Goal: Contribute content: Contribute content

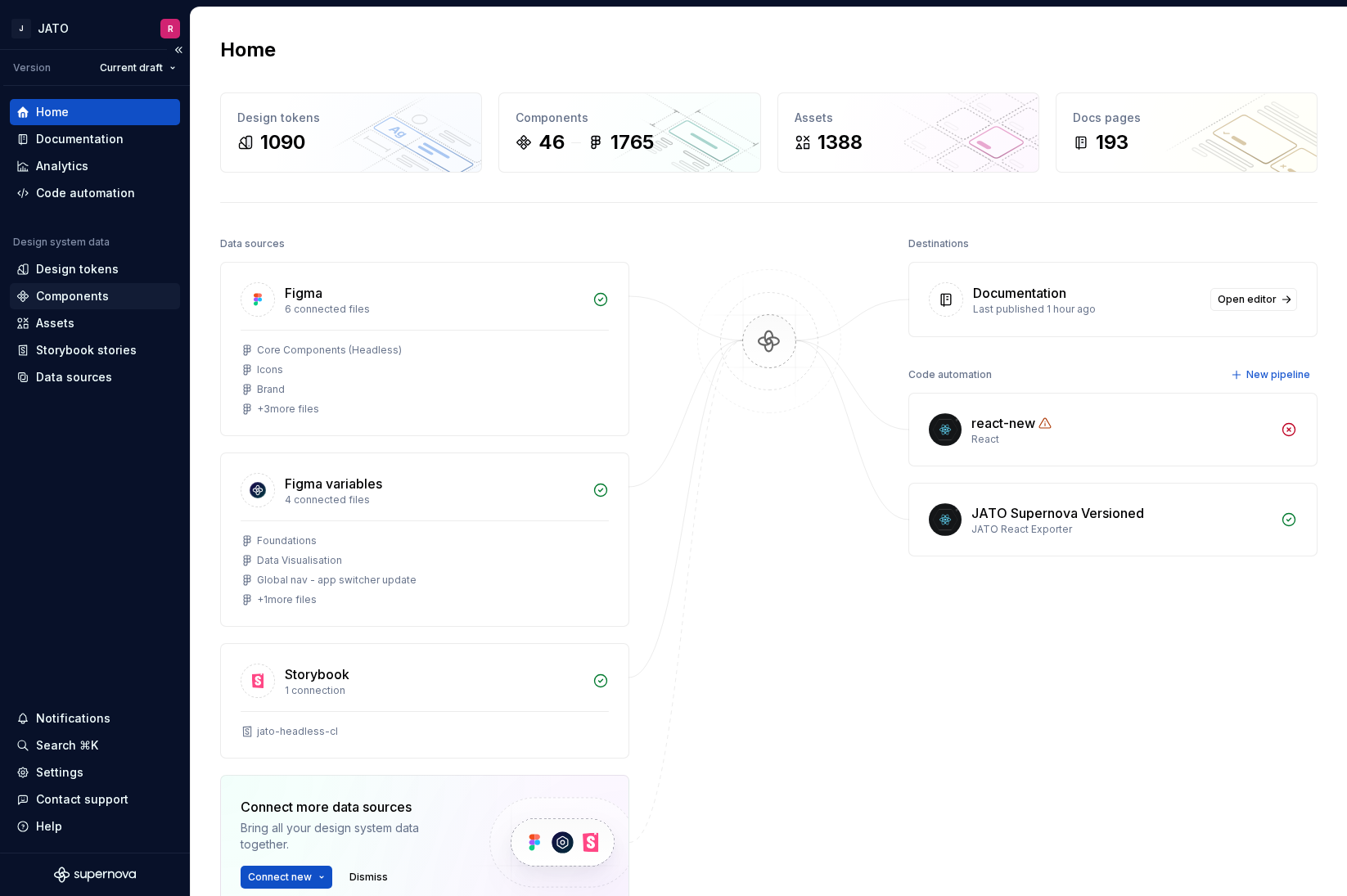
click at [68, 297] on div "Components" at bounding box center [72, 297] width 73 height 16
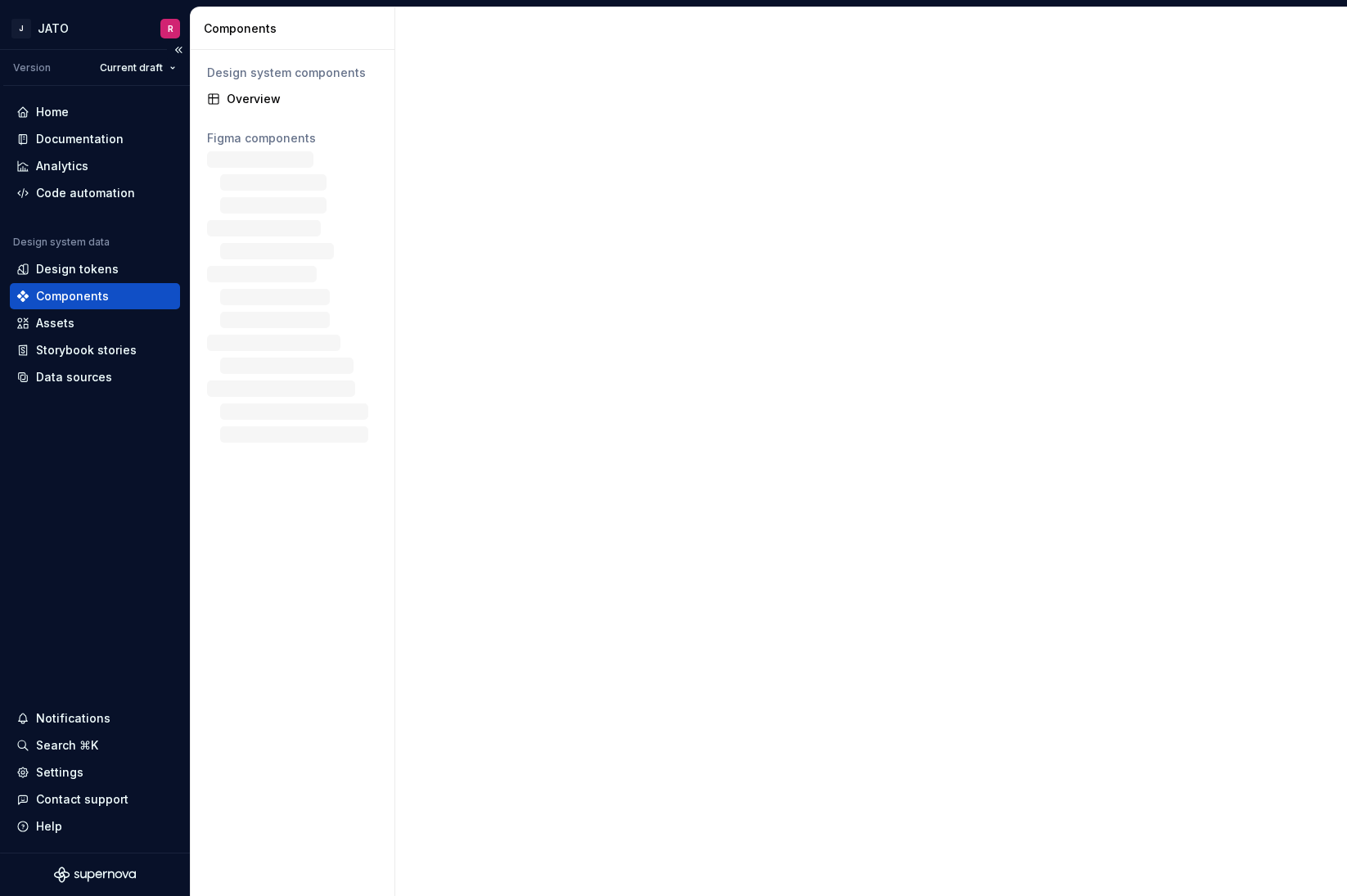
click at [68, 297] on div "Components" at bounding box center [72, 297] width 73 height 16
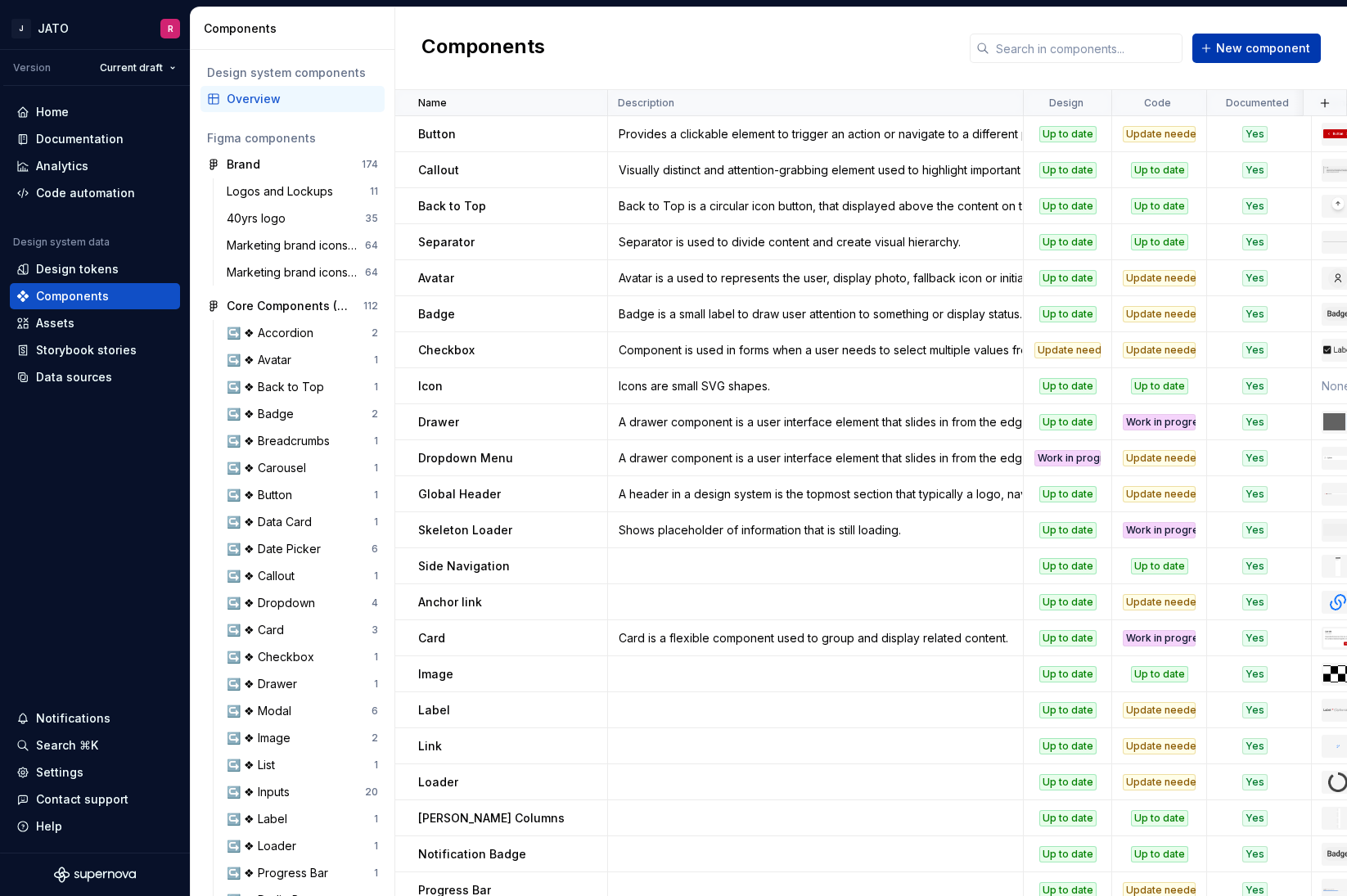
click at [1218, 53] on button "New component" at bounding box center [1256, 48] width 129 height 29
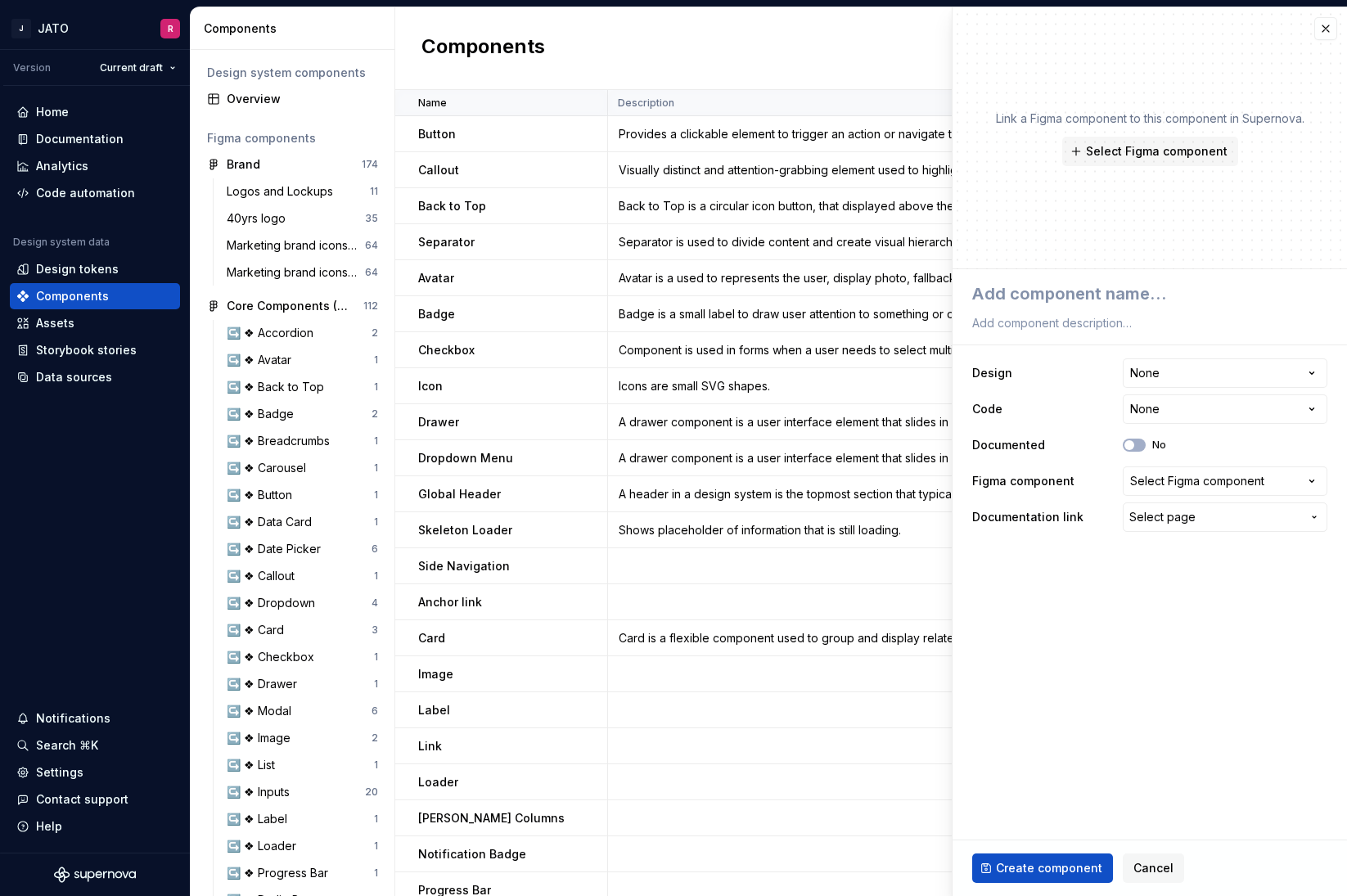
click at [1176, 514] on span "Select page" at bounding box center [1162, 517] width 67 height 16
click at [1063, 540] on html "J JATO R Version Current draft Home Documentation Analytics Code automation Des…" at bounding box center [674, 448] width 1347 height 896
click at [1182, 376] on html "J JATO R Version Current draft Home Documentation Analytics Code automation Des…" at bounding box center [674, 448] width 1347 height 896
click at [1182, 377] on html "J JATO R Version Current draft Home Documentation Analytics Code automation Des…" at bounding box center [674, 448] width 1347 height 896
click at [1175, 154] on span "Select Figma component" at bounding box center [1156, 151] width 141 height 16
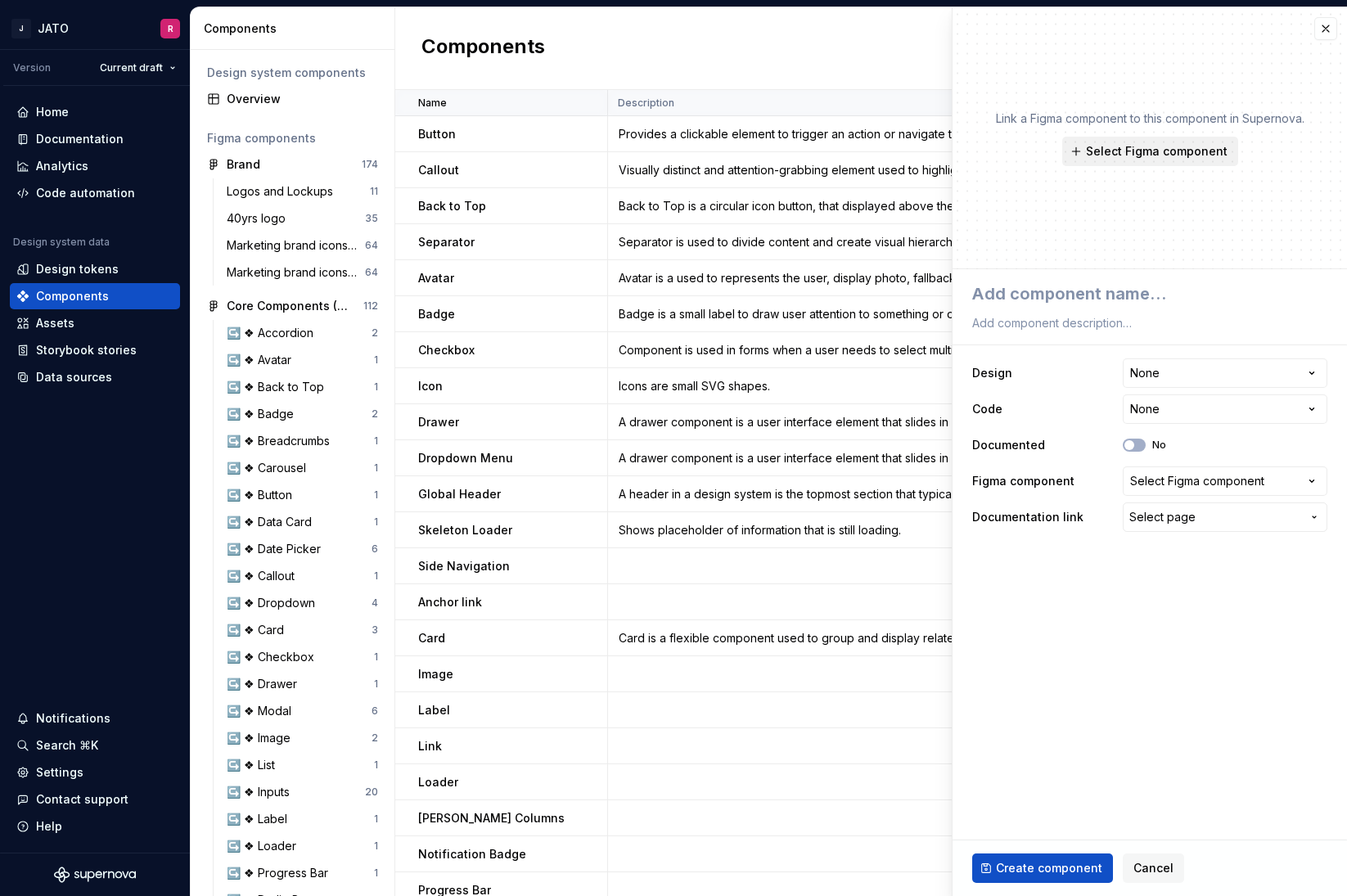
type textarea "*"
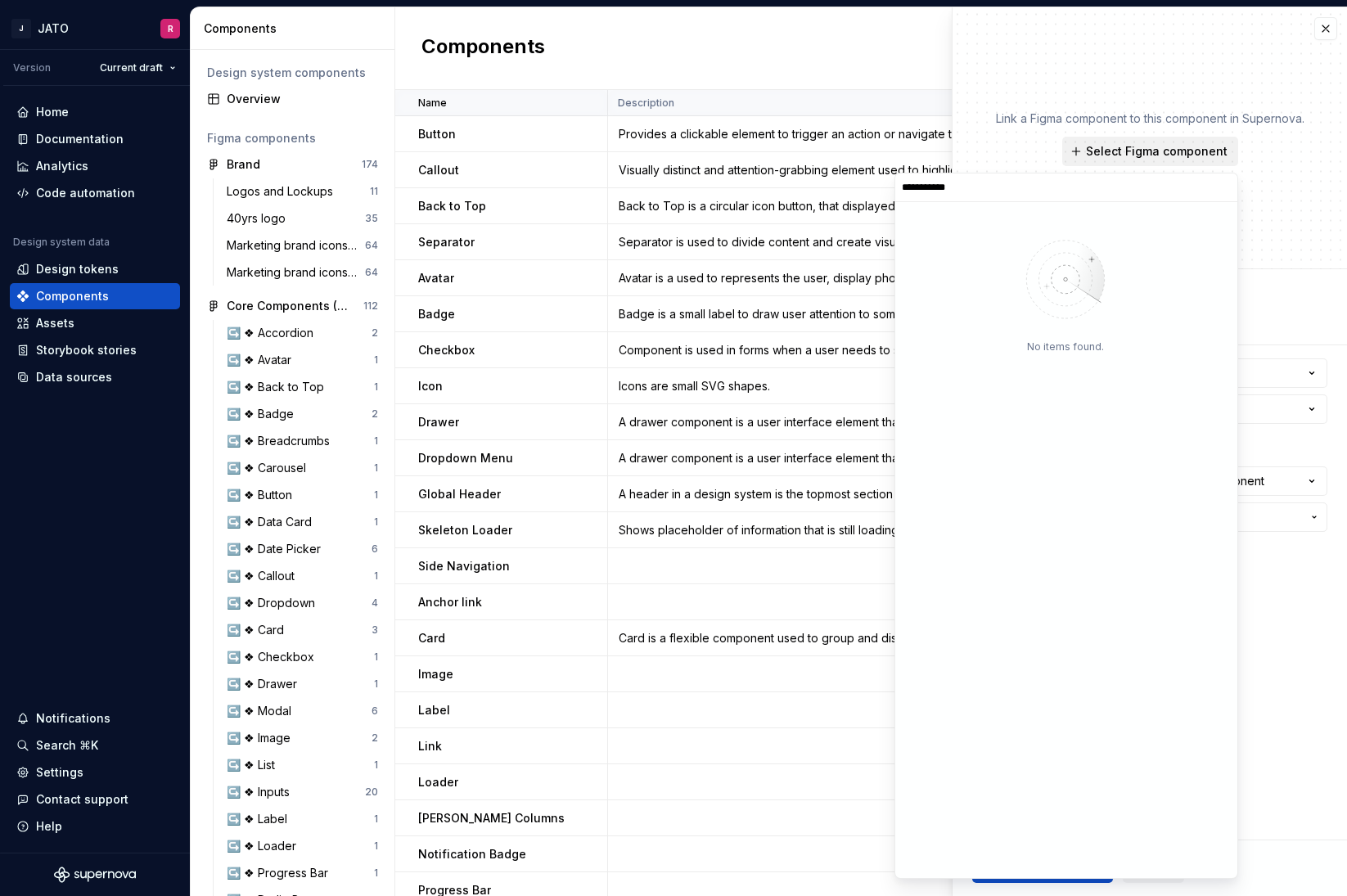
type input "**********"
type textarea "*"
click at [1224, 80] on div "Link a Figma component to this component in Supernova. Select Figma component" at bounding box center [1150, 138] width 394 height 262
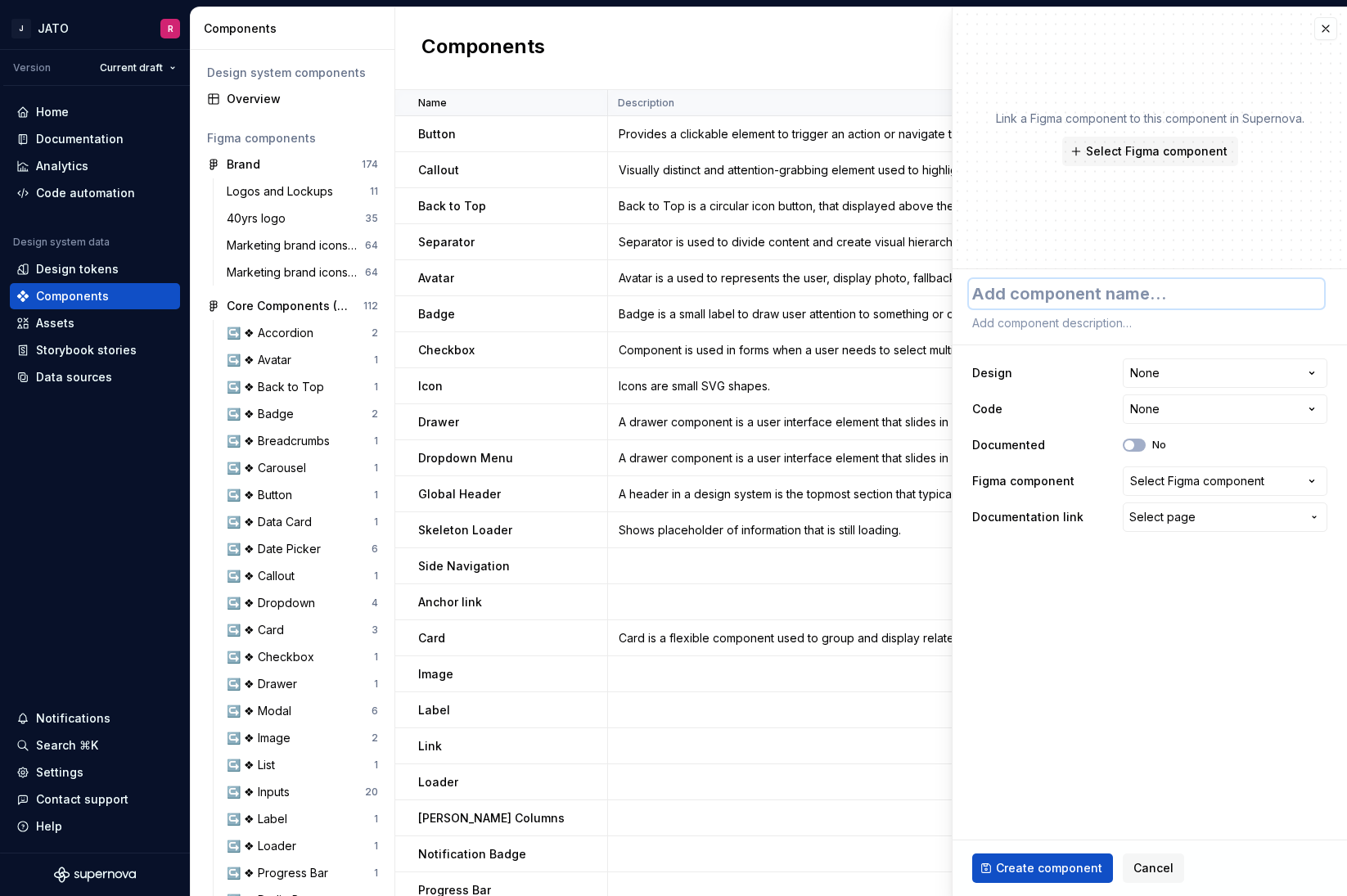
click at [1082, 292] on textarea at bounding box center [1146, 294] width 355 height 29
type textarea "F"
type textarea "*"
type textarea "Fi"
type textarea "*"
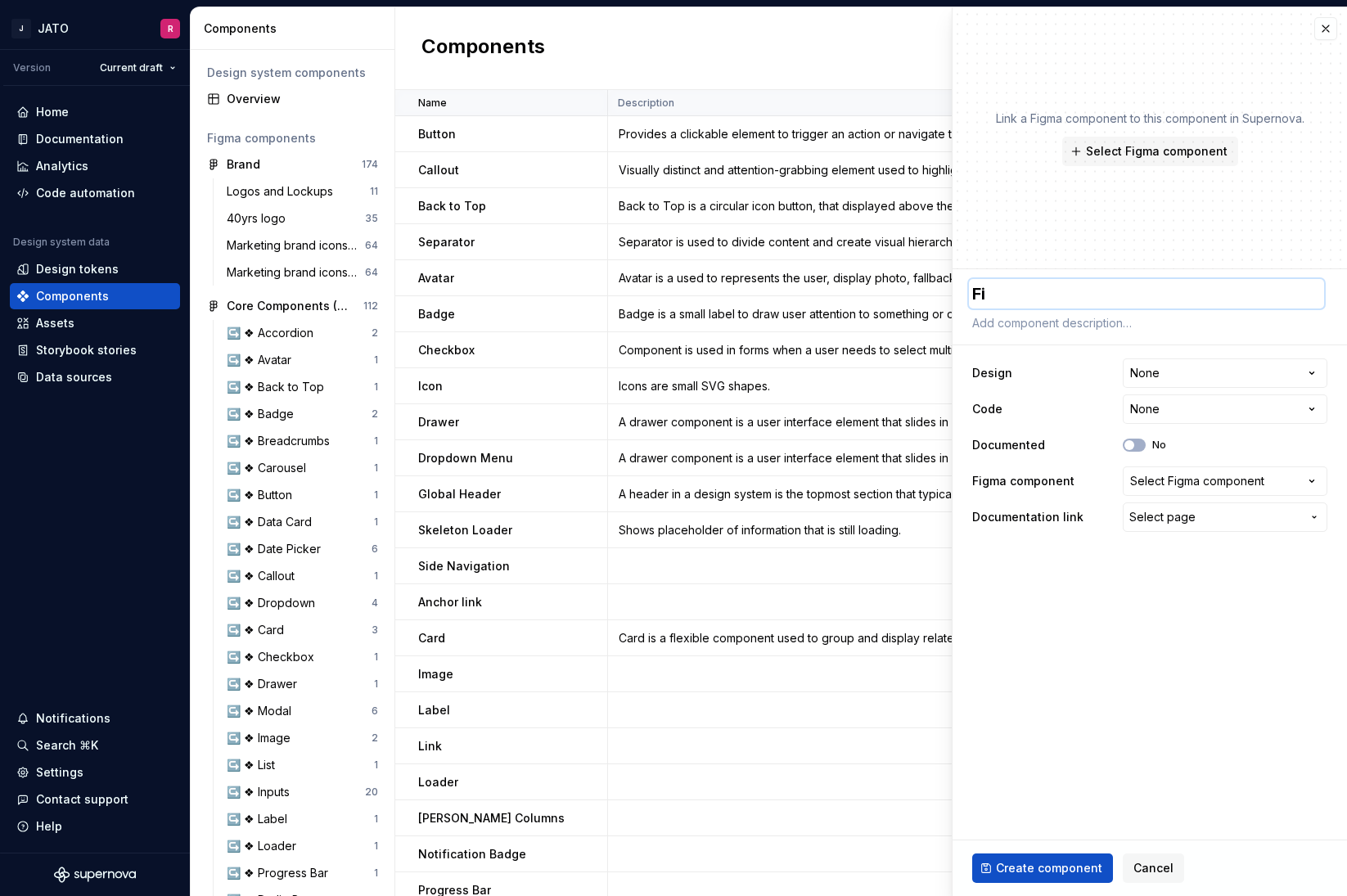
type textarea "Fil"
type textarea "*"
type textarea "Filt"
type textarea "*"
type textarea "Filte"
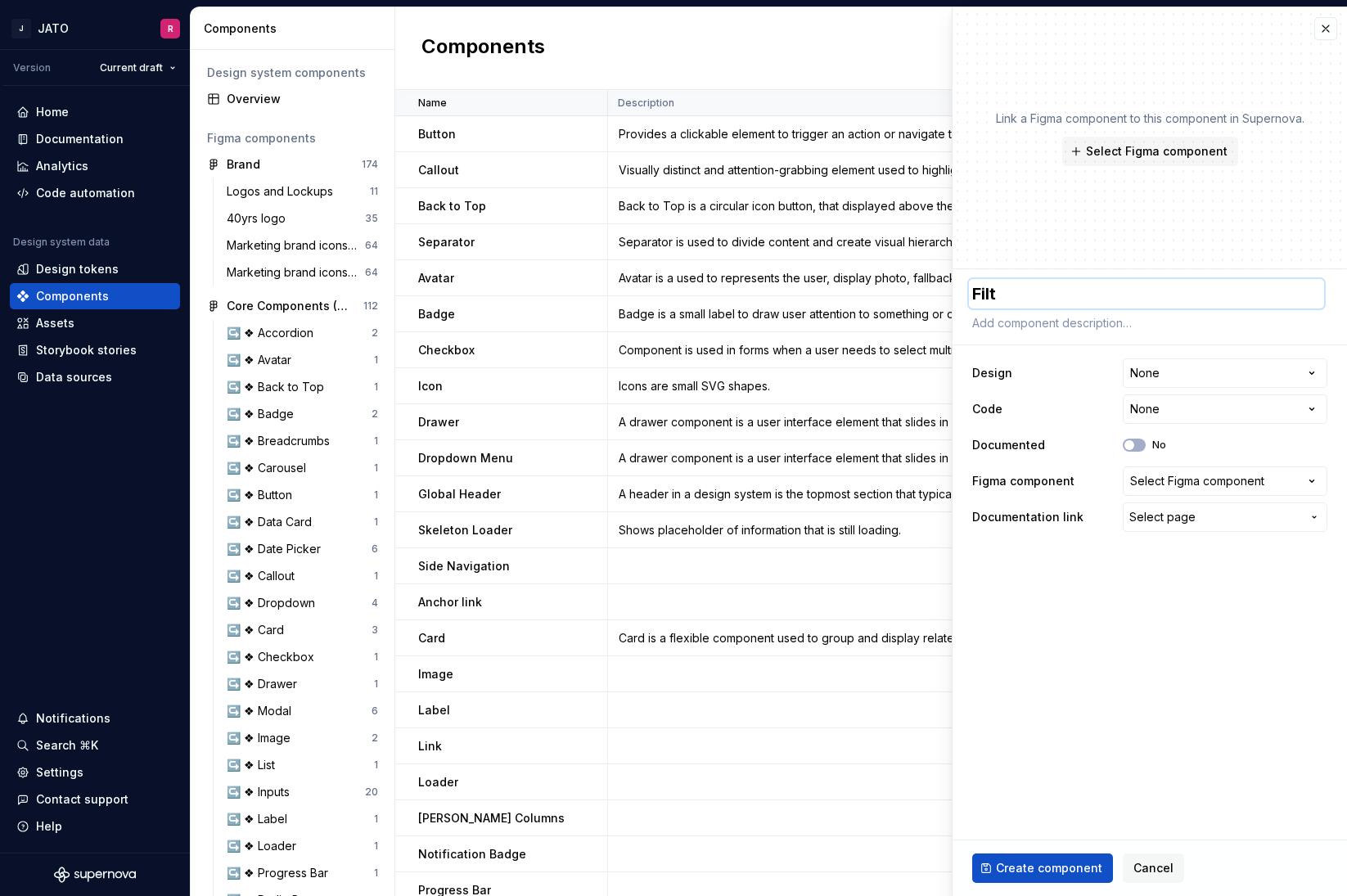
type textarea "*"
type textarea "Filter"
type textarea "*"
type textarea "Filter"
type textarea "*"
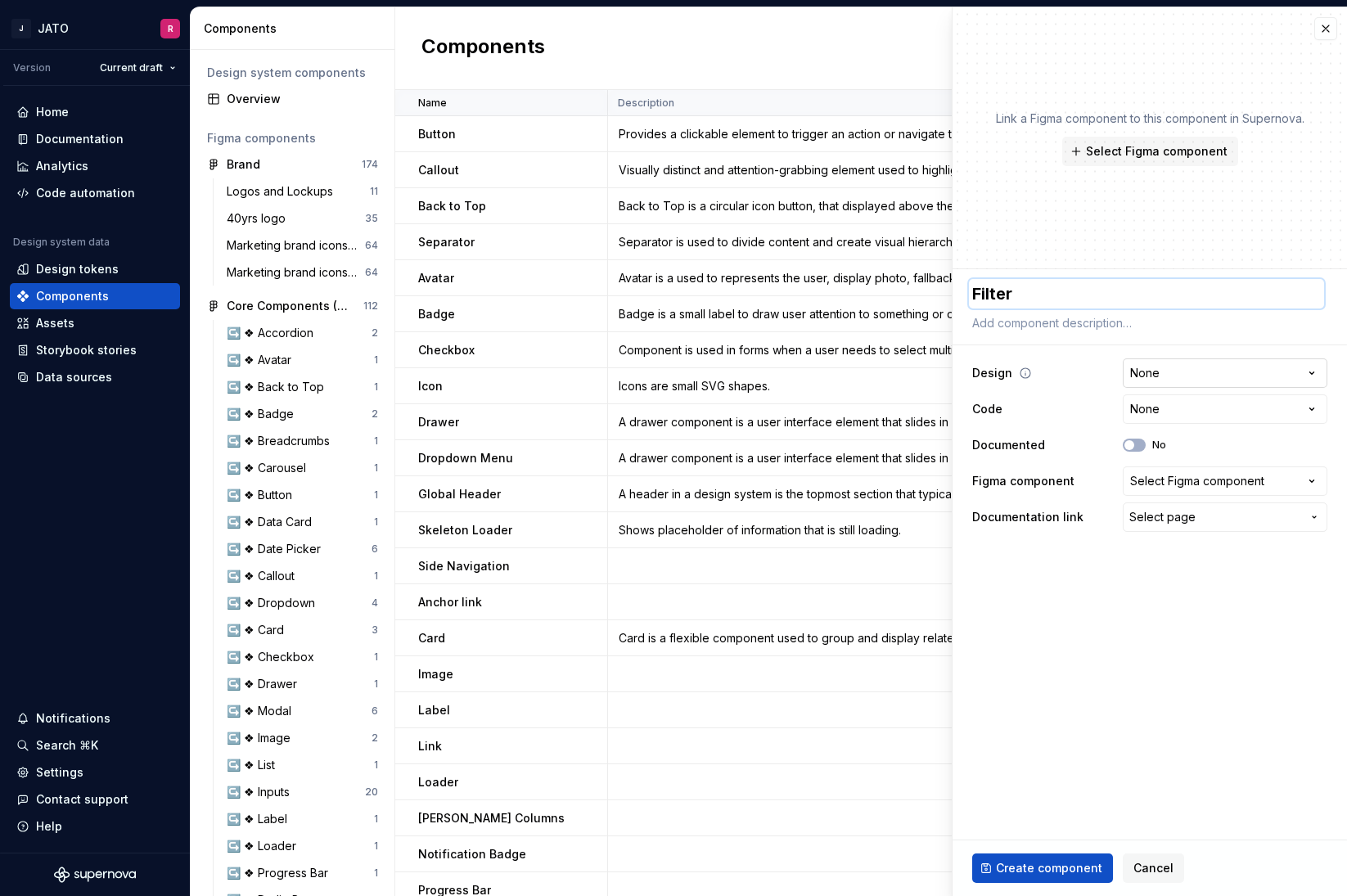
type textarea "Filter"
click at [1311, 376] on html "J JATO R Version Current draft Home Documentation Analytics Code automation Des…" at bounding box center [674, 448] width 1347 height 896
click at [1312, 377] on html "J JATO R Version Current draft Home Documentation Analytics Code automation Des…" at bounding box center [674, 448] width 1347 height 896
click at [1315, 372] on html "J JATO R Version Current draft Home Documentation Analytics Code automation Des…" at bounding box center [674, 448] width 1347 height 896
select select "**********"
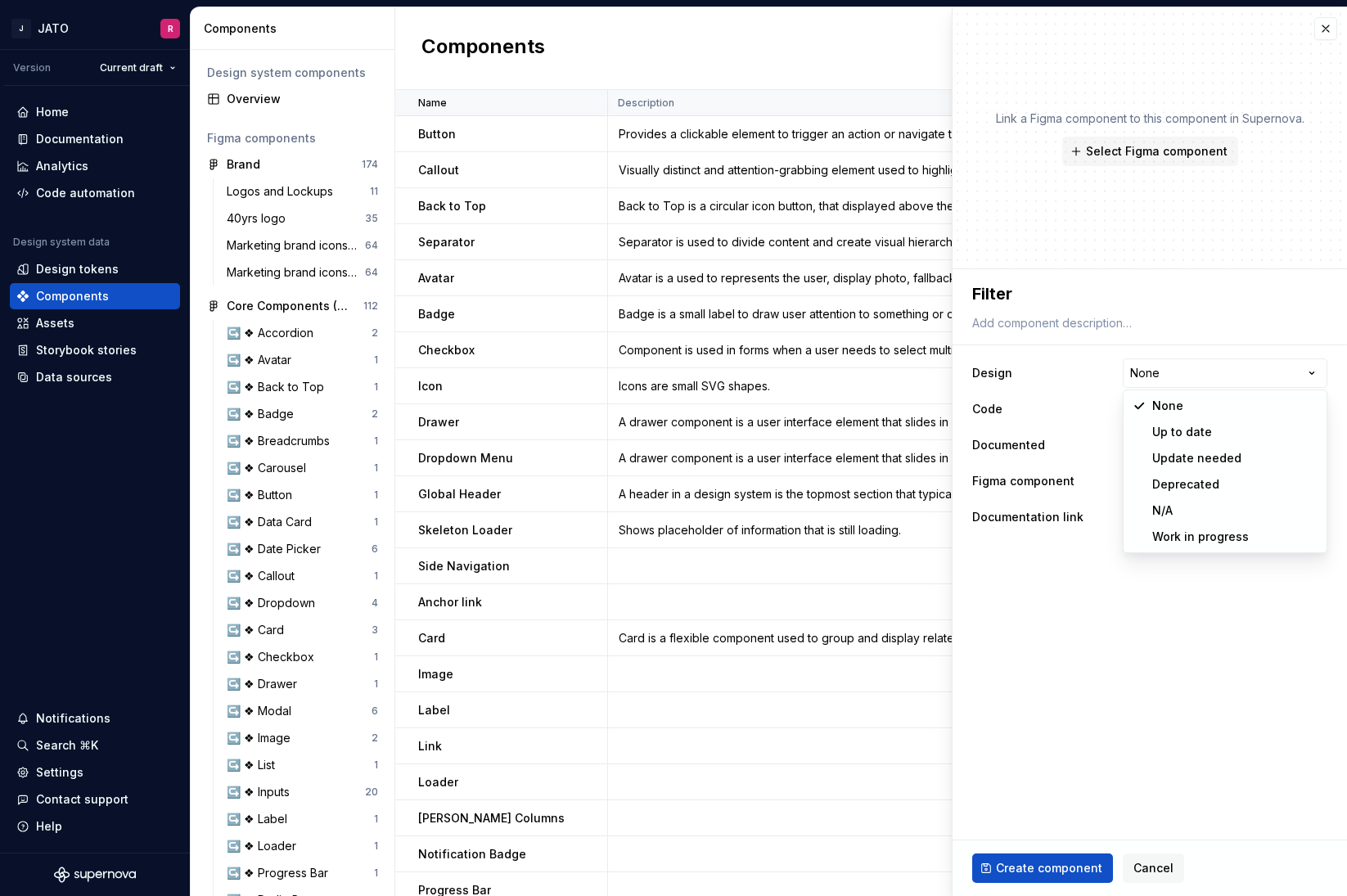
type textarea "*"
click at [1217, 415] on html "J JATO R Version Current draft Home Documentation Analytics Code automation Des…" at bounding box center [674, 448] width 1347 height 896
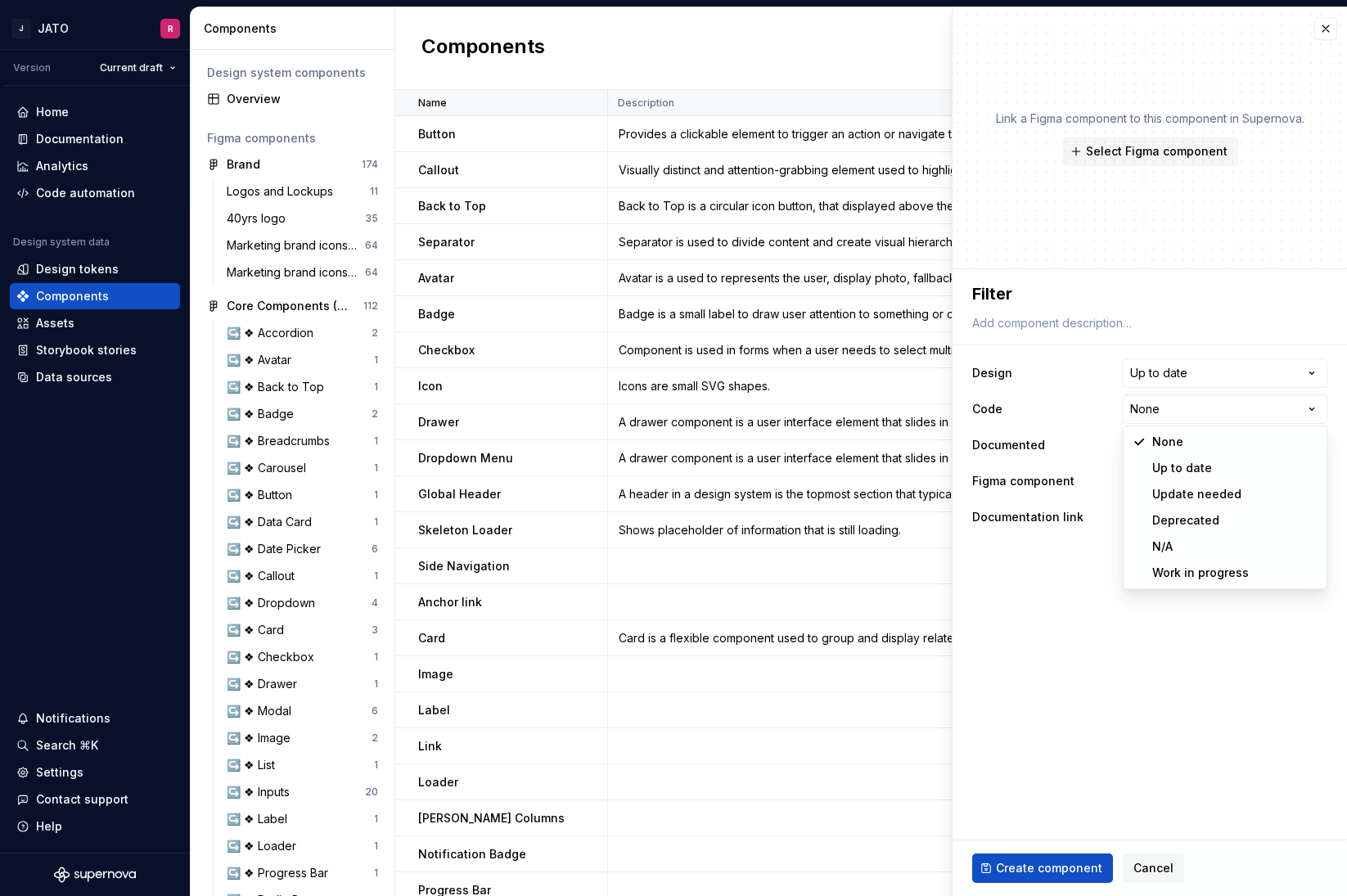
select select "**********"
click at [1173, 477] on div "Select Figma component" at bounding box center [1196, 481] width 134 height 16
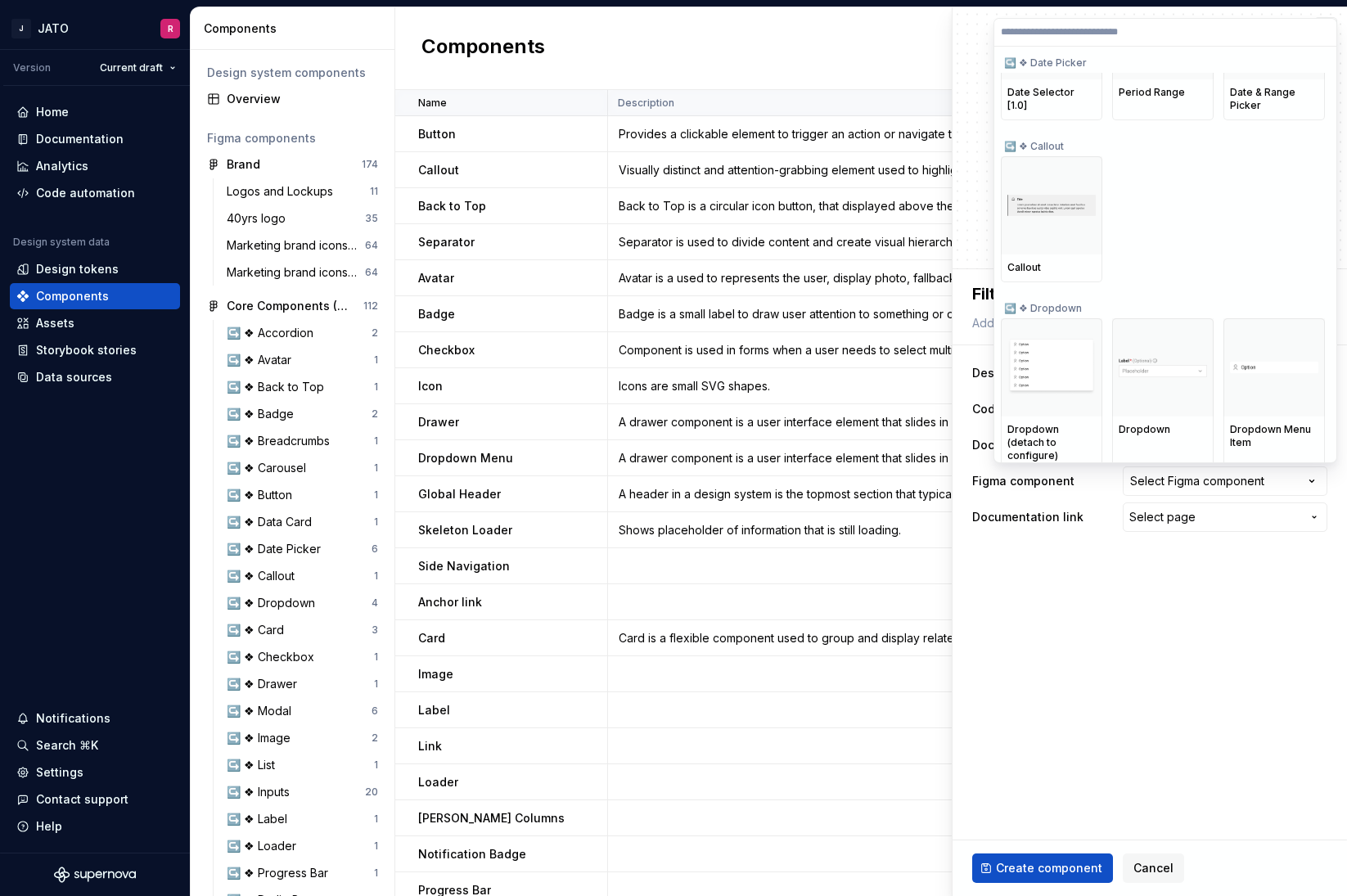
scroll to position [6622, 0]
drag, startPoint x: 1137, startPoint y: 864, endPoint x: 1150, endPoint y: 865, distance: 13.0
click at [1137, 864] on html "J JATO R Version Current draft Home Documentation Analytics Code automation Des…" at bounding box center [674, 448] width 1347 height 896
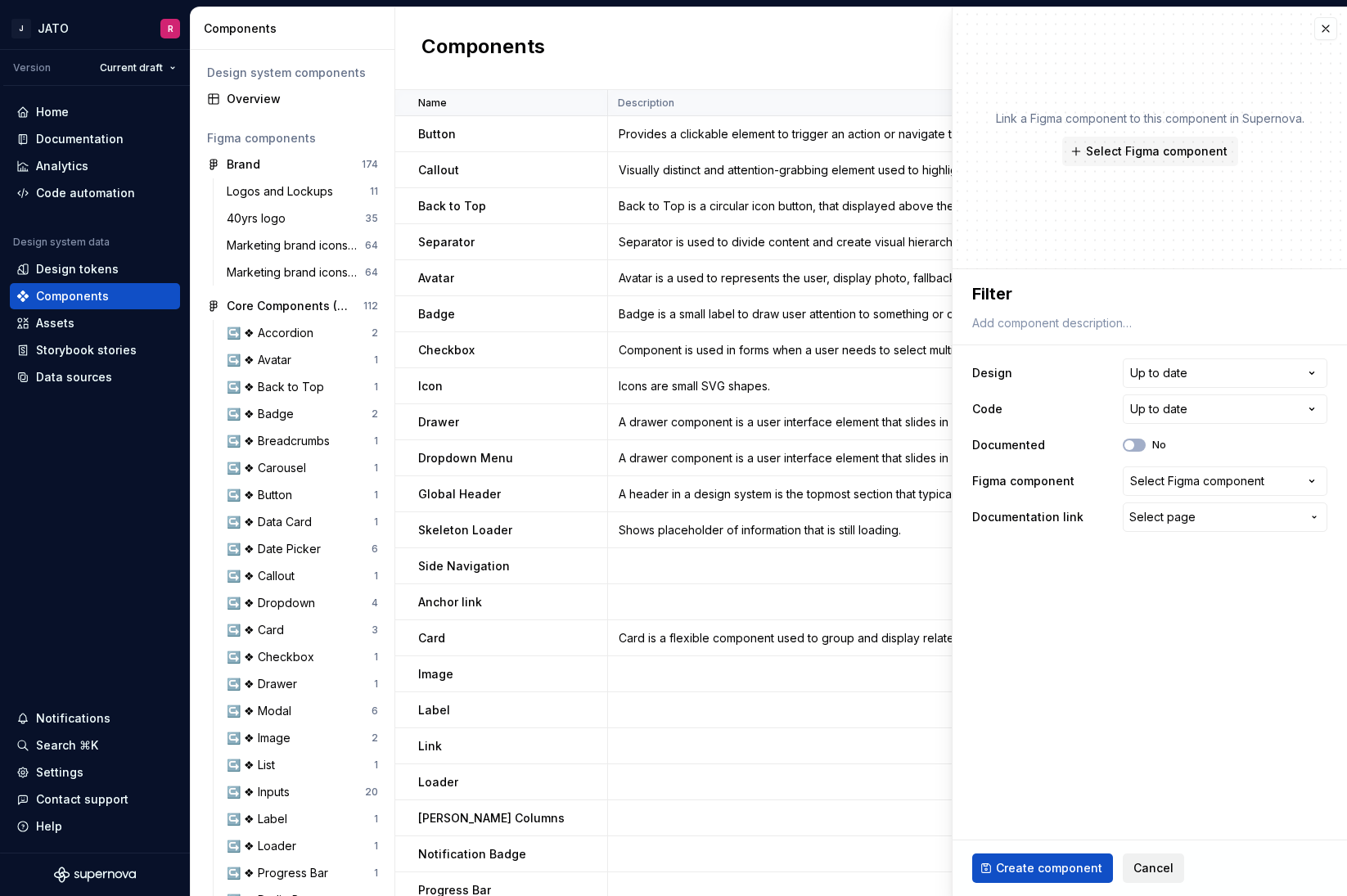
click at [1151, 865] on span "Cancel" at bounding box center [1154, 868] width 40 height 16
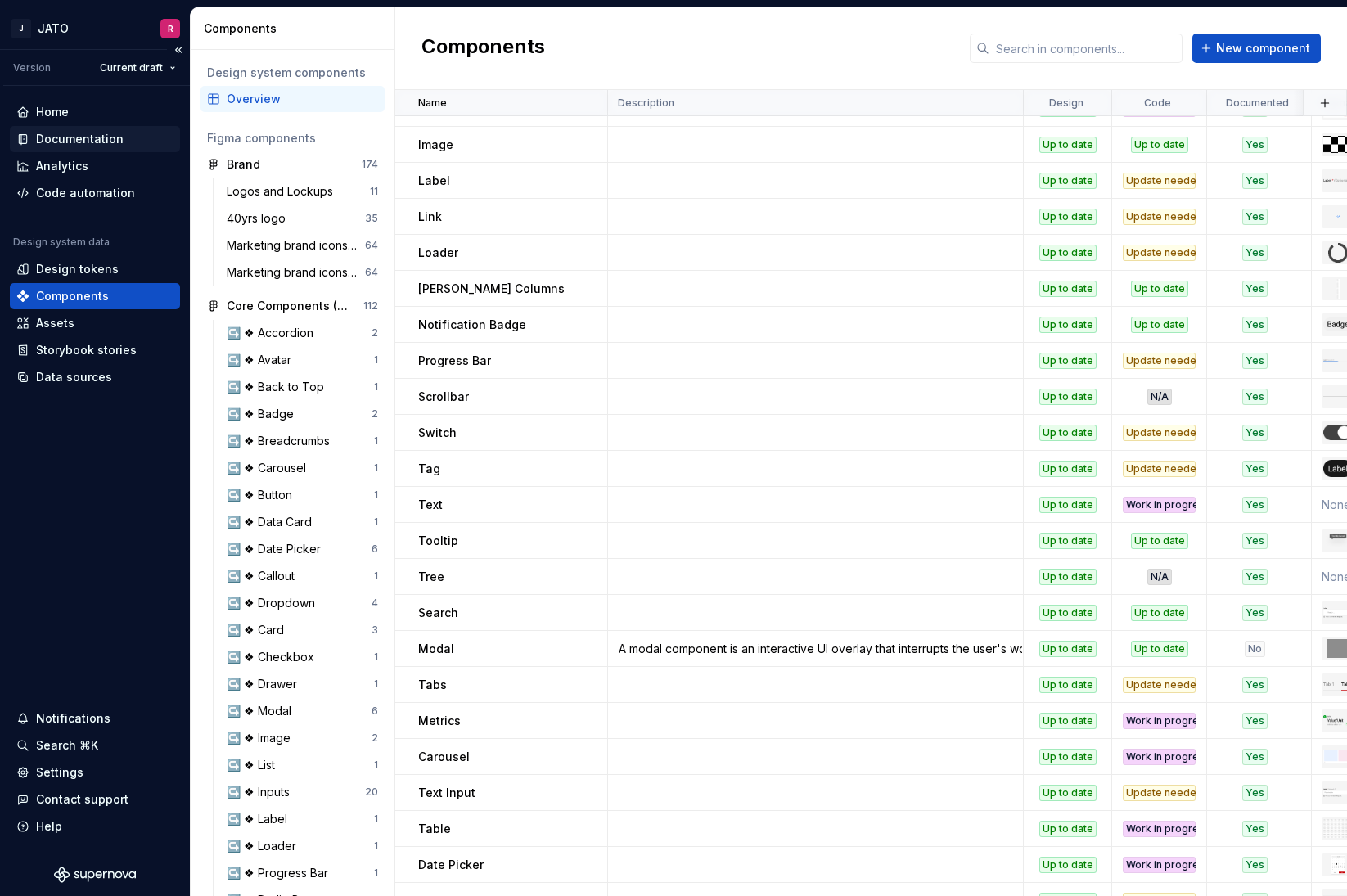
scroll to position [519, 0]
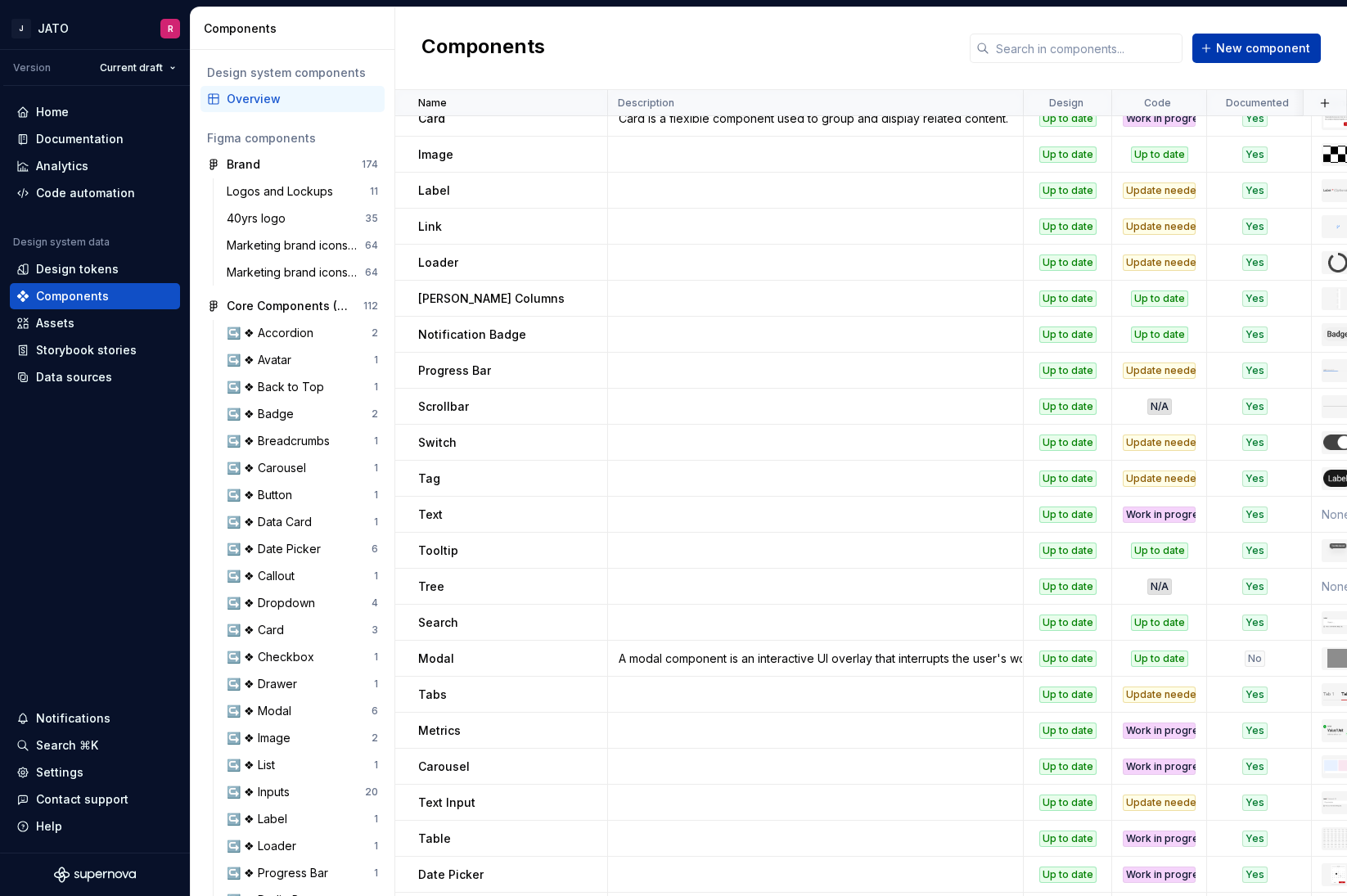
click at [1256, 52] on span "New component" at bounding box center [1262, 48] width 94 height 16
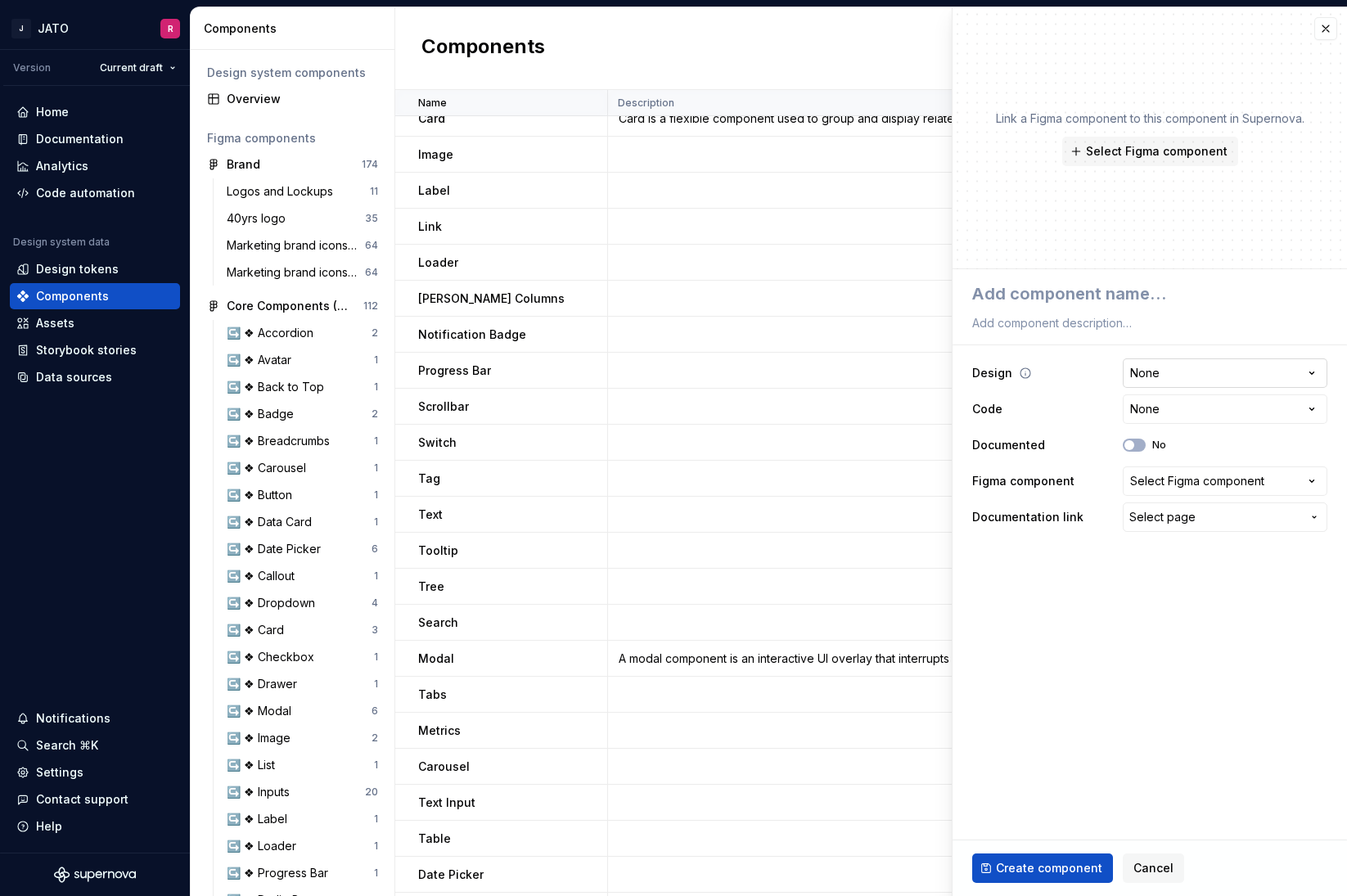
type textarea "*"
click at [1195, 484] on div "Select Figma component" at bounding box center [1196, 481] width 134 height 16
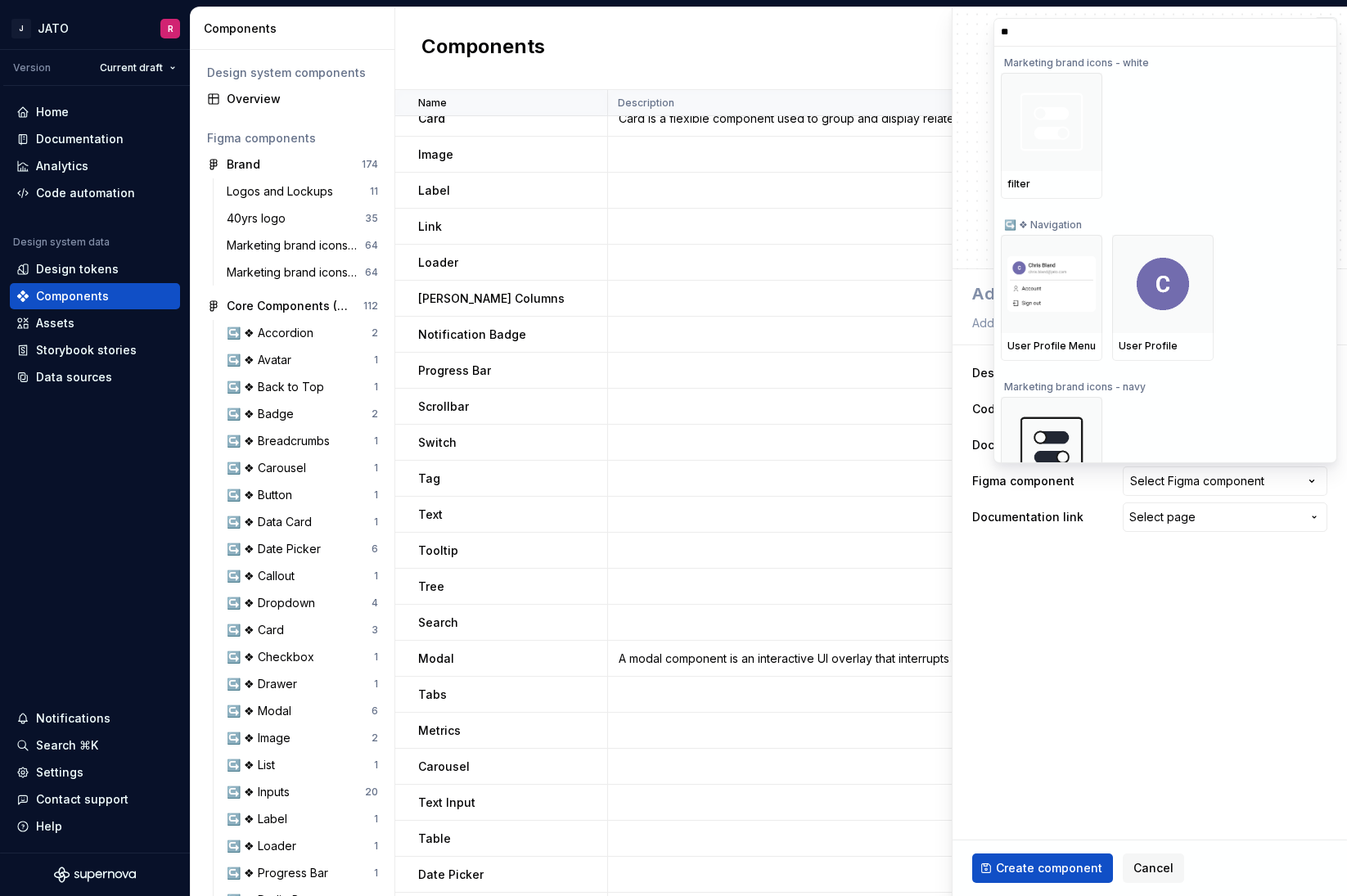
type input "*"
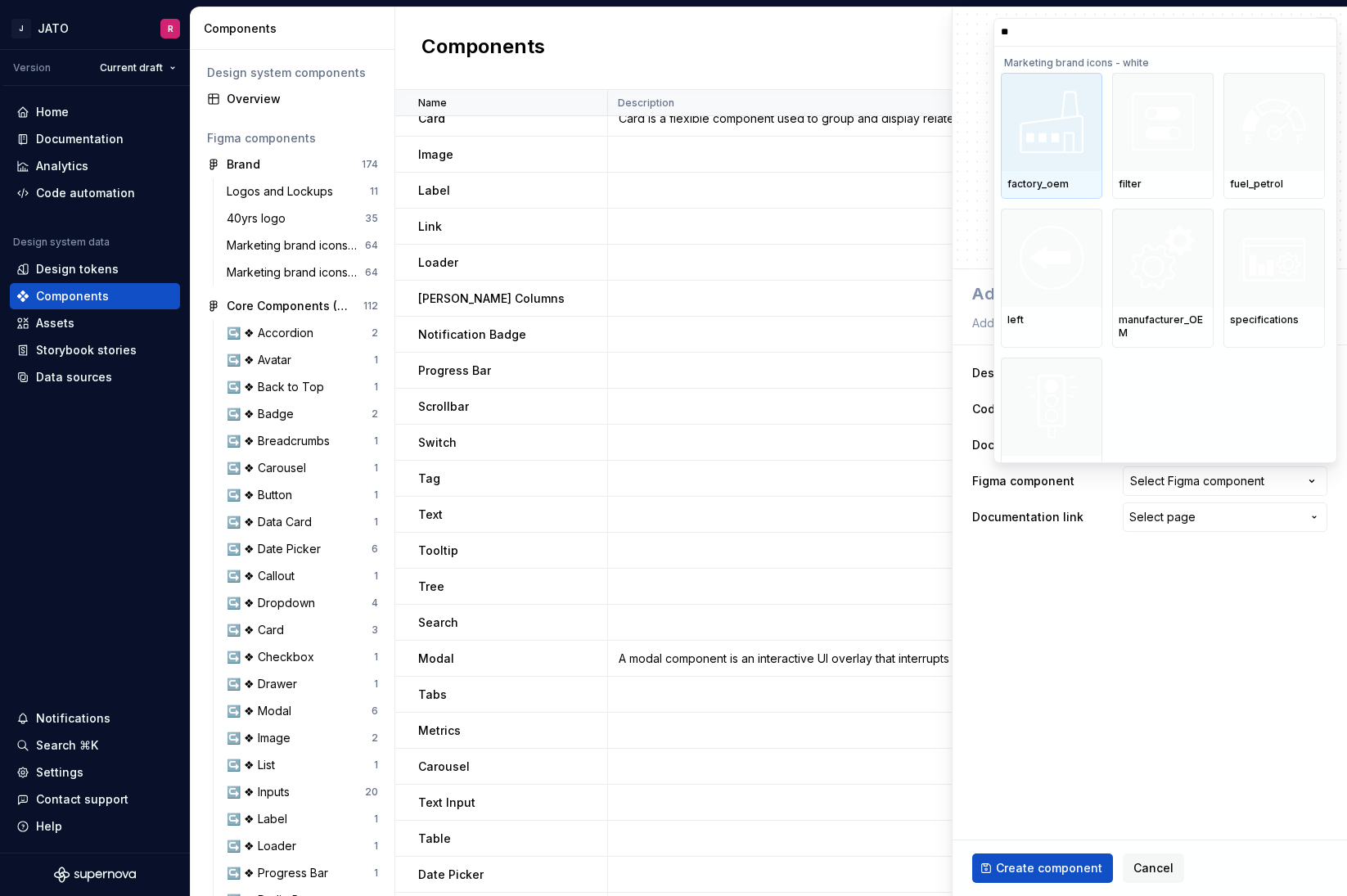
type input "***"
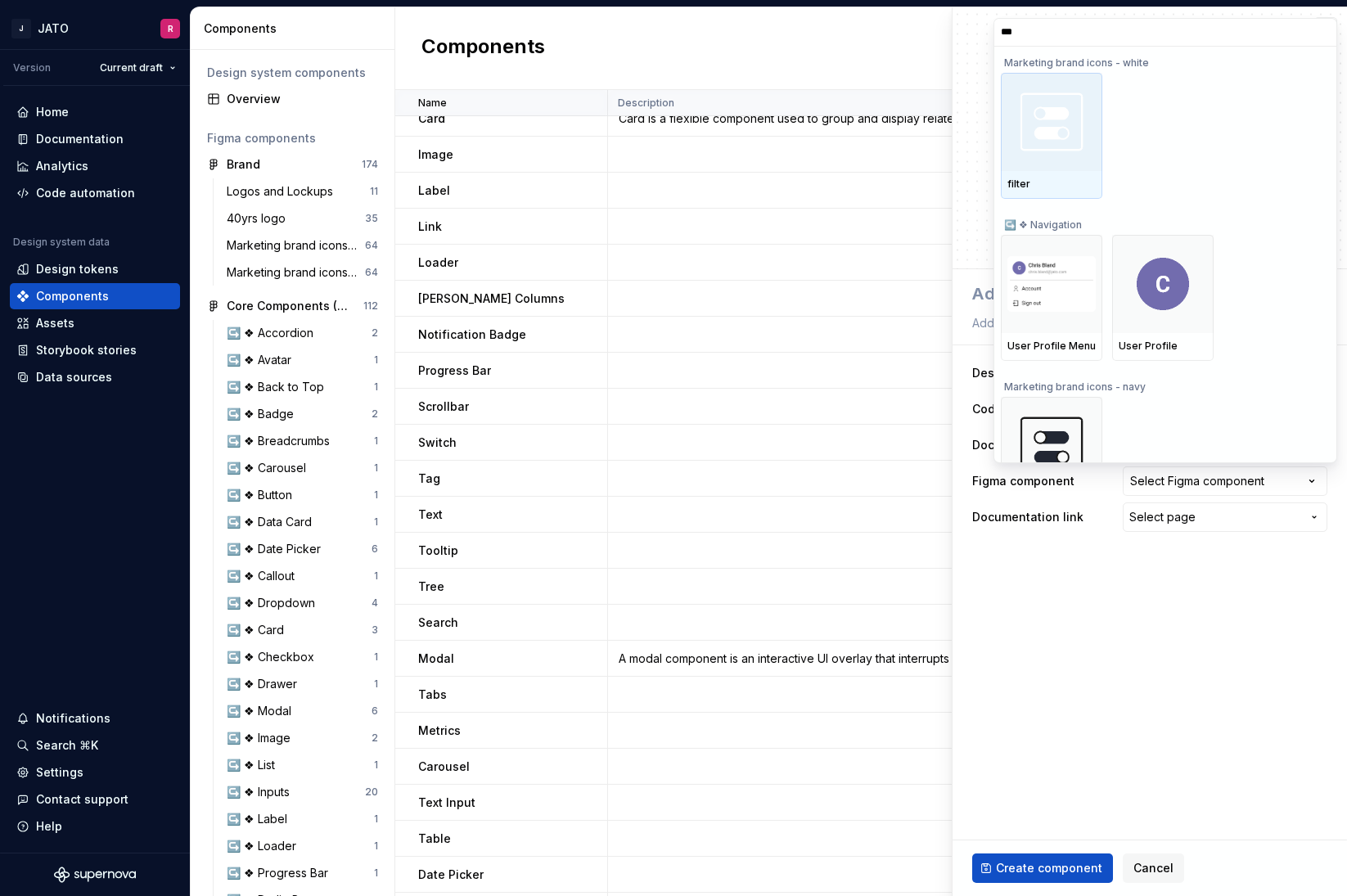
click at [1042, 135] on img at bounding box center [1051, 121] width 85 height 85
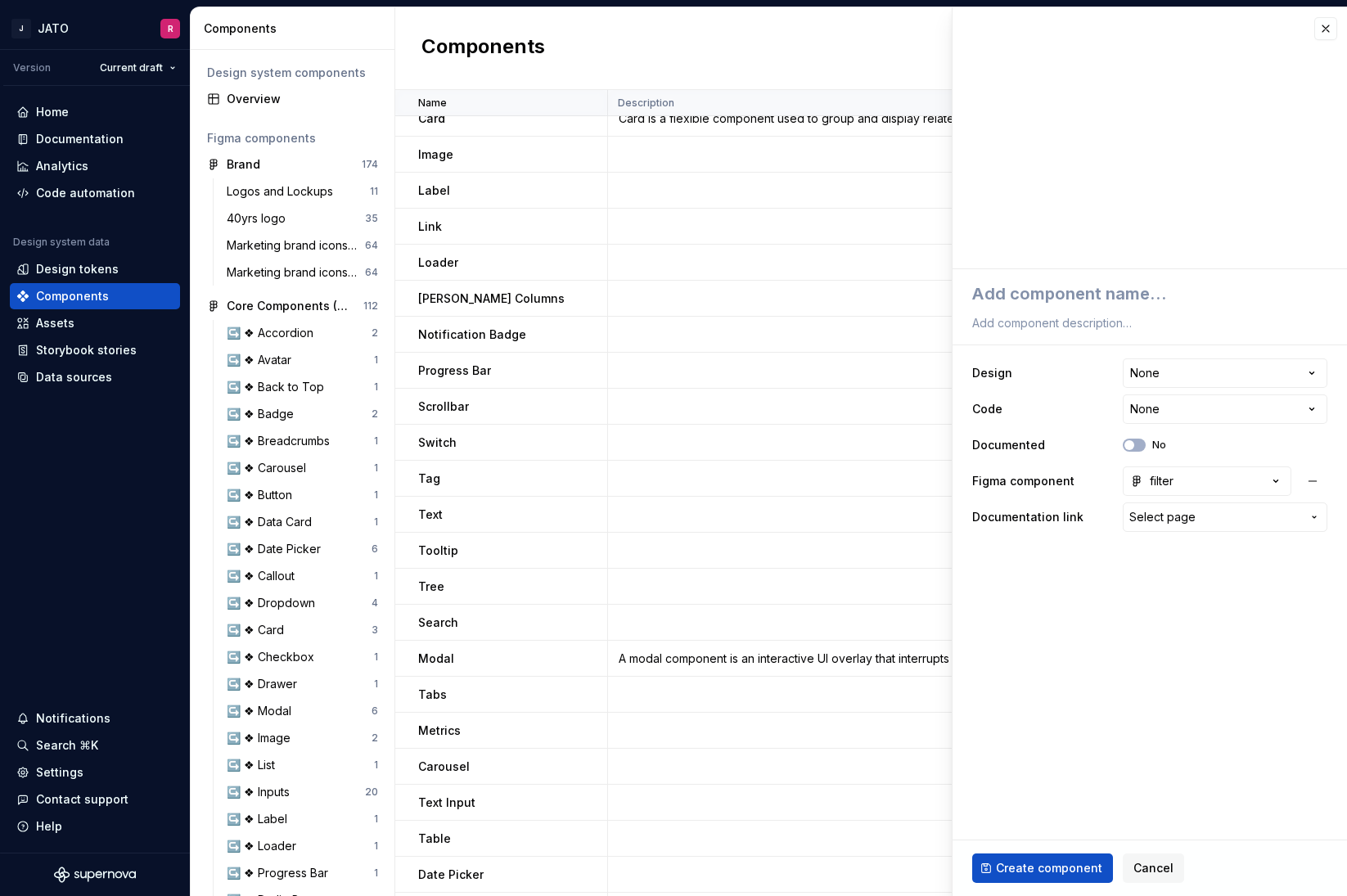
click at [1281, 519] on span "Select page" at bounding box center [1215, 517] width 172 height 16
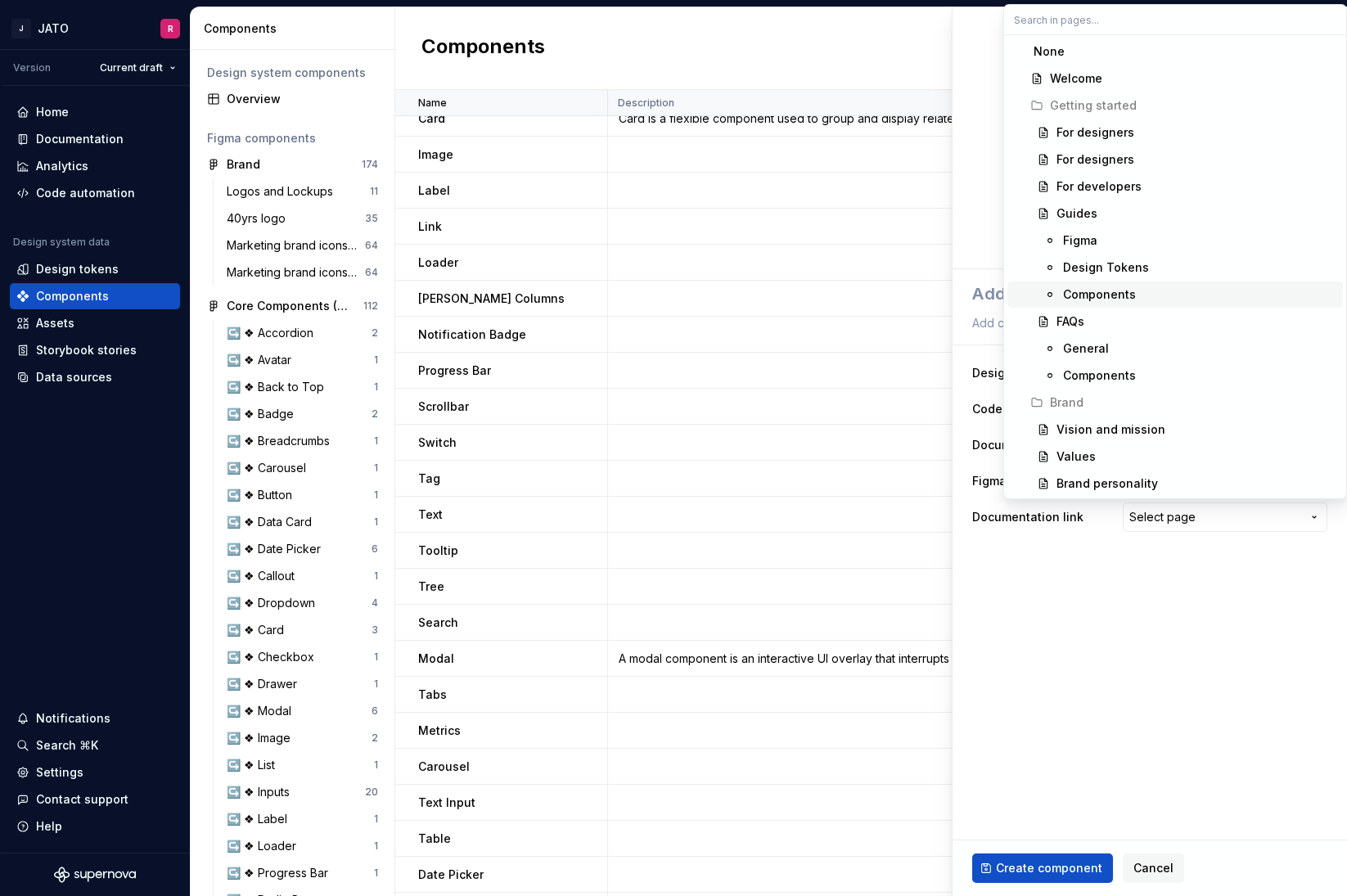
click at [1074, 289] on div "Components" at bounding box center [1100, 295] width 73 height 16
type textarea "*"
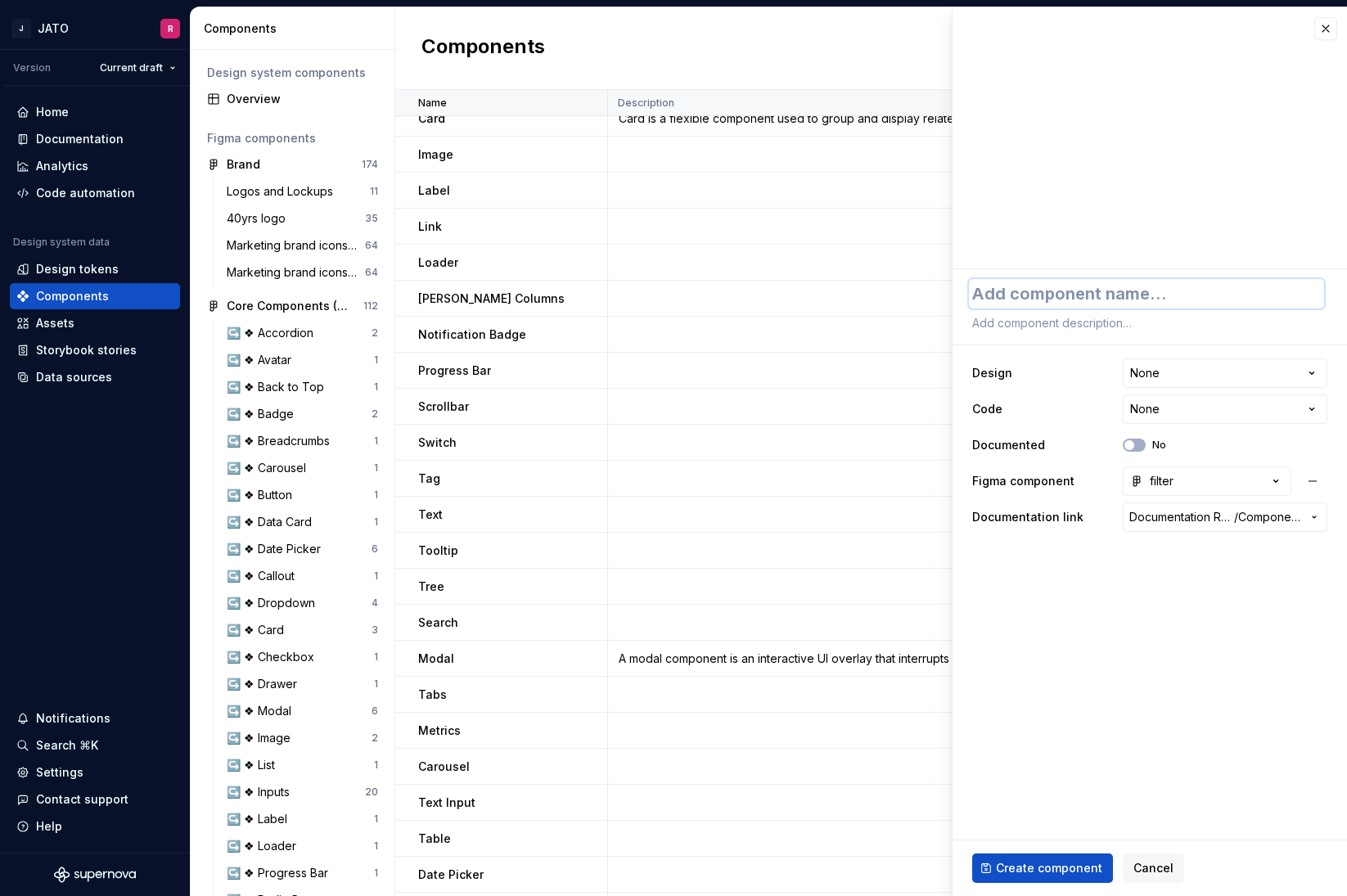
click at [1032, 291] on textarea at bounding box center [1146, 294] width 355 height 29
type textarea "*"
type textarea "F"
type textarea "*"
type textarea "Fi"
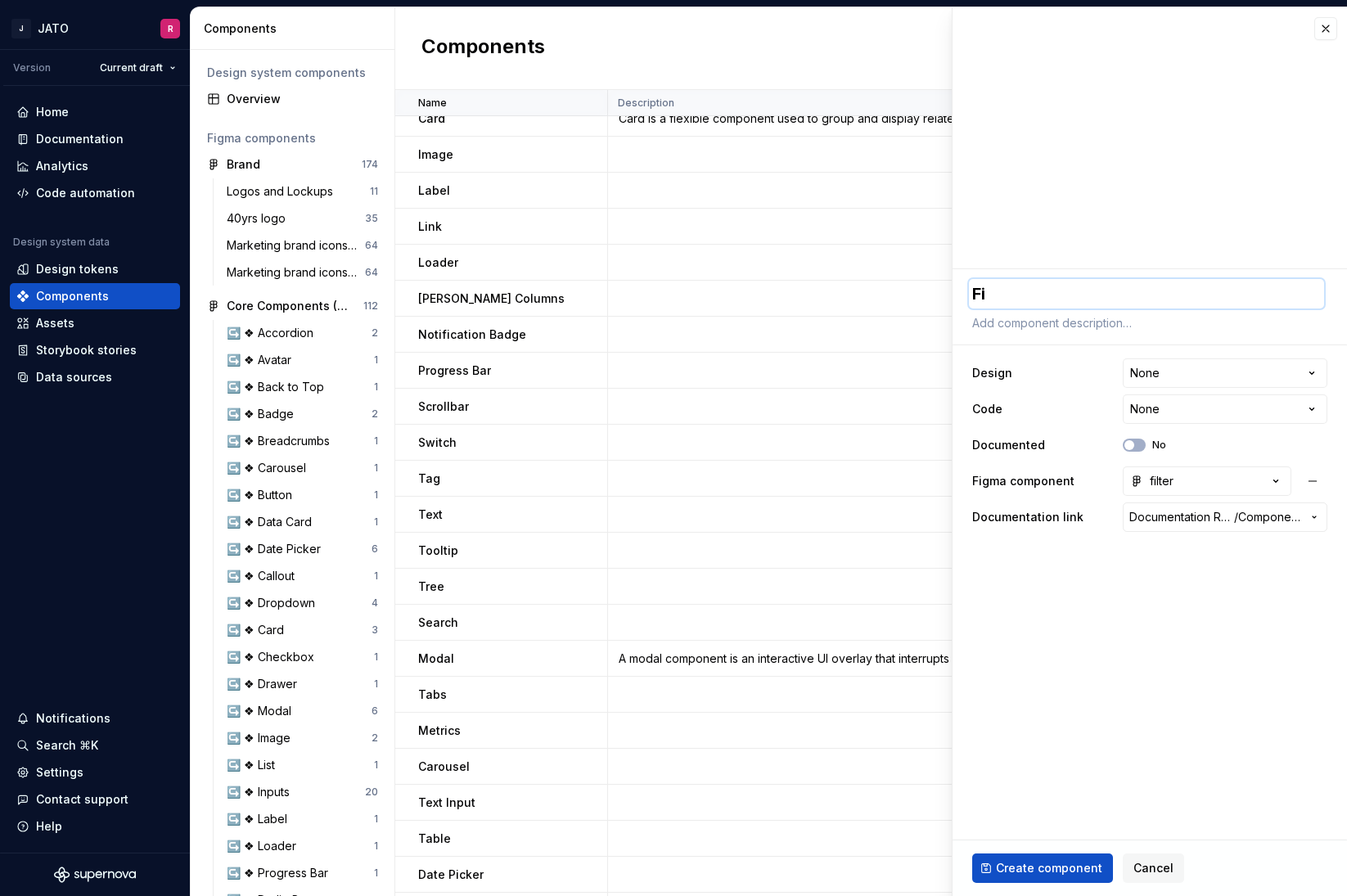
type textarea "*"
type textarea "Fil"
type textarea "*"
type textarea "Filt"
type textarea "*"
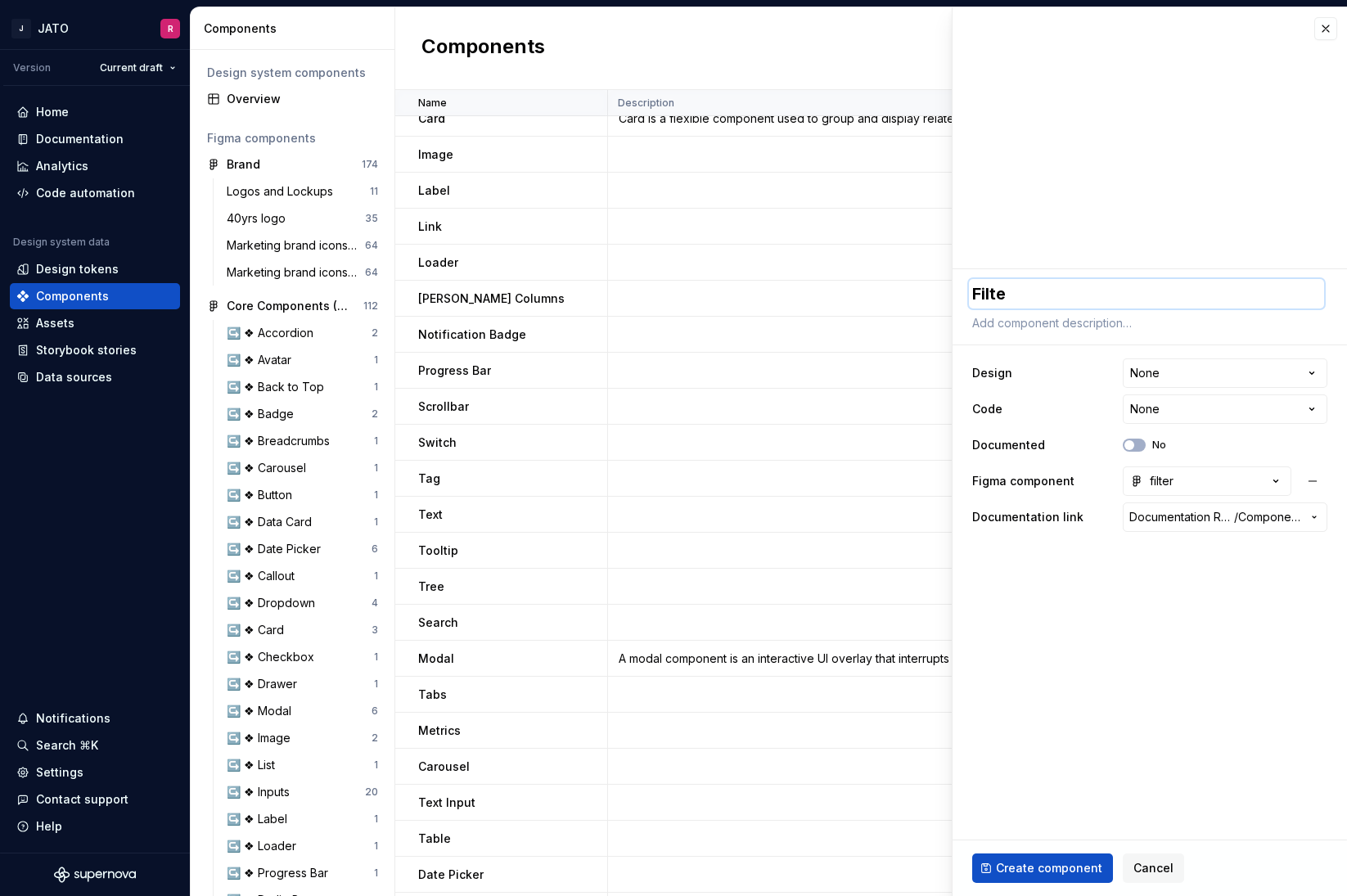
type textarea "Filter"
type textarea "*"
type textarea "Filter"
type textarea "*"
type textarea "Filter G"
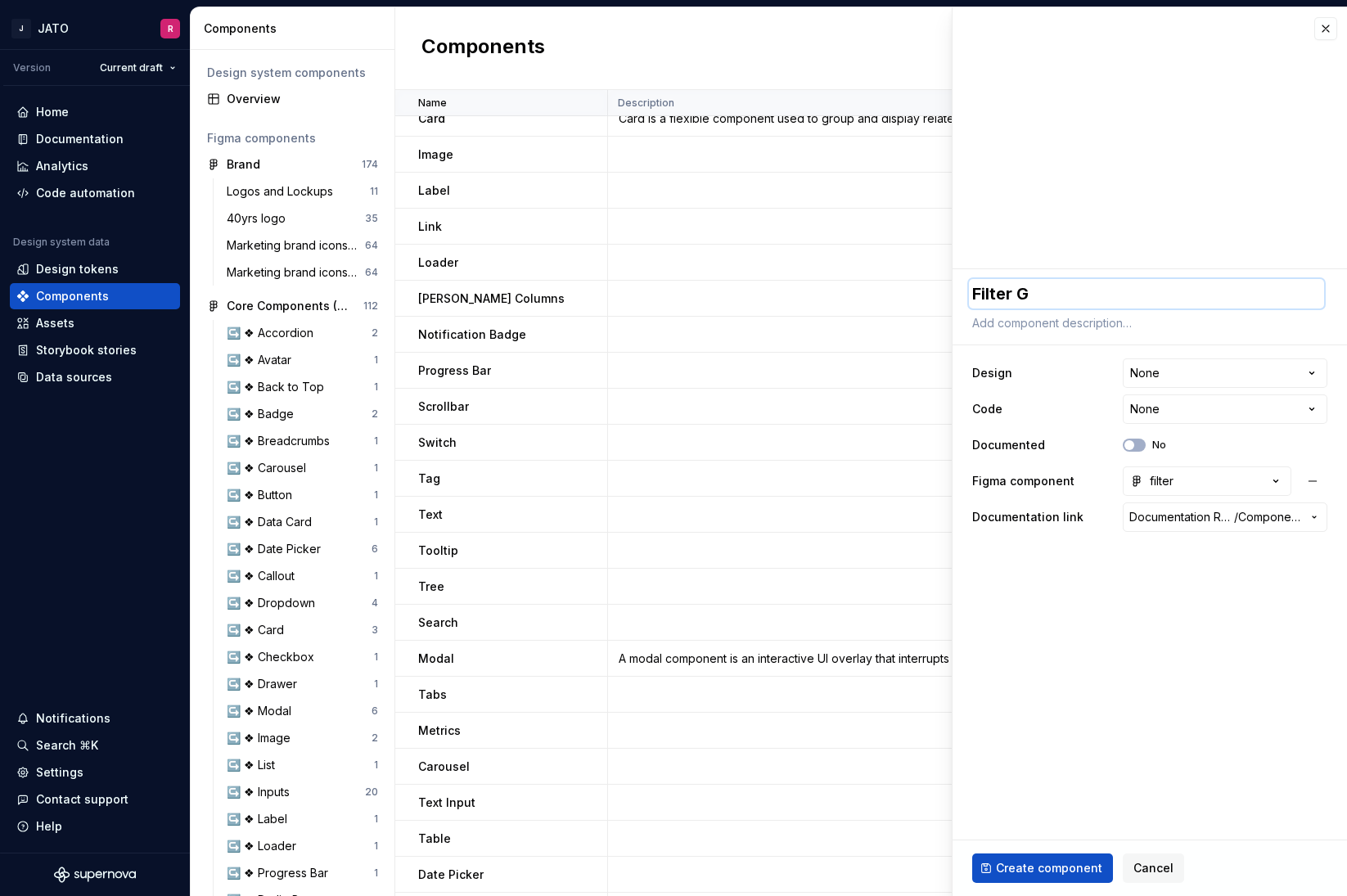
type textarea "*"
type textarea "Filter Gro"
type textarea "*"
type textarea "Filter Grou"
type textarea "*"
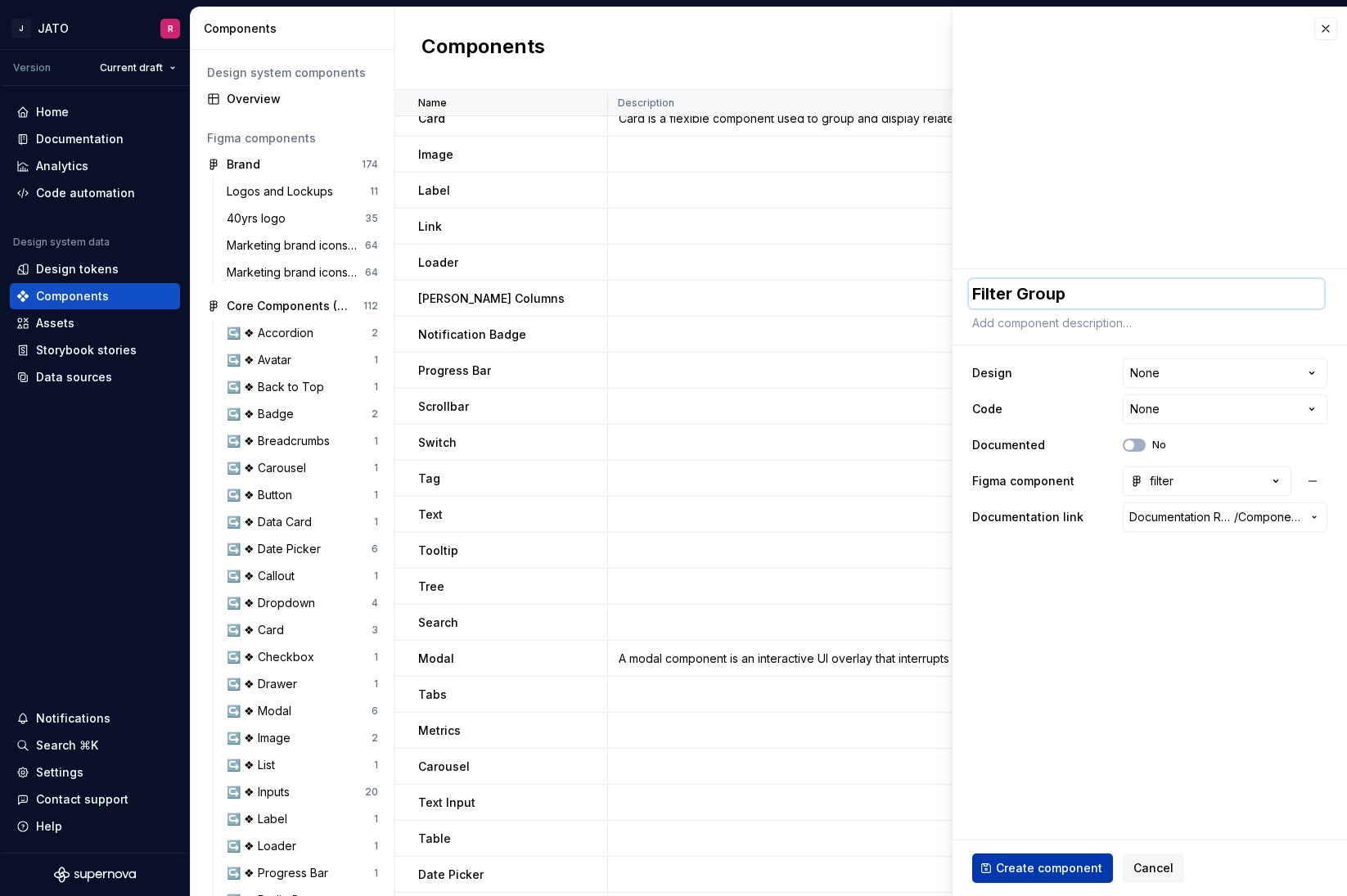
type textarea "Filter Group"
click at [1029, 867] on span "Create component" at bounding box center [1049, 868] width 107 height 16
type textarea "*"
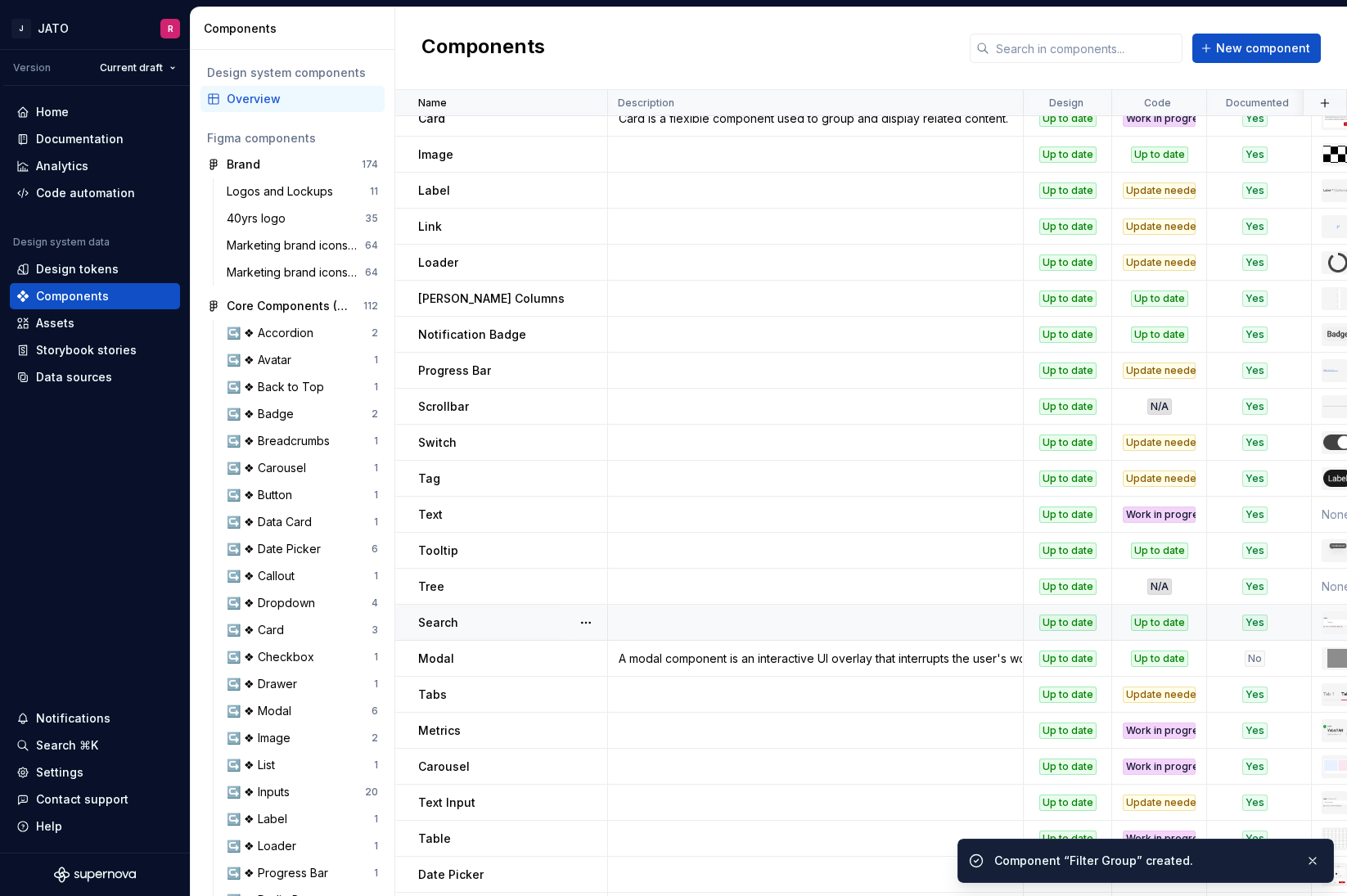
scroll to position [912, 0]
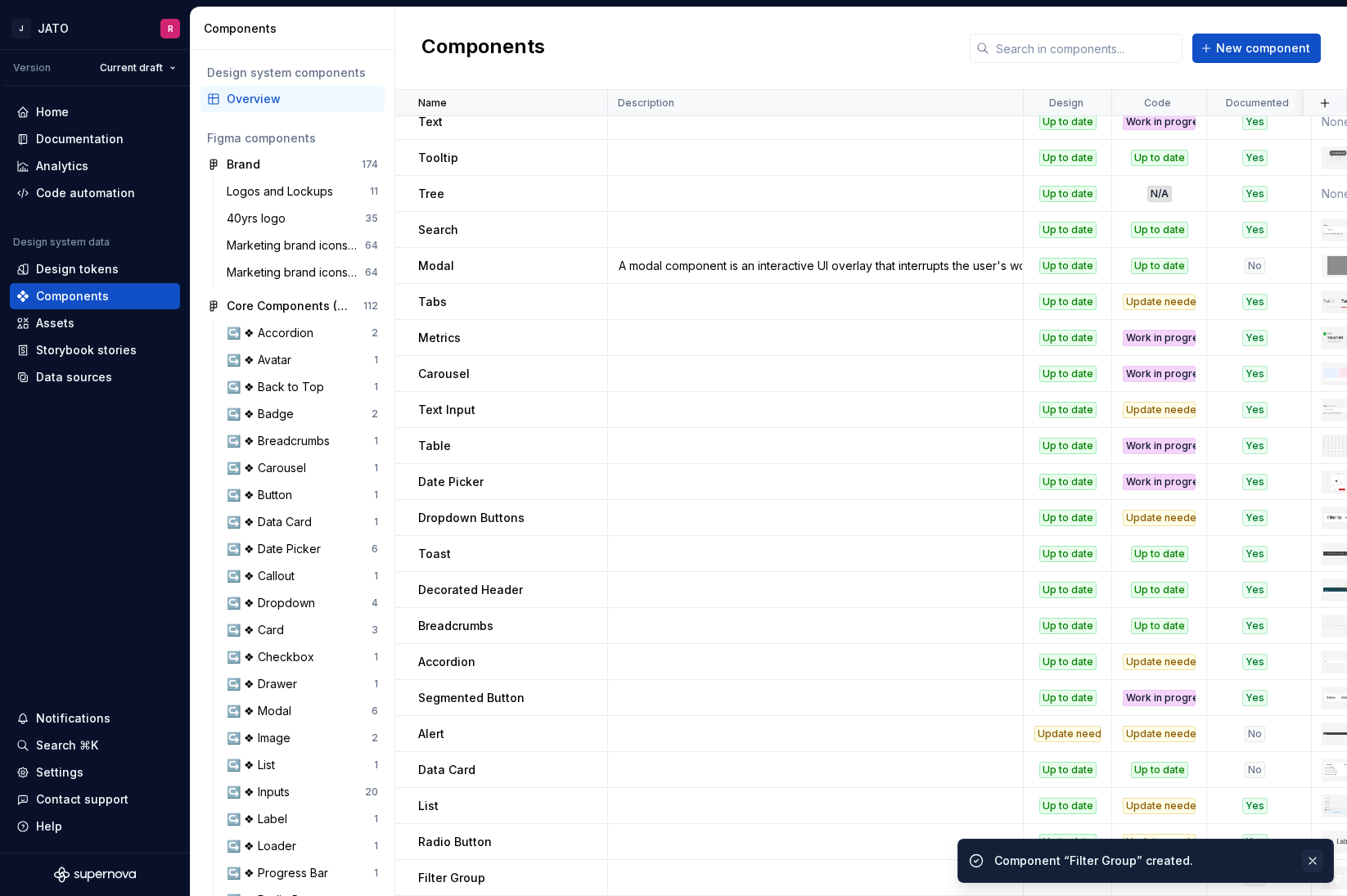
click at [1310, 858] on button "button" at bounding box center [1312, 860] width 21 height 23
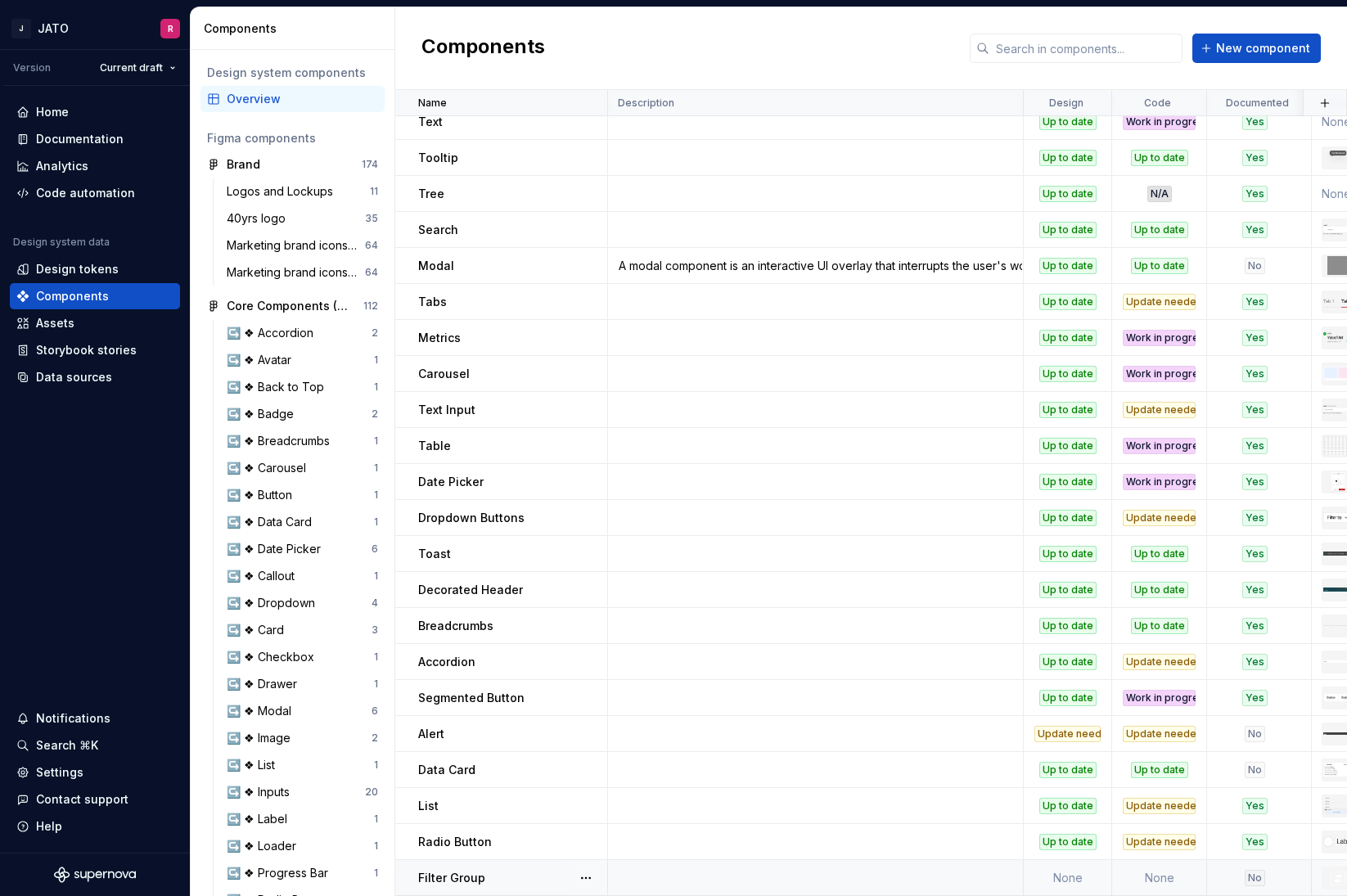
click at [1059, 872] on td "None" at bounding box center [1068, 877] width 89 height 36
click at [899, 873] on td at bounding box center [815, 877] width 415 height 36
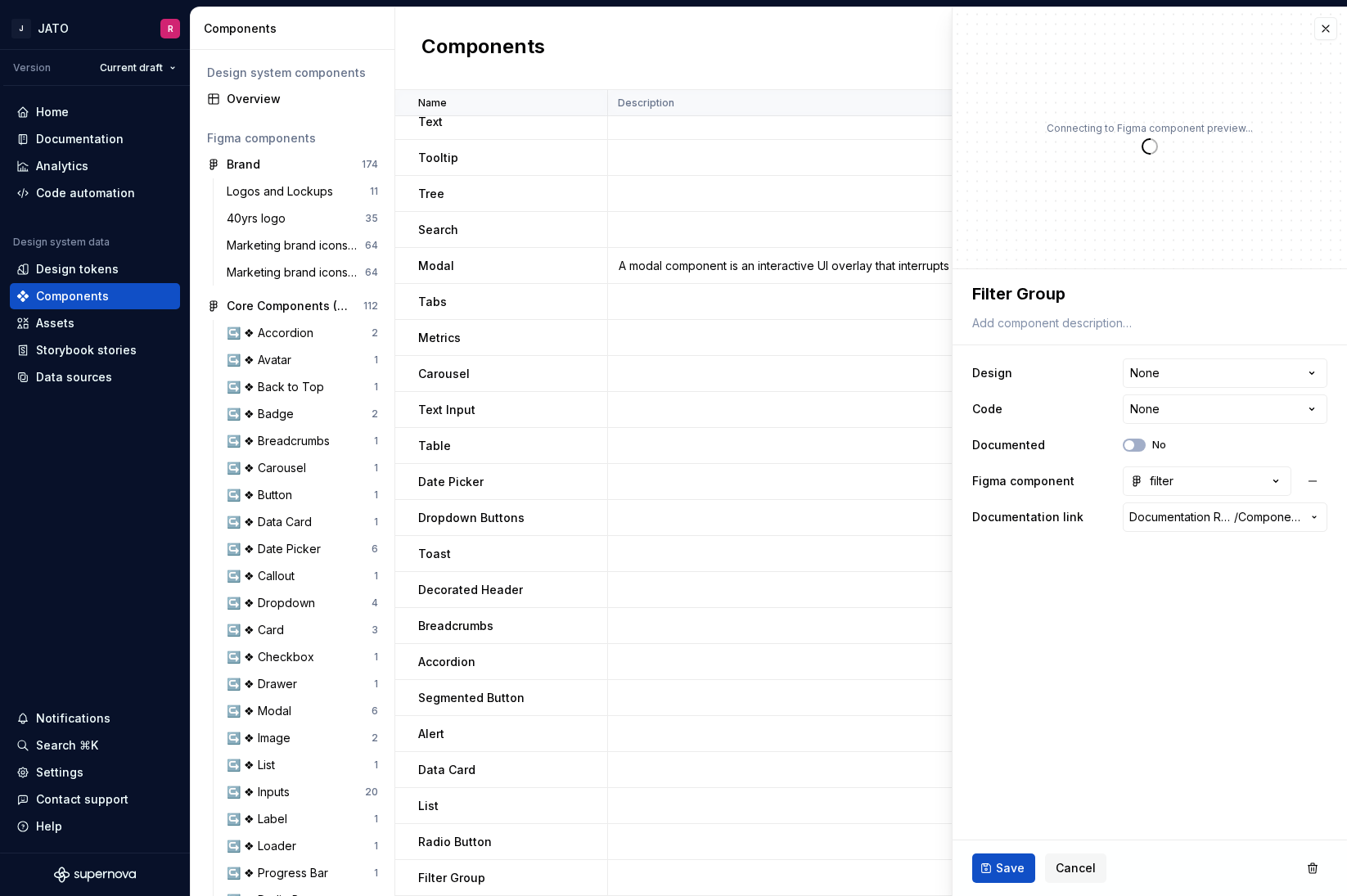
type textarea "*"
click at [1170, 411] on html "J JATO R Version Current draft Home Documentation Analytics Code automation Des…" at bounding box center [674, 448] width 1347 height 896
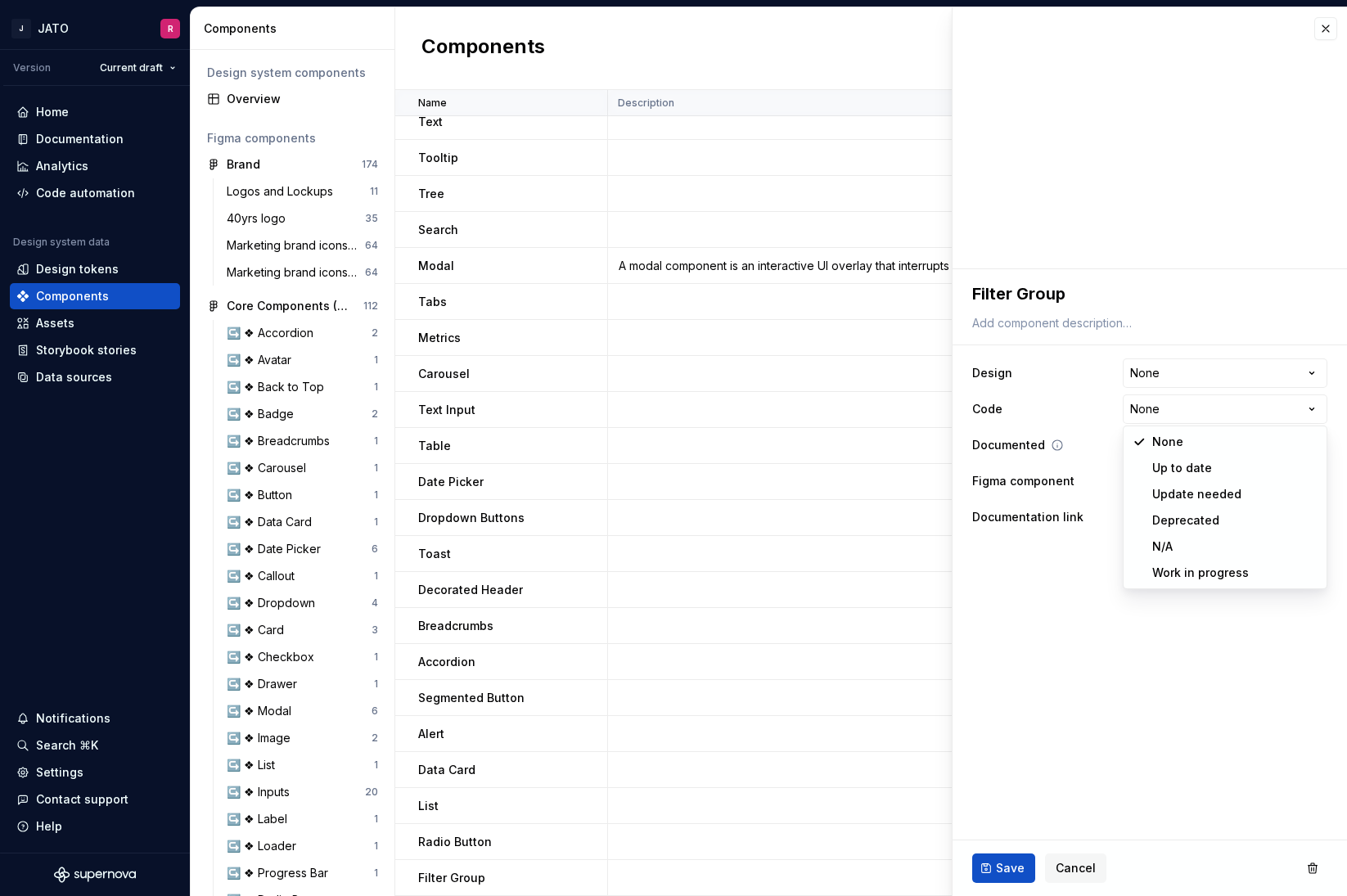
select select "**********"
drag, startPoint x: 1183, startPoint y: 464, endPoint x: 1185, endPoint y: 432, distance: 32.1
type textarea "*"
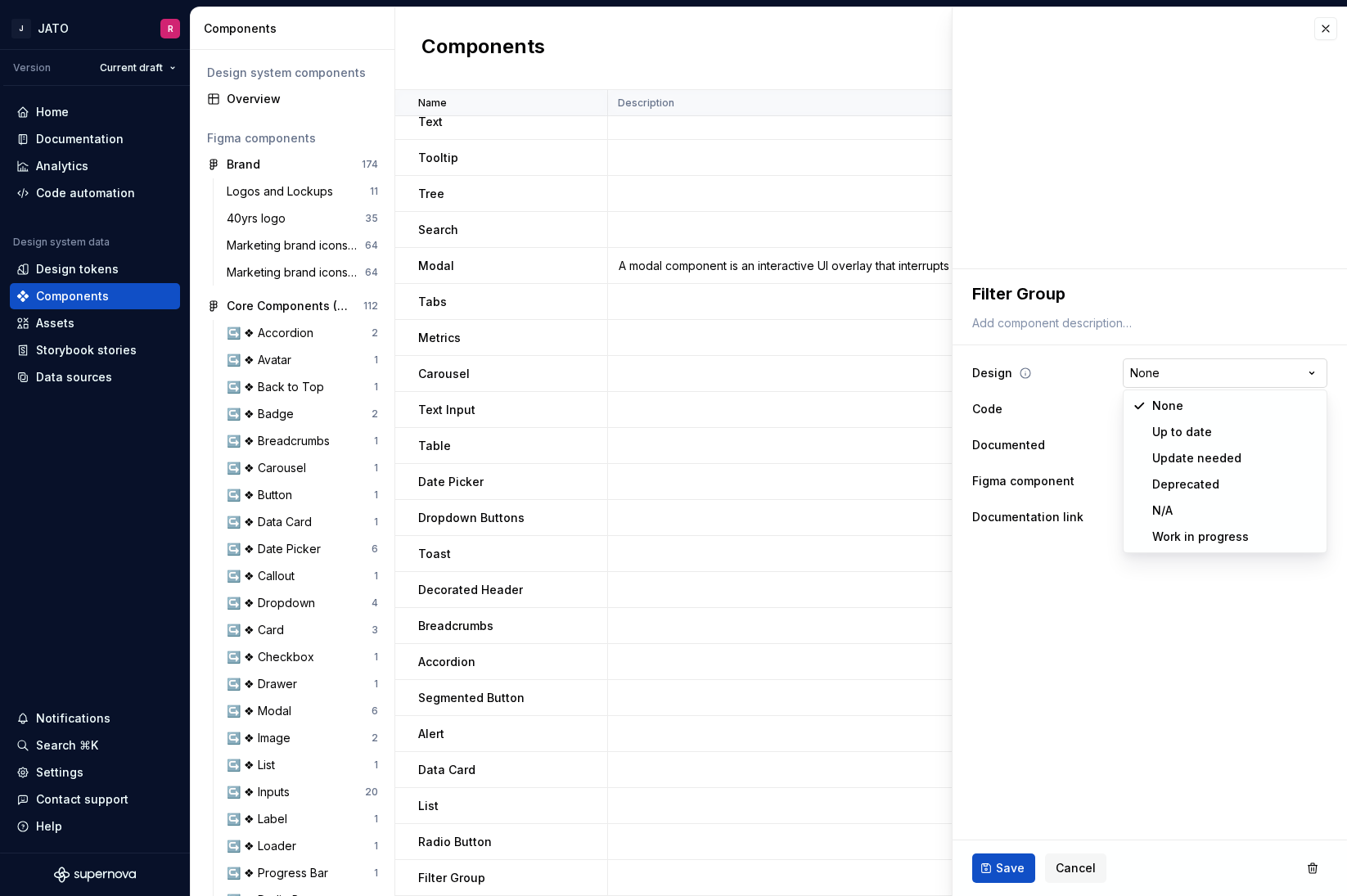
click at [1164, 377] on html "J JATO R Version Current draft Home Documentation Analytics Code automation Des…" at bounding box center [674, 448] width 1347 height 896
select select "**********"
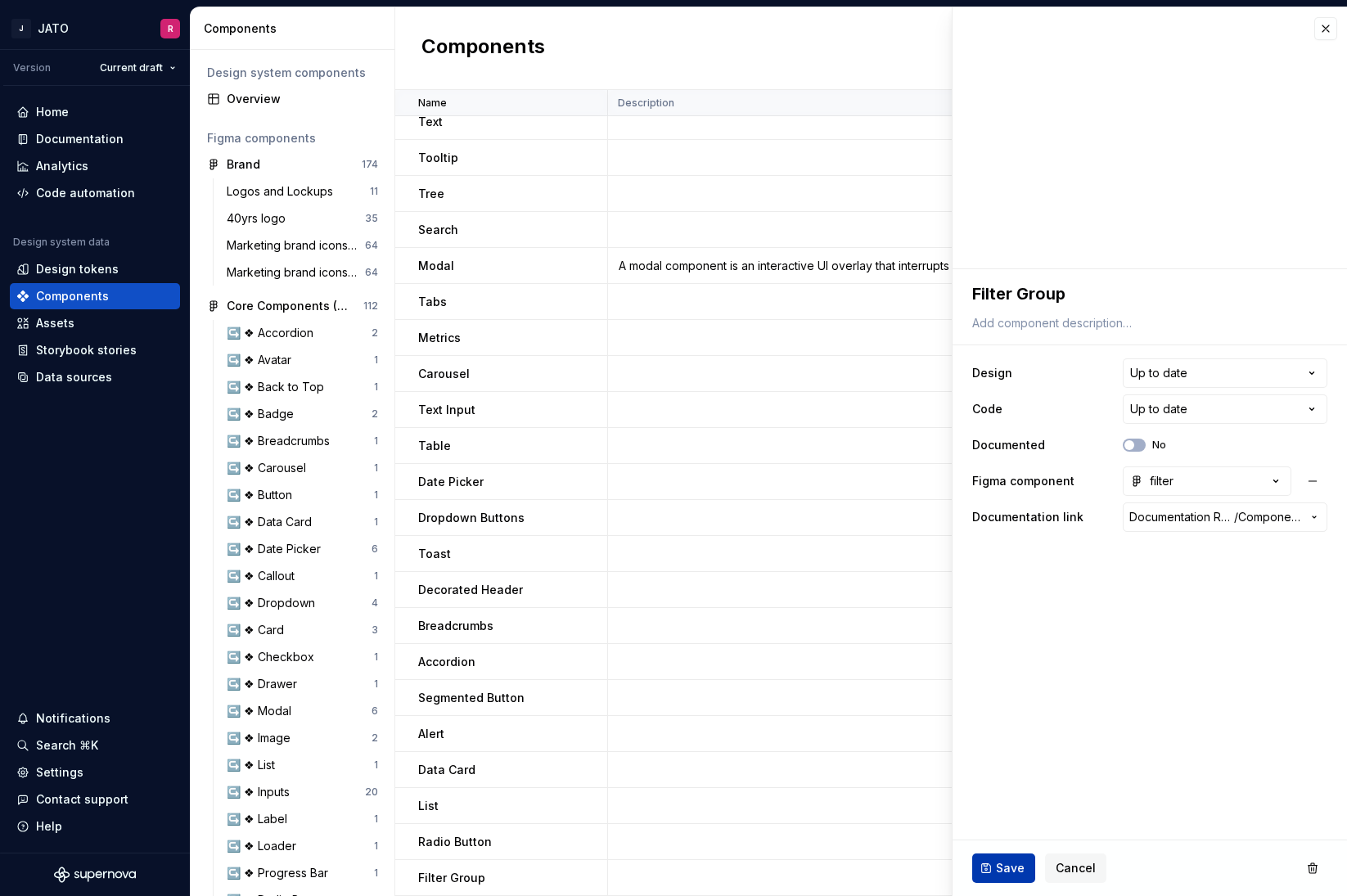
click at [1008, 864] on span "Save" at bounding box center [1009, 868] width 28 height 16
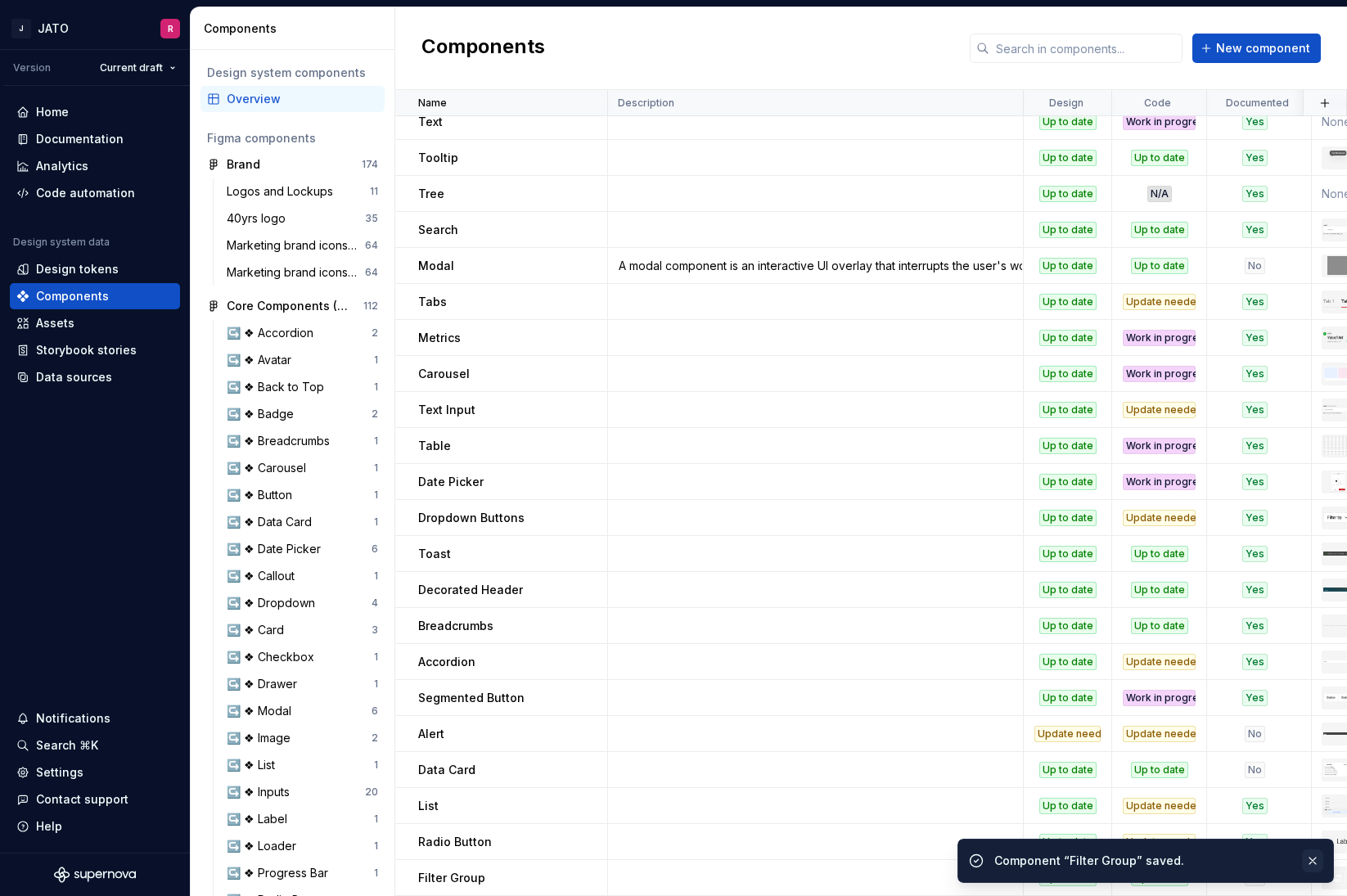
click at [1309, 860] on button "button" at bounding box center [1312, 860] width 21 height 23
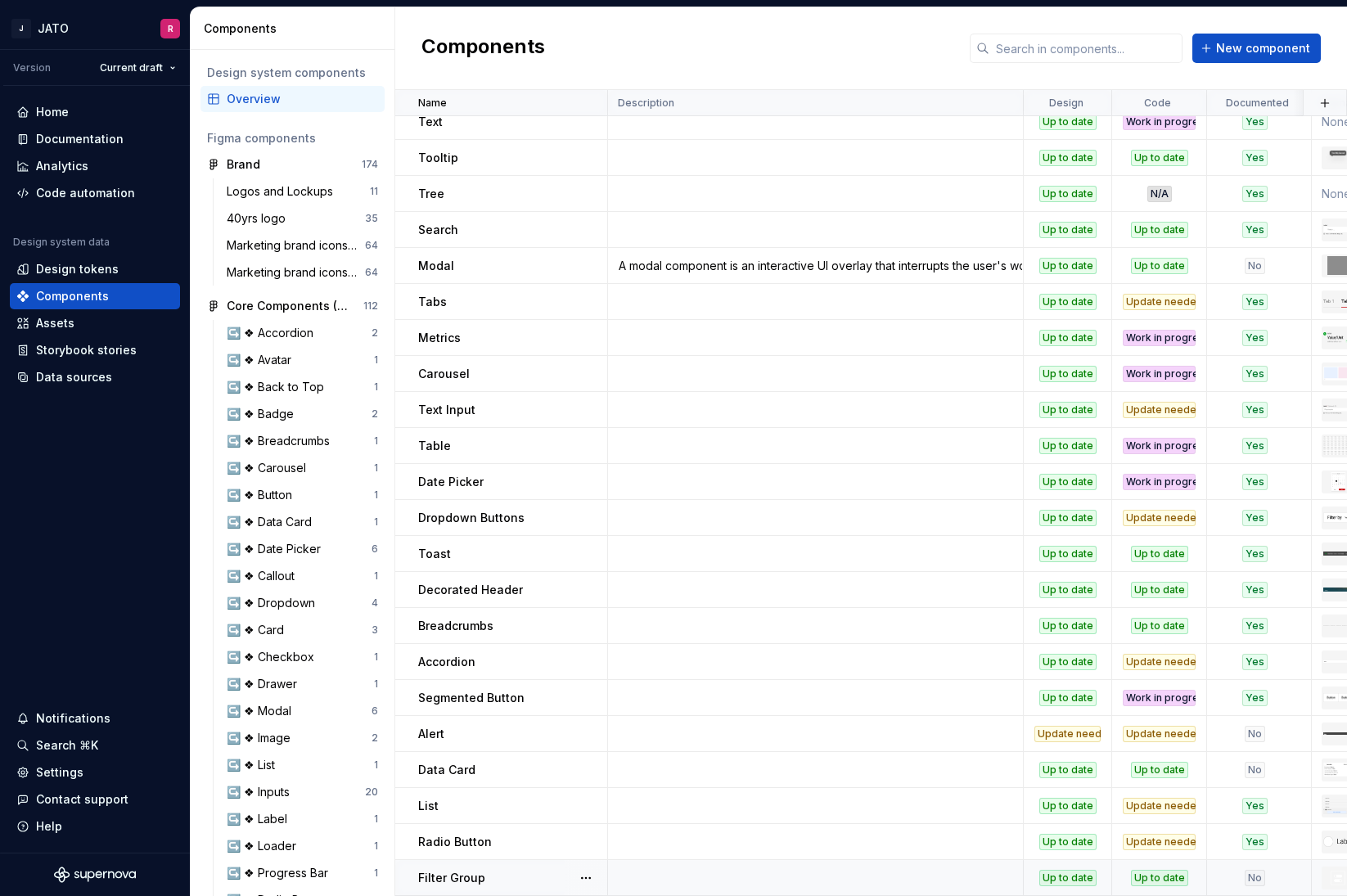
click at [1255, 879] on div "No" at bounding box center [1255, 878] width 20 height 16
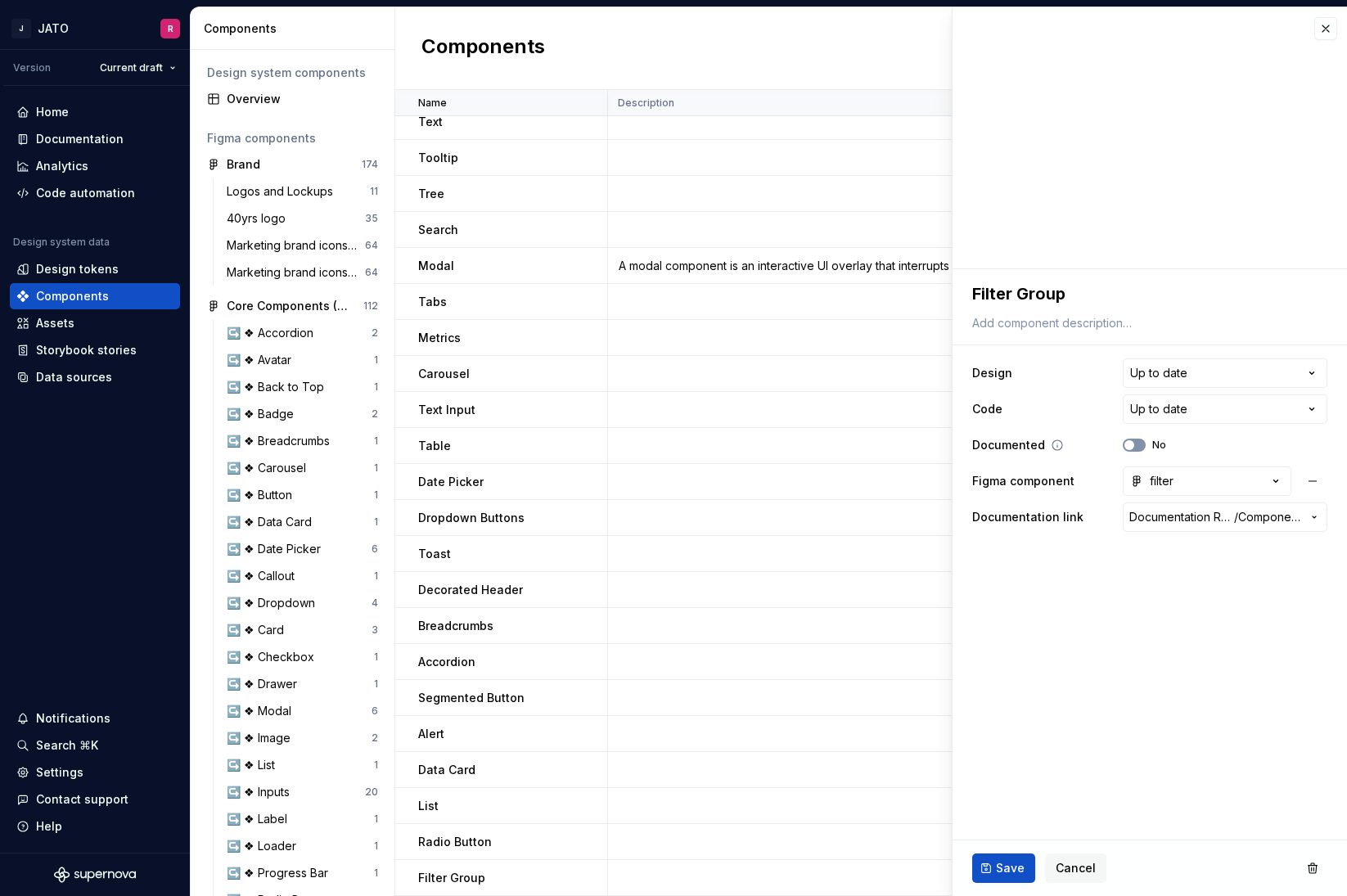
click at [1140, 445] on button "No" at bounding box center [1133, 445] width 23 height 13
click at [991, 869] on button "Save" at bounding box center [1003, 868] width 63 height 29
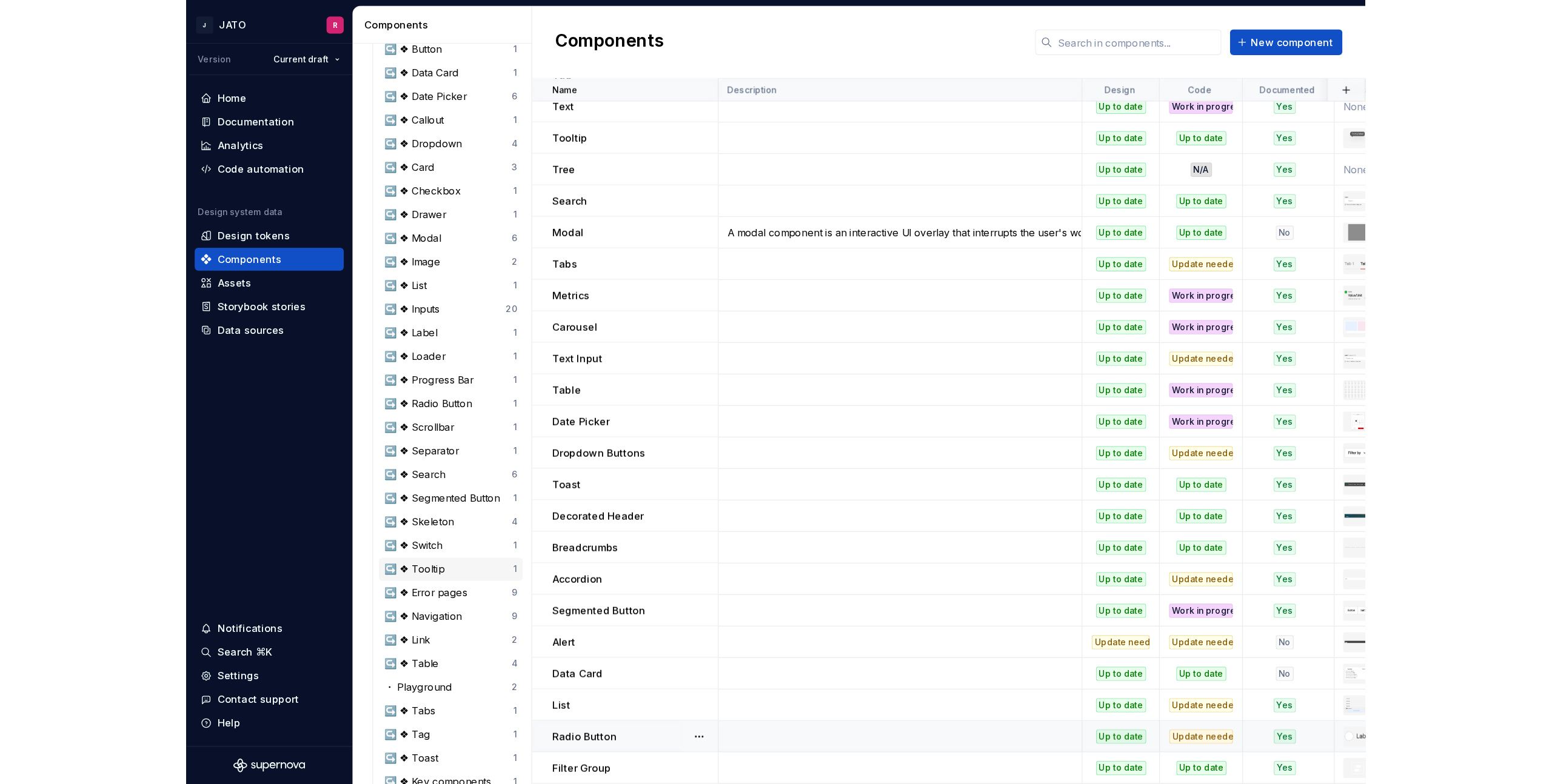
scroll to position [578, 0]
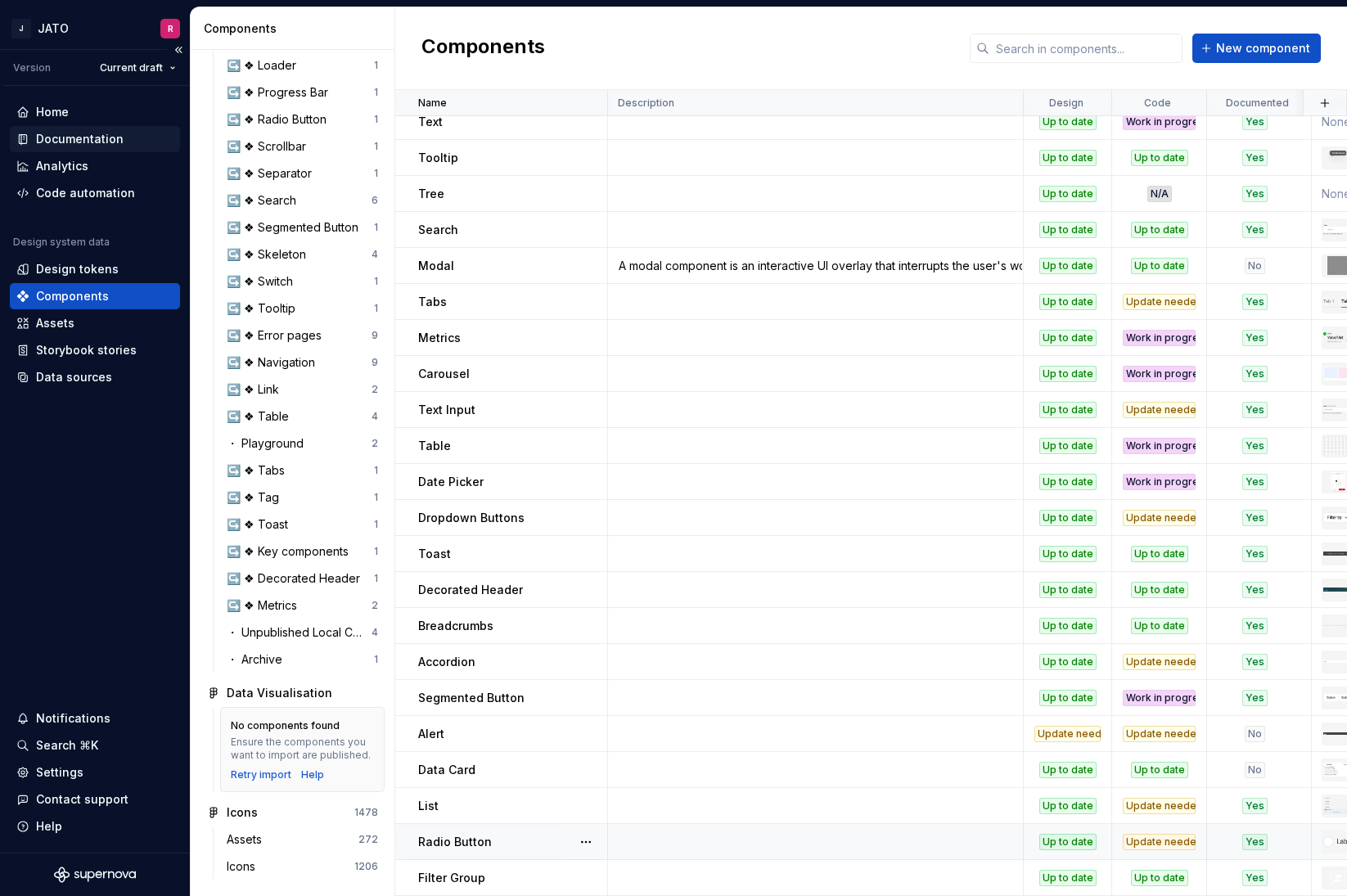
click at [66, 136] on div "Documentation" at bounding box center [79, 139] width 88 height 16
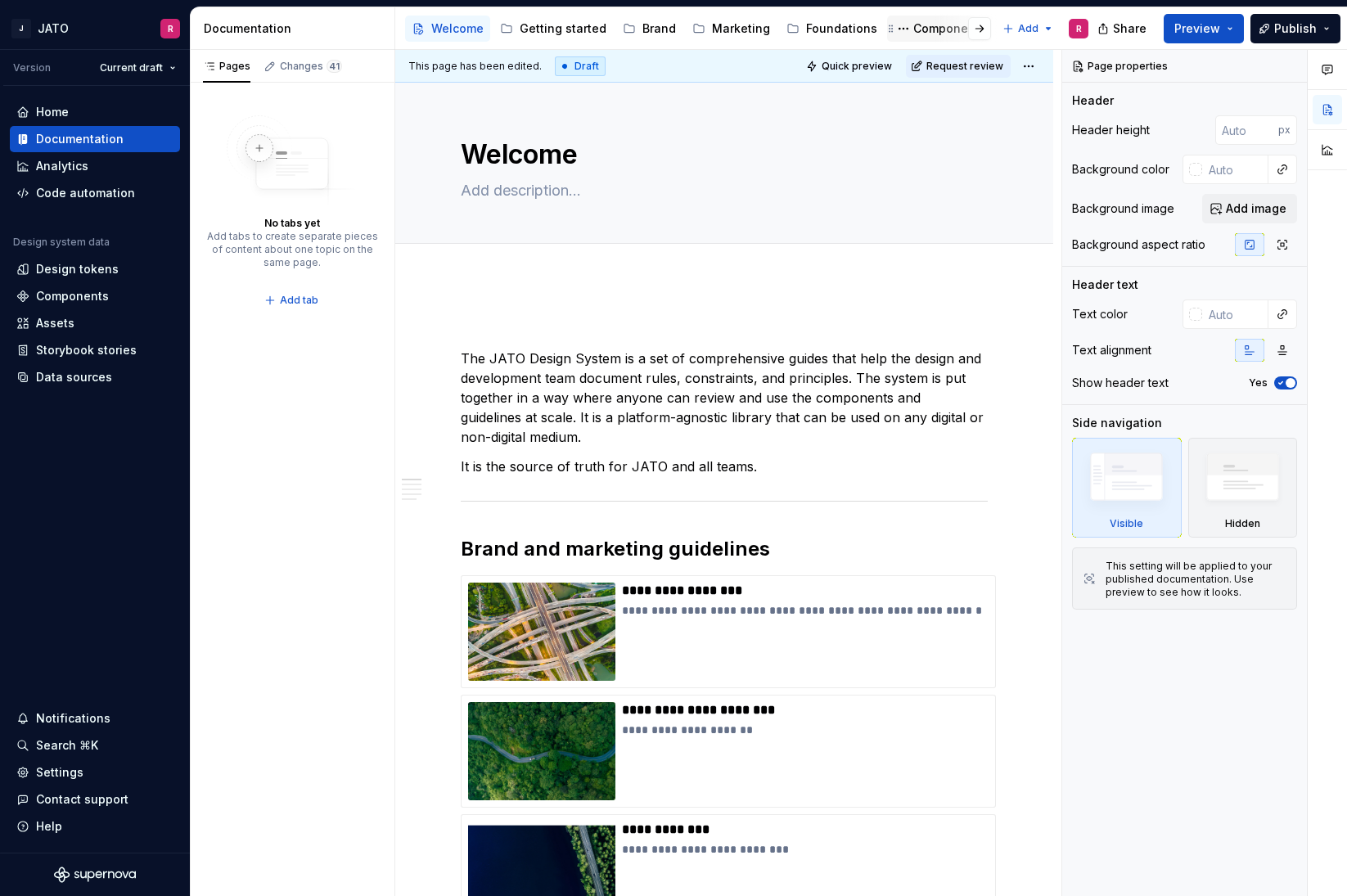
click at [931, 28] on div "Components" at bounding box center [950, 28] width 73 height 16
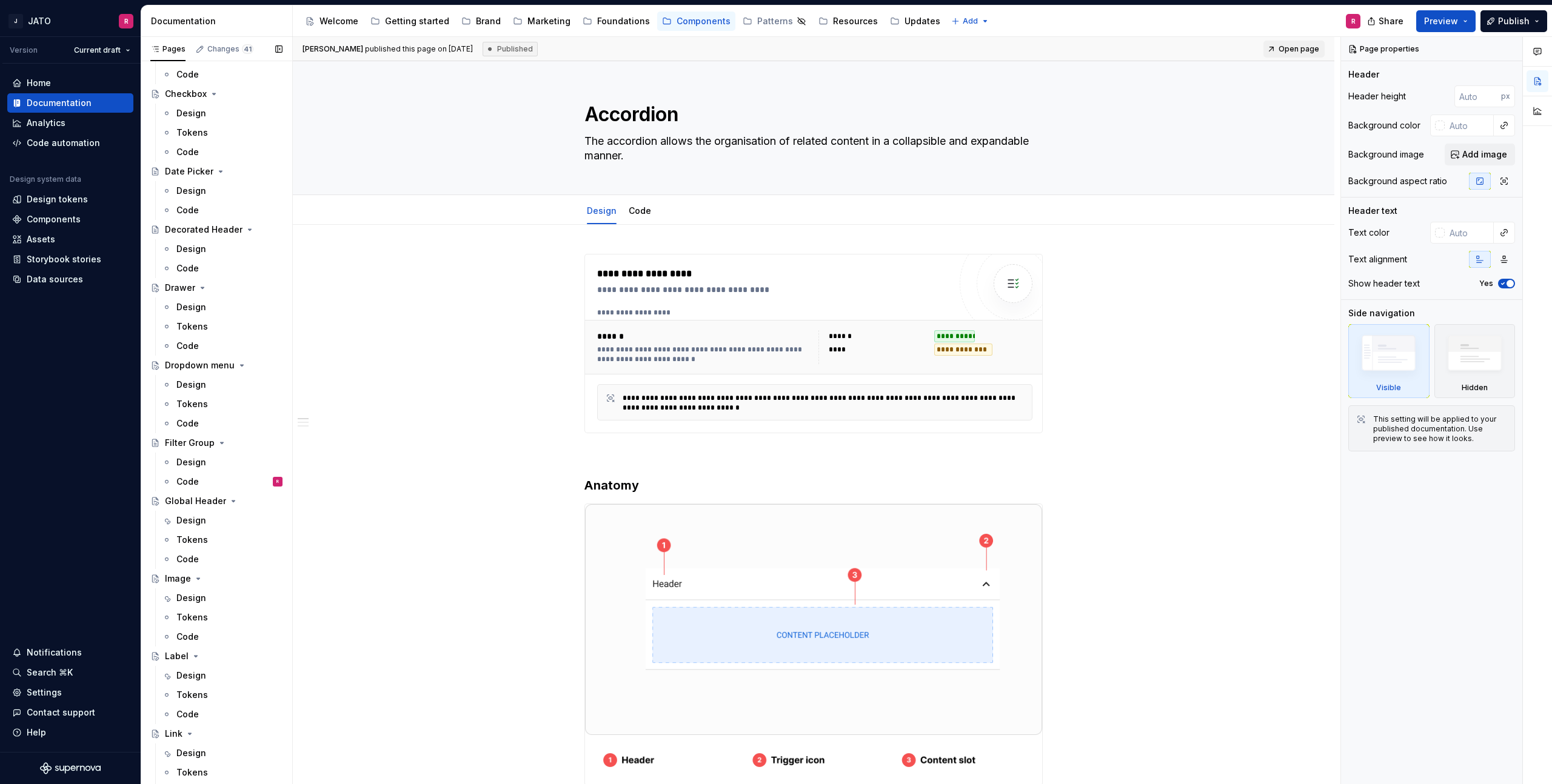
scroll to position [657, 0]
click at [188, 432] on div "Filter Group" at bounding box center [190, 430] width 50 height 12
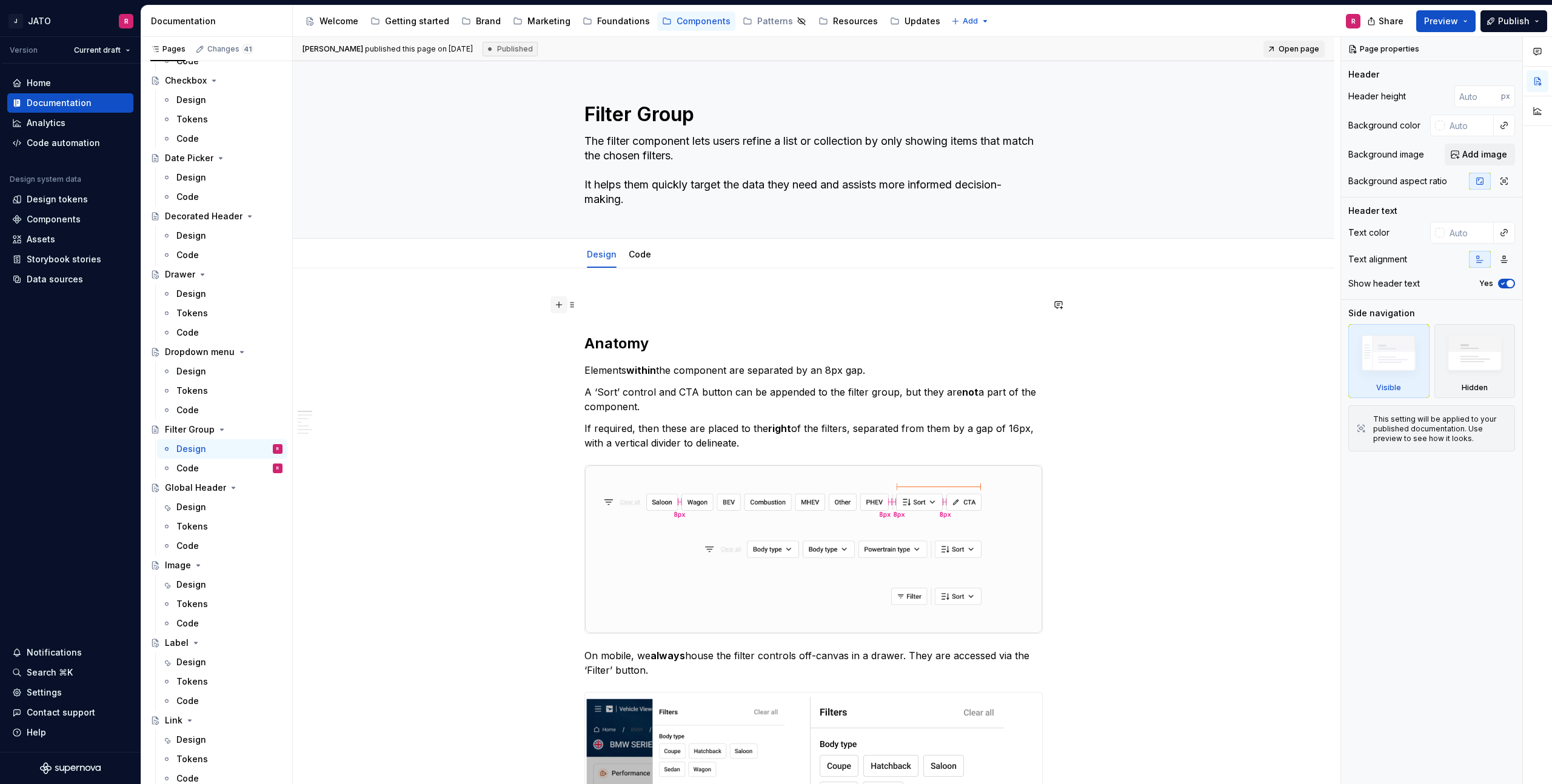
click at [563, 306] on button "button" at bounding box center [559, 304] width 17 height 17
type textarea "*"
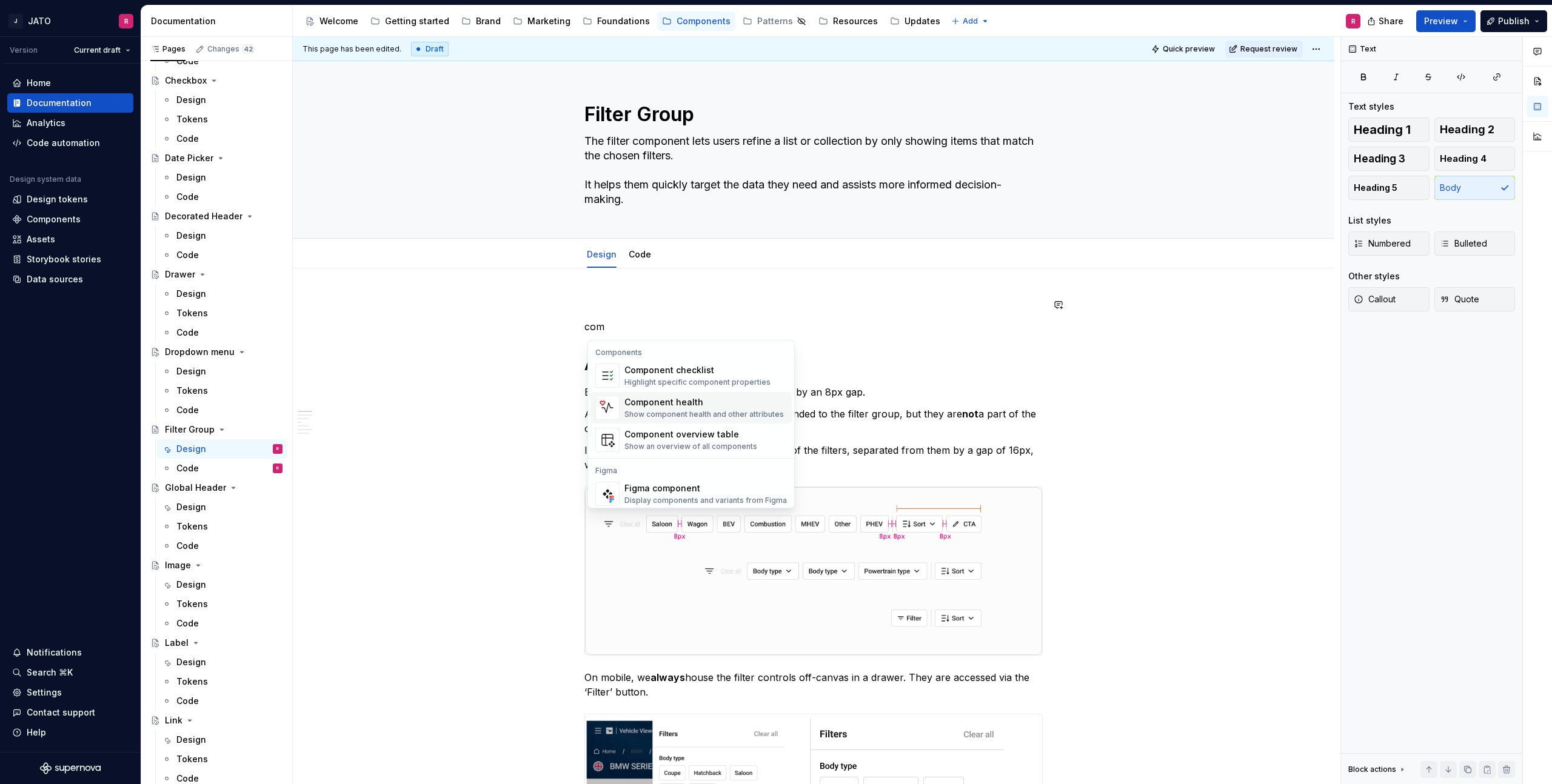
click at [663, 407] on div "Component health" at bounding box center [705, 402] width 160 height 12
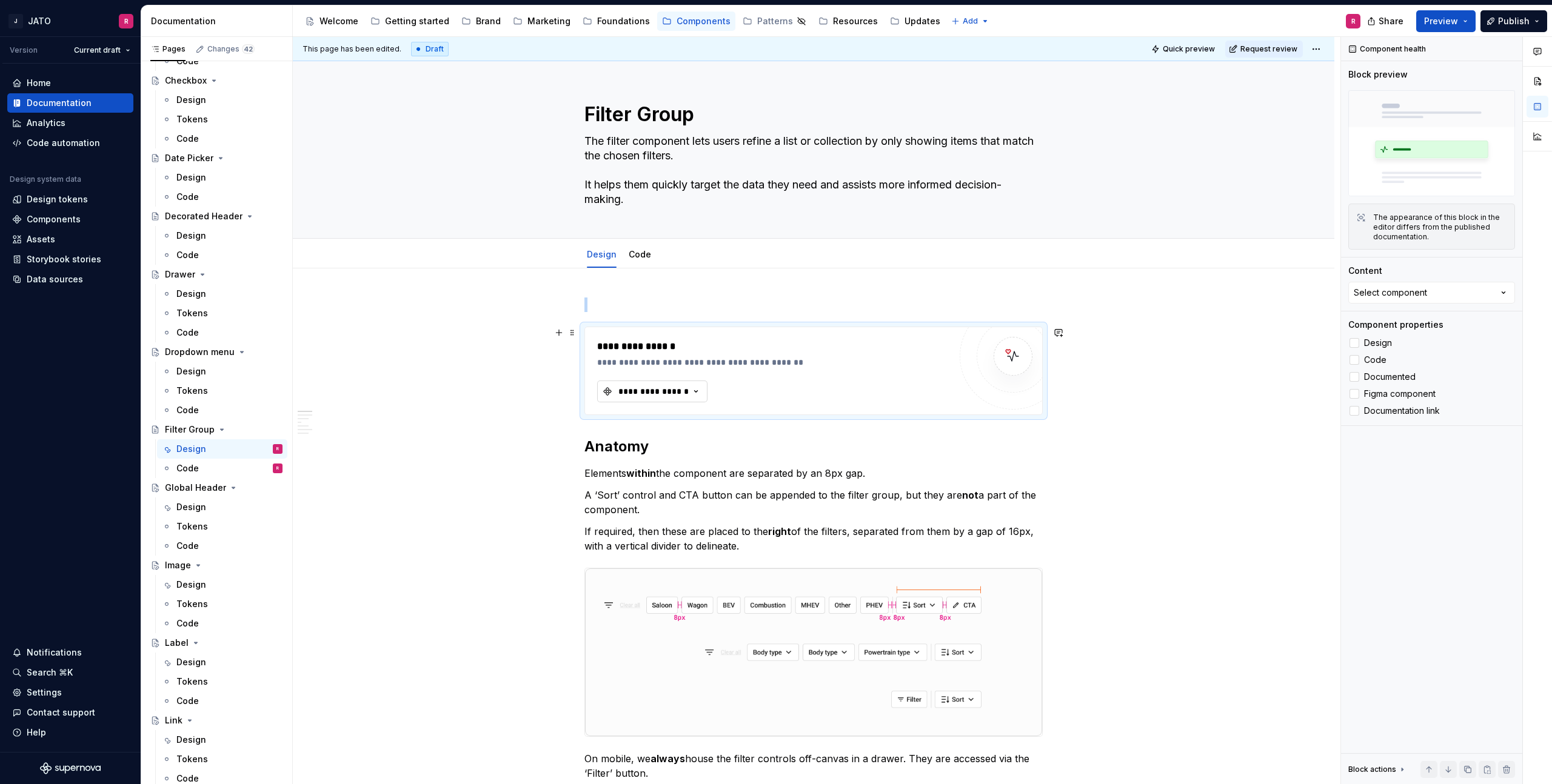
click at [678, 392] on div "**********" at bounding box center [654, 391] width 73 height 12
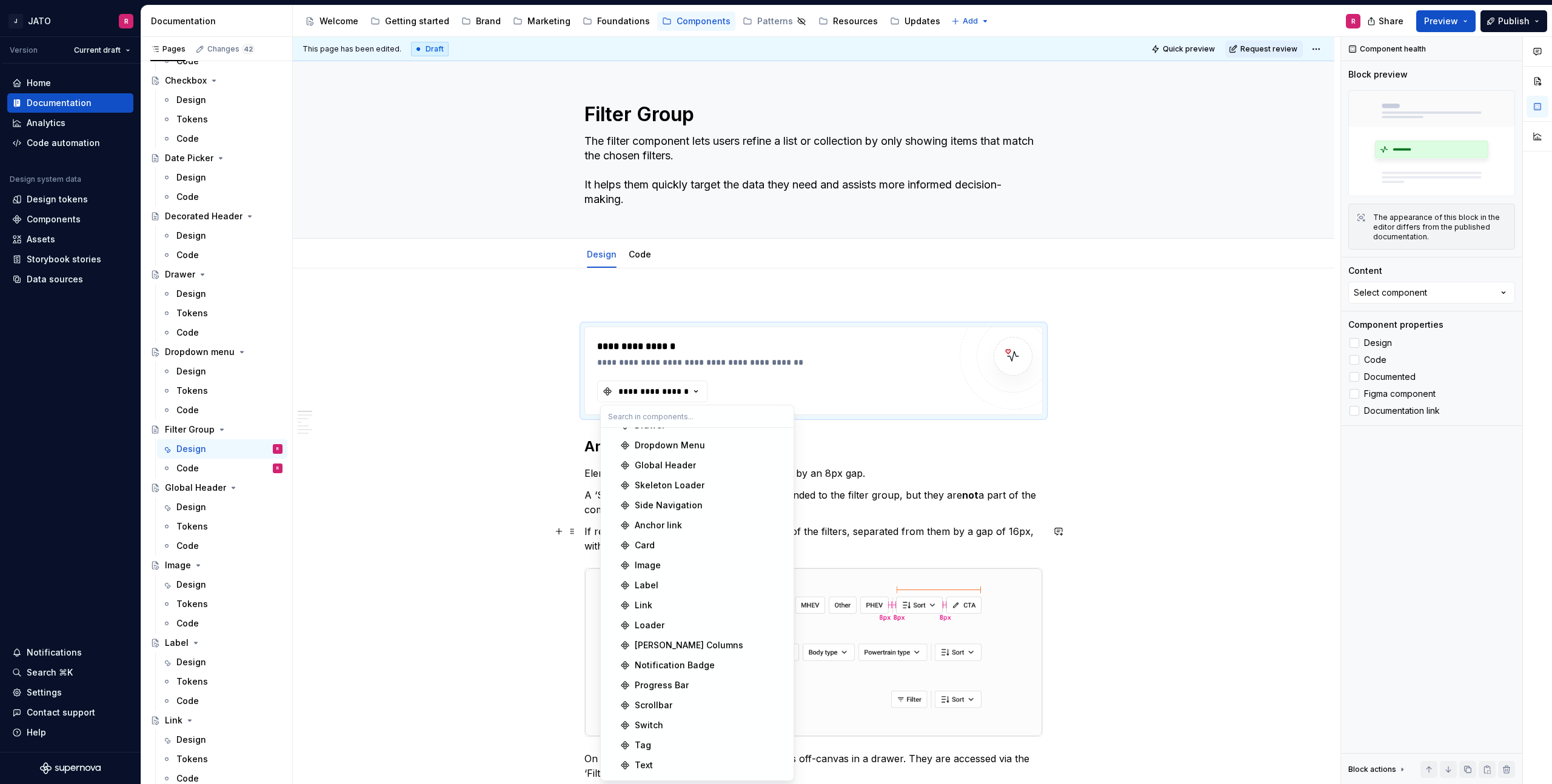
scroll to position [591, 0]
click at [666, 663] on div "Filter Group" at bounding box center [660, 768] width 50 height 12
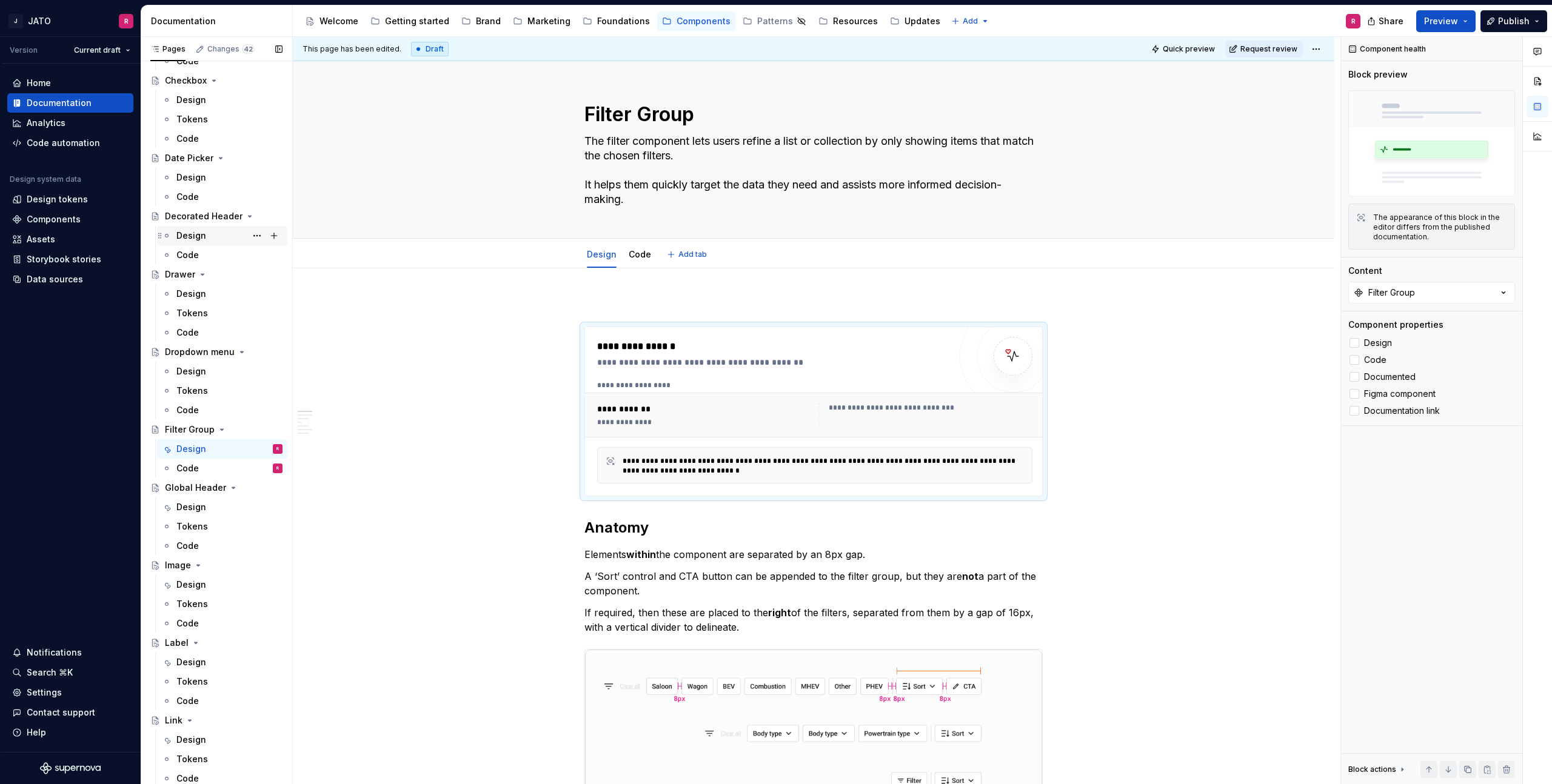
type textarea "*"
click at [60, 216] on div "Components" at bounding box center [53, 220] width 54 height 12
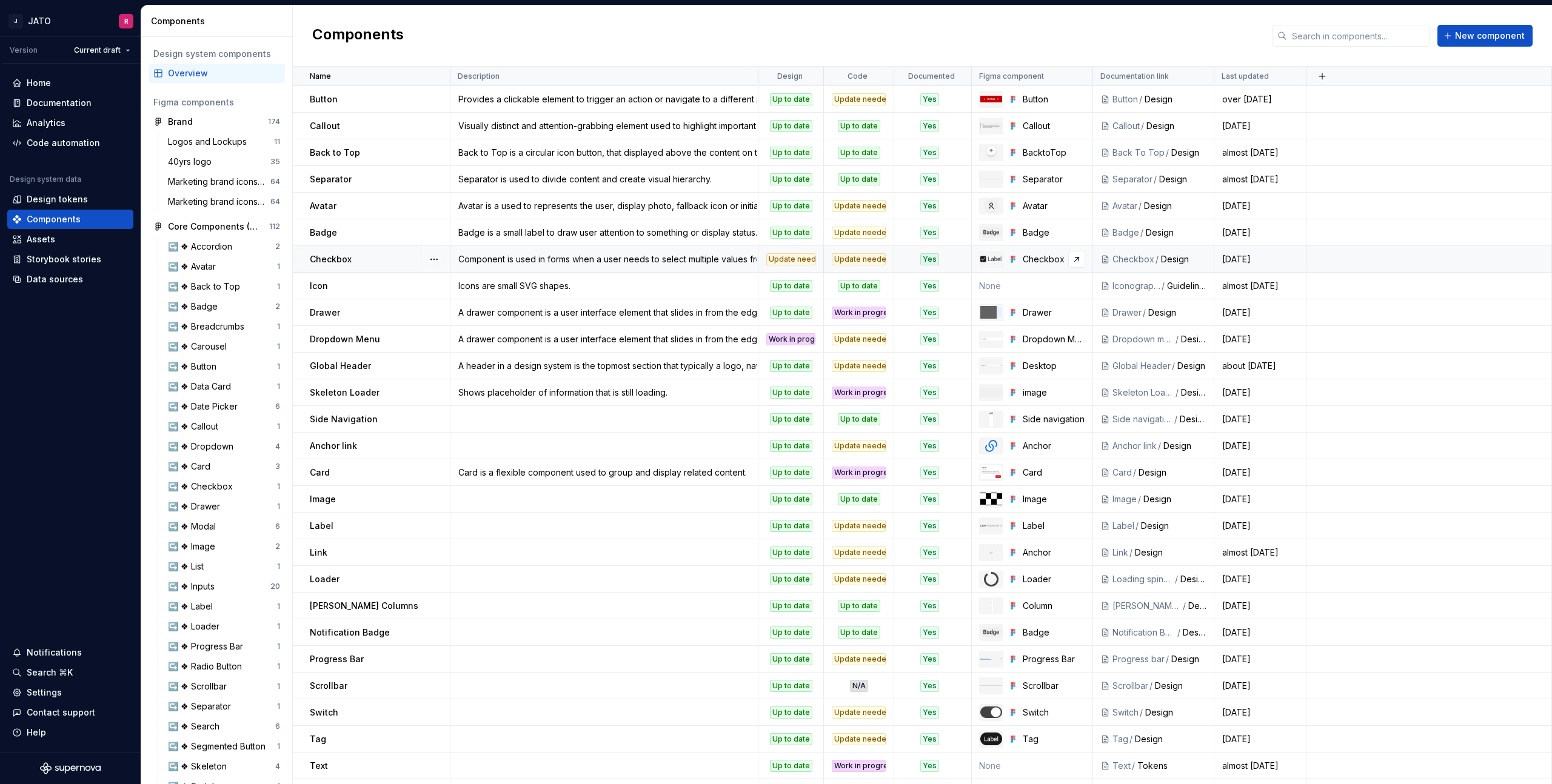
scroll to position [555, 0]
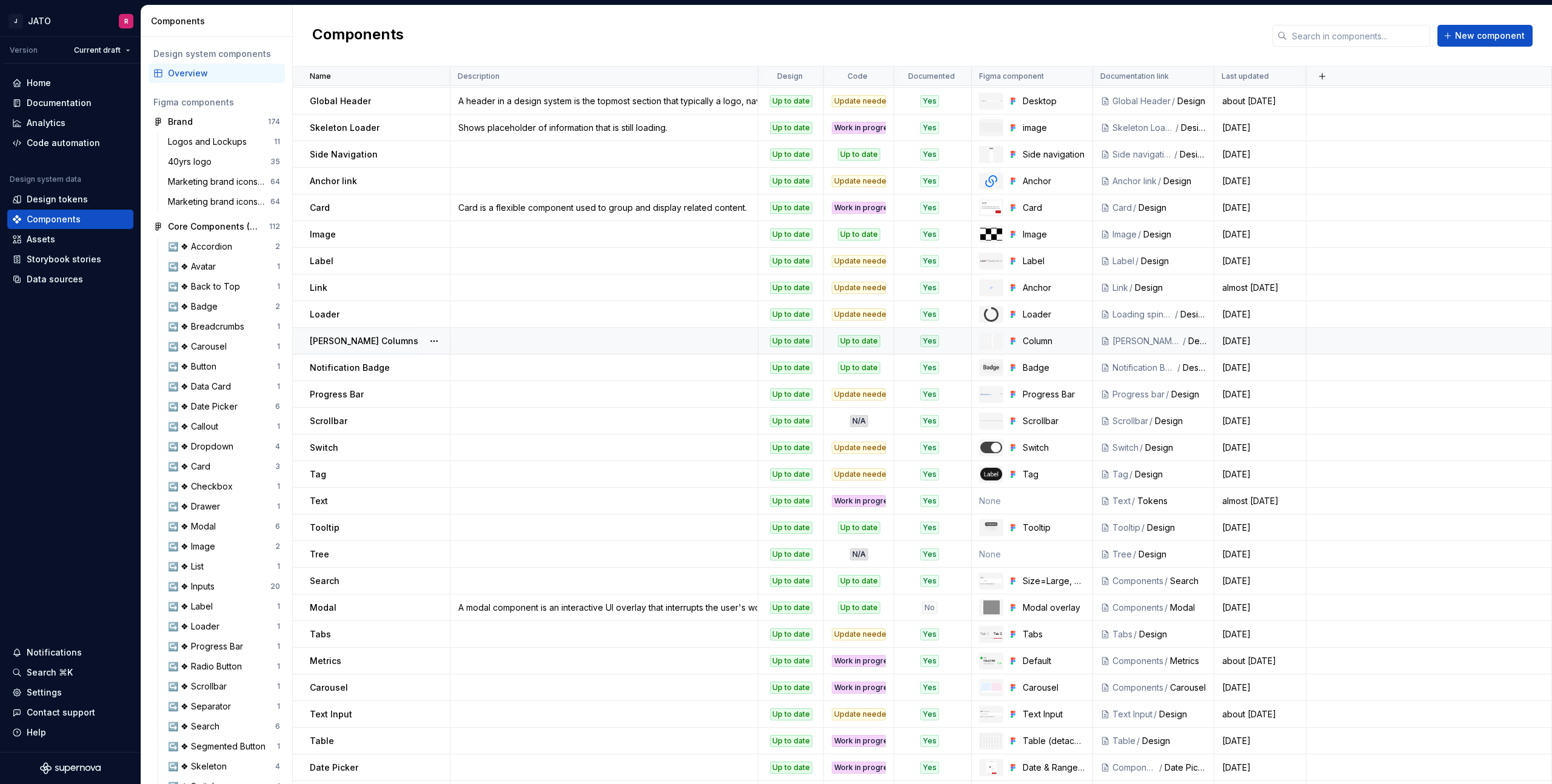
scroll to position [555, 0]
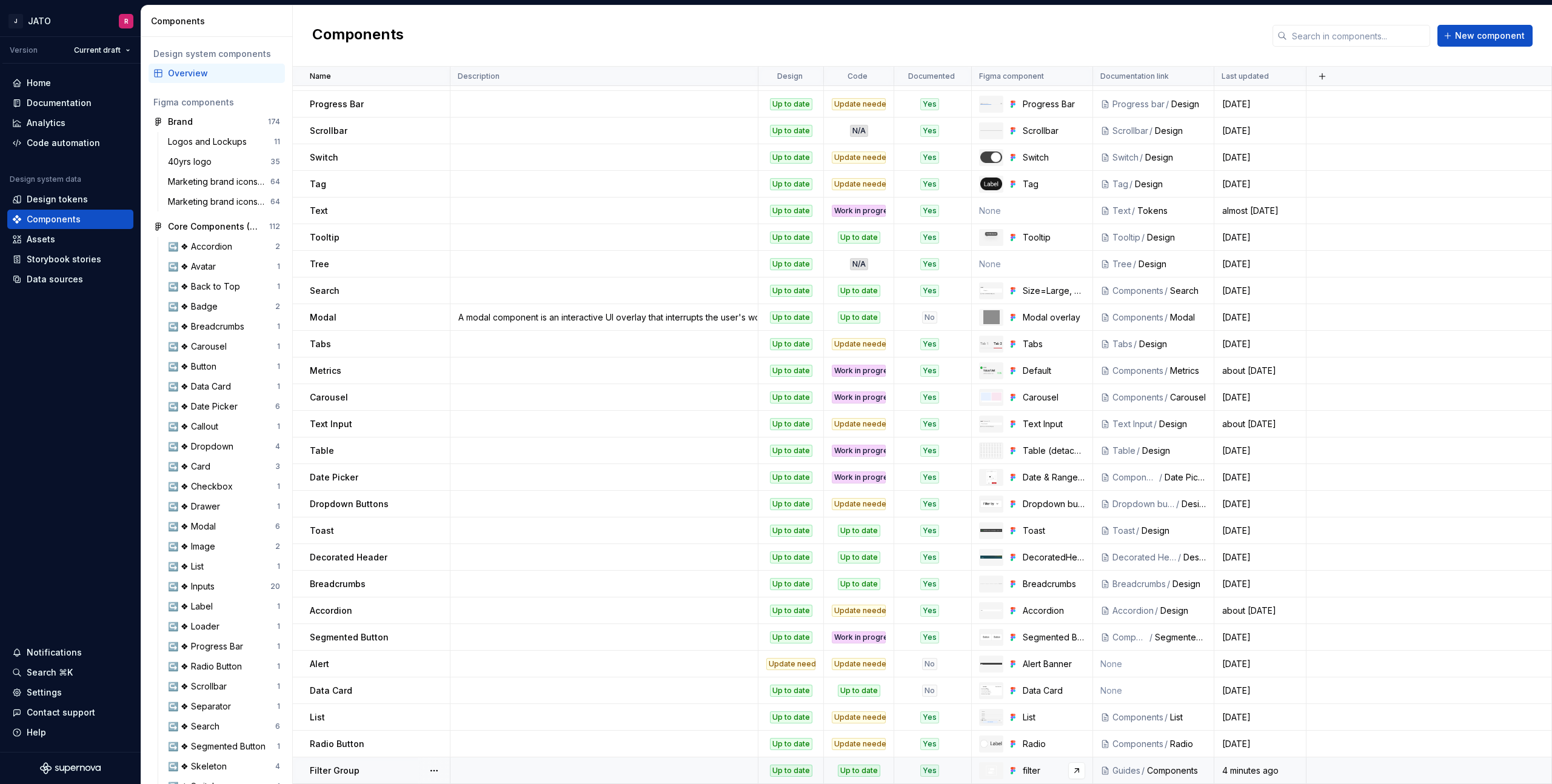
click at [1048, 764] on div "filter" at bounding box center [1032, 770] width 120 height 17
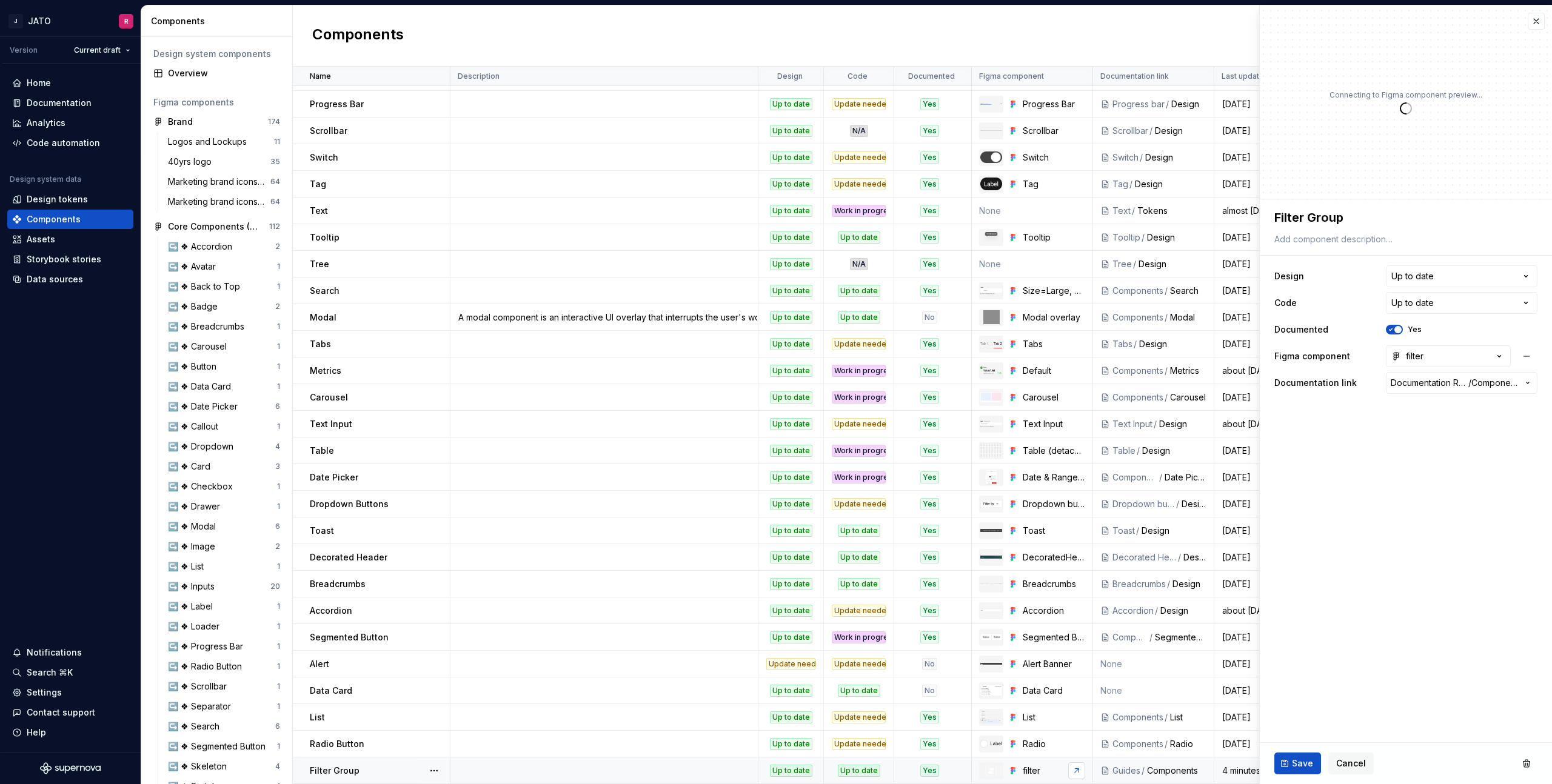
click at [1071, 770] on link at bounding box center [1077, 770] width 17 height 17
click at [1528, 353] on button "button" at bounding box center [1527, 356] width 22 height 22
click at [1374, 112] on span "Select Figma component" at bounding box center [1411, 112] width 105 height 12
type textarea "*"
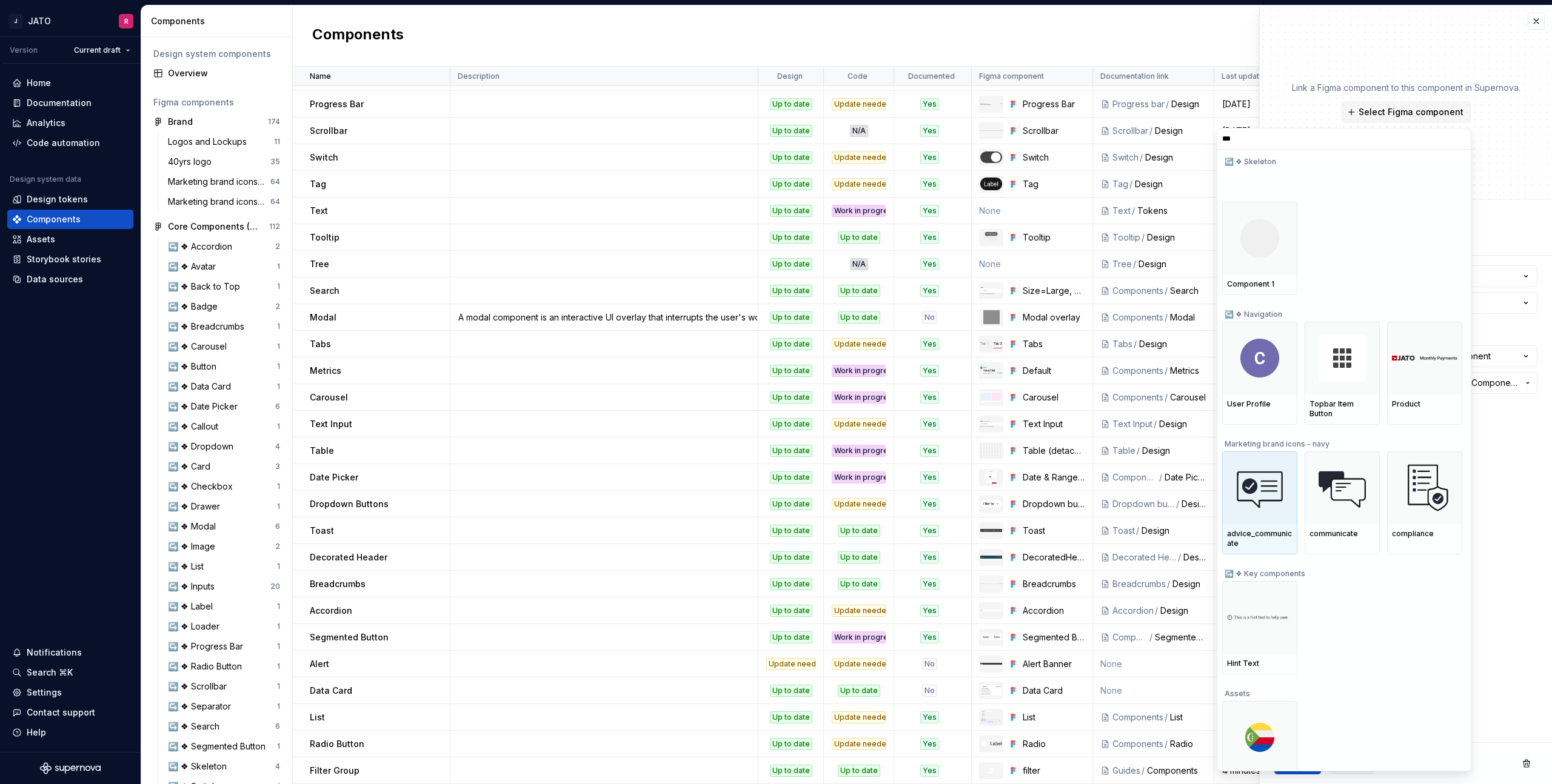
scroll to position [126, 0]
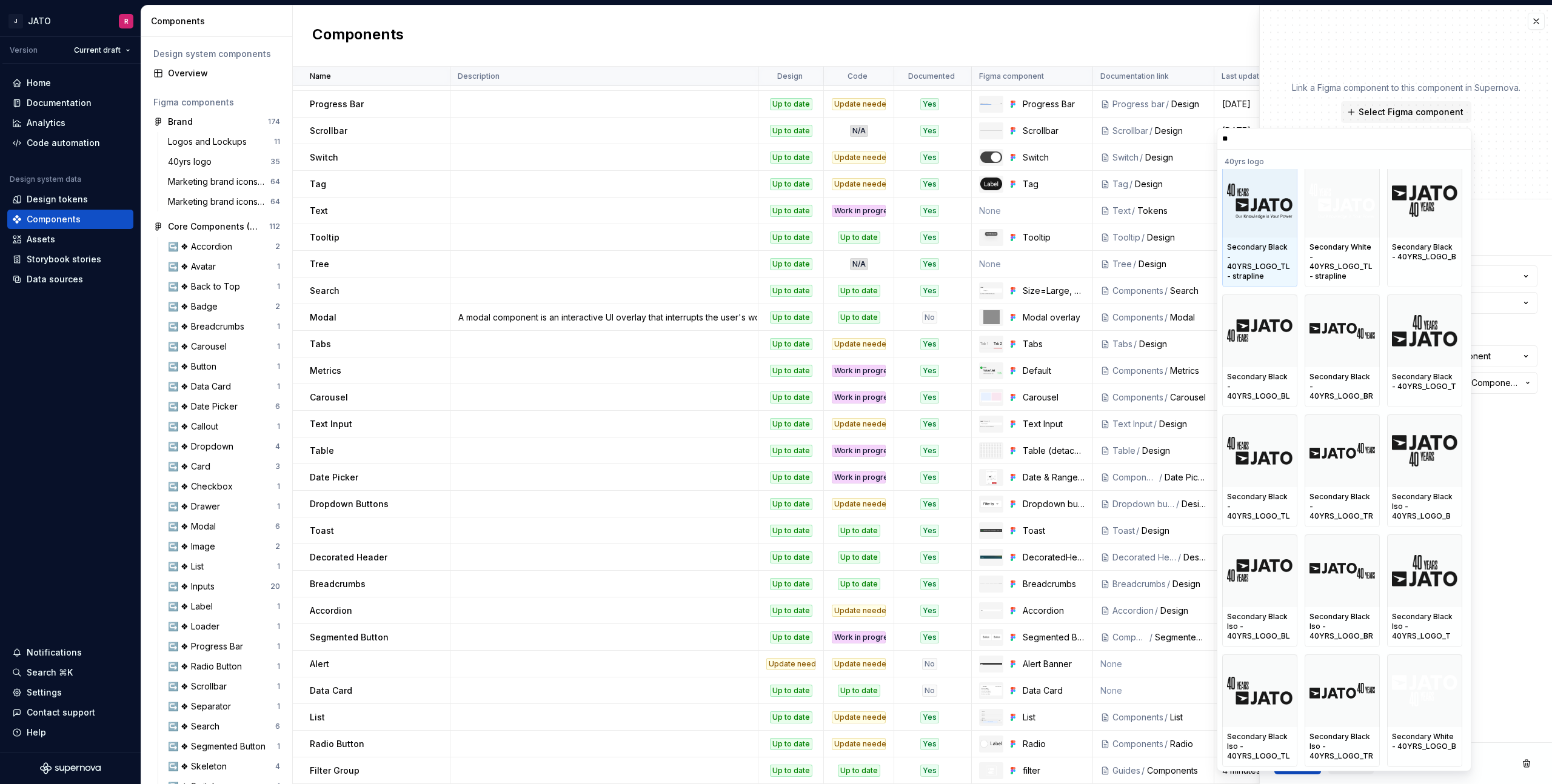
type input "*"
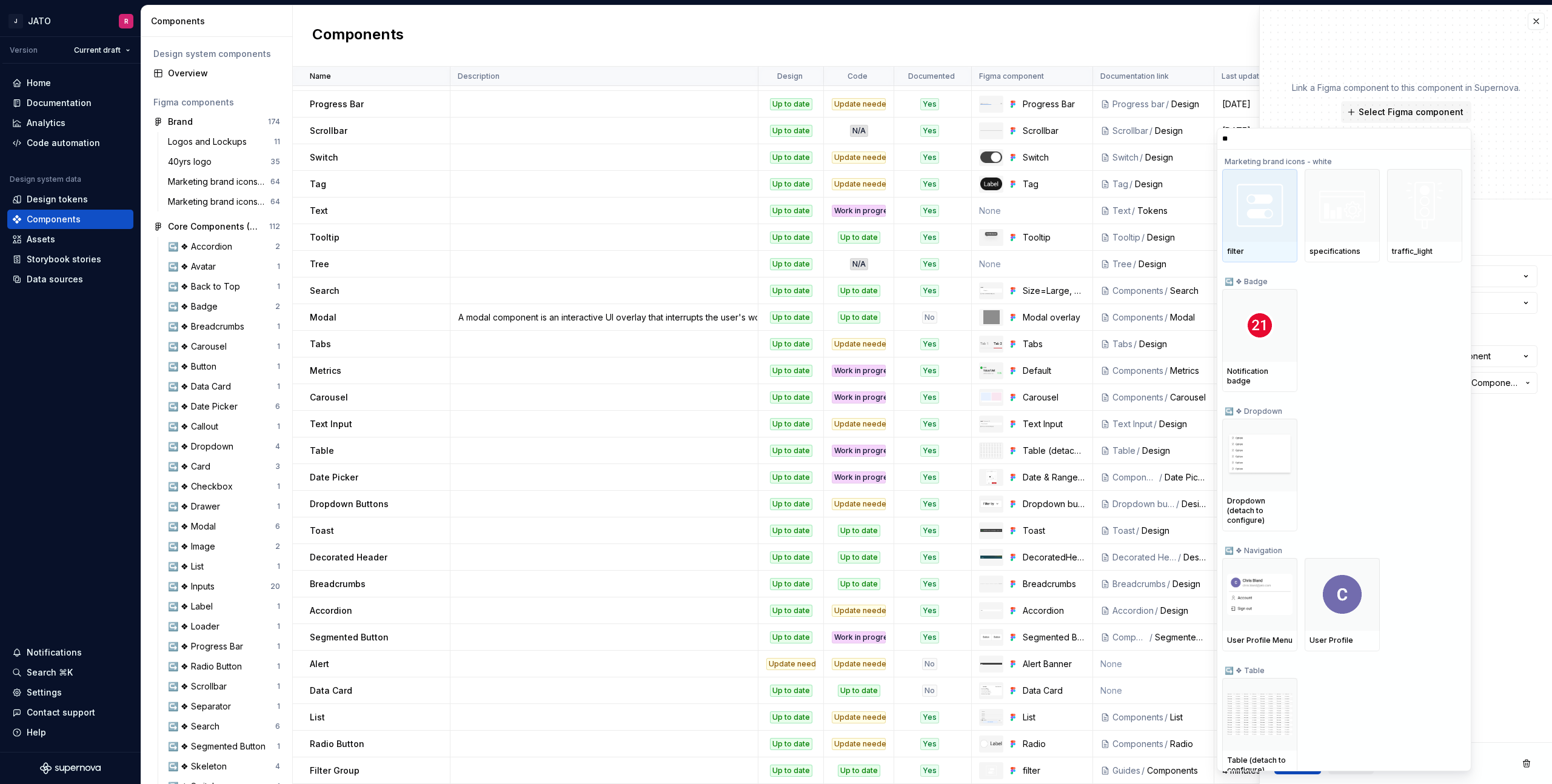
type input "***"
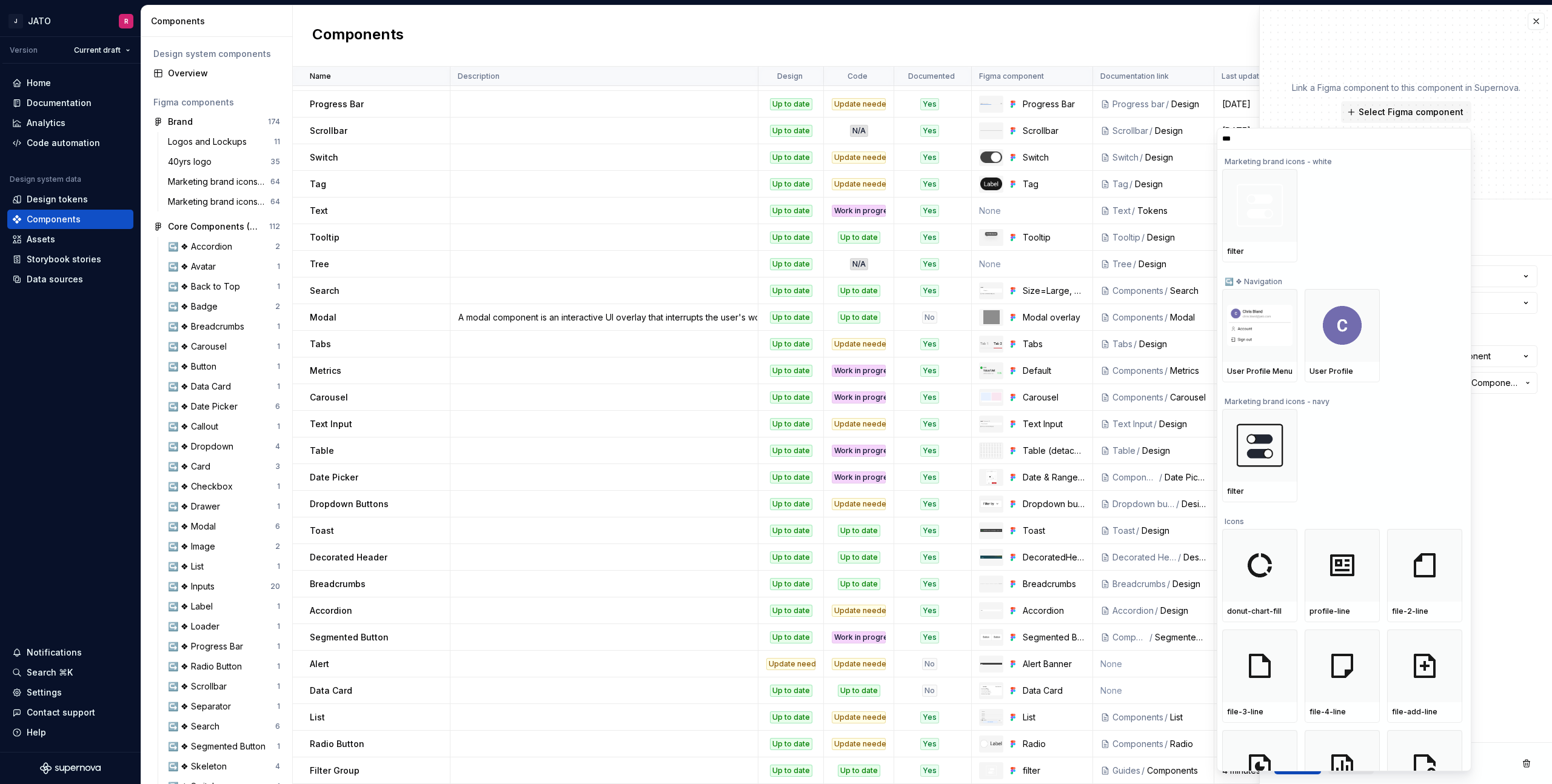
click at [1453, 139] on input "***" at bounding box center [1344, 139] width 254 height 9
click at [1460, 141] on input "***" at bounding box center [1344, 139] width 254 height 9
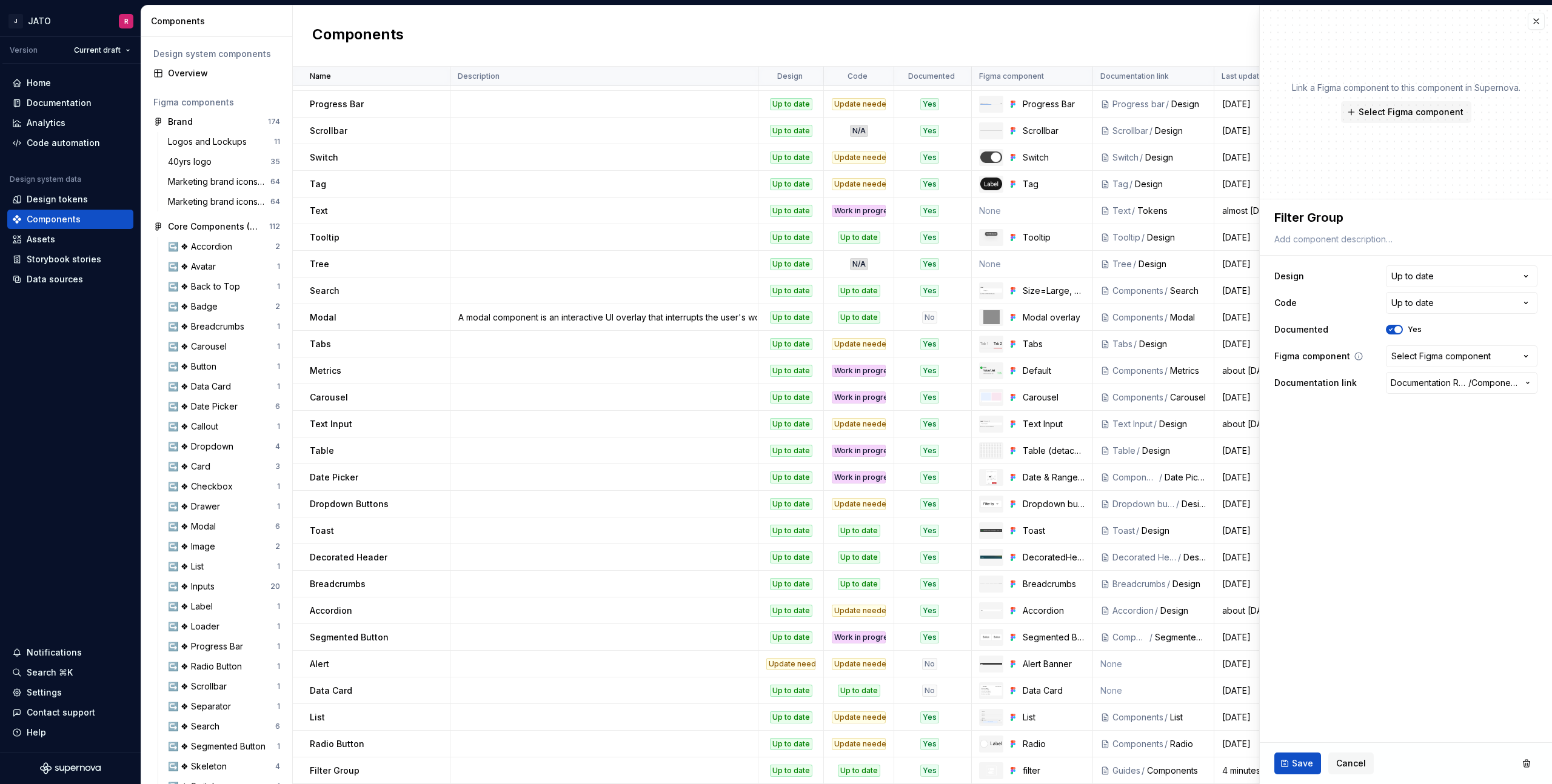
click at [1318, 55] on div "Link a Figma component to this component in Supernova. Select Figma component" at bounding box center [1406, 102] width 292 height 194
click at [1384, 118] on span "Select Figma component" at bounding box center [1411, 112] width 105 height 12
type textarea "*"
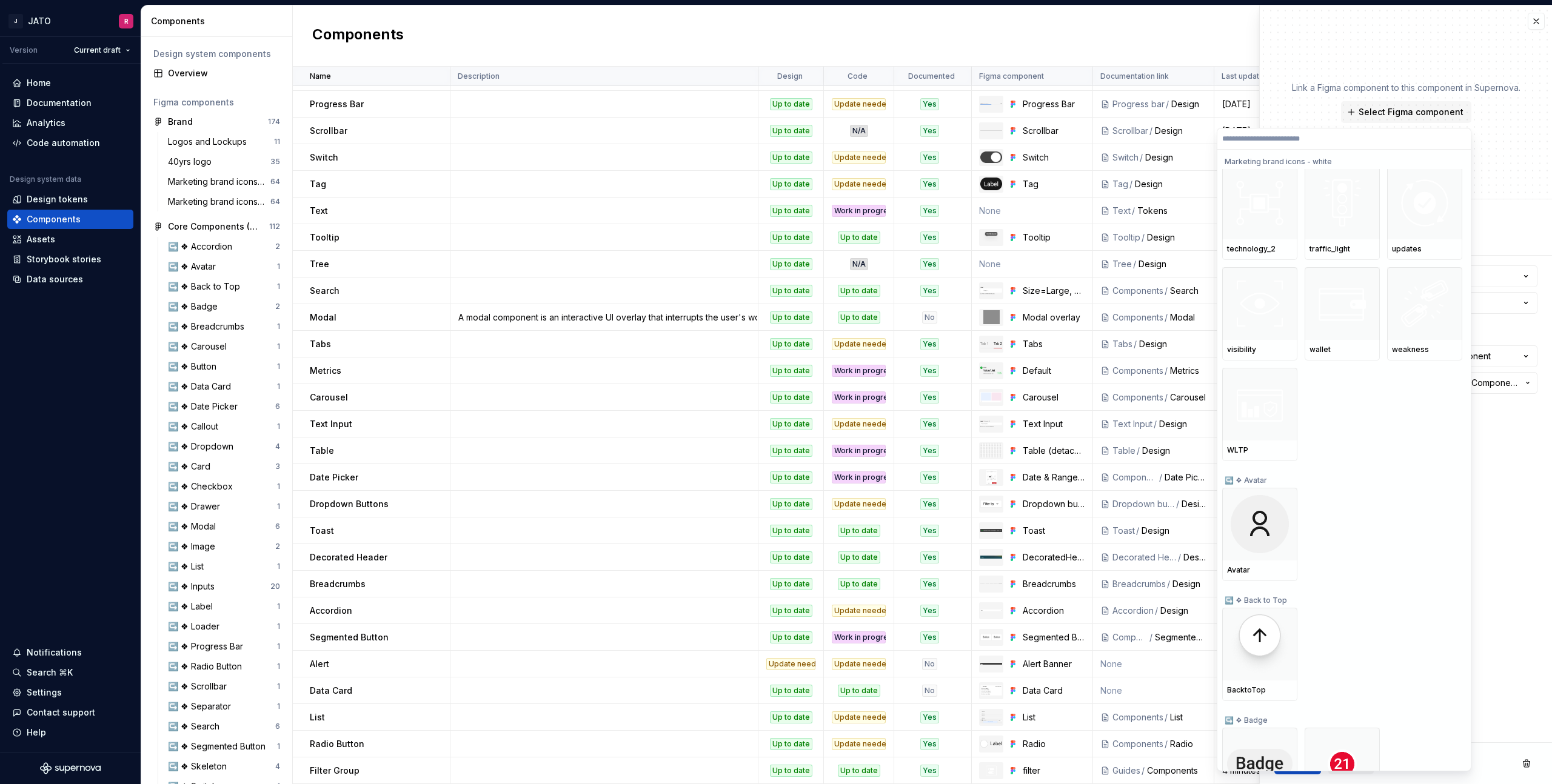
scroll to position [3723, 0]
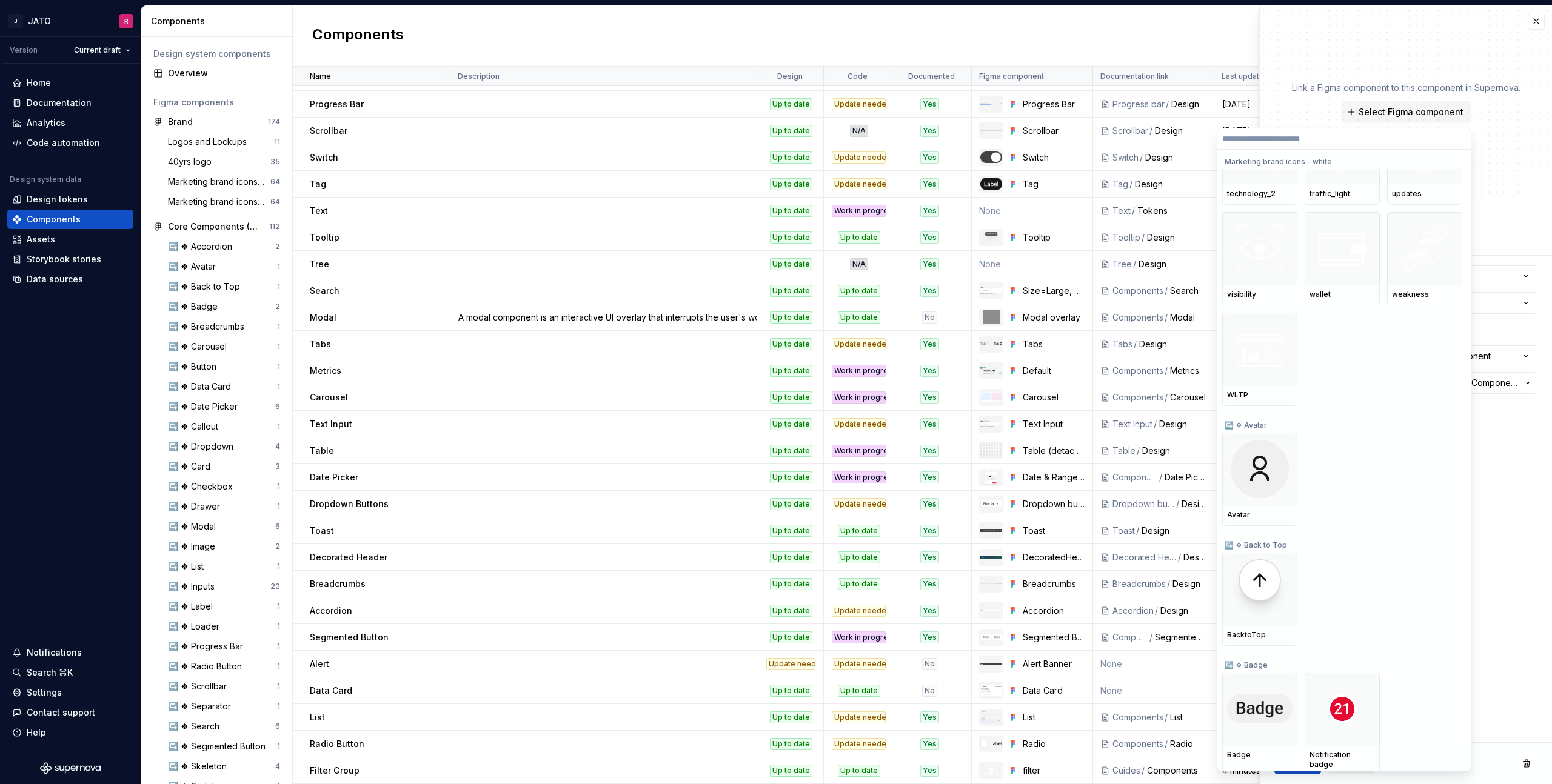
click at [1230, 425] on div "↪️ ❖ Avatar" at bounding box center [1342, 423] width 240 height 20
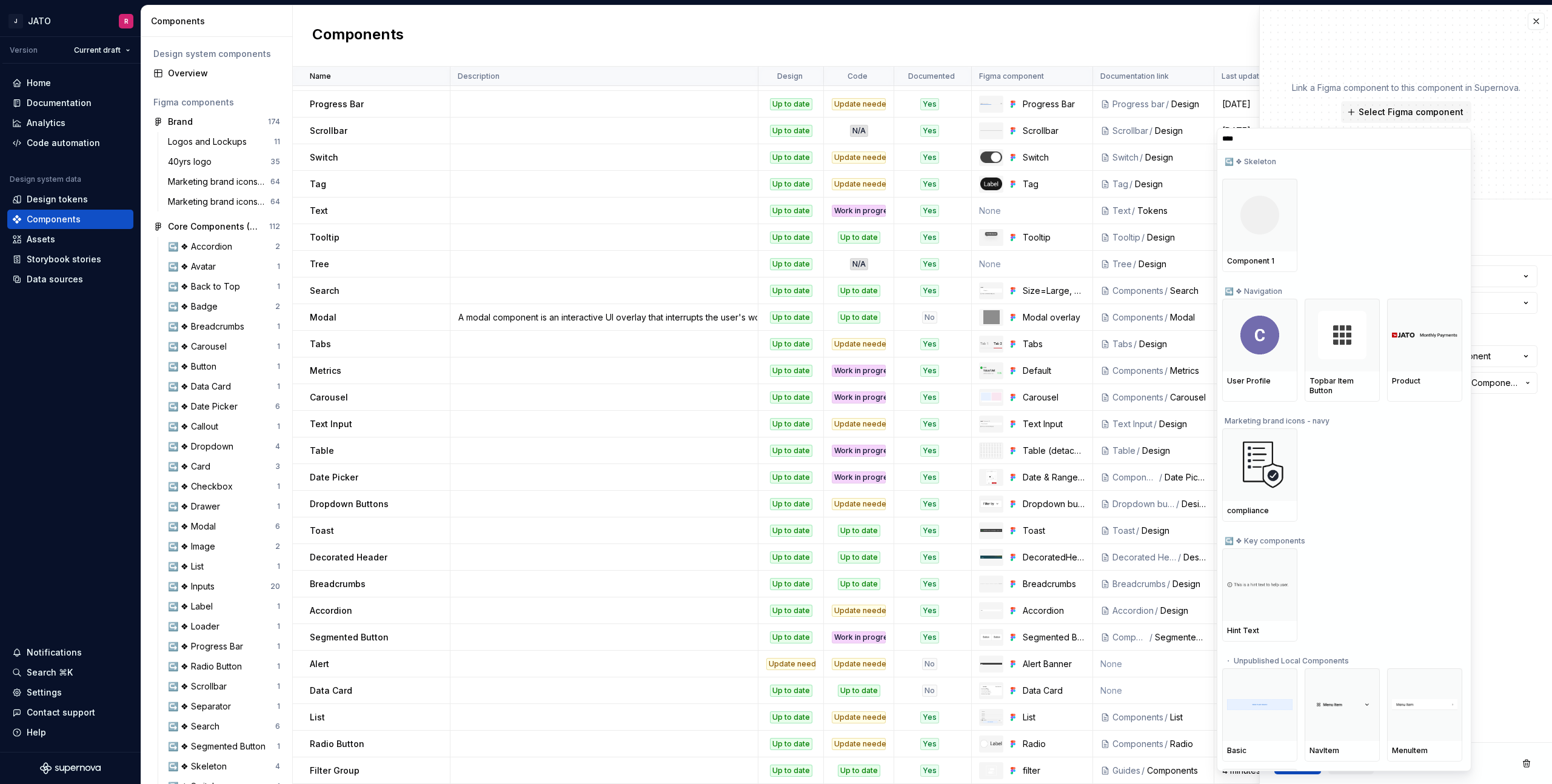
scroll to position [0, 0]
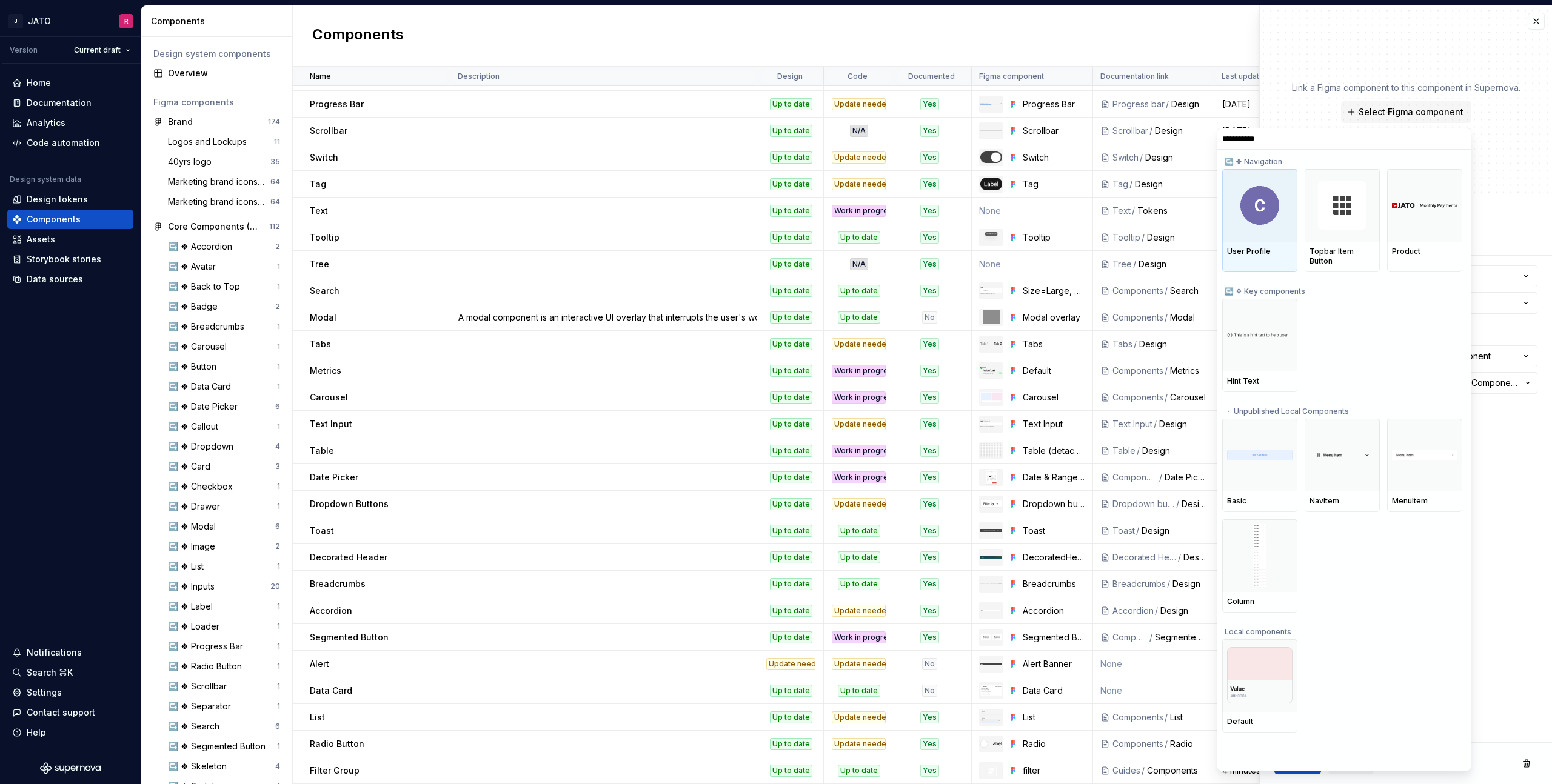
type input "**********"
click at [1290, 134] on input "**********" at bounding box center [1344, 139] width 254 height 9
click at [1461, 138] on input "**********" at bounding box center [1344, 139] width 254 height 9
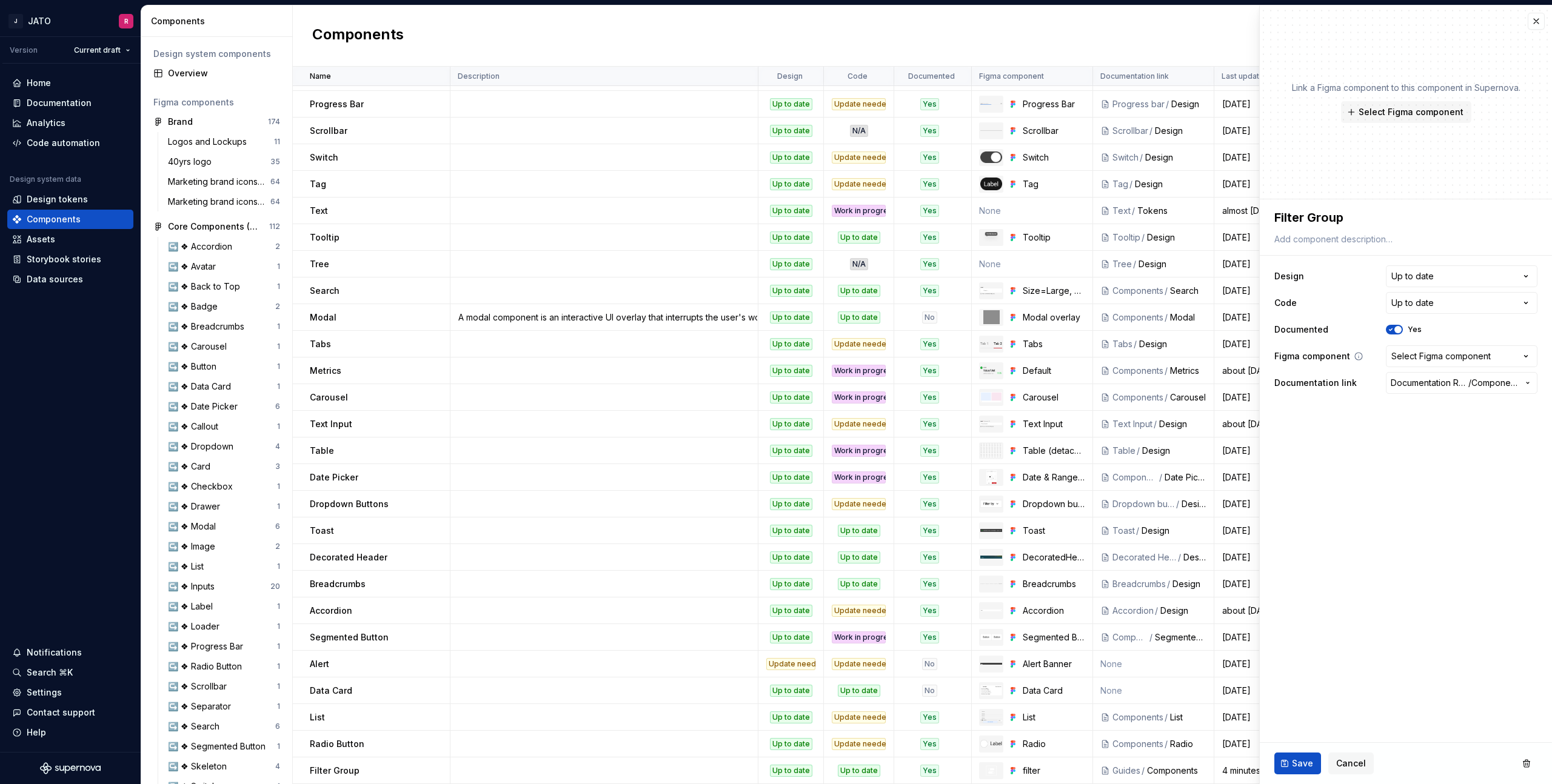
click at [1203, 20] on div "Components New component" at bounding box center [922, 36] width 1259 height 62
click at [1305, 760] on span "Save" at bounding box center [1302, 764] width 21 height 12
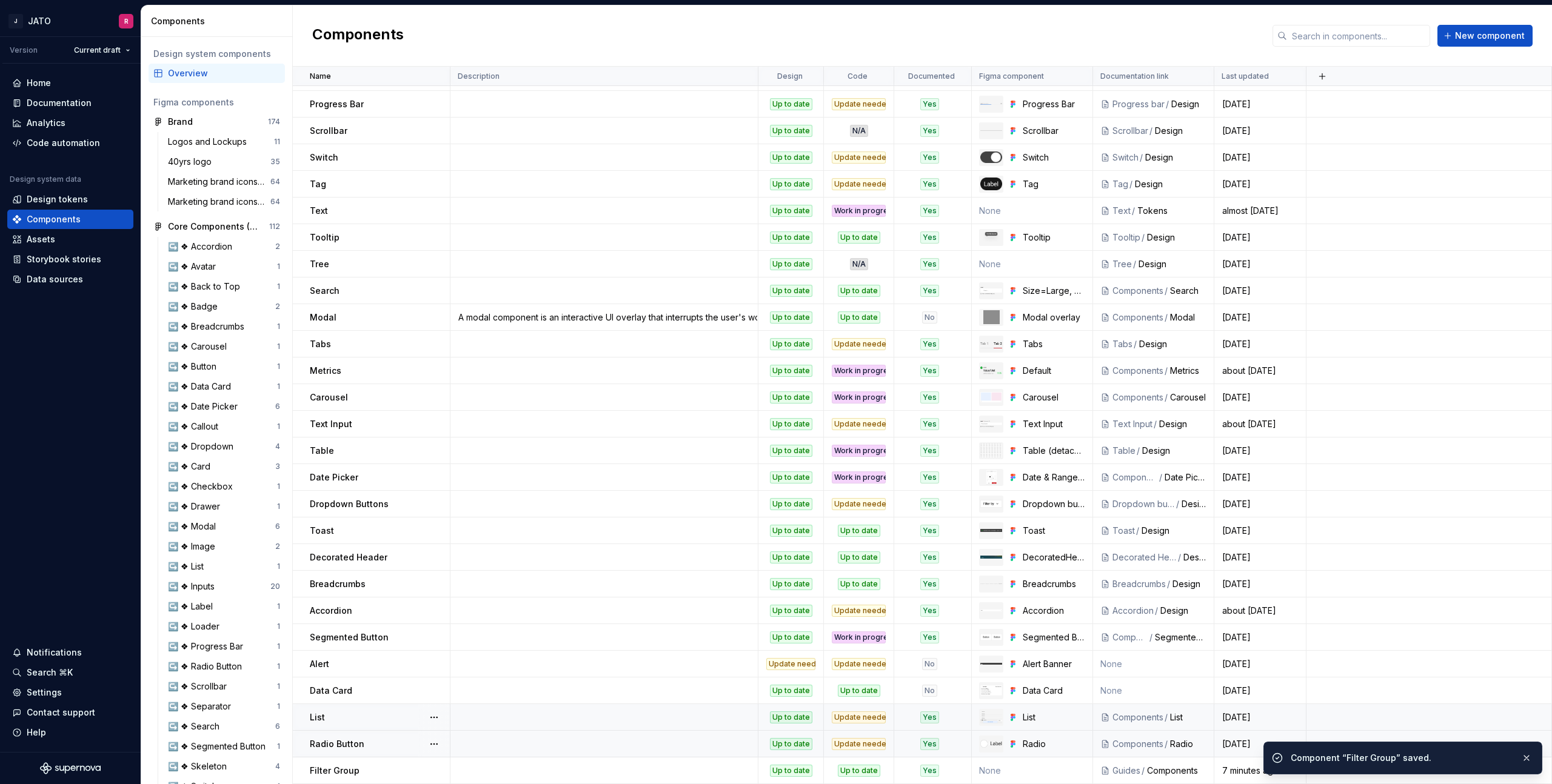
click at [621, 704] on td at bounding box center [604, 717] width 308 height 26
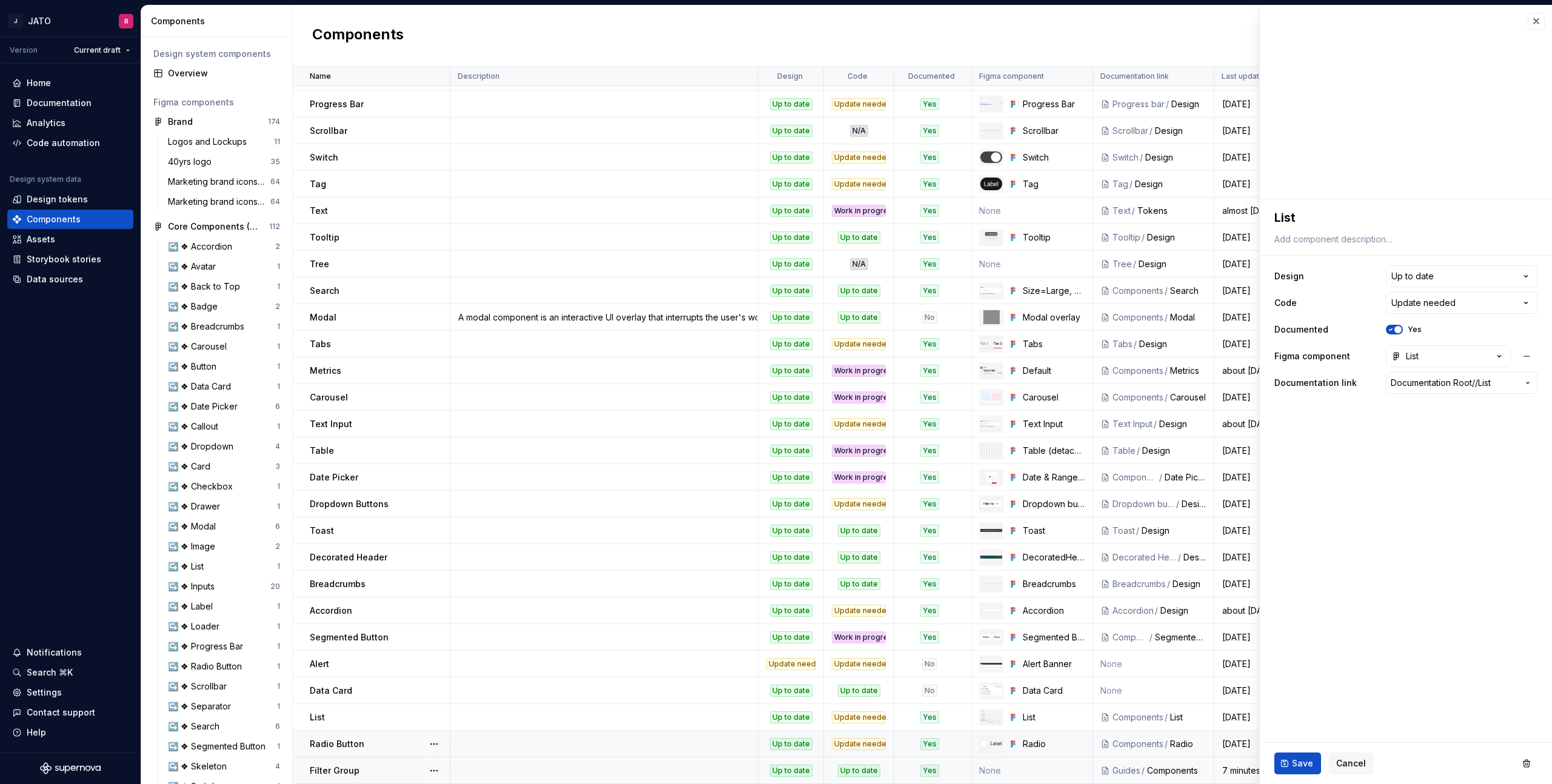
click at [1075, 772] on td "None" at bounding box center [1032, 770] width 121 height 26
click at [1073, 770] on td "None" at bounding box center [1032, 770] width 121 height 26
click at [1073, 770] on td "None" at bounding box center [1032, 770] width 121 height 26
click at [1525, 356] on icon "button" at bounding box center [1526, 356] width 12 height 12
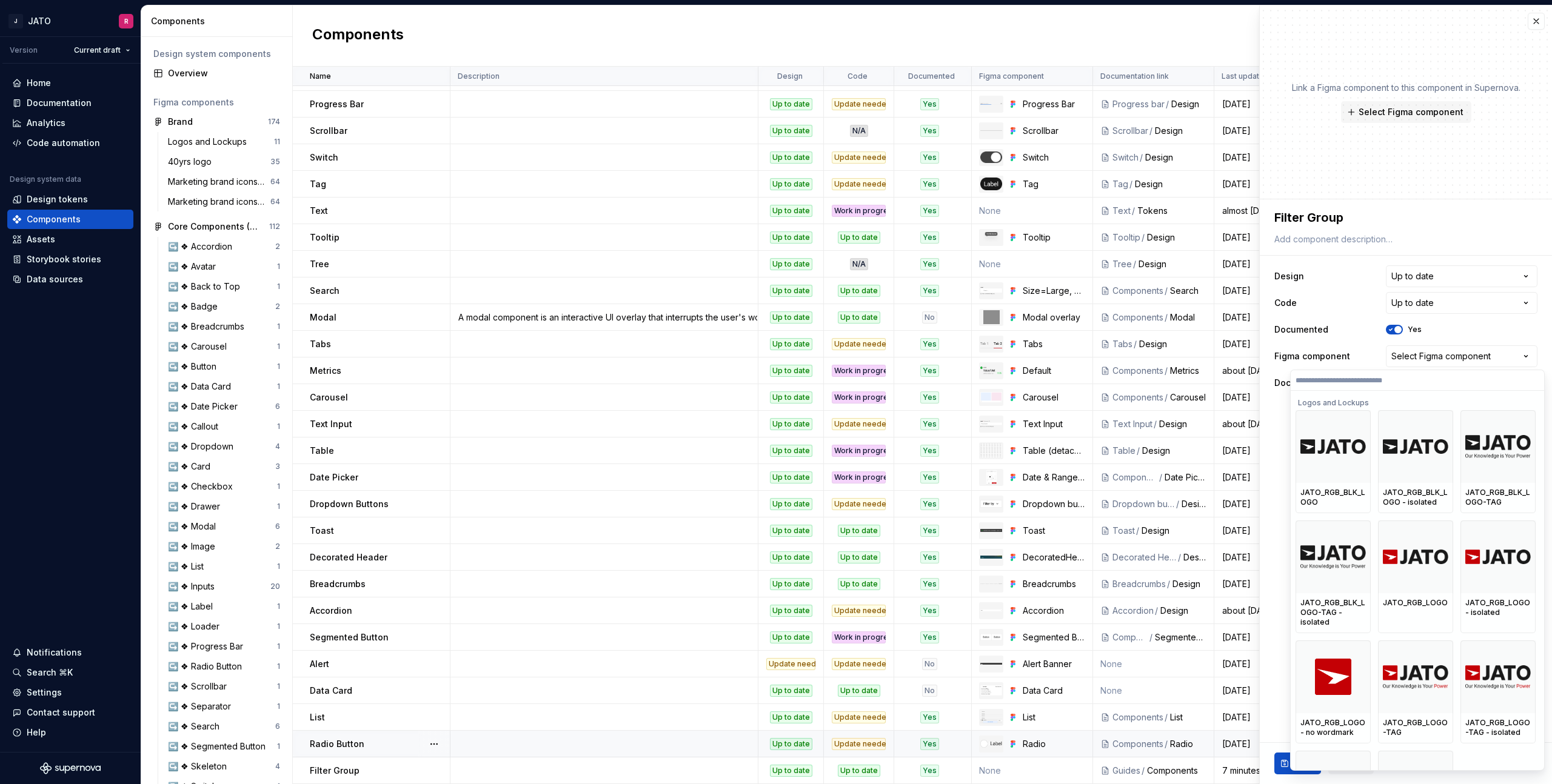
click at [1353, 378] on input "search" at bounding box center [1417, 381] width 254 height 9
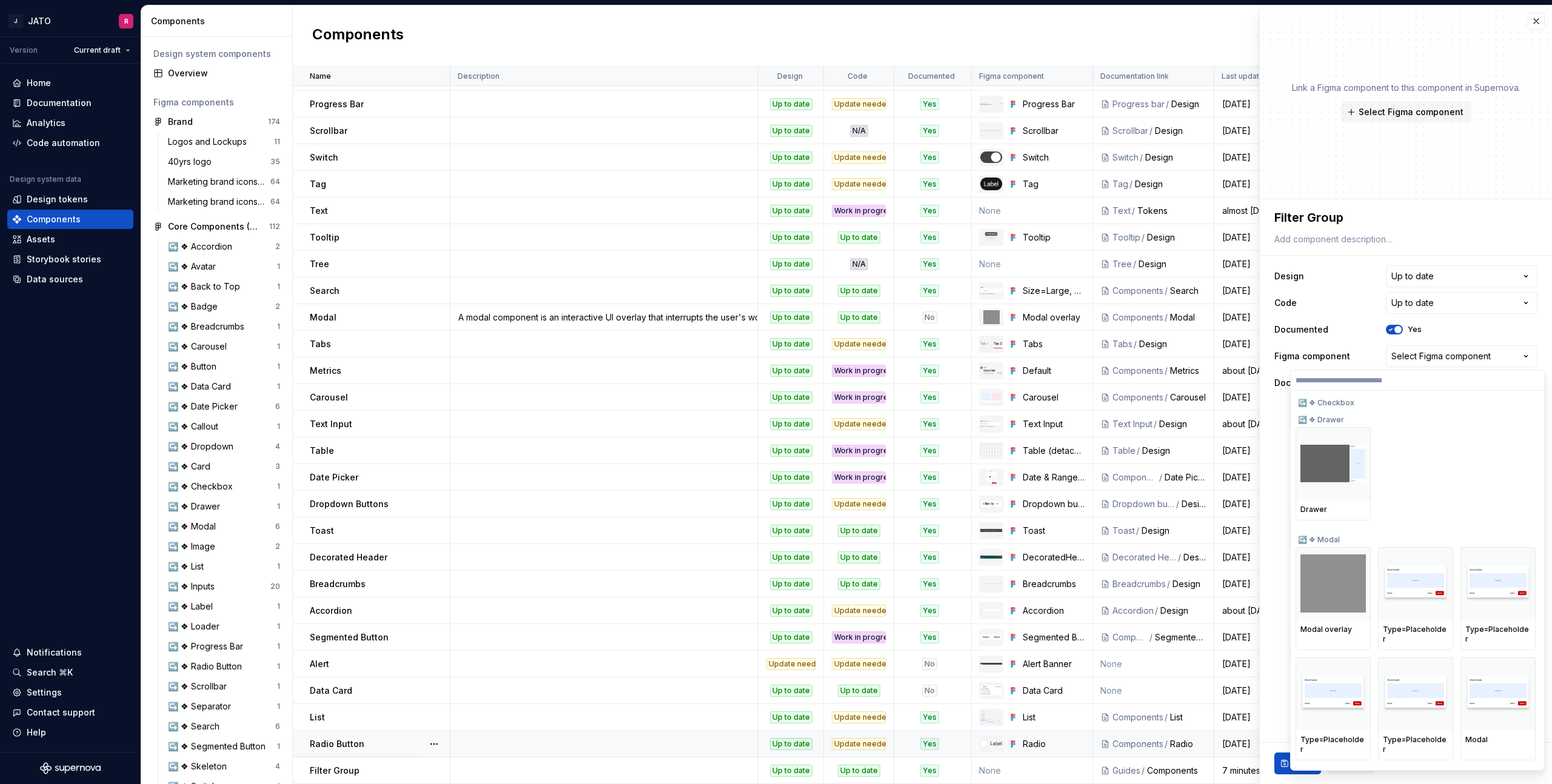
scroll to position [5453, 0]
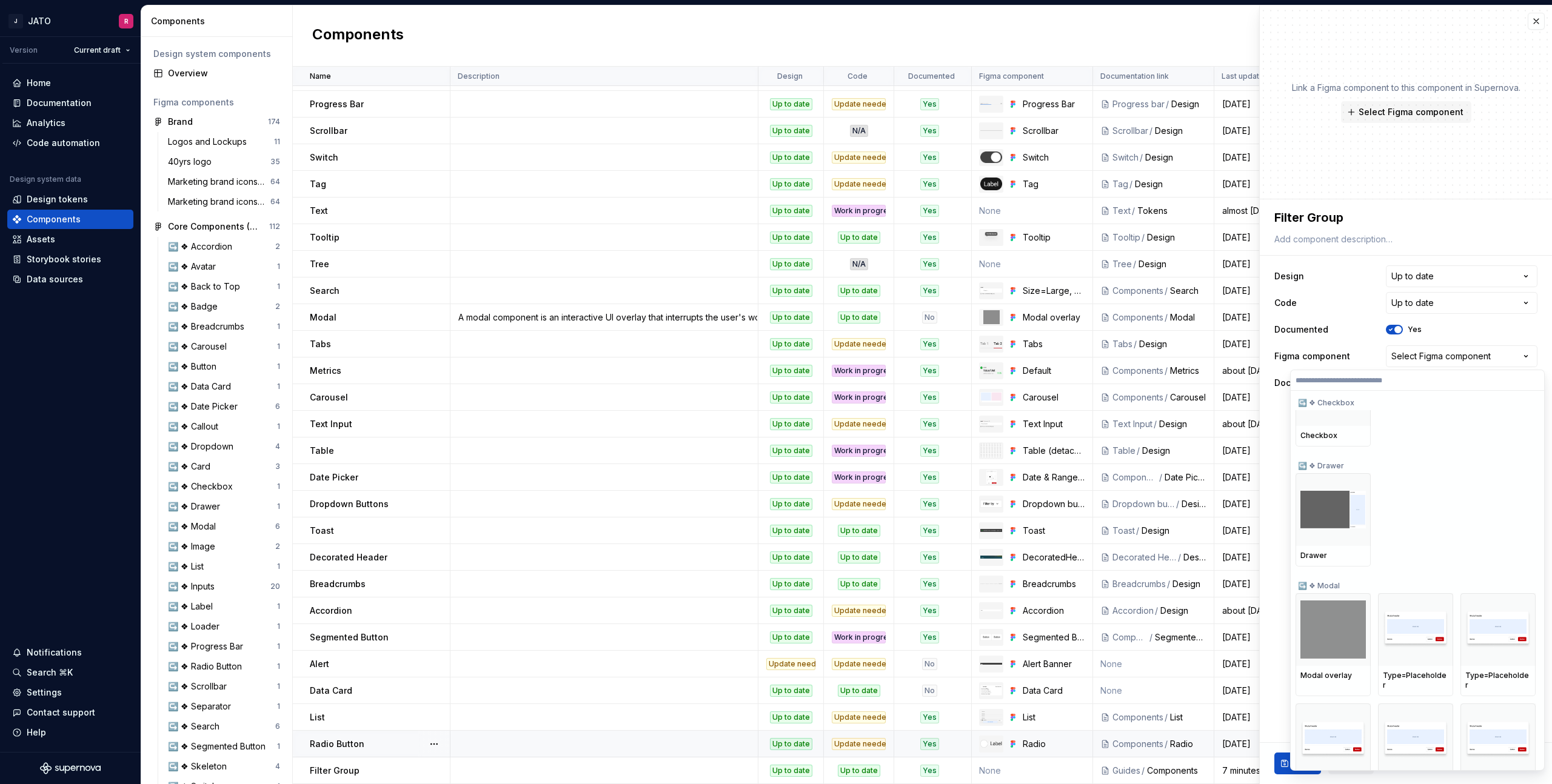
type textarea "*"
click at [41, 237] on html "J JATO R Version Current draft Home Documentation Analytics Code automation Des…" at bounding box center [776, 392] width 1552 height 784
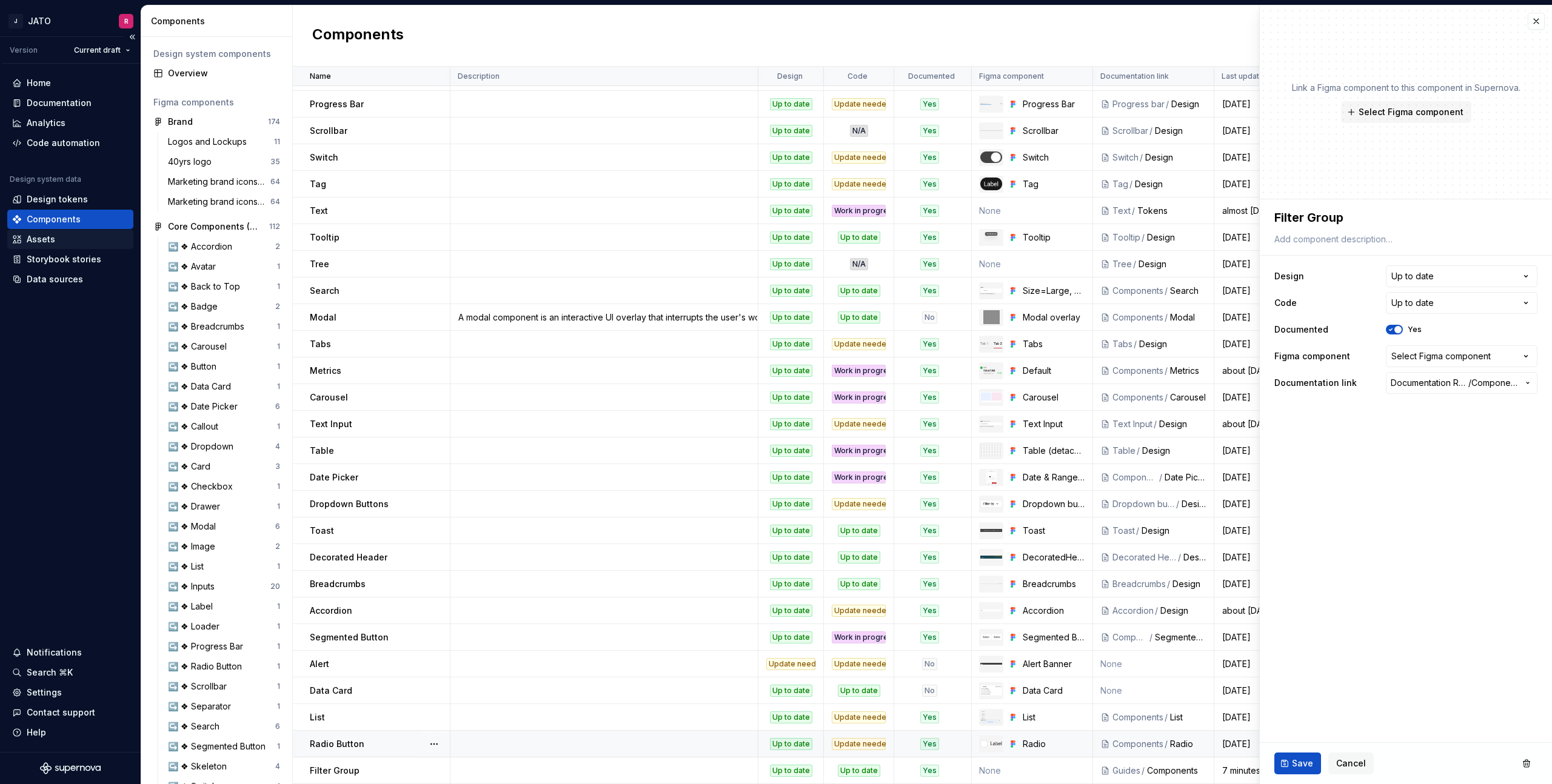
click at [41, 237] on div "Assets" at bounding box center [41, 239] width 28 height 12
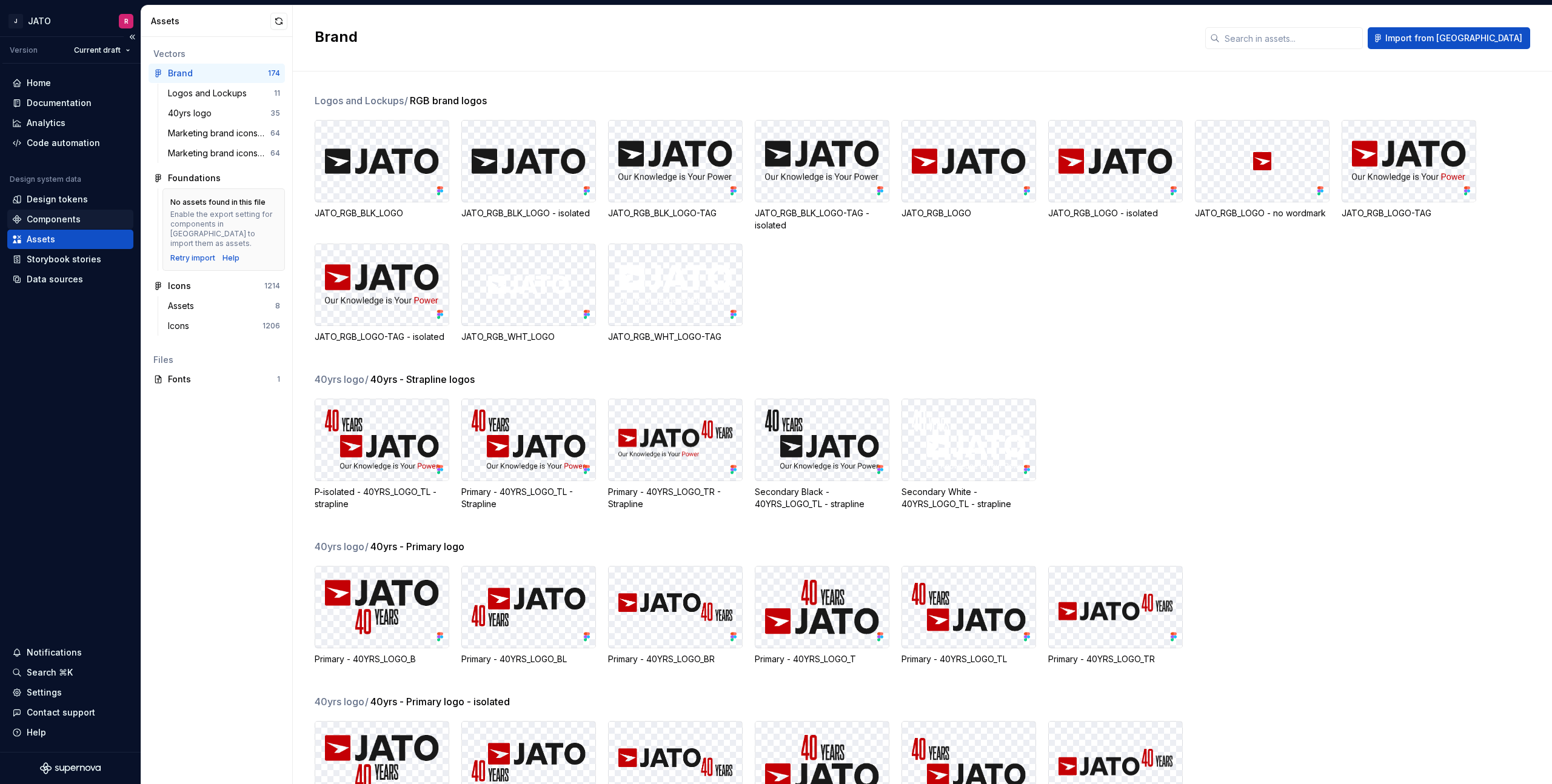
click at [48, 218] on div "Components" at bounding box center [53, 220] width 54 height 12
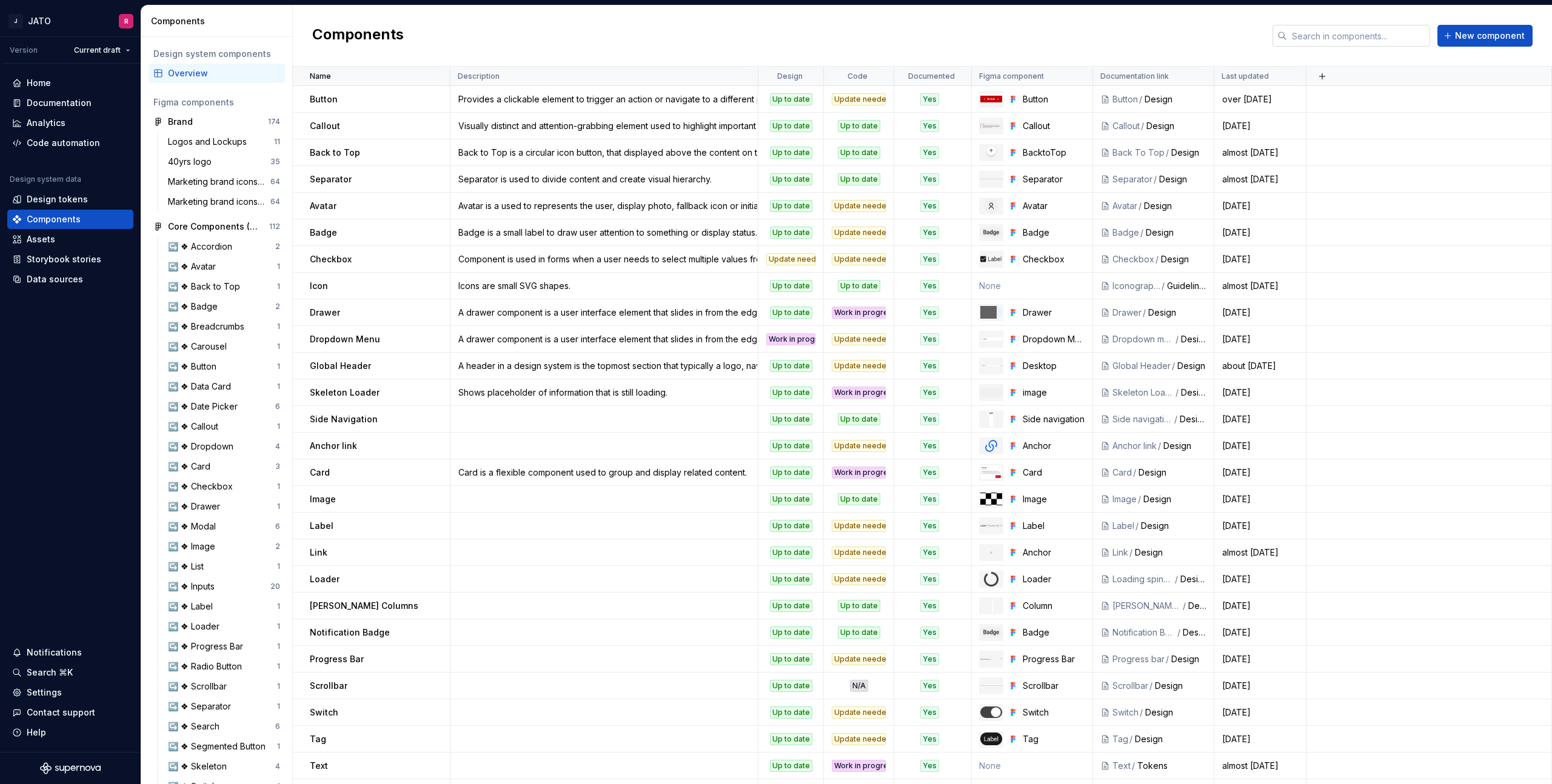
click at [1312, 36] on input "text" at bounding box center [1359, 36] width 143 height 22
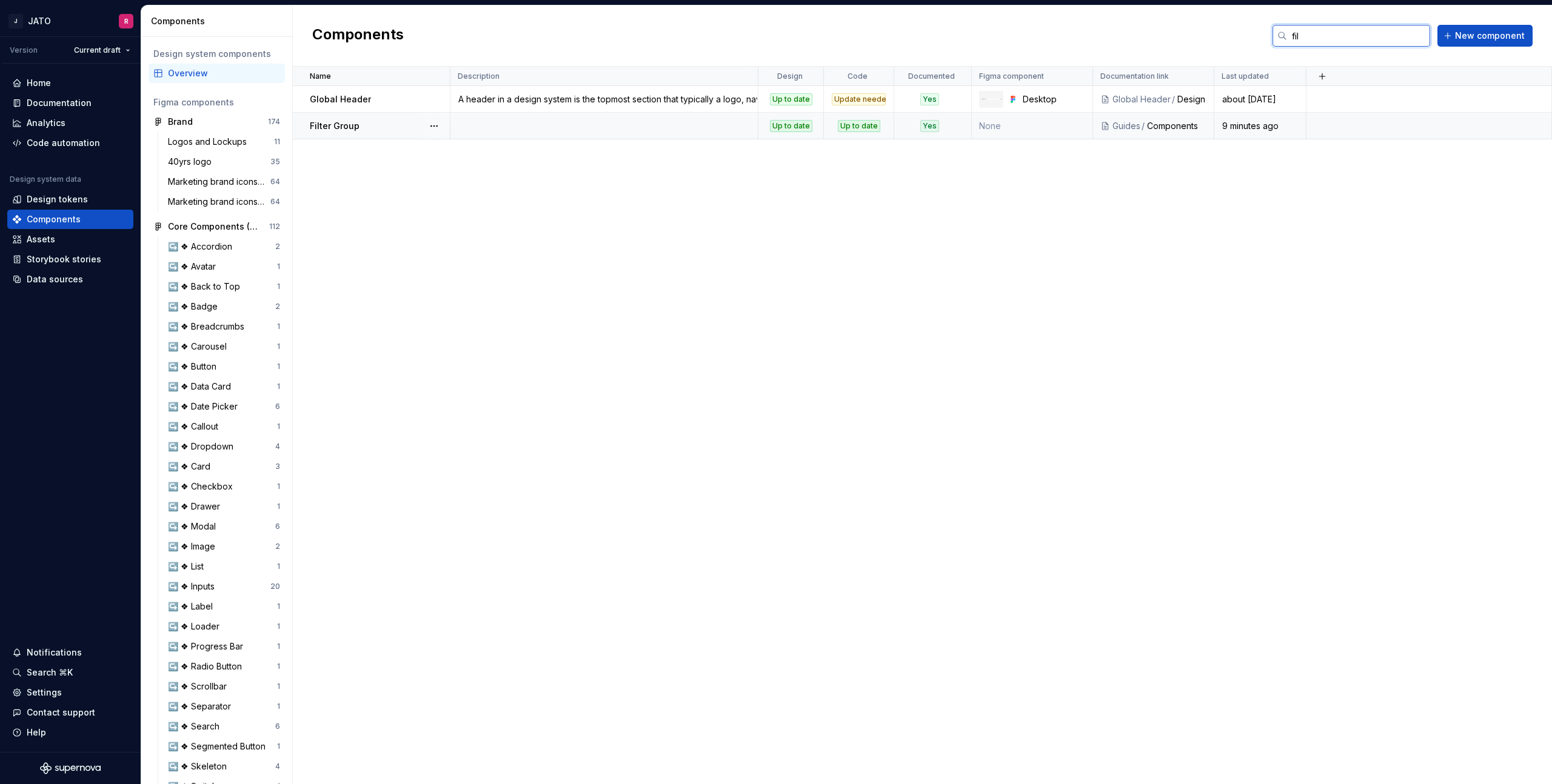
type input "fil"
click at [740, 120] on td at bounding box center [604, 126] width 308 height 26
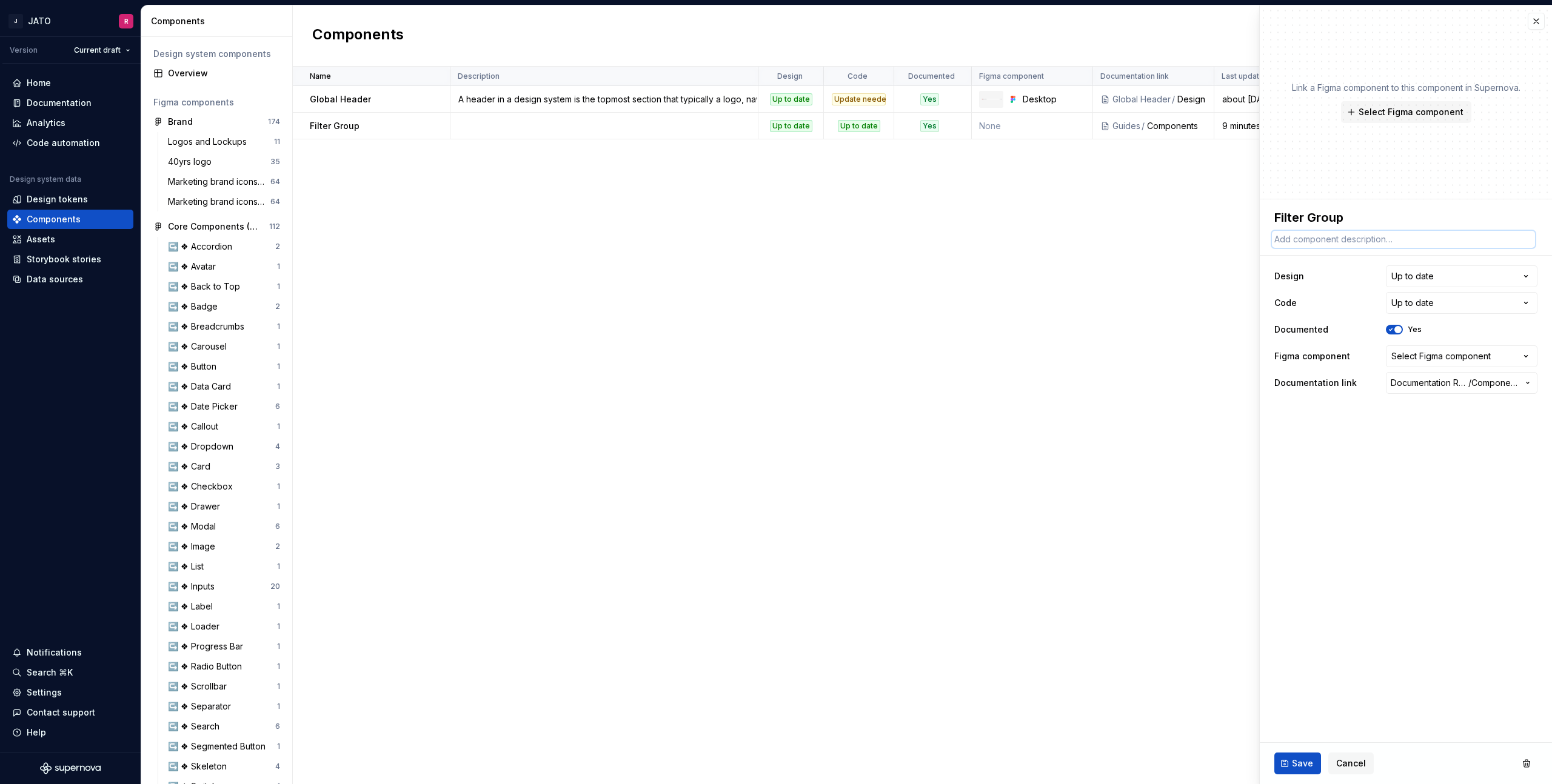
click at [1286, 237] on textarea at bounding box center [1403, 239] width 263 height 17
paste textarea "The filter group component lets users refine a list or collection by only showi…"
type textarea "*"
type textarea "The filter group component lets users refine a list or collection by only showi…"
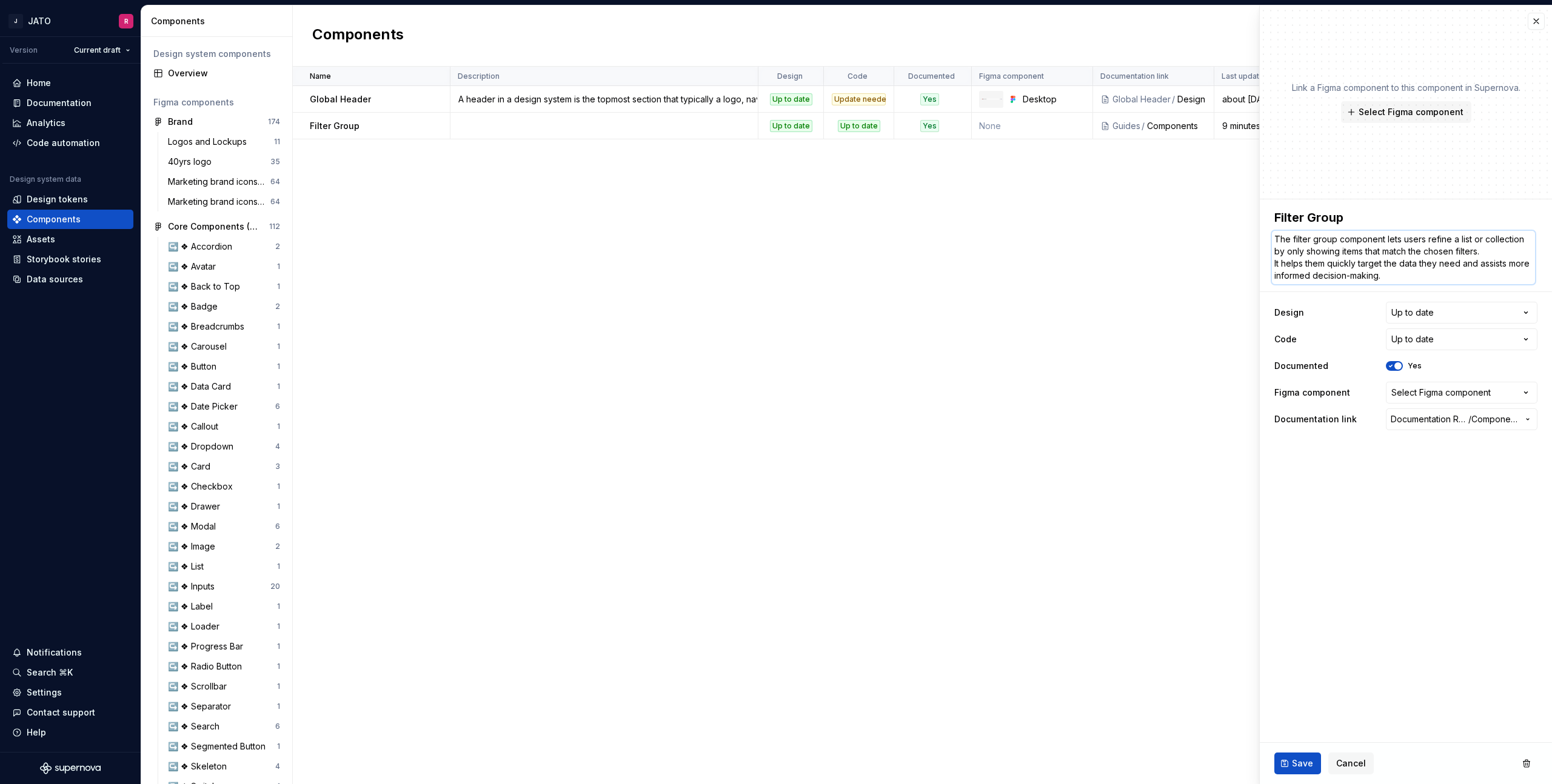
click at [1490, 252] on textarea "The filter group component lets users refine a list or collection by only showi…" at bounding box center [1403, 258] width 263 height 53
drag, startPoint x: 1398, startPoint y: 274, endPoint x: 1171, endPoint y: 260, distance: 227.4
click at [1171, 260] on body "J JATO R Version Current draft Home Documentation Analytics Code automation Des…" at bounding box center [776, 392] width 1552 height 784
type textarea "*"
type textarea "The filter group component lets users refine a list or collection by only showi…"
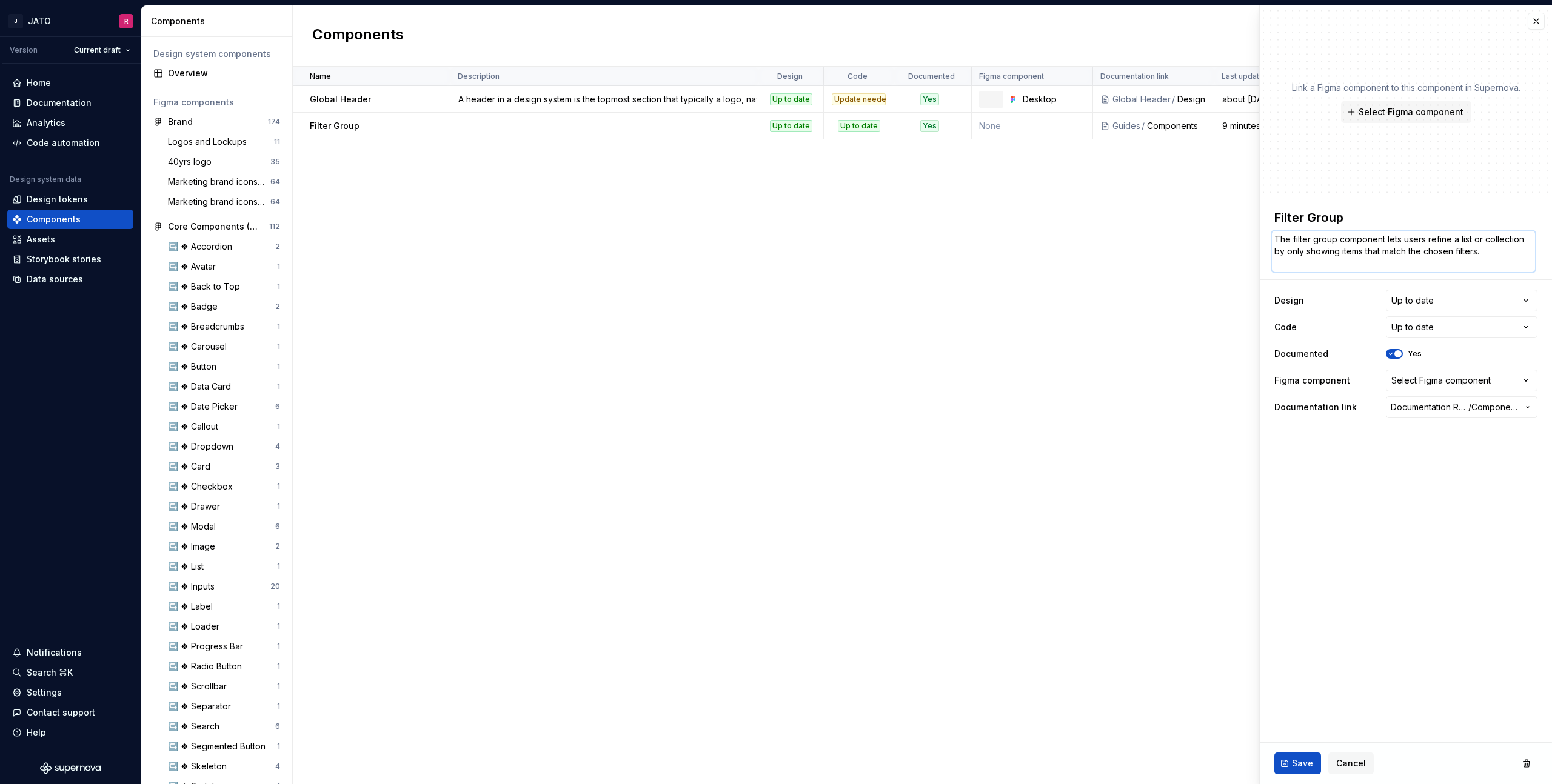
type textarea "*"
type textarea "The filter group component lets users refine a list or collection by only showi…"
click at [1446, 370] on div "Select Figma component" at bounding box center [1441, 368] width 99 height 12
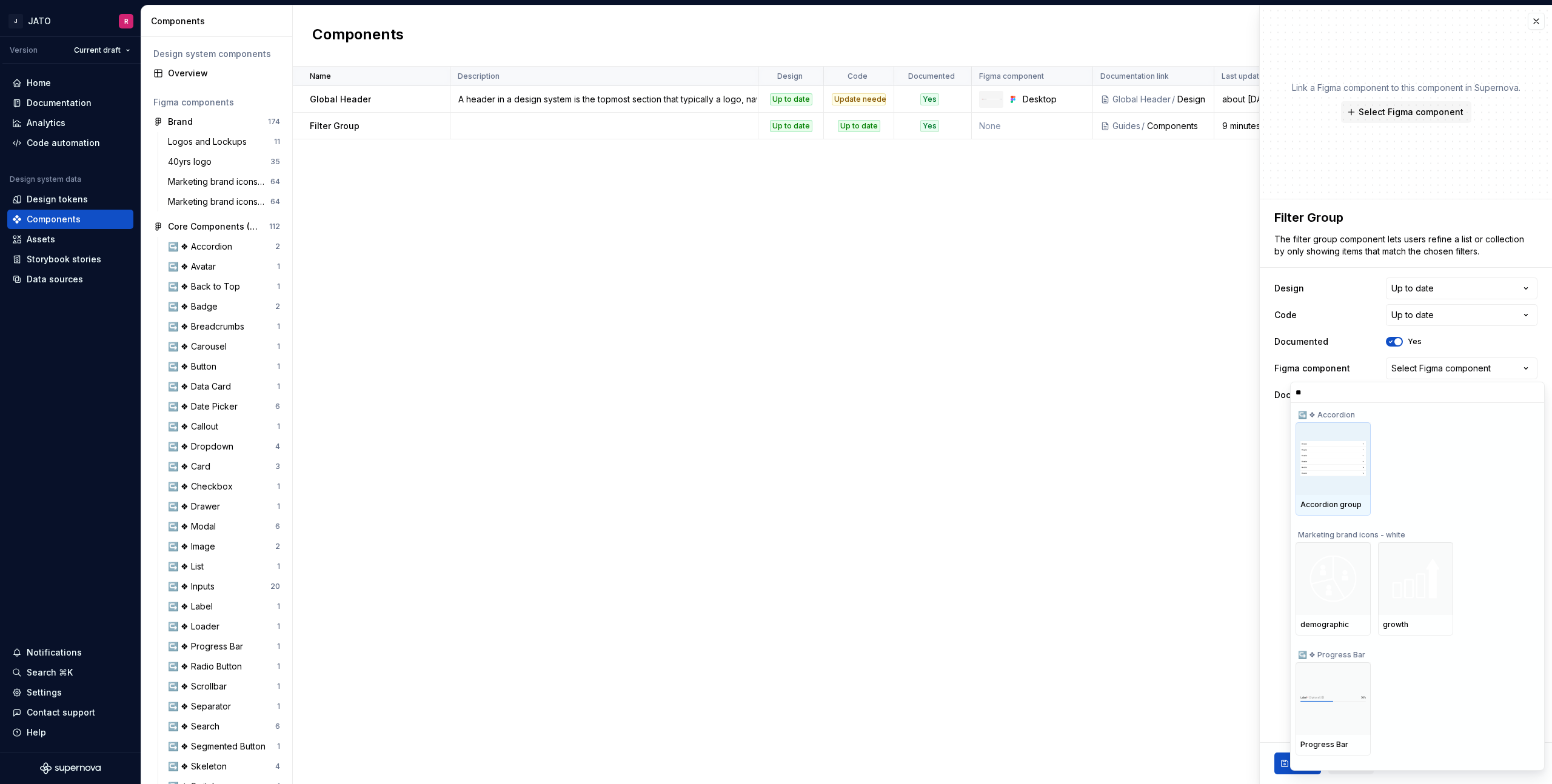
type input "*"
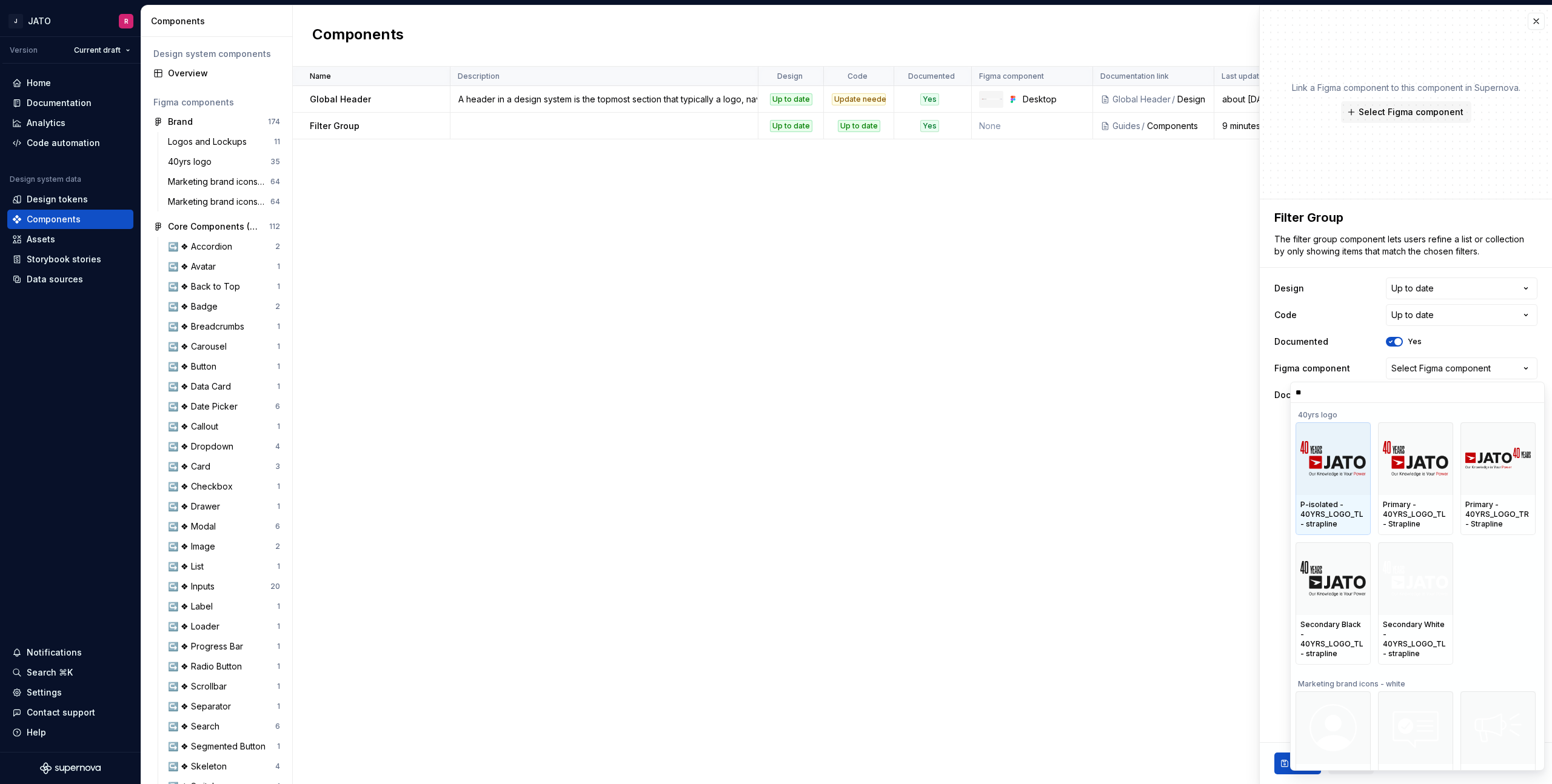
type input "***"
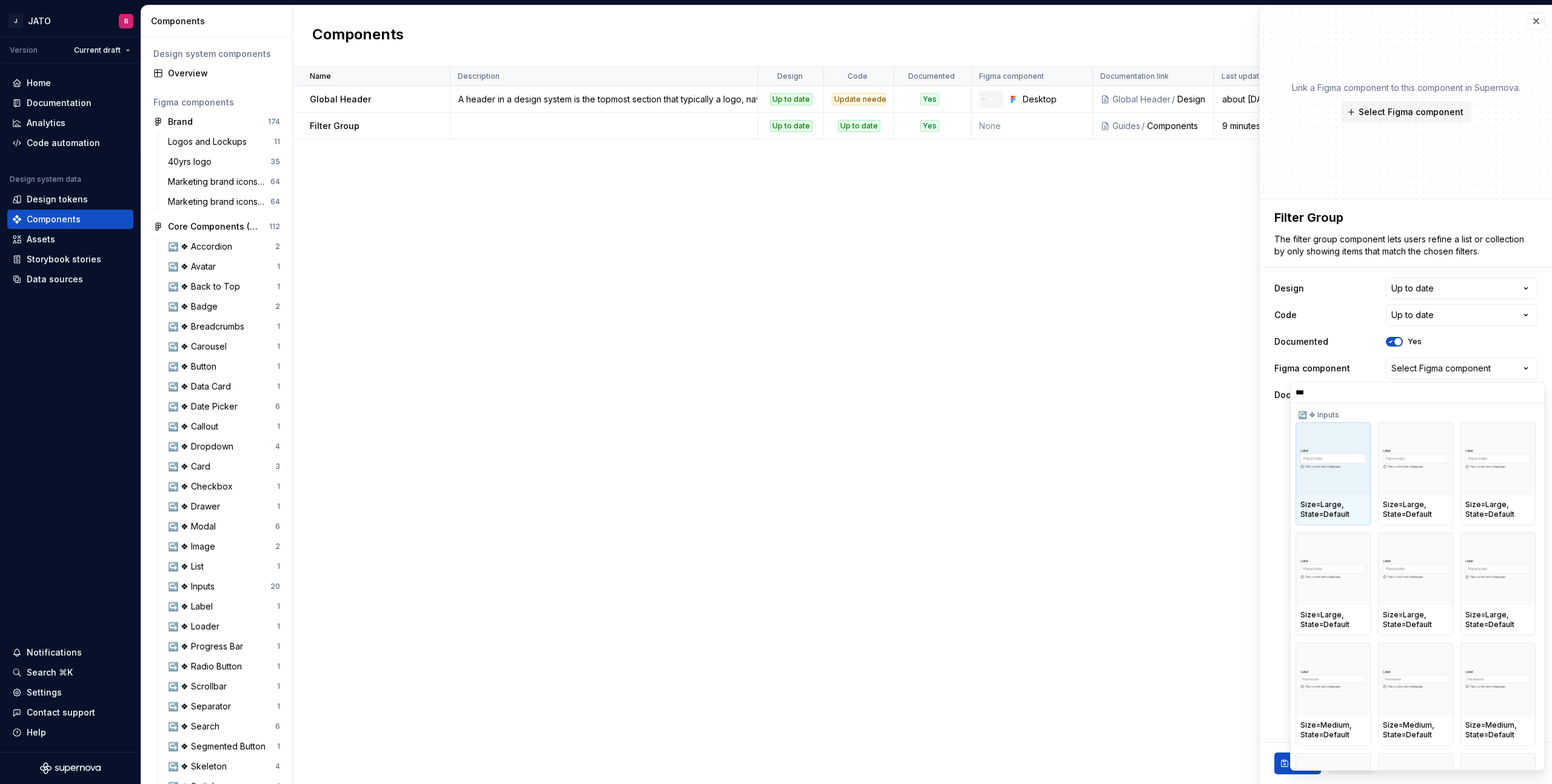
drag, startPoint x: 1116, startPoint y: 228, endPoint x: 1254, endPoint y: 195, distance: 141.9
click at [1116, 226] on html "J JATO R Version Current draft Home Documentation Analytics Code automation Des…" at bounding box center [776, 392] width 1552 height 784
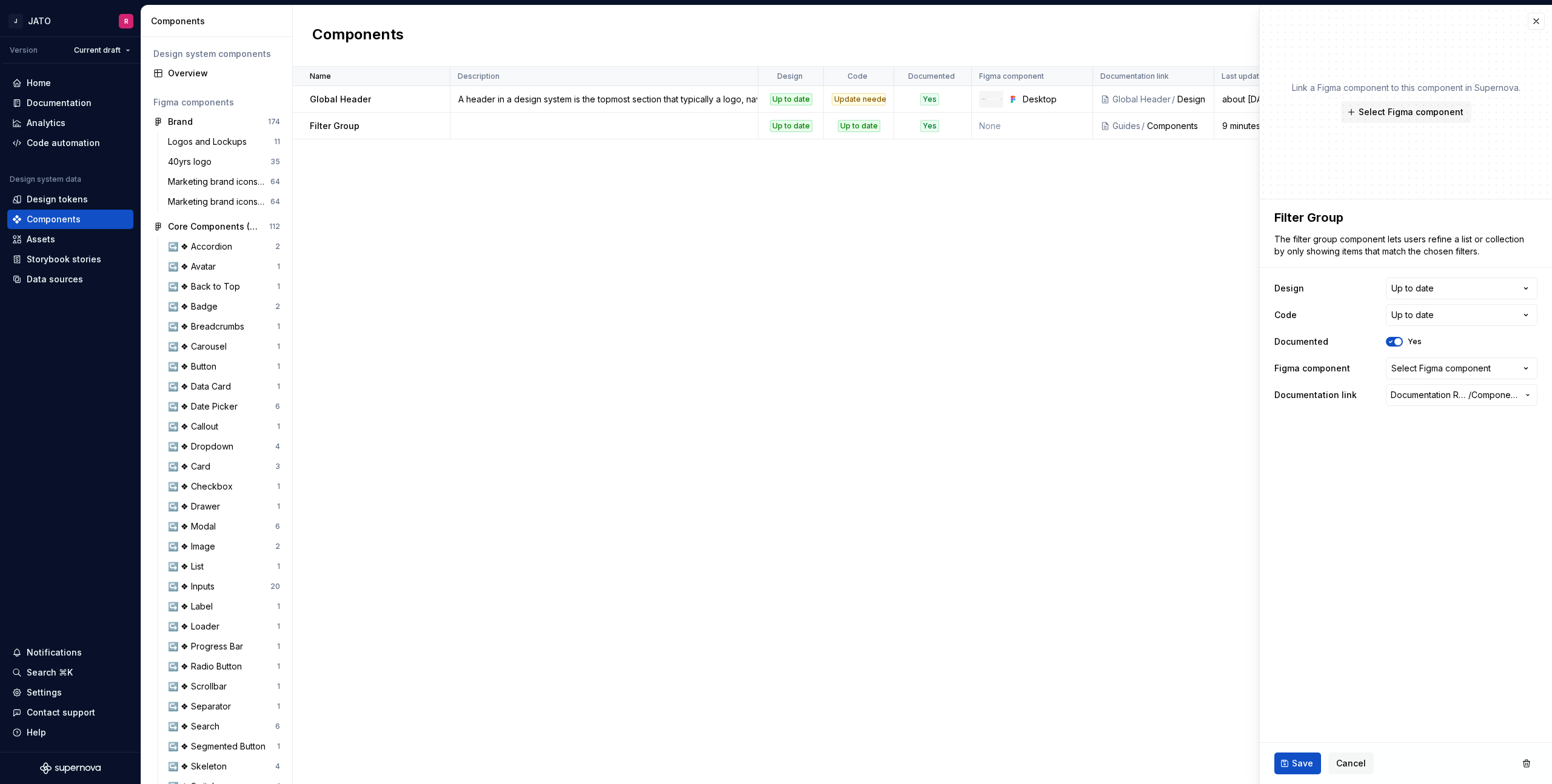
drag, startPoint x: 1535, startPoint y: 18, endPoint x: 1509, endPoint y: 32, distance: 29.5
click at [1535, 18] on button "button" at bounding box center [1536, 21] width 17 height 17
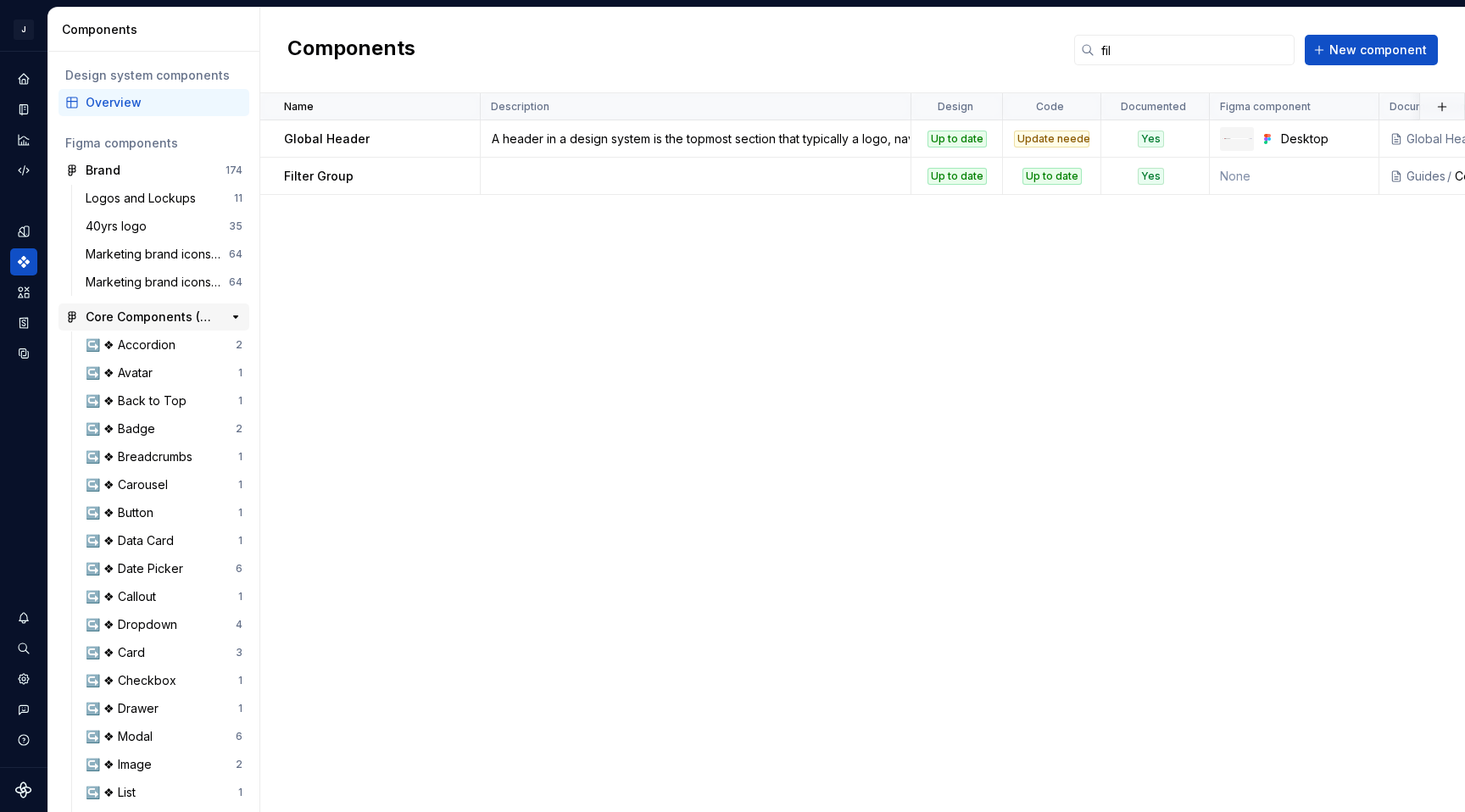
click at [123, 309] on div "Core Components (Headless)" at bounding box center [149, 317] width 127 height 17
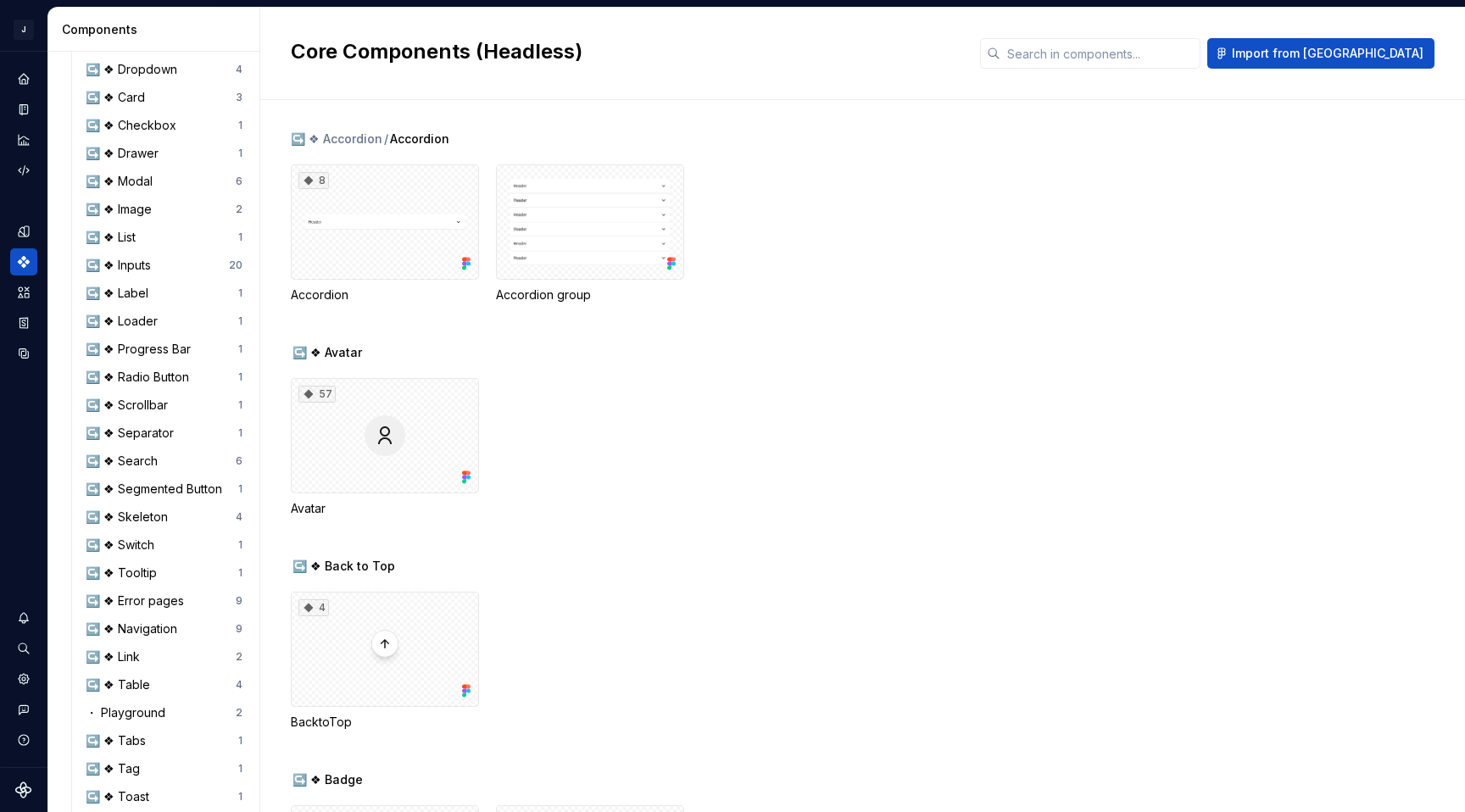
scroll to position [516, 0]
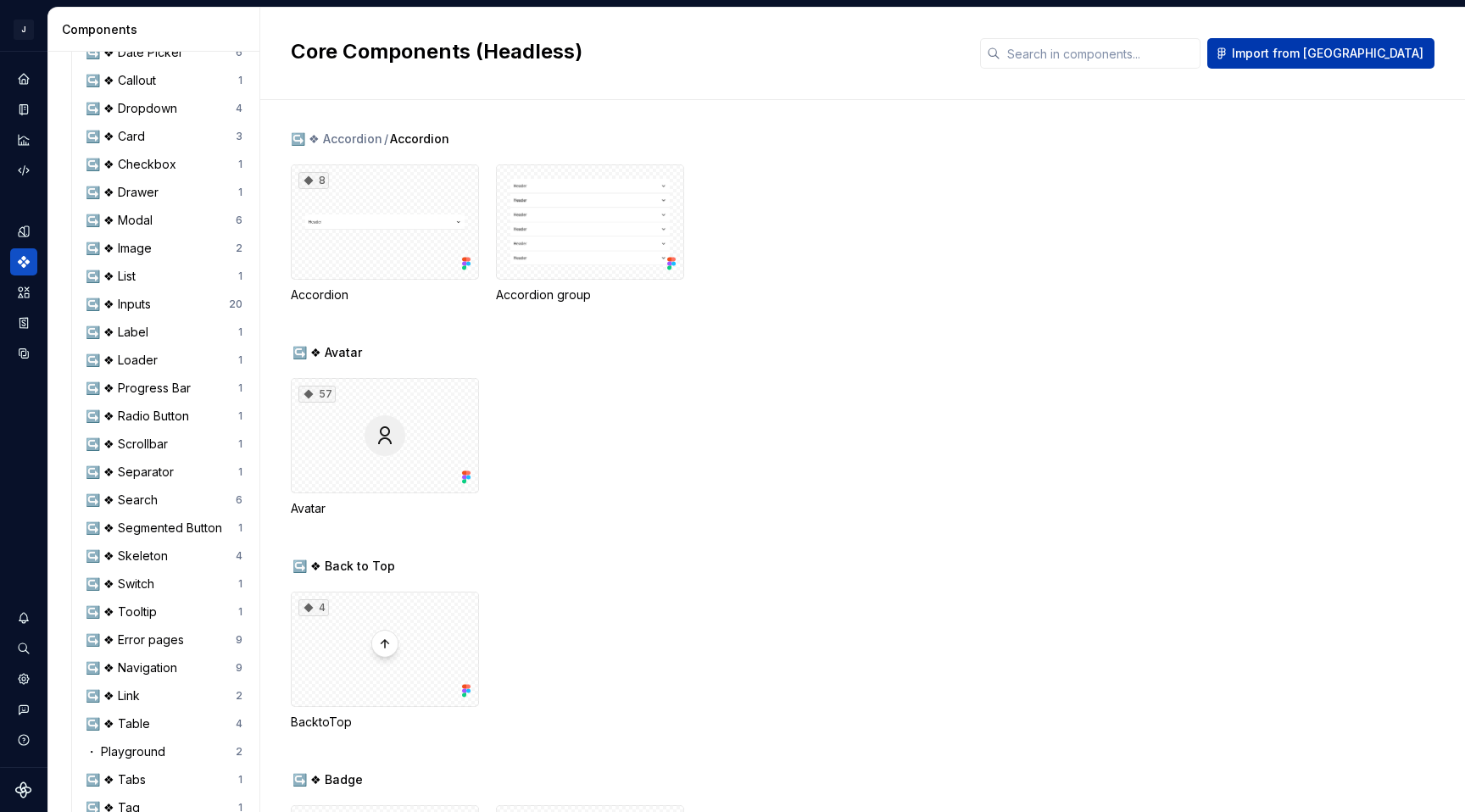
click at [1342, 45] on span "Import from [GEOGRAPHIC_DATA]" at bounding box center [1328, 54] width 192 height 17
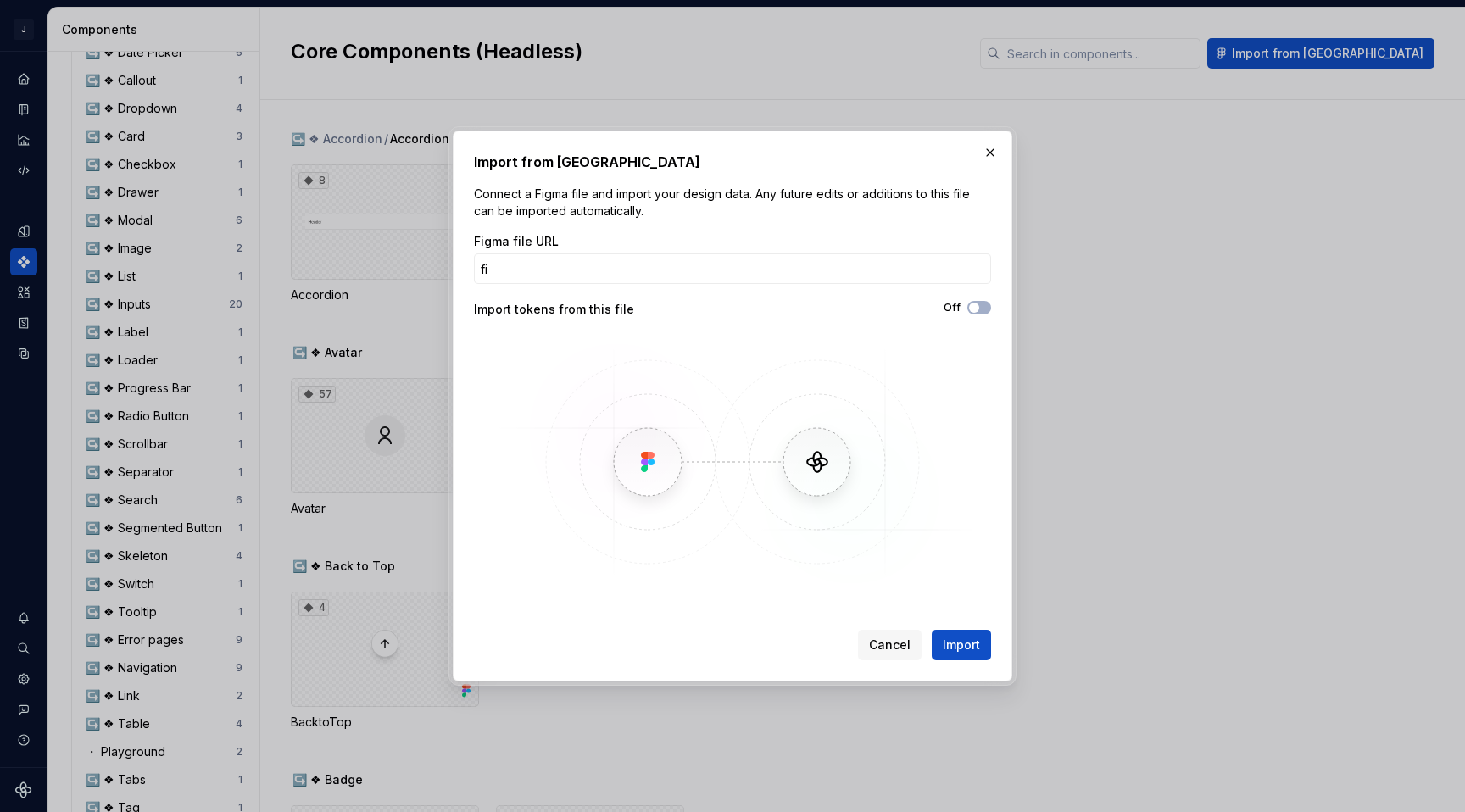
type input "f"
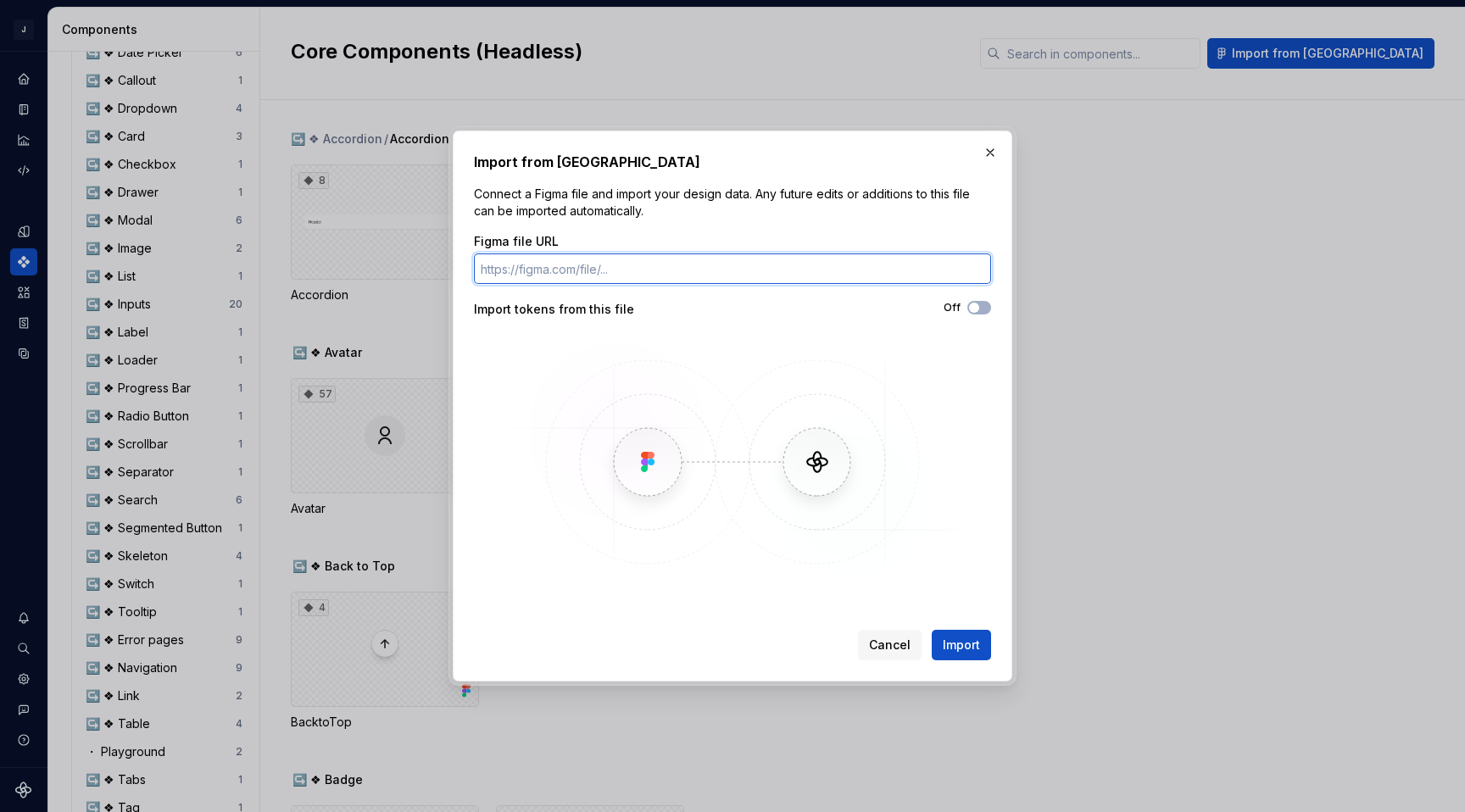
paste input "https://www.figma.com/design/wwVbBYpTe5IbGRB5dgZq0G/Core-Components--Headless-?…"
type input "https://www.figma.com/design/wwVbBYpTe5IbGRB5dgZq0G/Core-Components--Headless-?…"
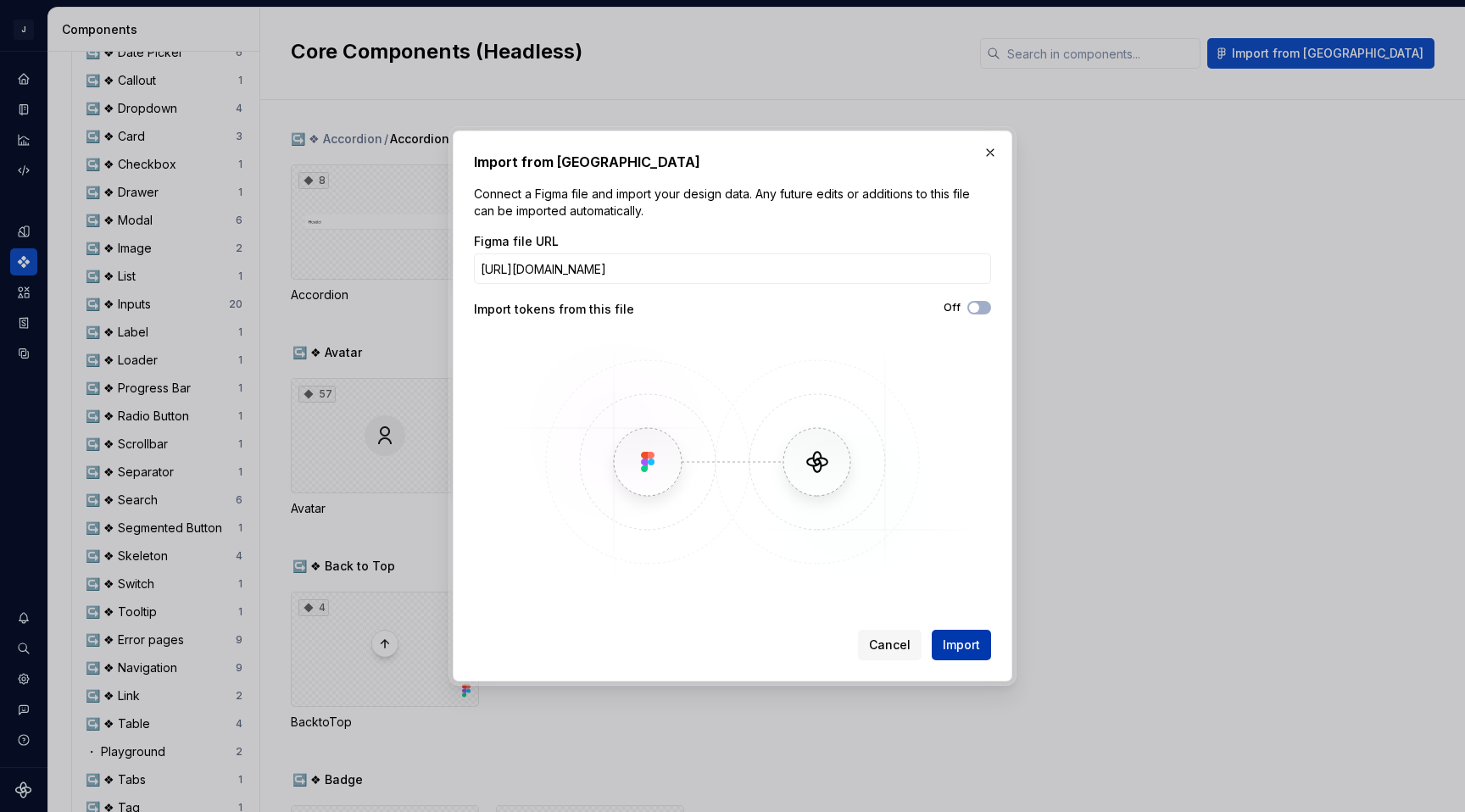
click at [954, 636] on span "Import" at bounding box center [961, 645] width 37 height 17
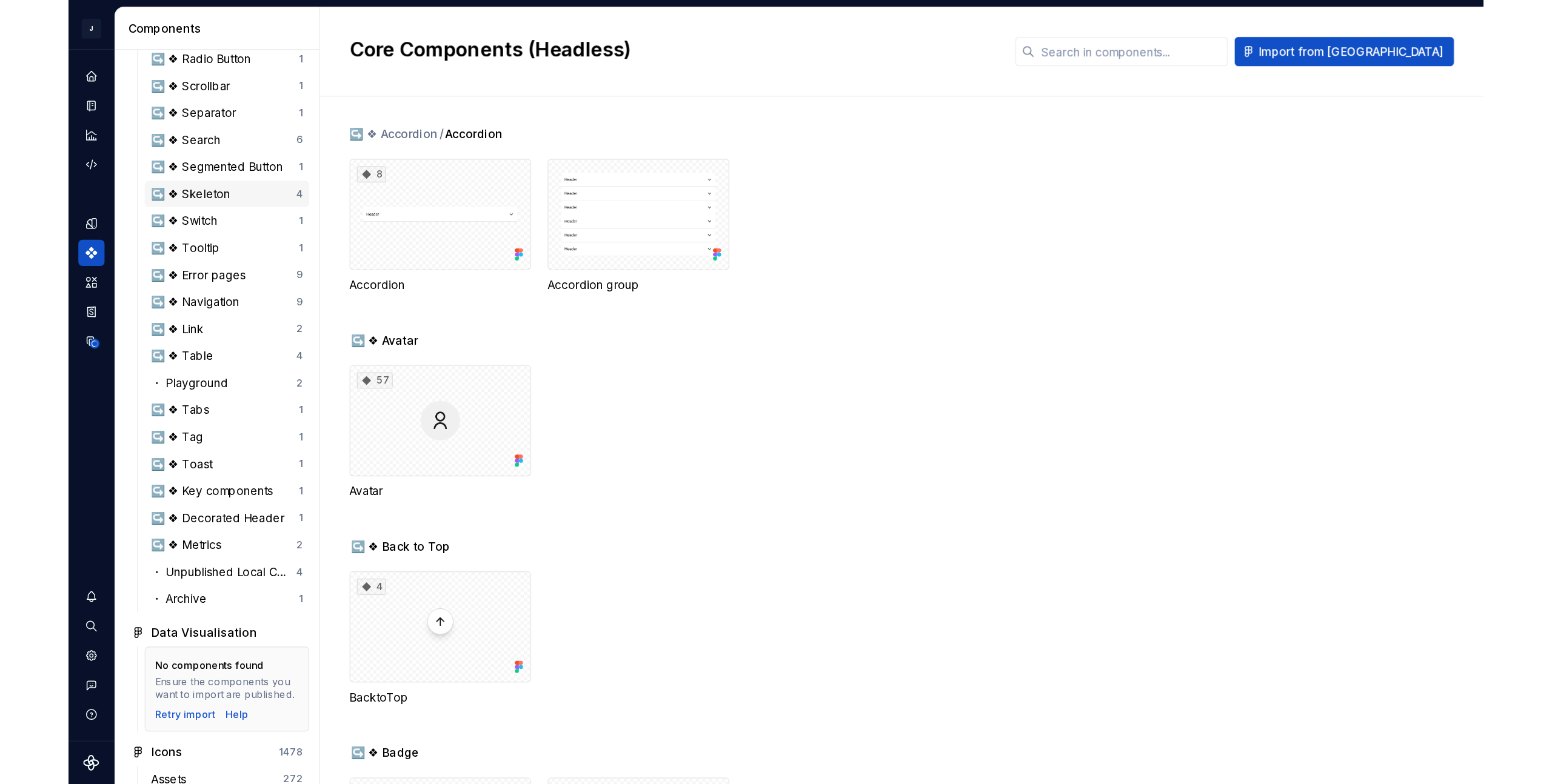
scroll to position [661, 0]
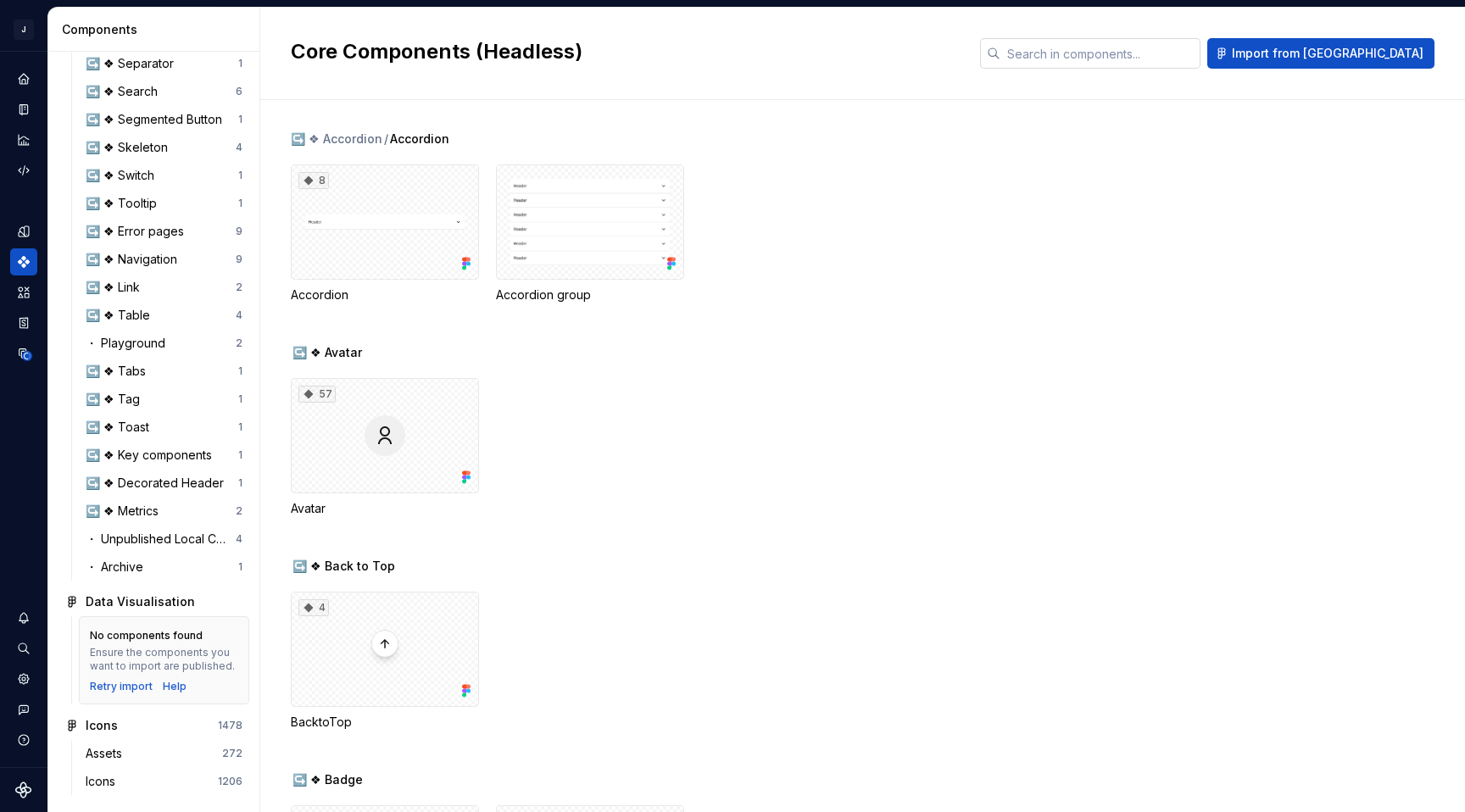
click at [1107, 63] on input "text" at bounding box center [1101, 53] width 201 height 30
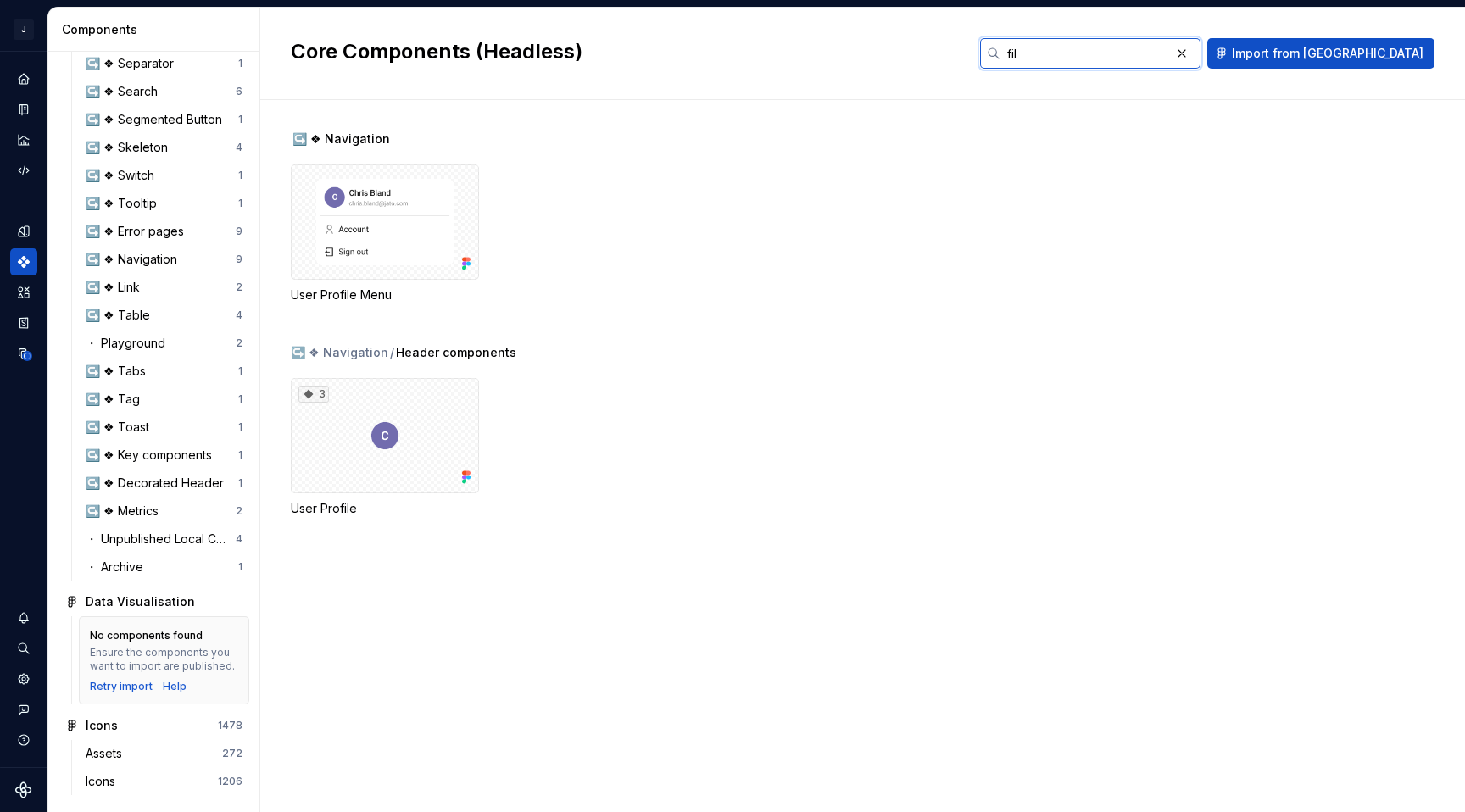
type input "fil"
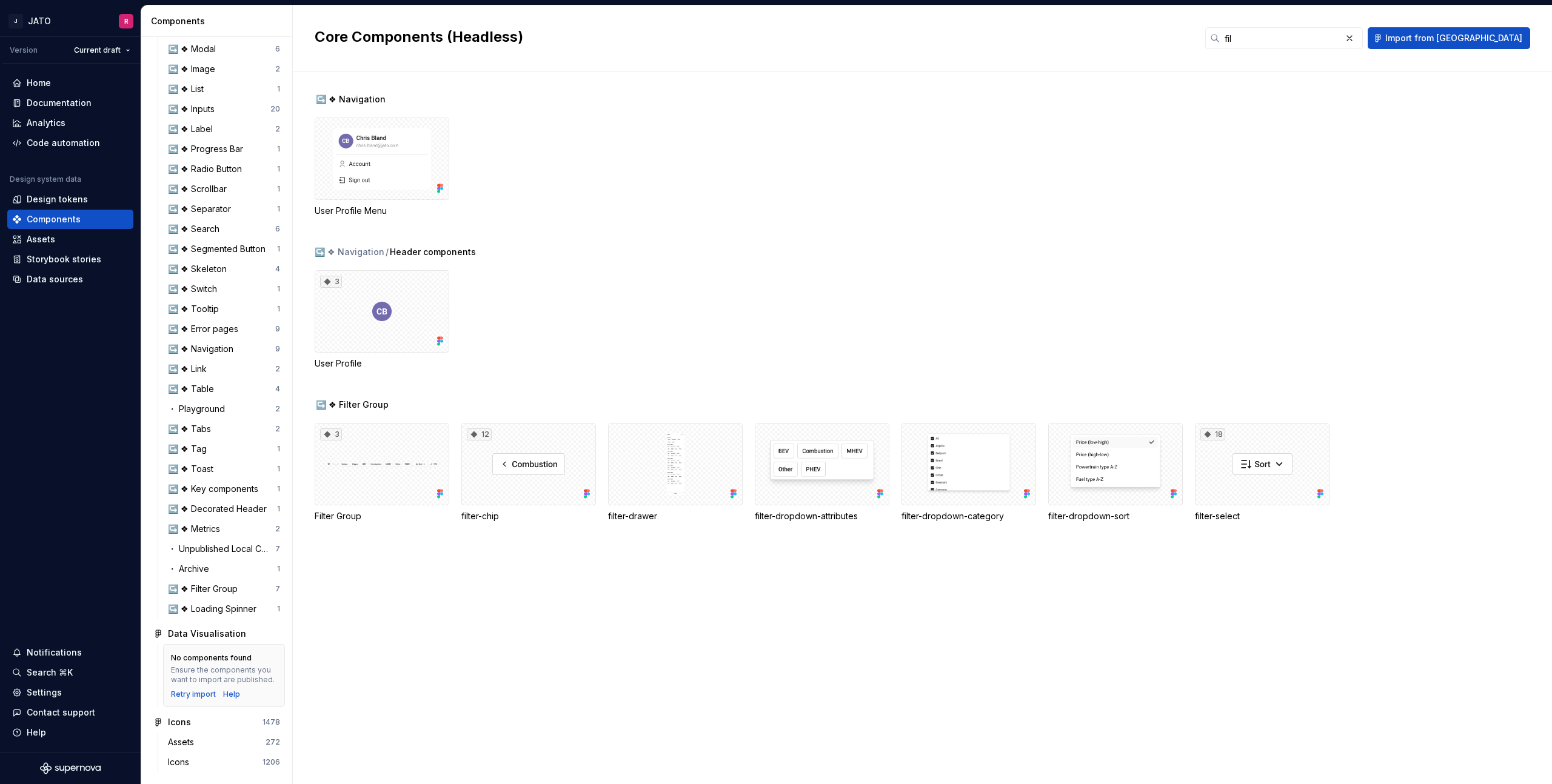
scroll to position [478, 0]
click at [54, 103] on div "Documentation" at bounding box center [59, 103] width 65 height 12
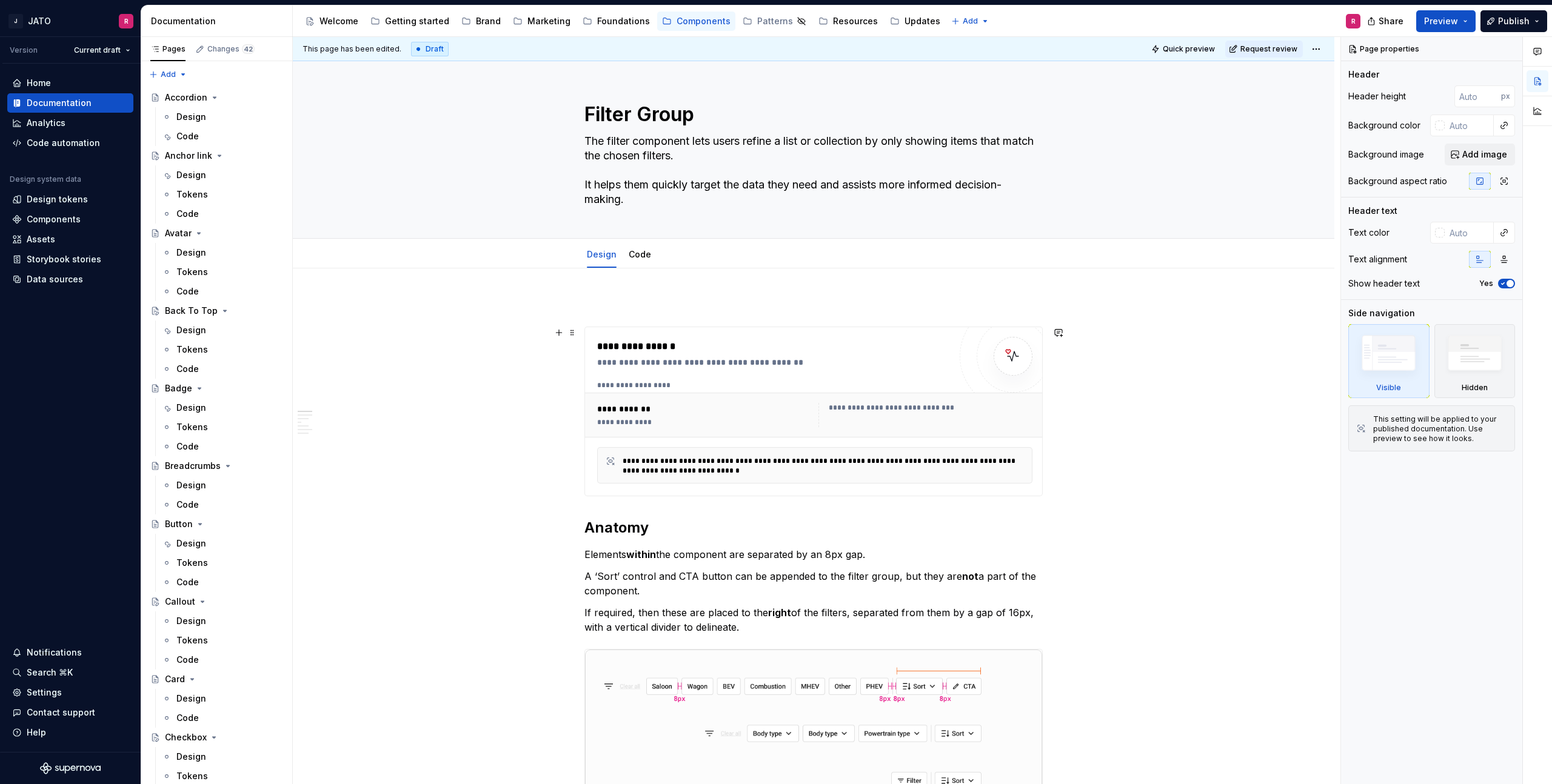
drag, startPoint x: 691, startPoint y: 351, endPoint x: 697, endPoint y: 356, distance: 7.8
click at [691, 351] on div "**********" at bounding box center [774, 347] width 353 height 15
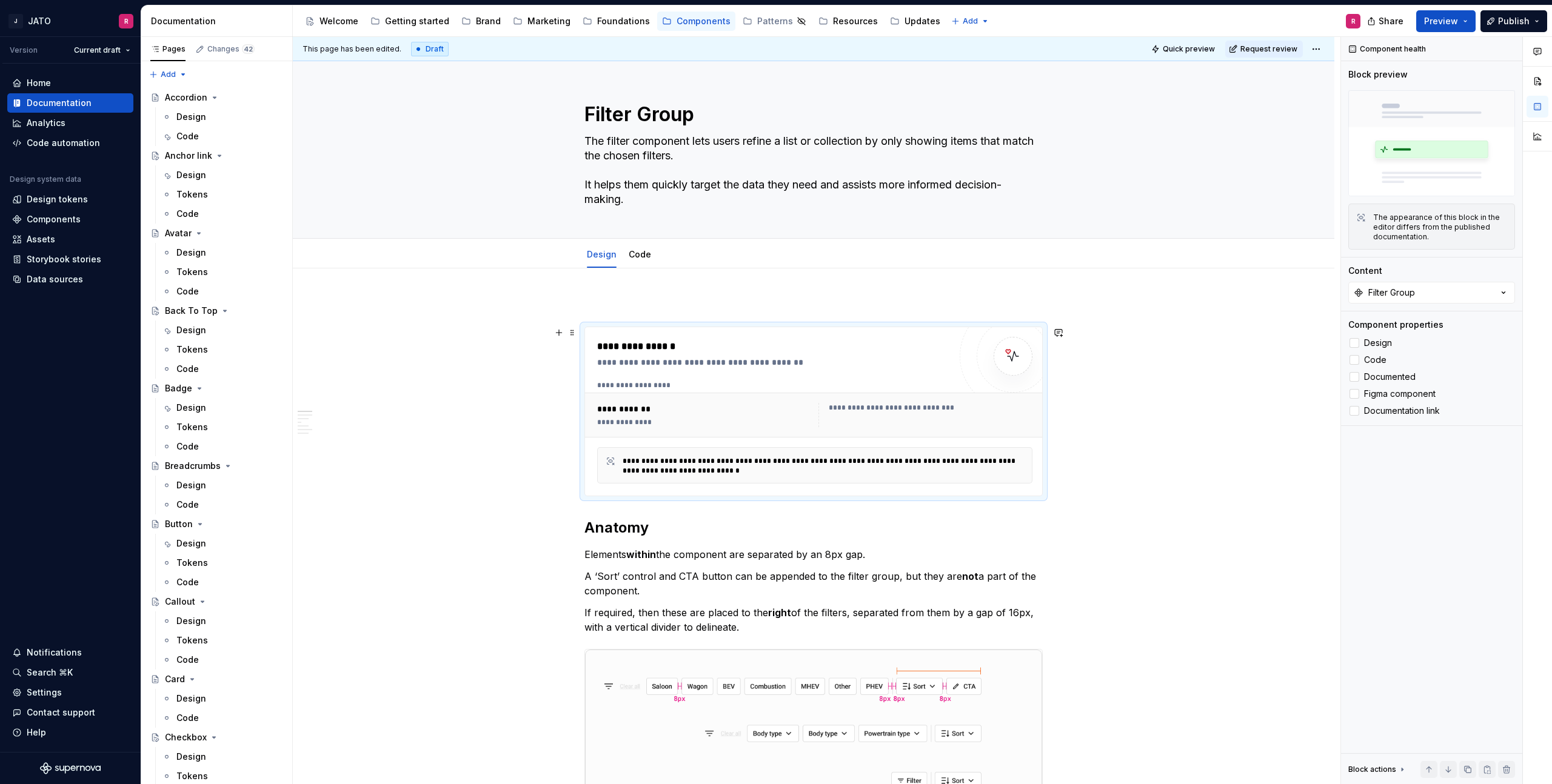
drag, startPoint x: 700, startPoint y: 385, endPoint x: 635, endPoint y: 419, distance: 73.4
click at [696, 385] on div "**********" at bounding box center [815, 385] width 436 height 9
click at [633, 421] on div "**********" at bounding box center [704, 422] width 214 height 9
click at [1501, 291] on icon "button" at bounding box center [1504, 293] width 12 height 12
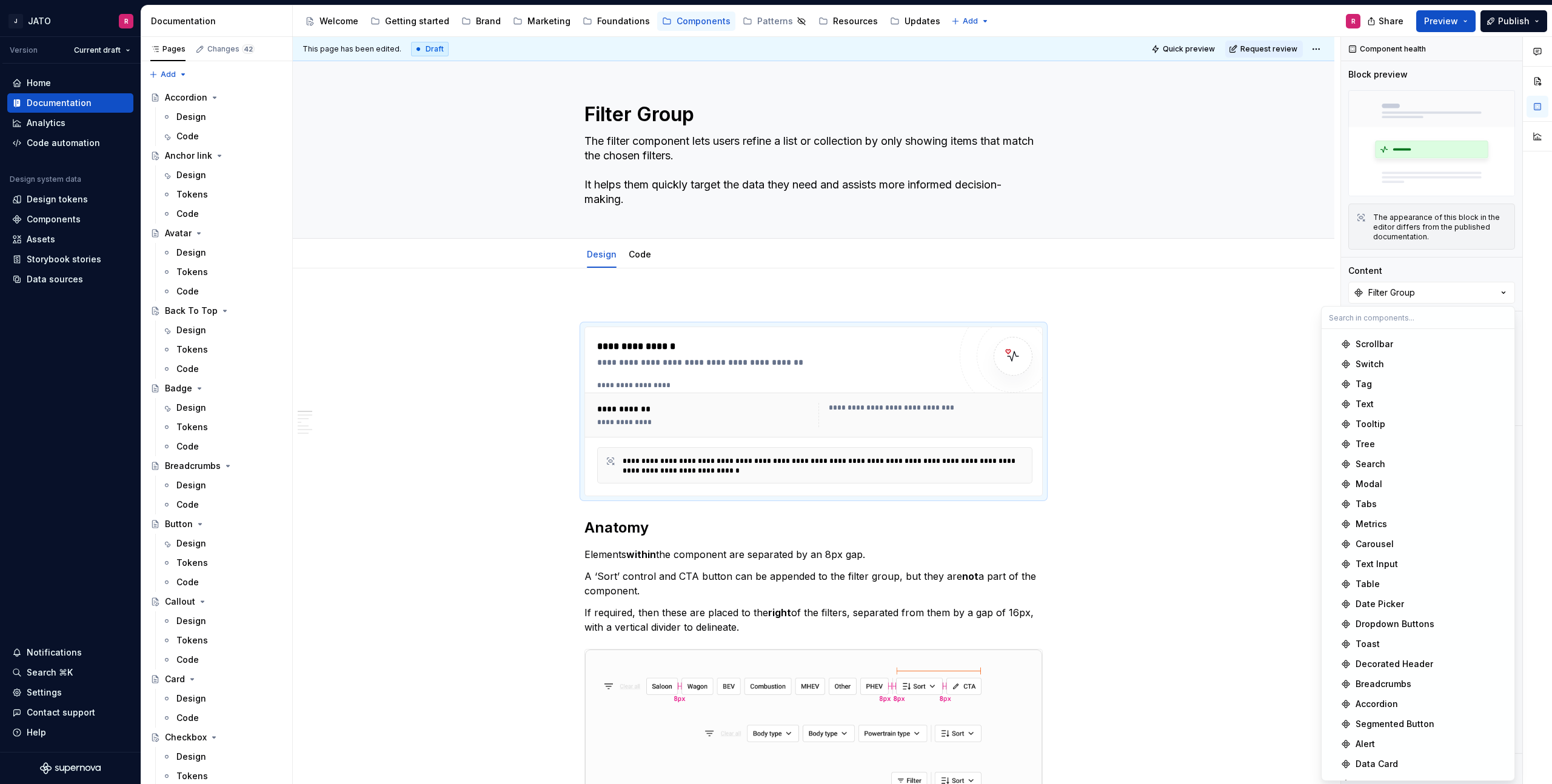
scroll to position [493, 0]
click at [1265, 435] on div "**********" at bounding box center [816, 411] width 1048 height 748
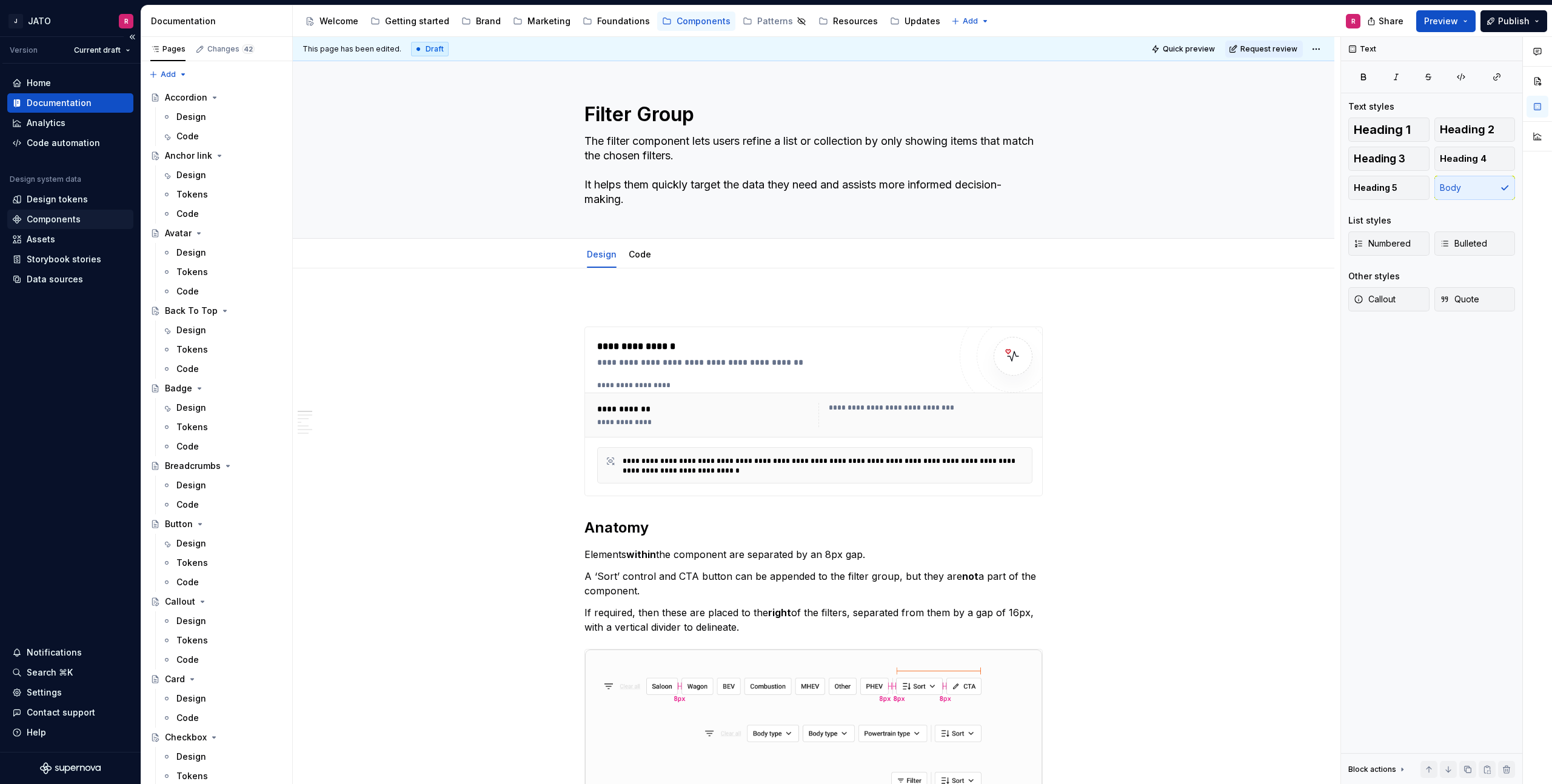
click at [59, 218] on div "Components" at bounding box center [53, 220] width 54 height 12
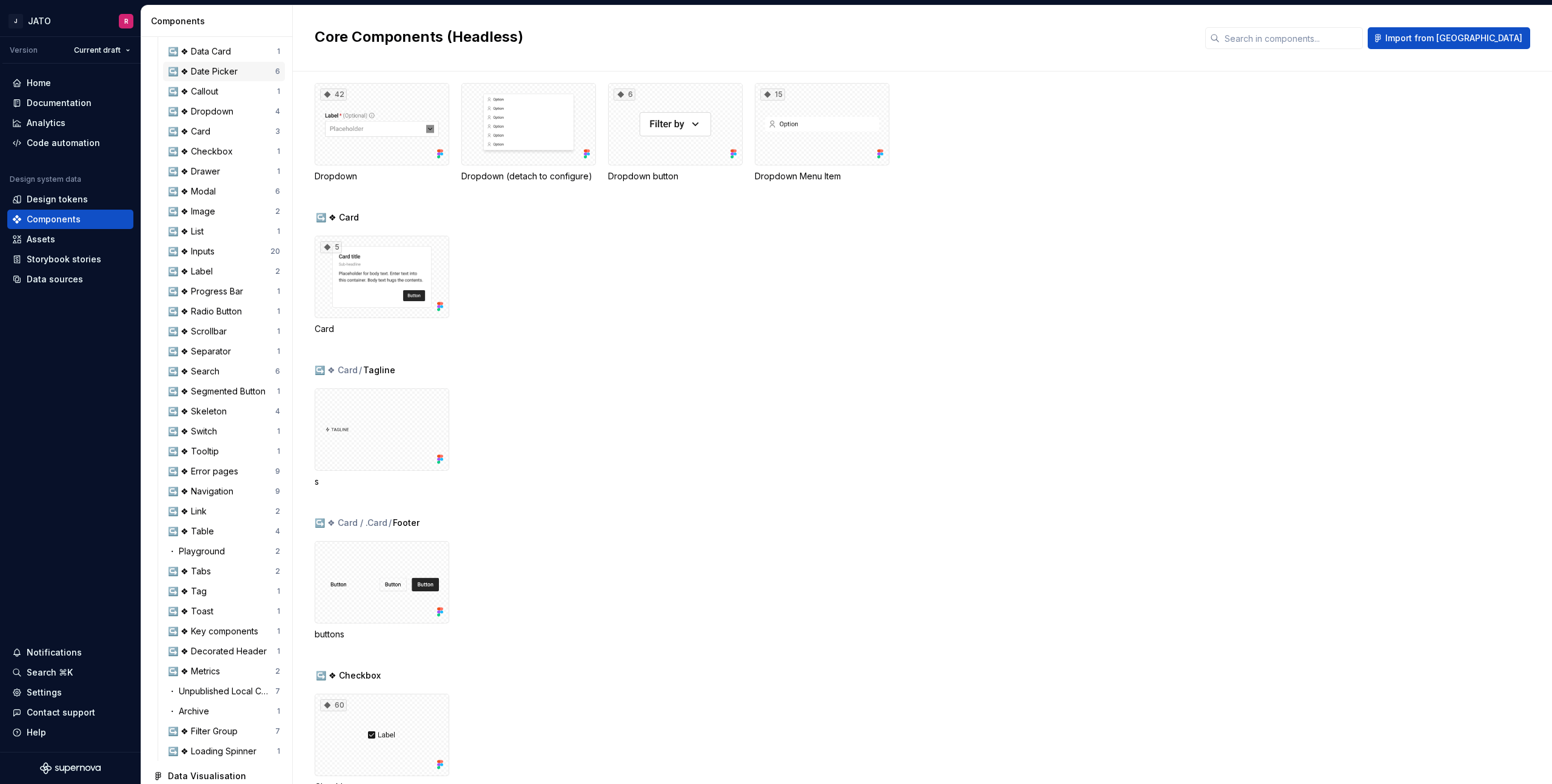
scroll to position [478, 0]
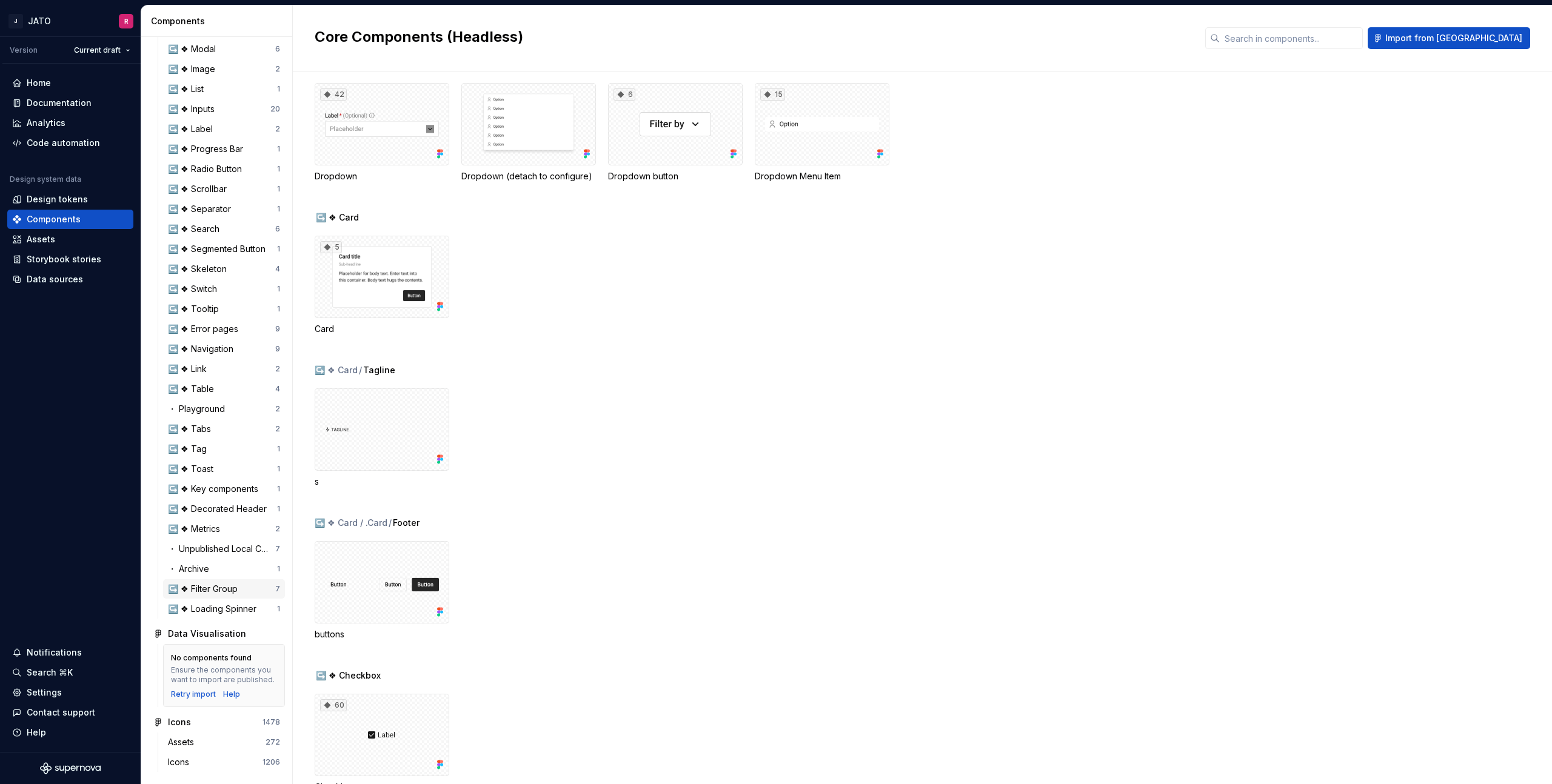
click at [196, 597] on div "↪️ ❖ Filter Group 7" at bounding box center [224, 589] width 122 height 20
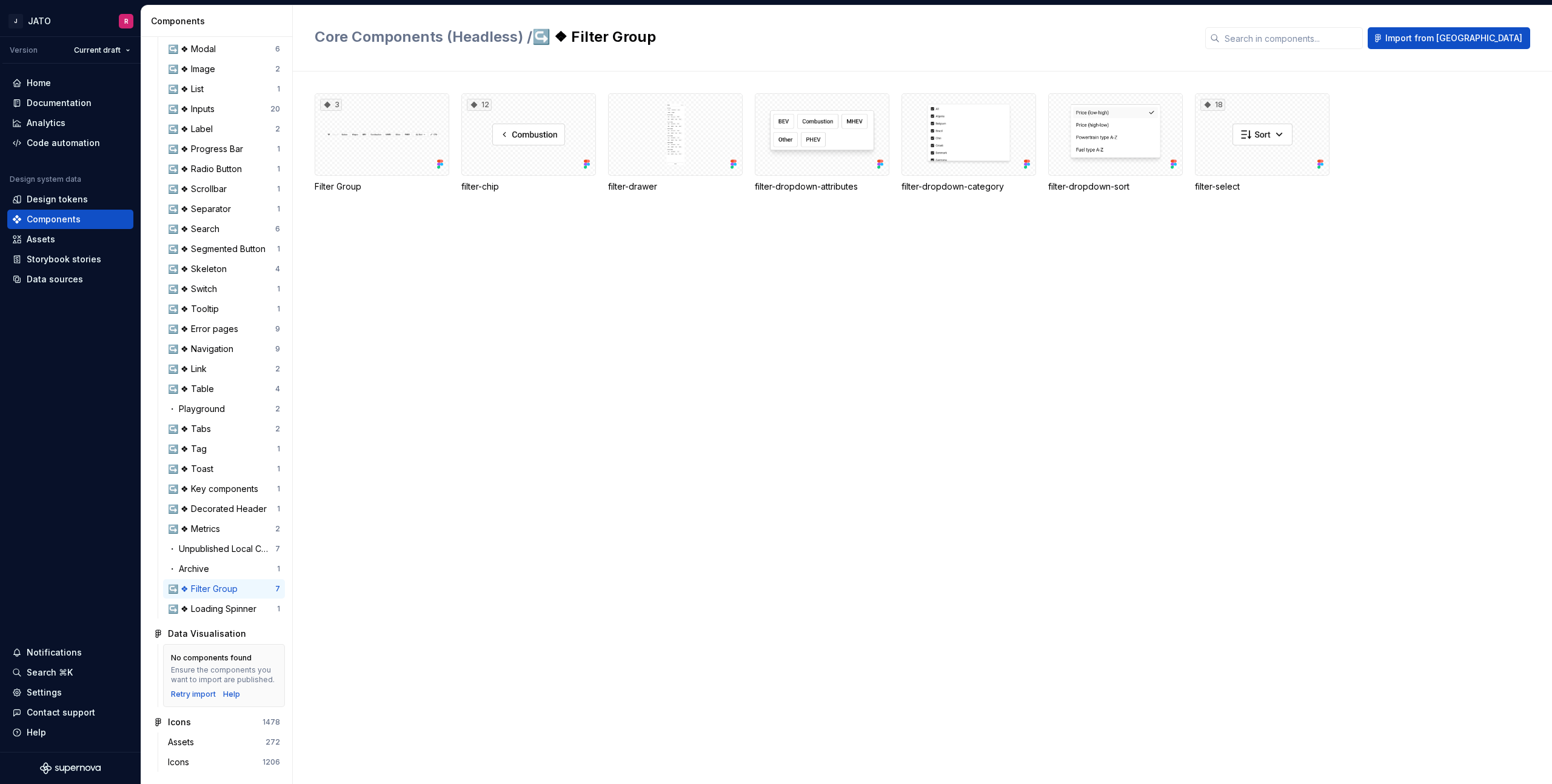
click at [202, 588] on div "↪️ ❖ Filter Group" at bounding box center [205, 589] width 74 height 12
click at [53, 103] on div "Documentation" at bounding box center [59, 103] width 65 height 12
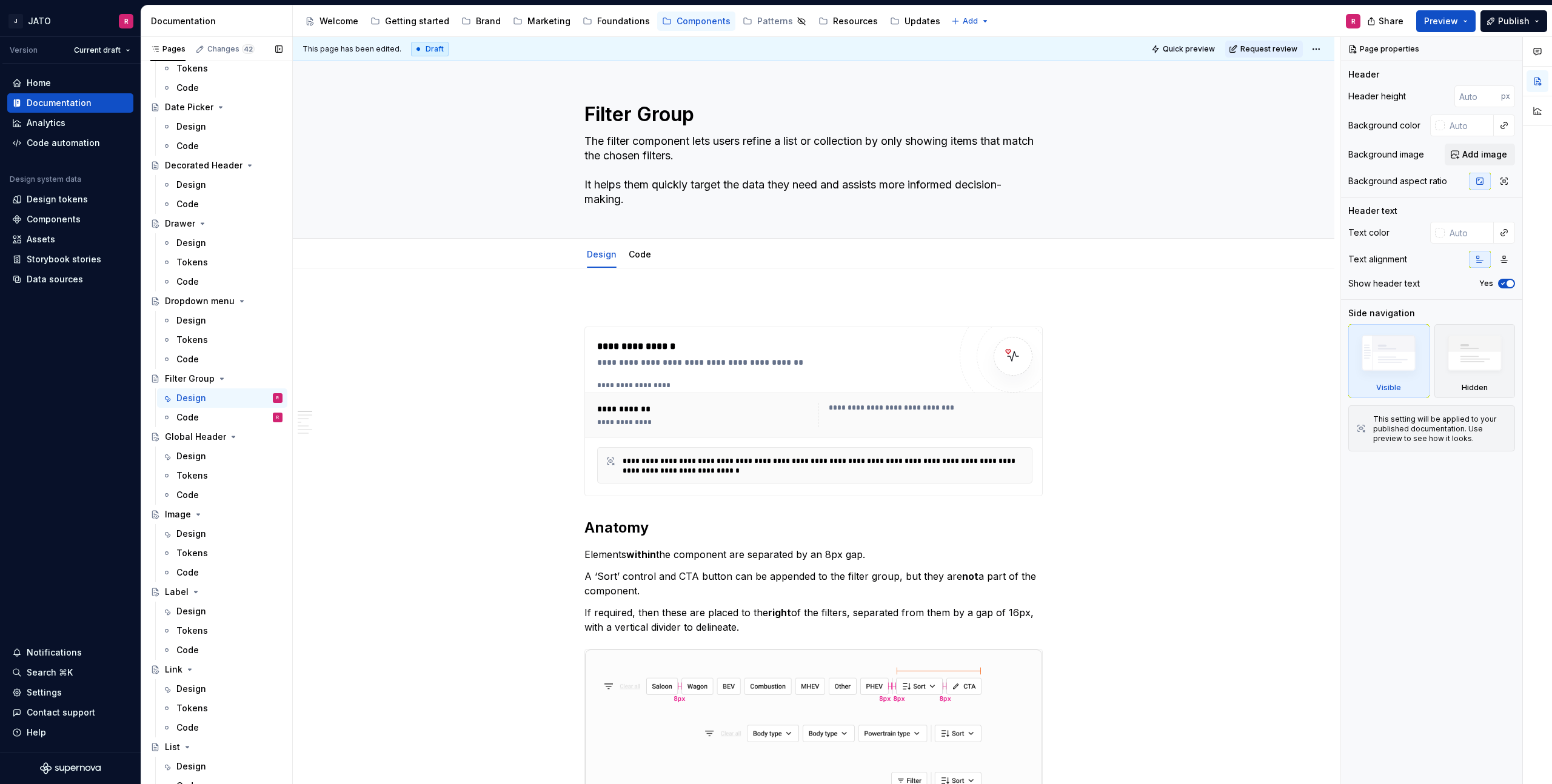
scroll to position [510, 0]
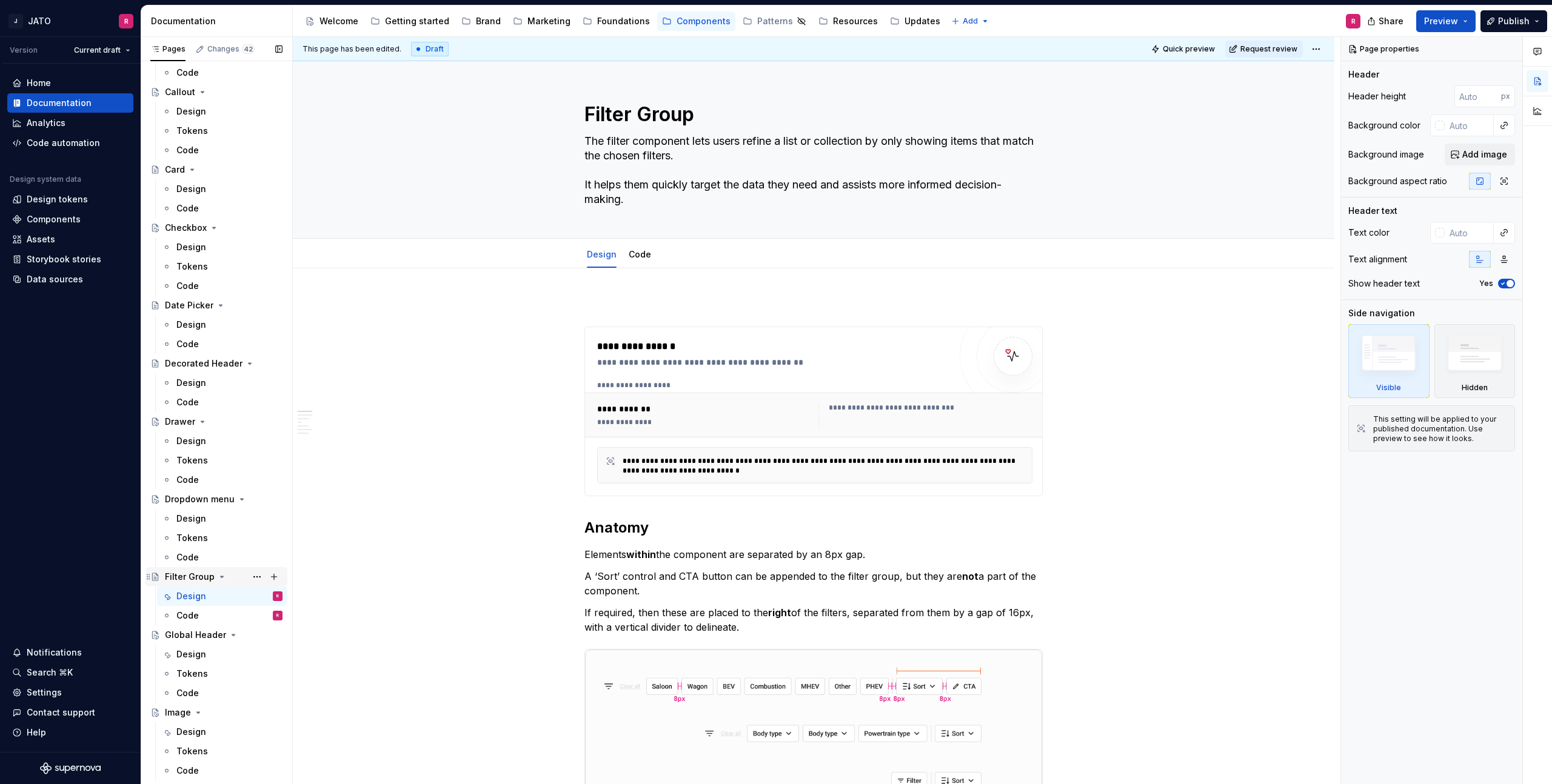
click at [185, 578] on div "Filter Group" at bounding box center [190, 577] width 50 height 12
click at [574, 333] on span at bounding box center [572, 333] width 9 height 17
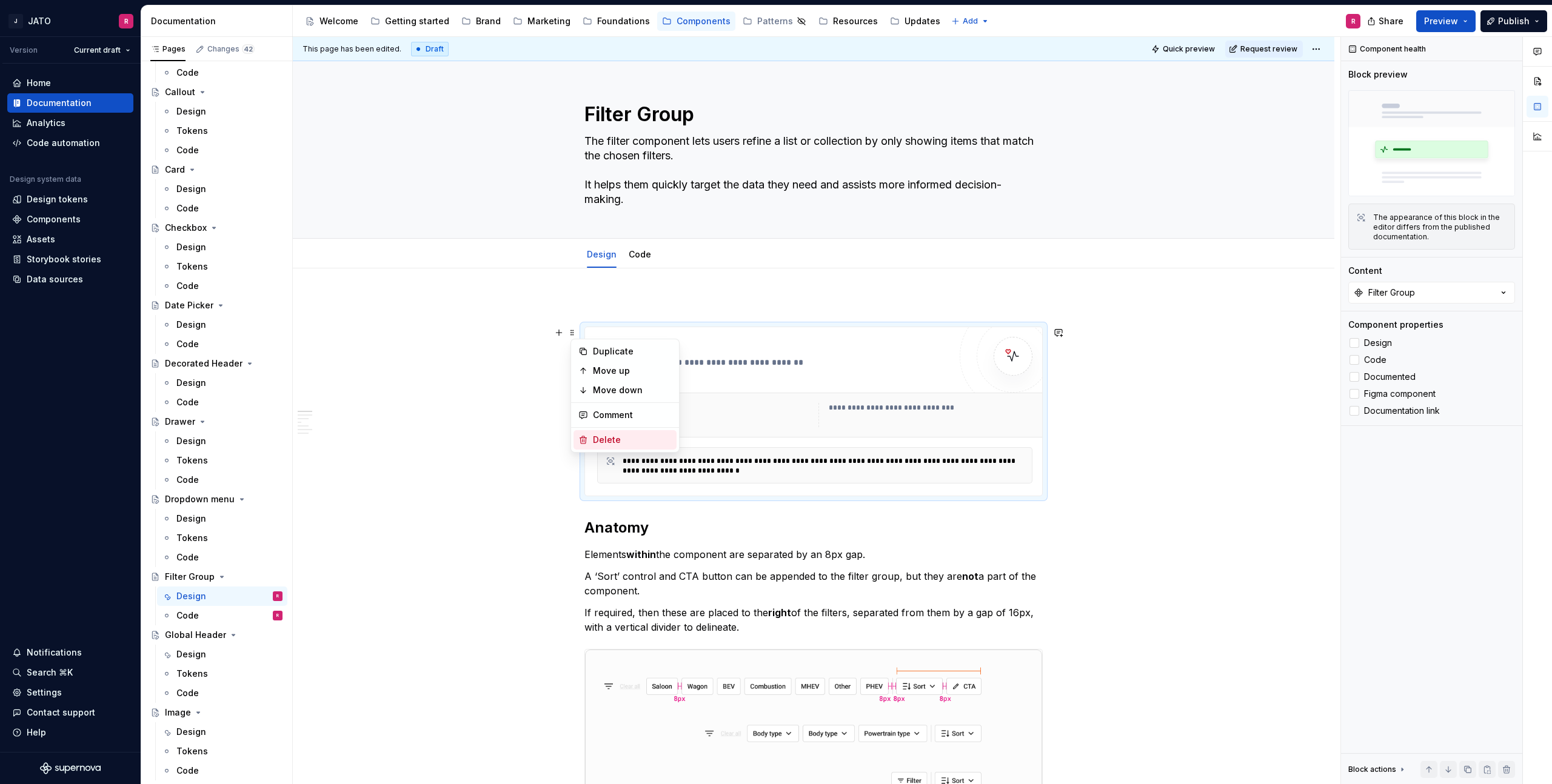
click at [607, 440] on div "Delete" at bounding box center [632, 440] width 79 height 12
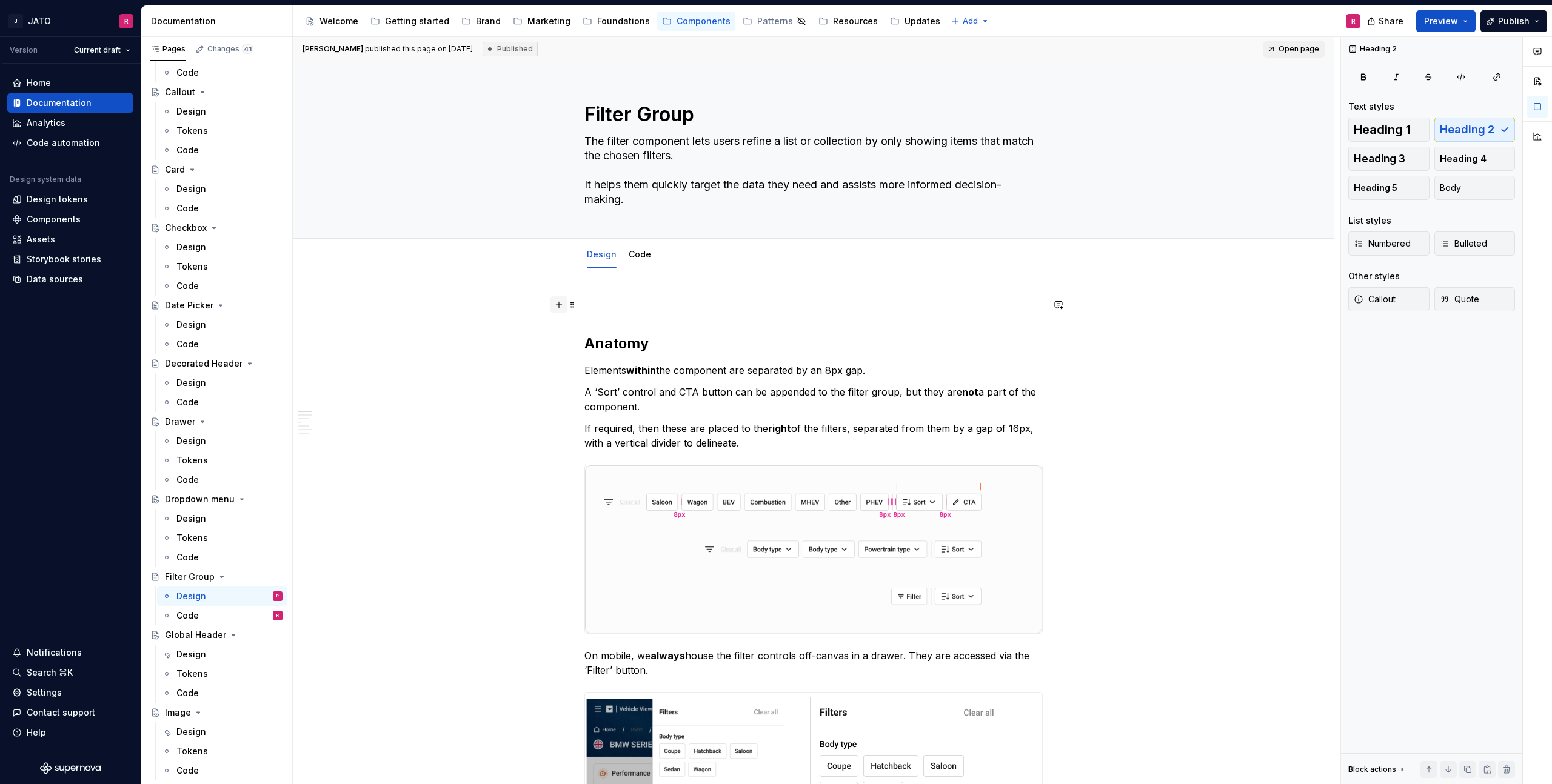
click at [563, 308] on button "button" at bounding box center [559, 304] width 17 height 17
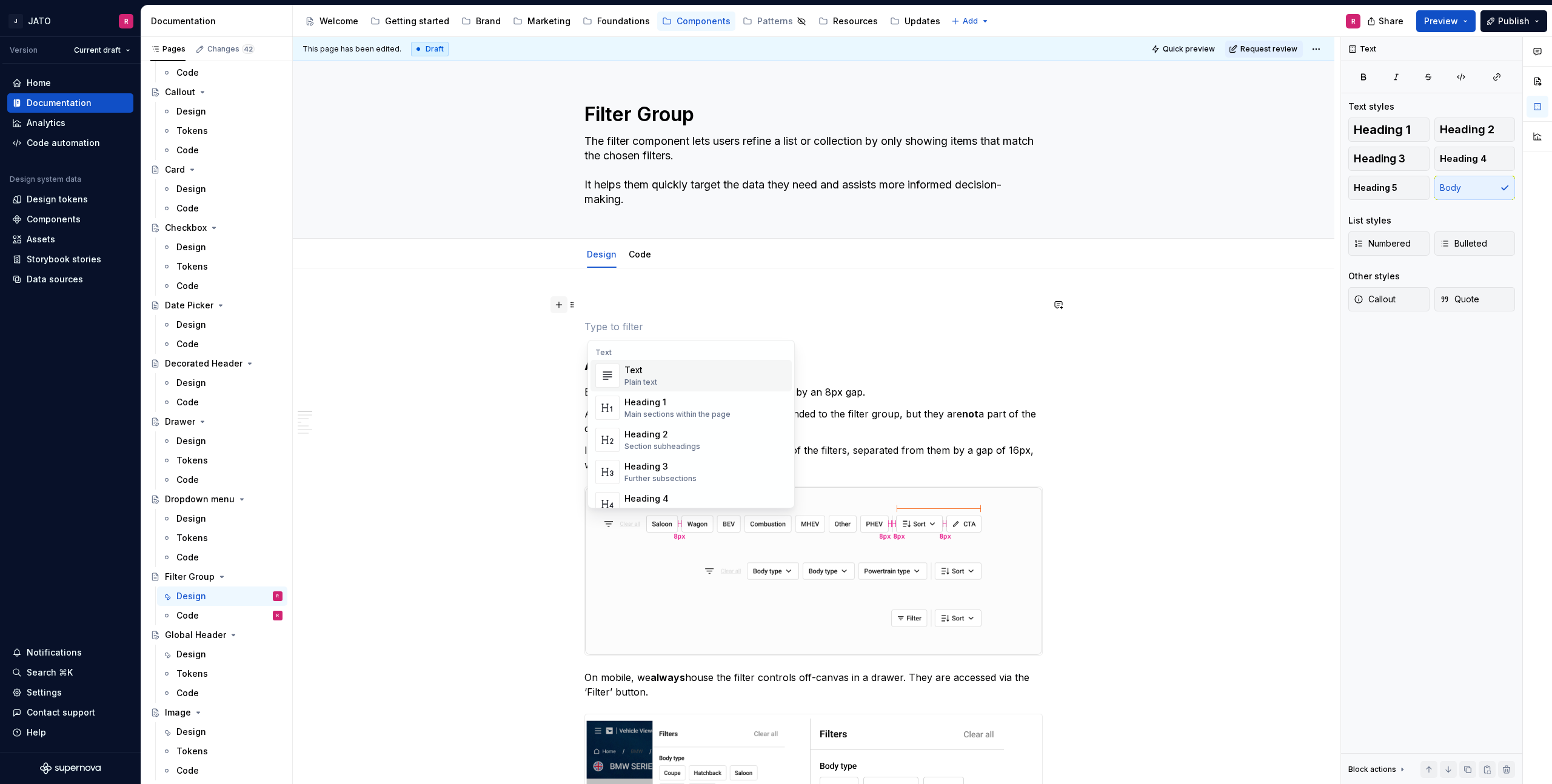
type textarea "*"
click at [639, 408] on div "Component health" at bounding box center [705, 402] width 160 height 12
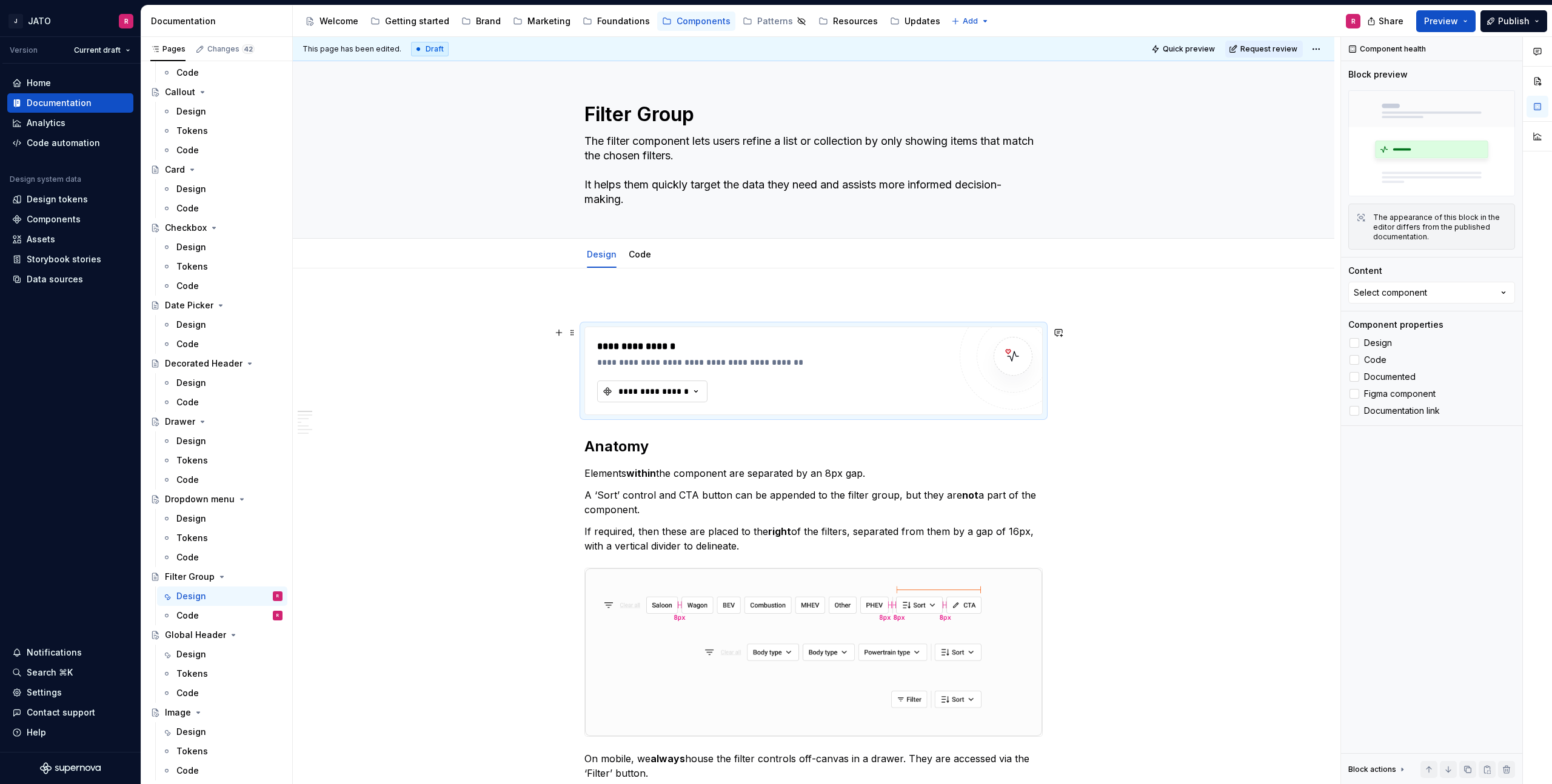
click at [654, 394] on div "**********" at bounding box center [654, 391] width 73 height 12
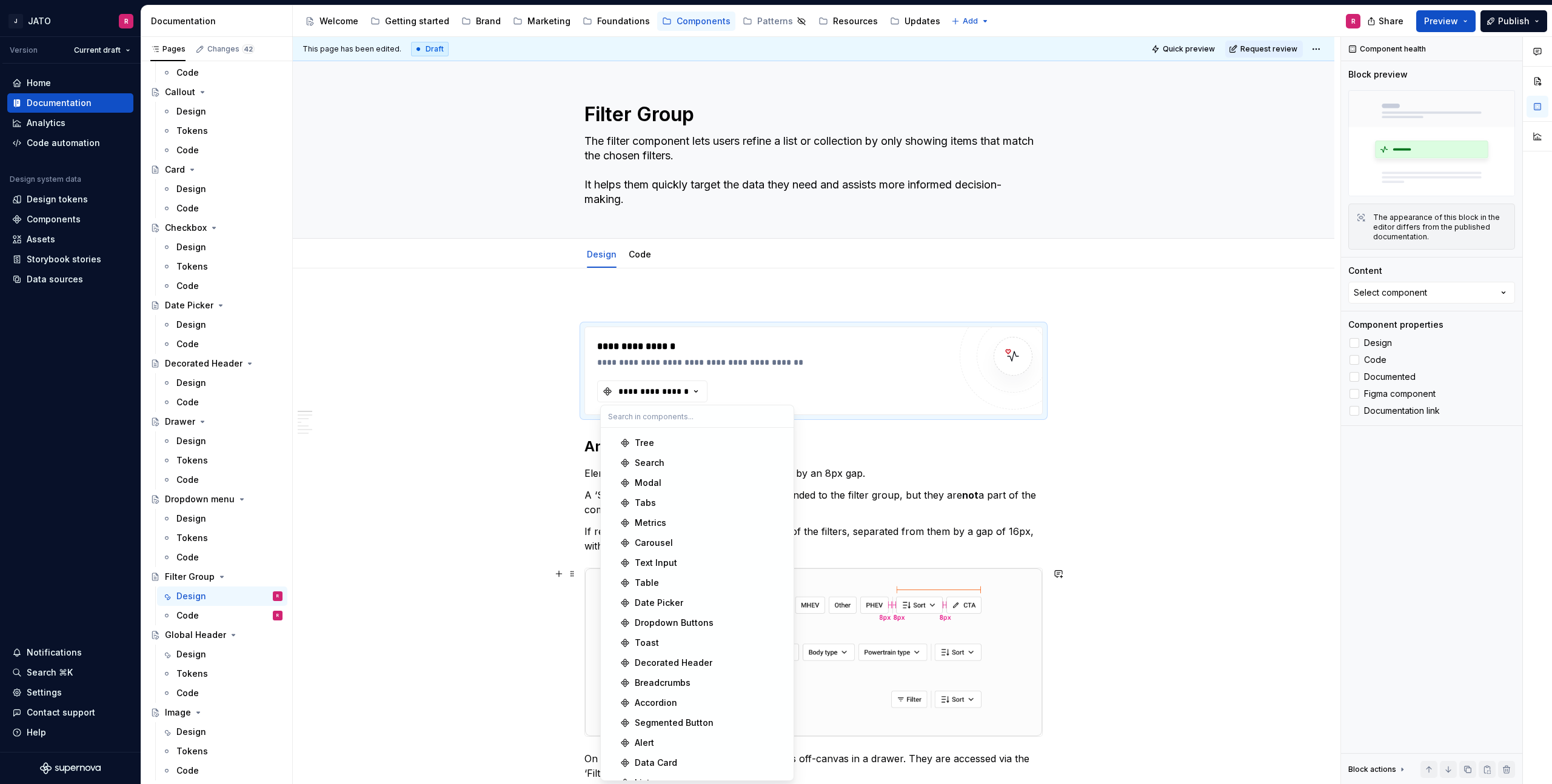
scroll to position [591, 0]
click at [678, 770] on div "Filter Group" at bounding box center [660, 768] width 50 height 12
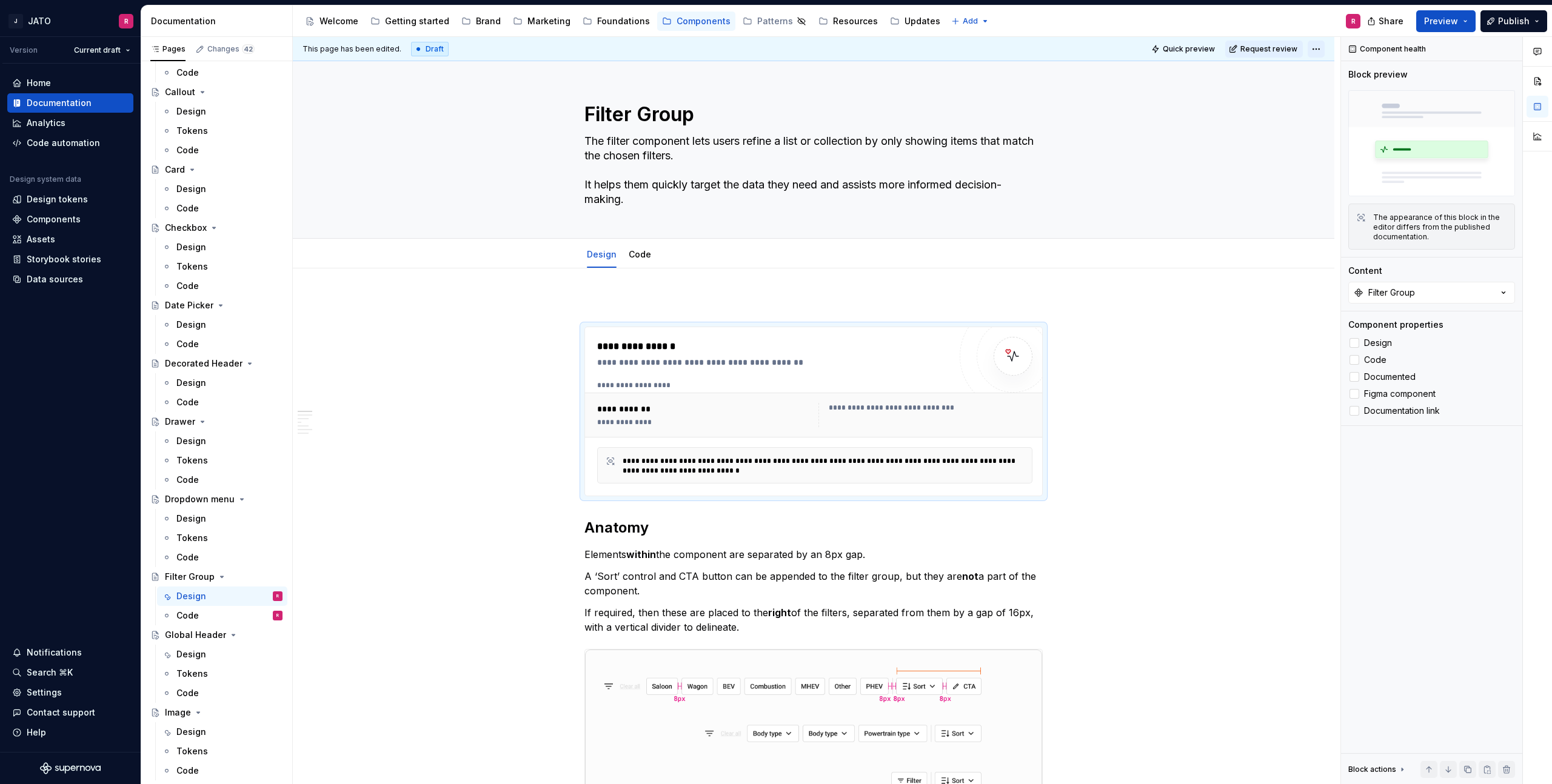
click at [1319, 50] on html "J JATO R Version Current draft Home Documentation Analytics Code automation Des…" at bounding box center [776, 392] width 1552 height 784
click at [1500, 130] on div "Ready for publish" at bounding box center [1499, 134] width 85 height 12
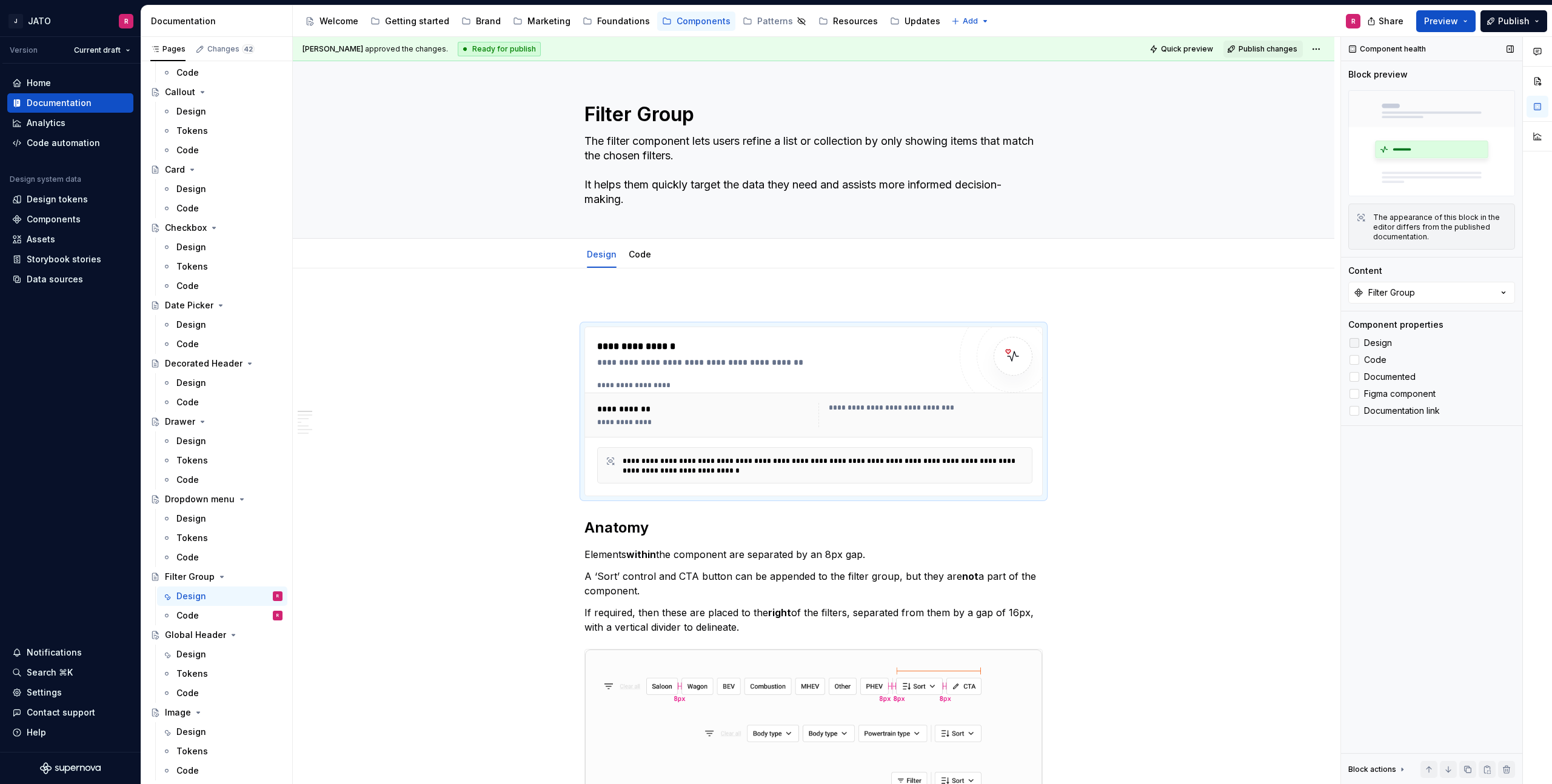
click at [1355, 342] on div at bounding box center [1355, 343] width 9 height 9
click at [1353, 357] on div at bounding box center [1355, 360] width 9 height 9
click at [1355, 376] on div at bounding box center [1355, 377] width 9 height 9
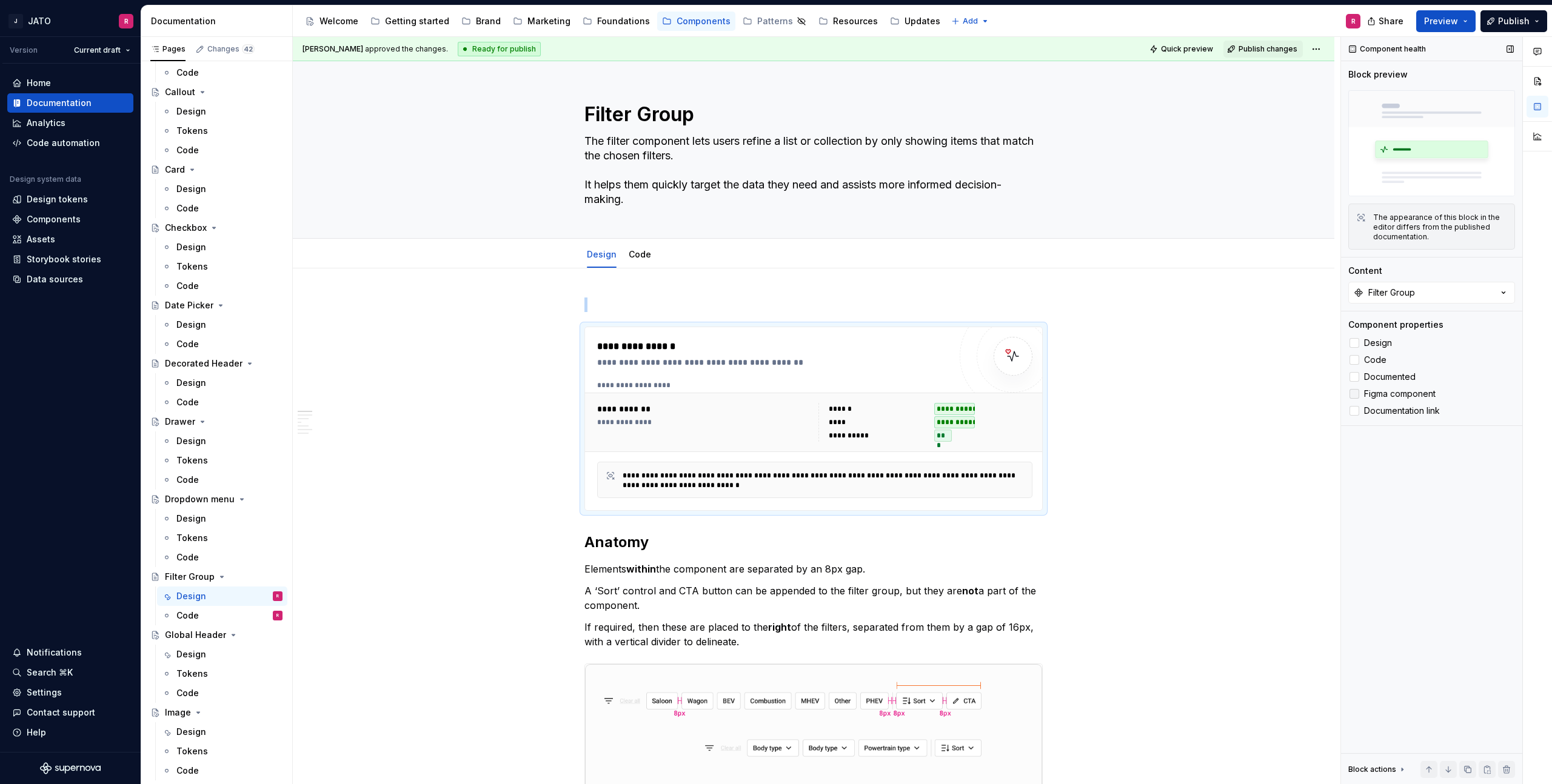
click at [1358, 392] on div at bounding box center [1355, 394] width 9 height 9
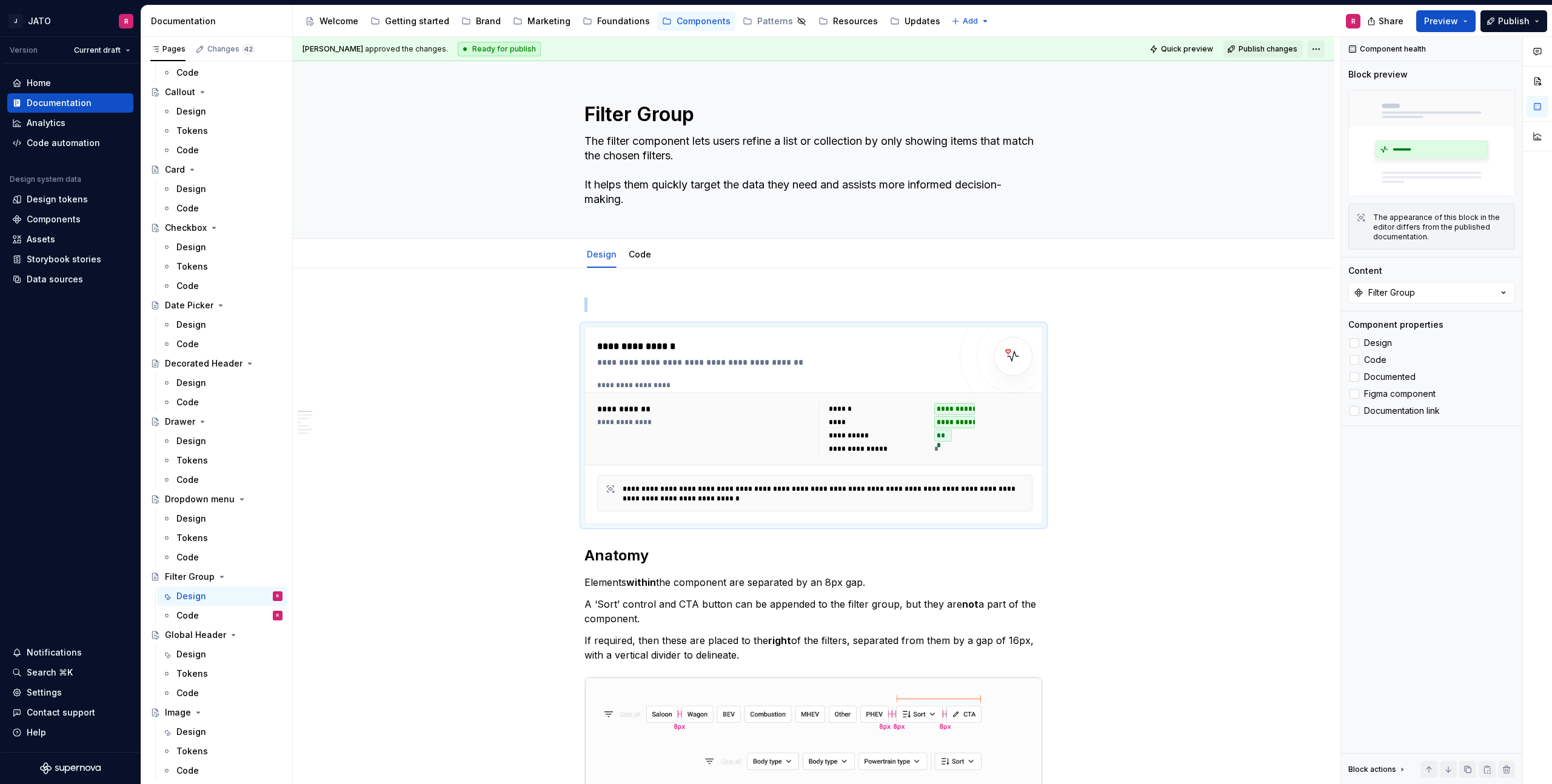
click at [1321, 49] on html "J JATO R Version Current draft Home Documentation Analytics Code automation Des…" at bounding box center [776, 392] width 1552 height 784
click at [1512, 20] on html "J JATO R Version Current draft Home Documentation Analytics Code automation Des…" at bounding box center [776, 392] width 1552 height 784
click at [1513, 20] on span "Publish" at bounding box center [1514, 21] width 32 height 12
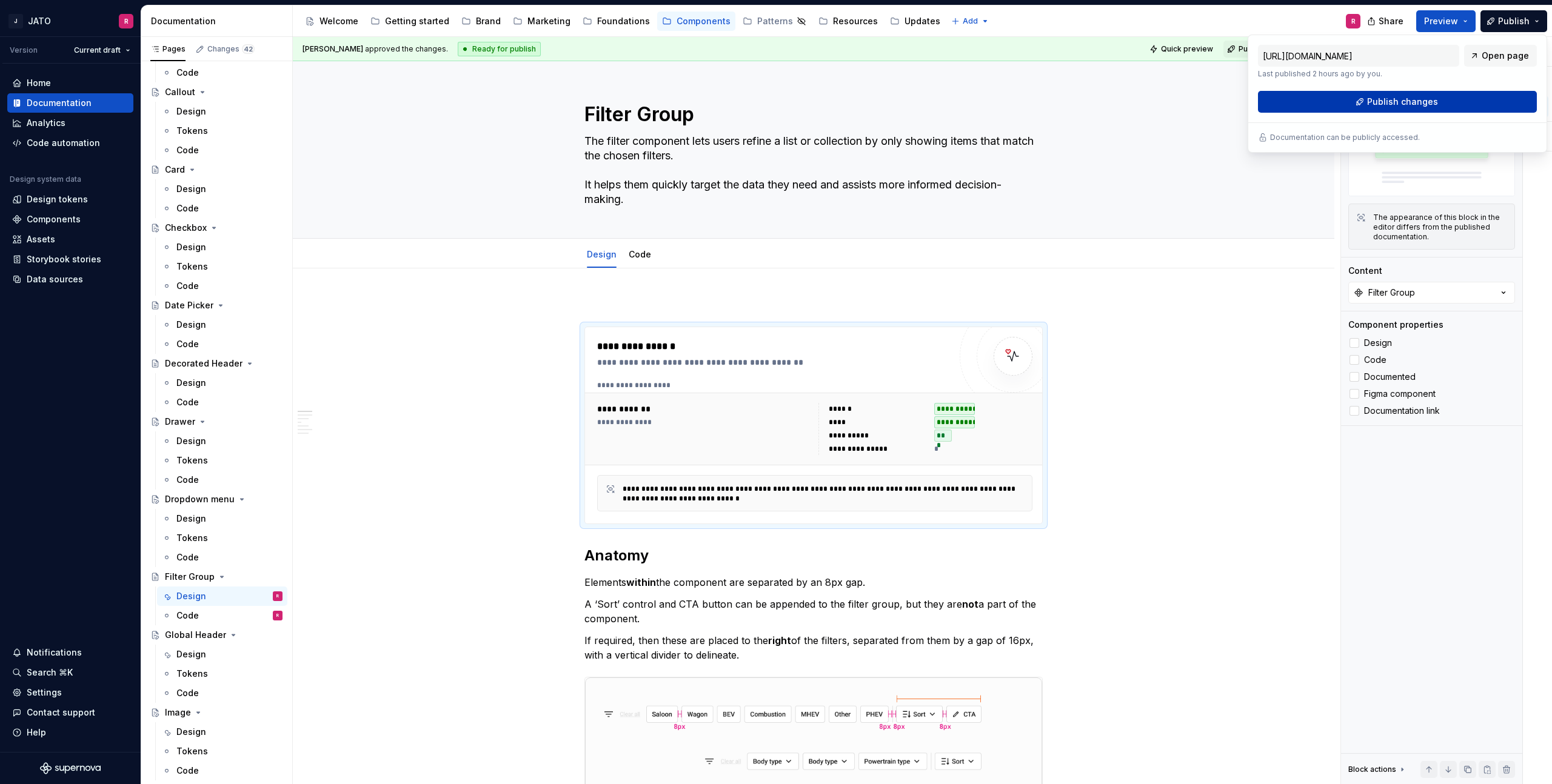
click at [1423, 97] on span "Publish changes" at bounding box center [1403, 102] width 71 height 12
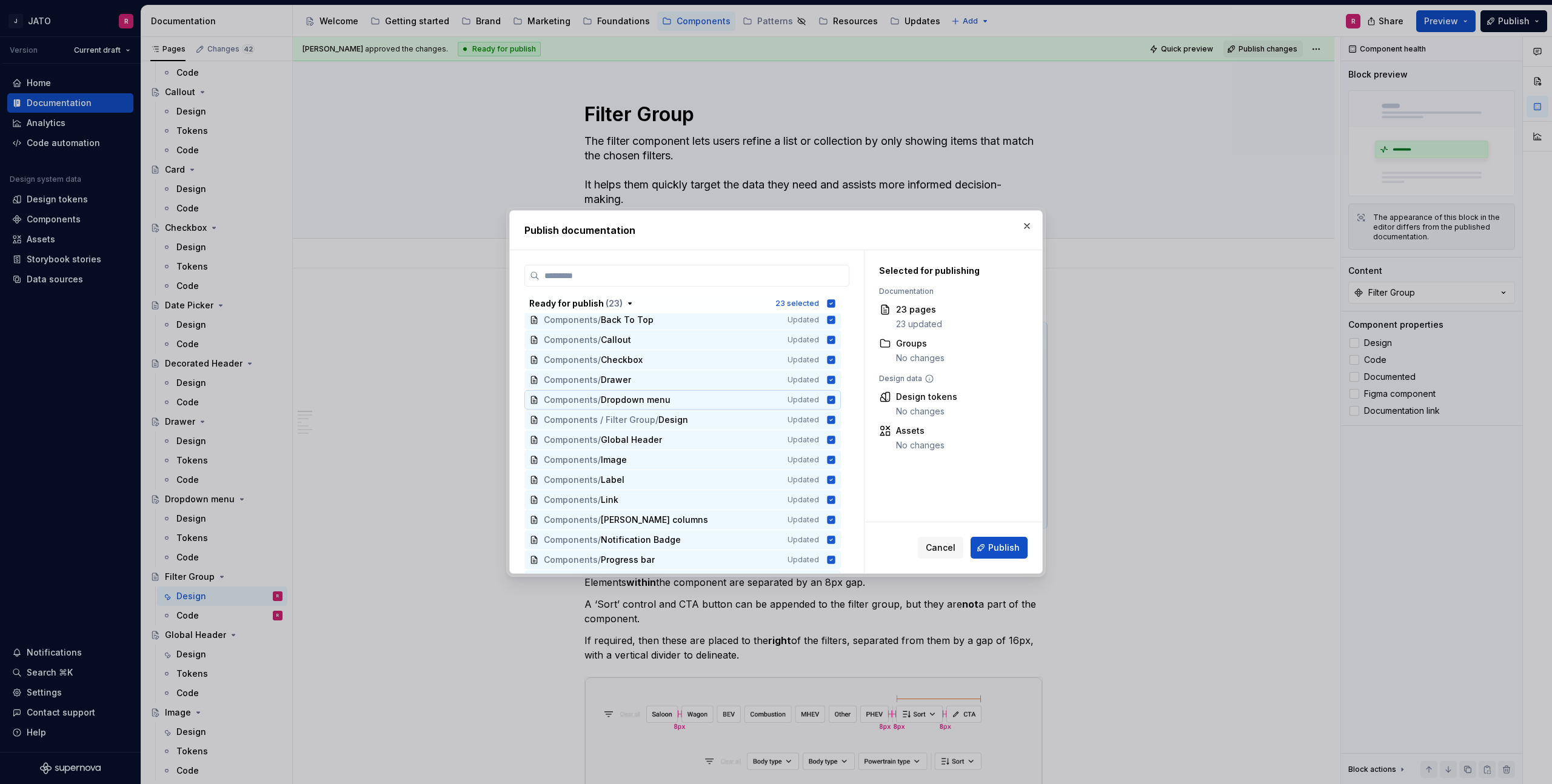
scroll to position [67, 0]
click at [991, 546] on span "Publish" at bounding box center [1004, 548] width 32 height 12
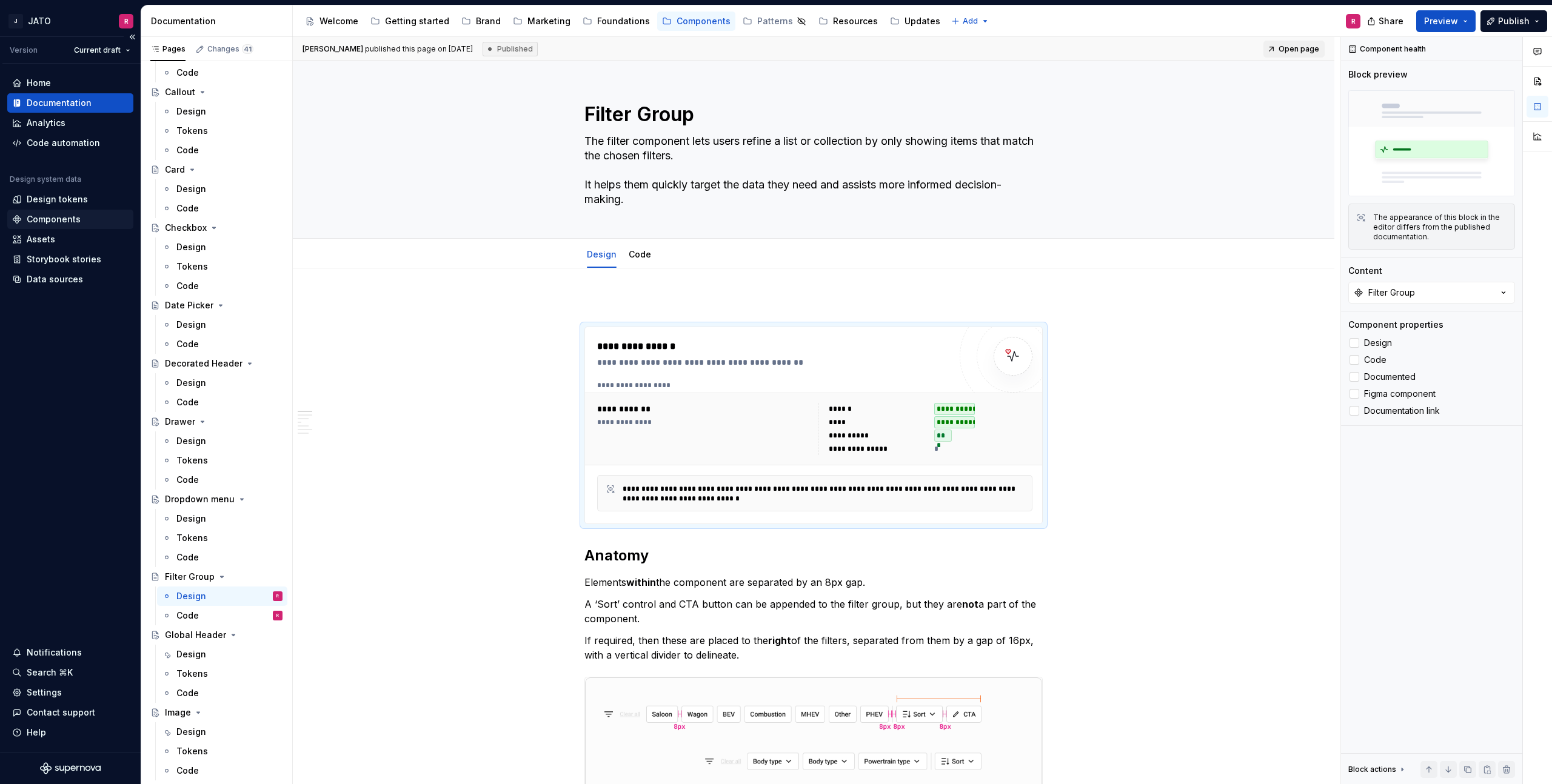
click at [54, 218] on div "Components" at bounding box center [53, 220] width 54 height 12
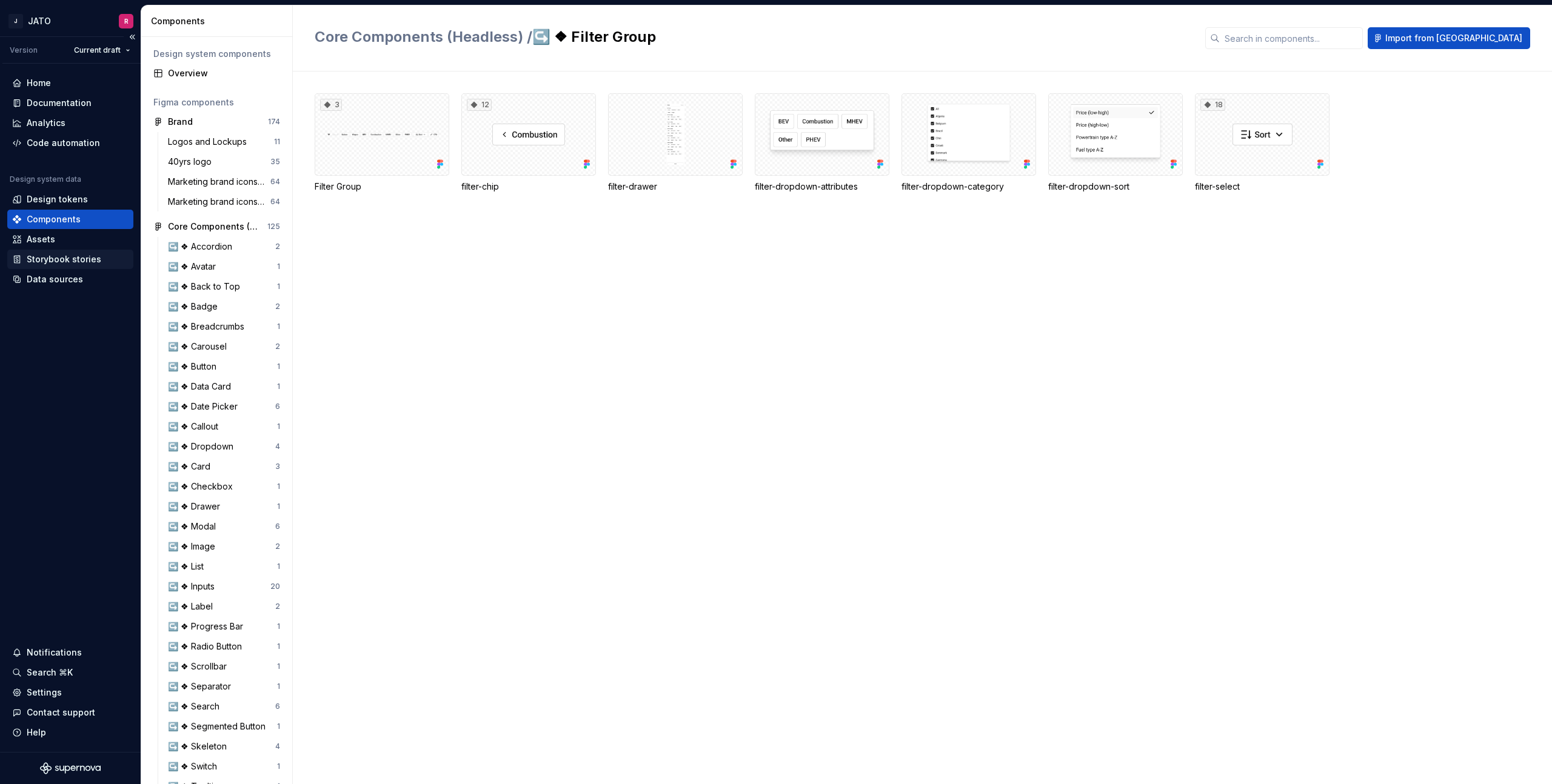
drag, startPoint x: 40, startPoint y: 237, endPoint x: 50, endPoint y: 251, distance: 17.2
click at [41, 237] on div "Assets" at bounding box center [41, 239] width 28 height 12
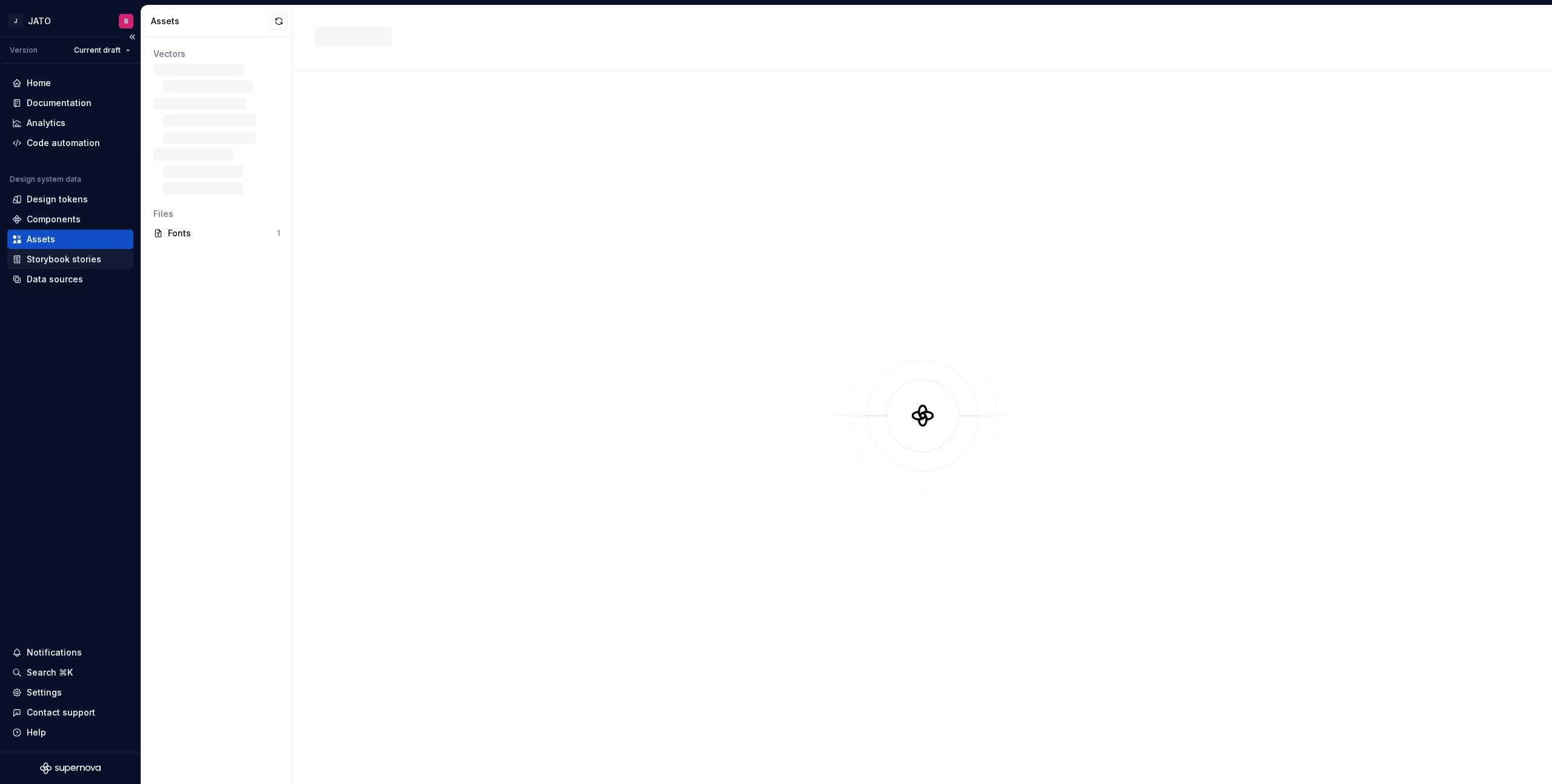
click at [53, 260] on div "Storybook stories" at bounding box center [64, 260] width 74 height 12
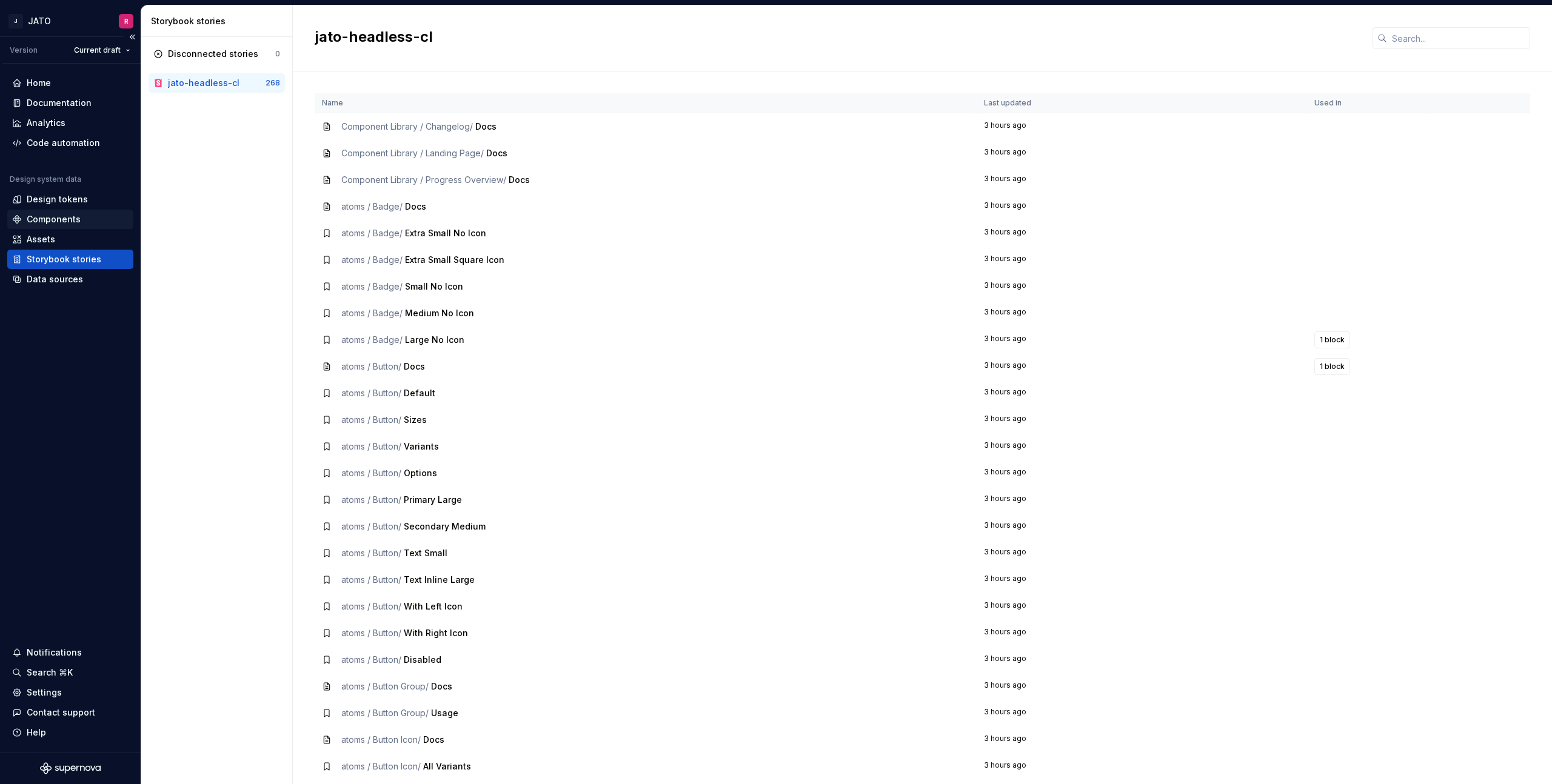
click at [48, 216] on div "Components" at bounding box center [53, 220] width 54 height 12
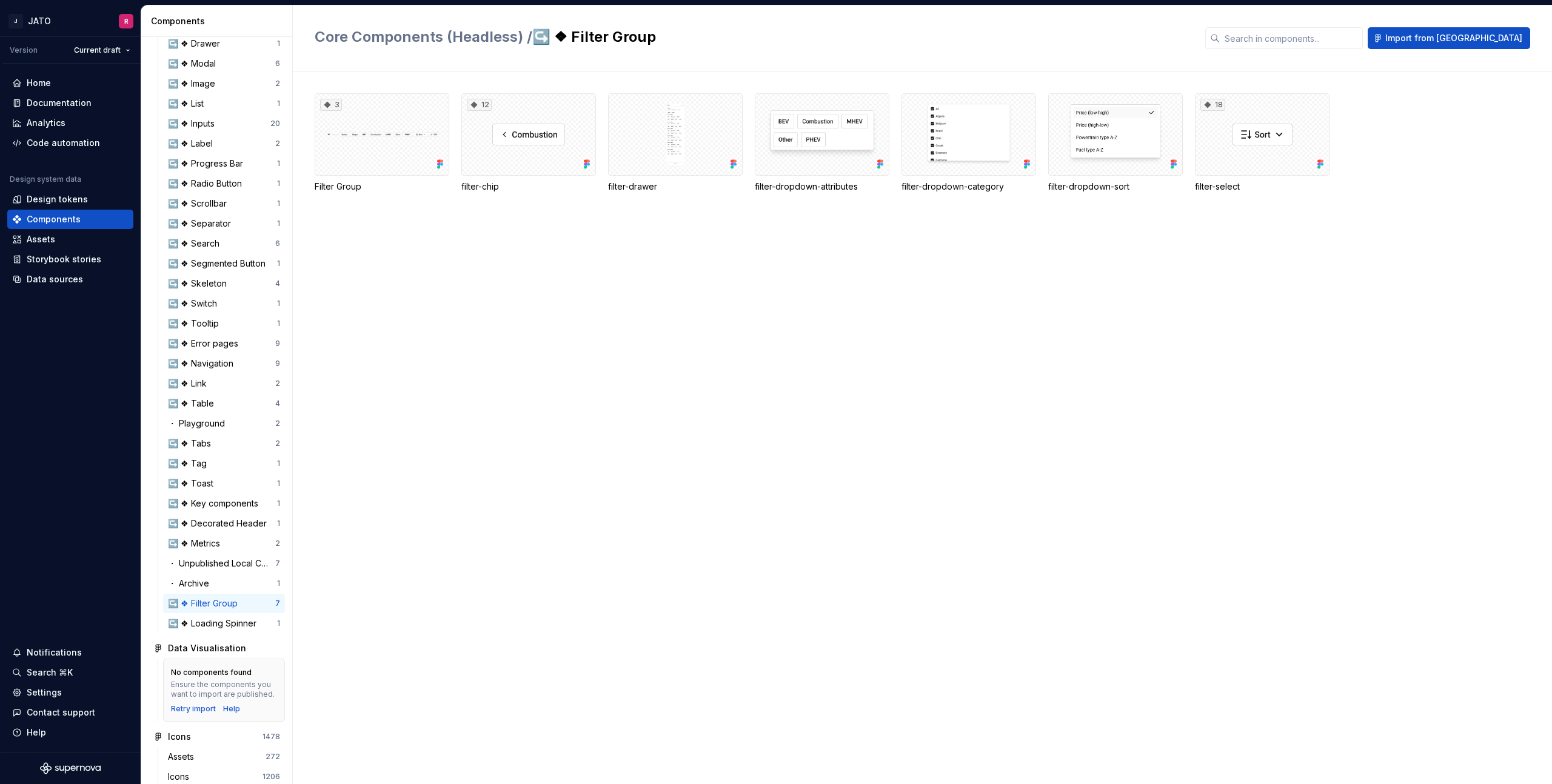
scroll to position [478, 0]
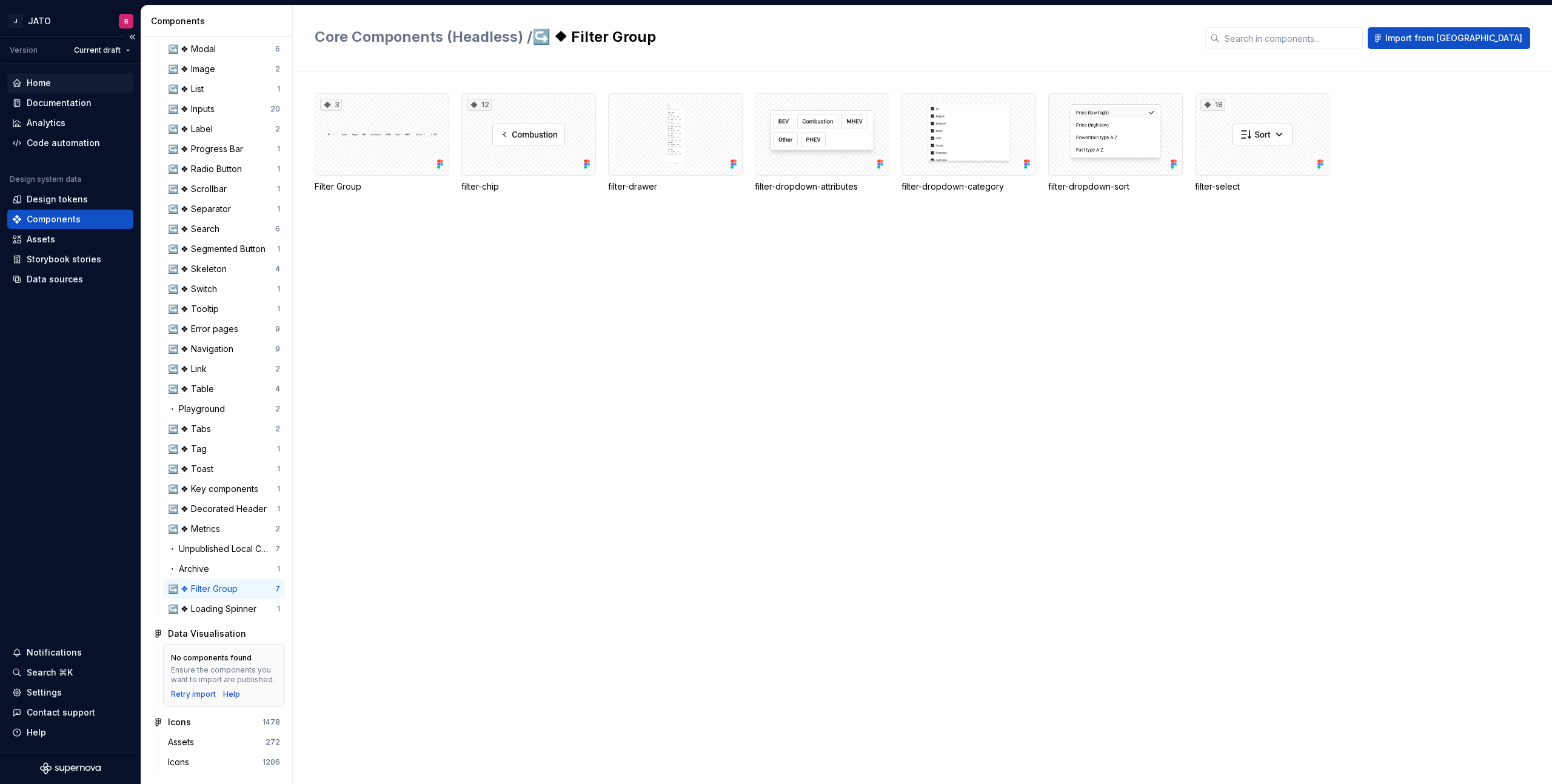
click at [26, 83] on div "Home" at bounding box center [39, 83] width 24 height 12
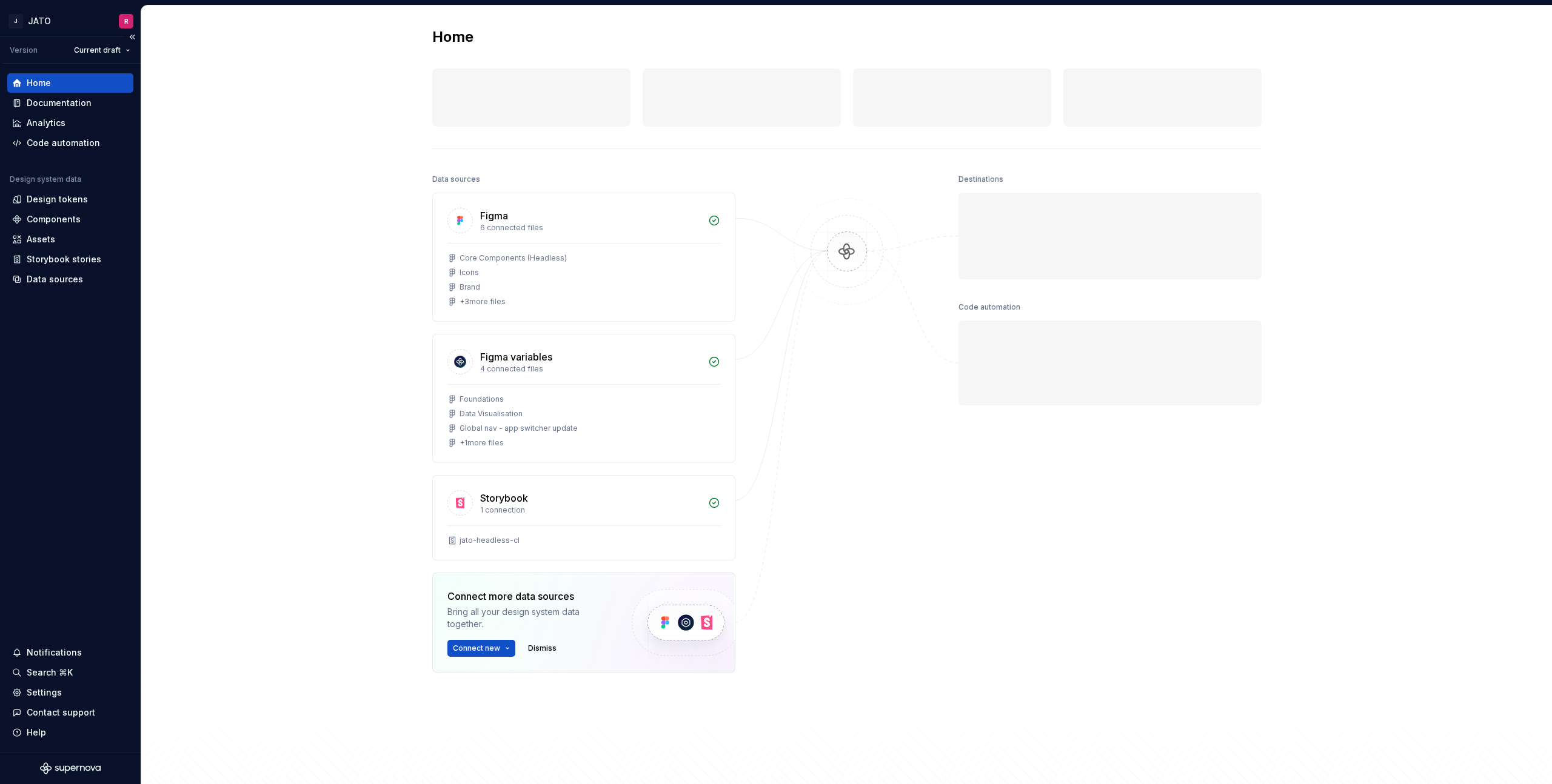
click at [40, 82] on div "Home" at bounding box center [39, 83] width 24 height 12
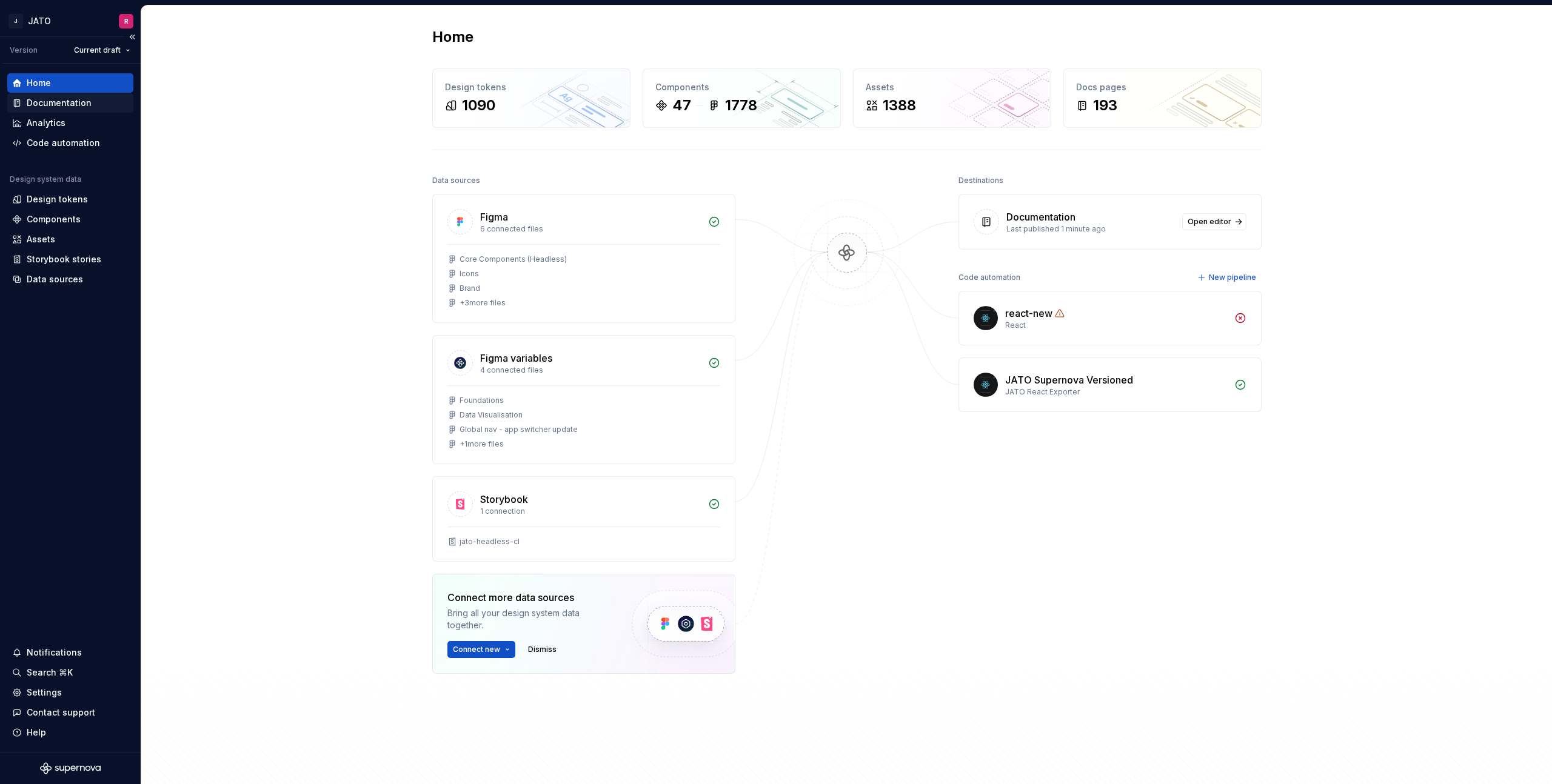
click at [55, 108] on div "Documentation" at bounding box center [59, 103] width 65 height 12
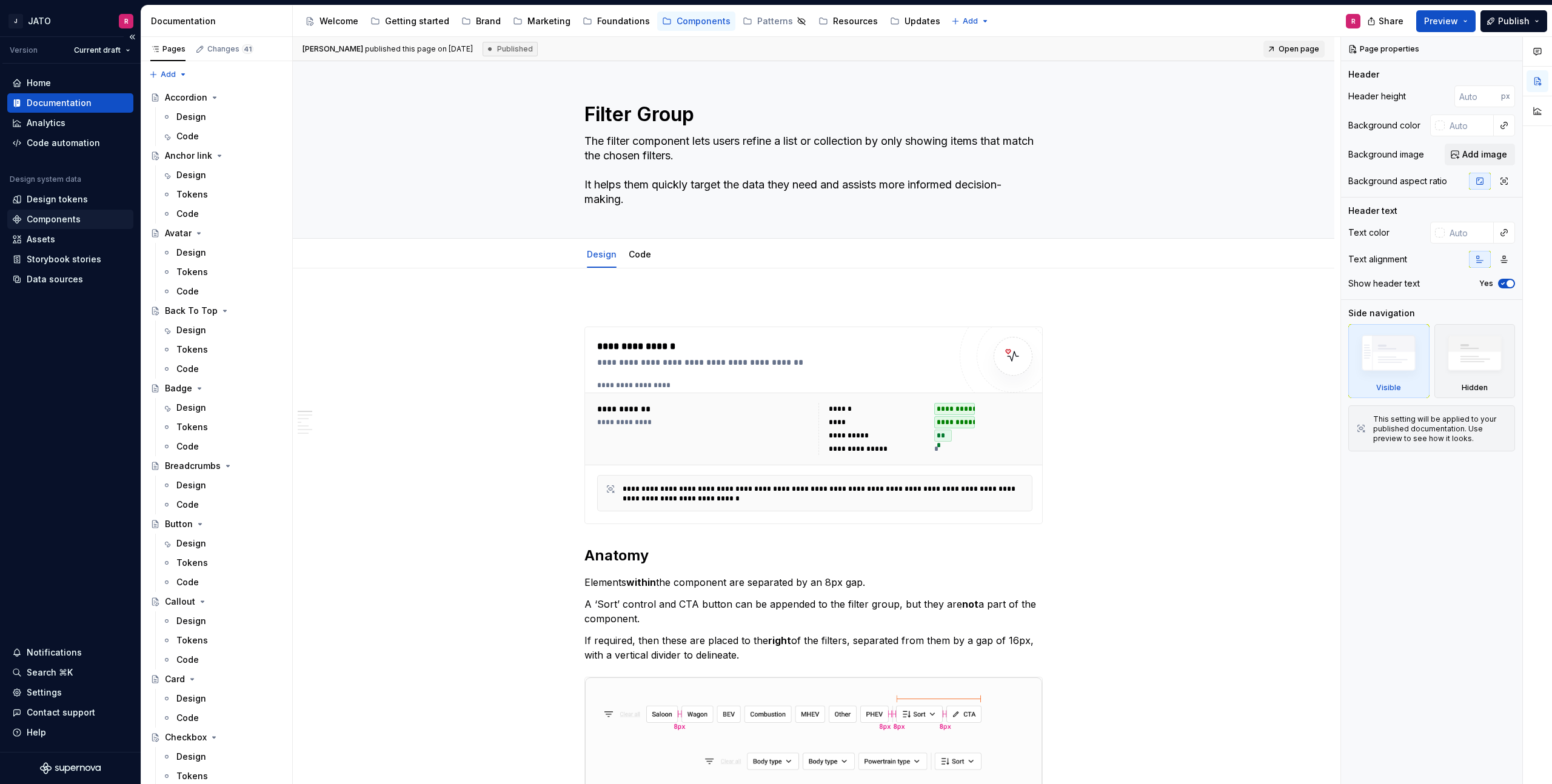
click at [56, 219] on div "Components" at bounding box center [53, 220] width 54 height 12
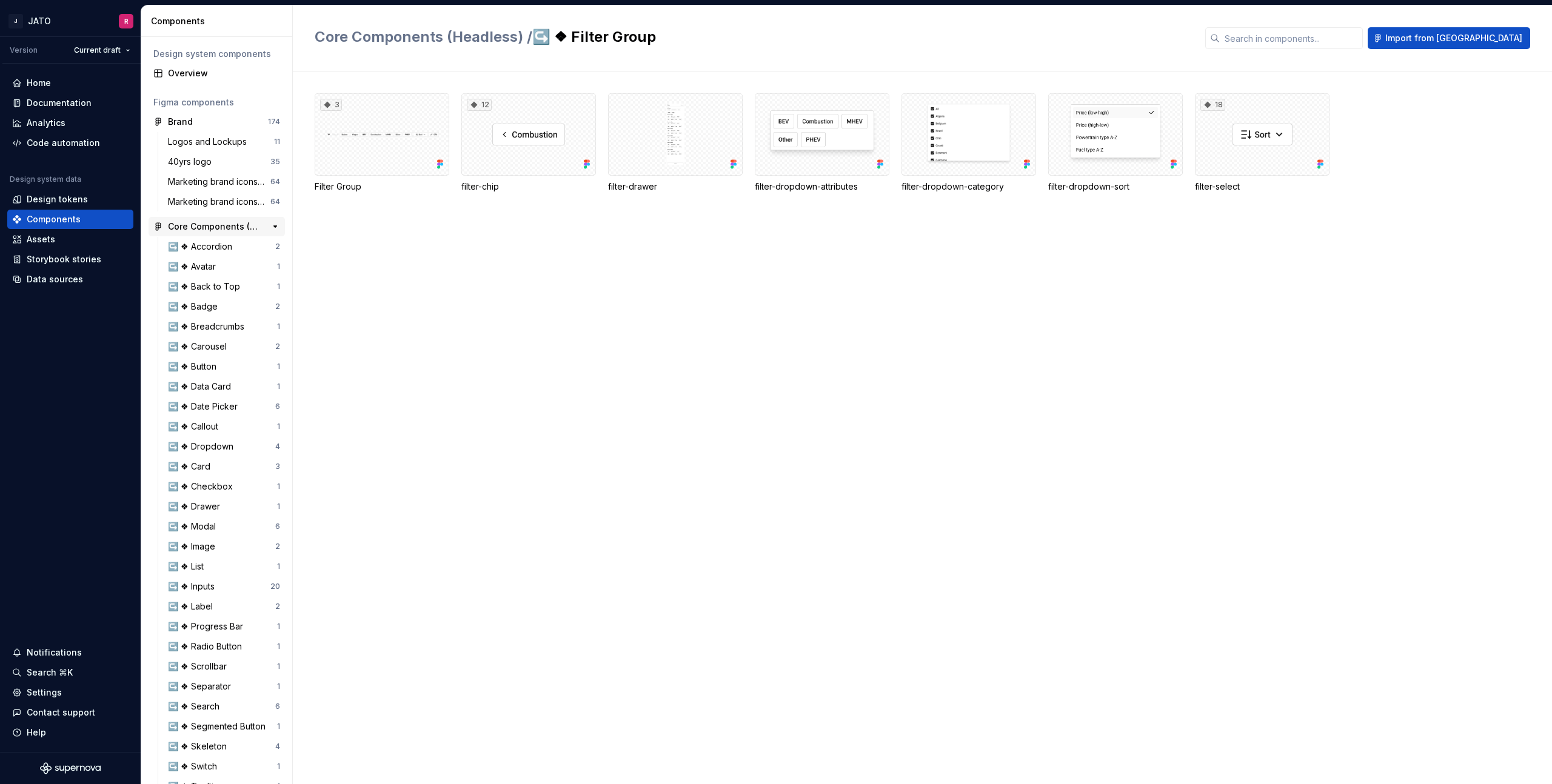
click at [196, 224] on div "Core Components (Headless)" at bounding box center [213, 226] width 91 height 12
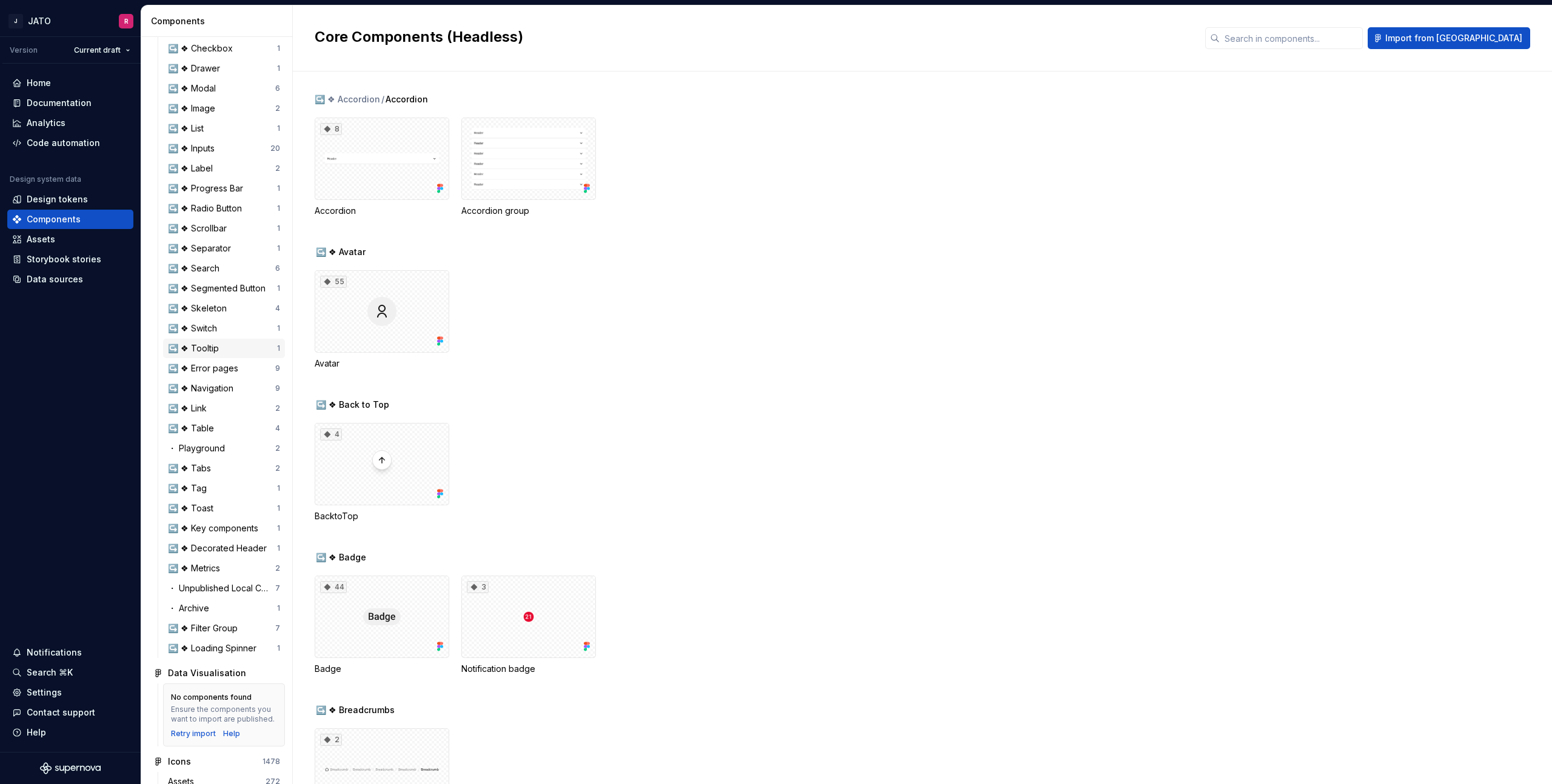
scroll to position [478, 0]
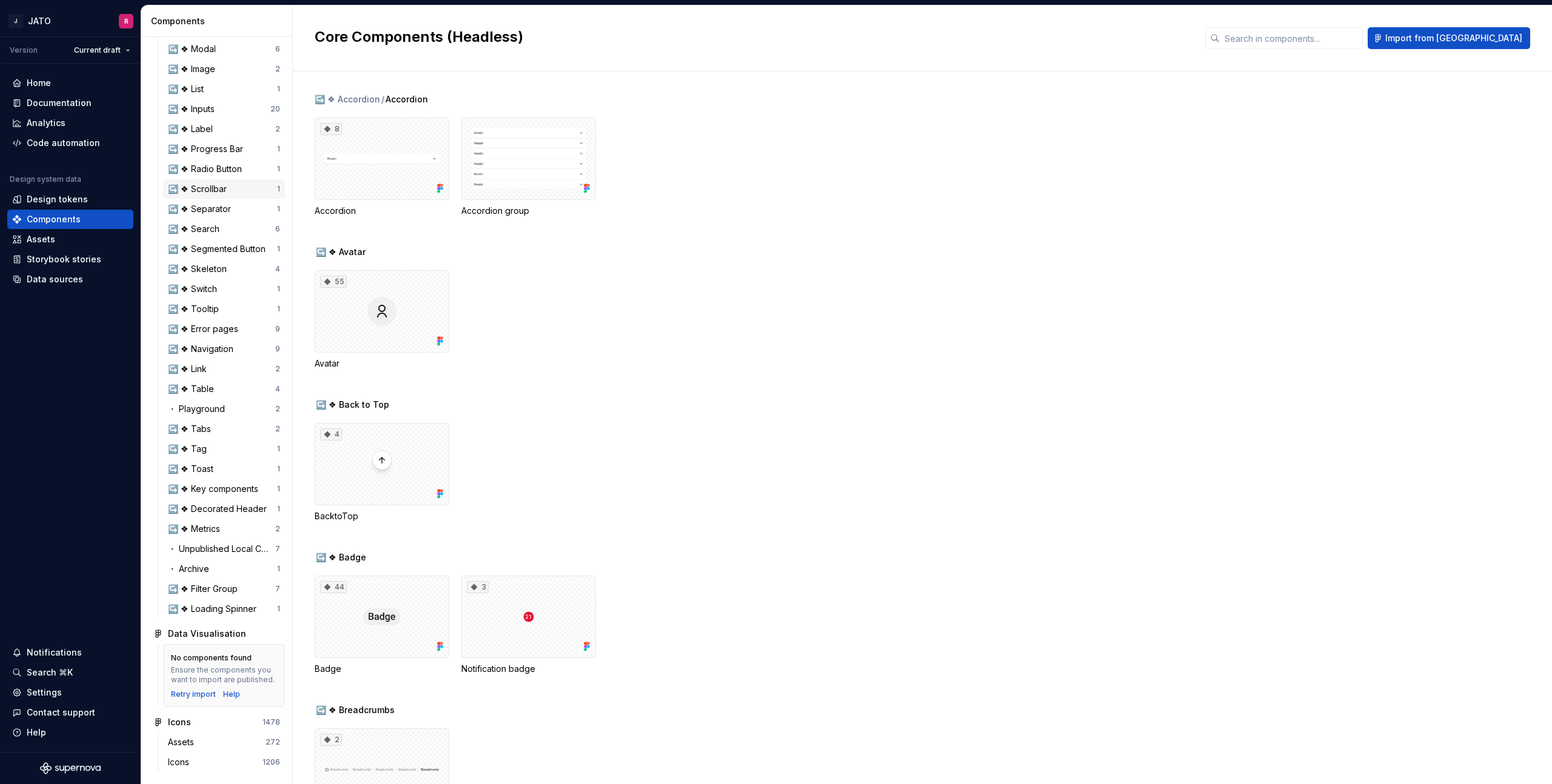
click at [214, 183] on div "↪️ ❖ Scrollbar" at bounding box center [199, 189] width 64 height 12
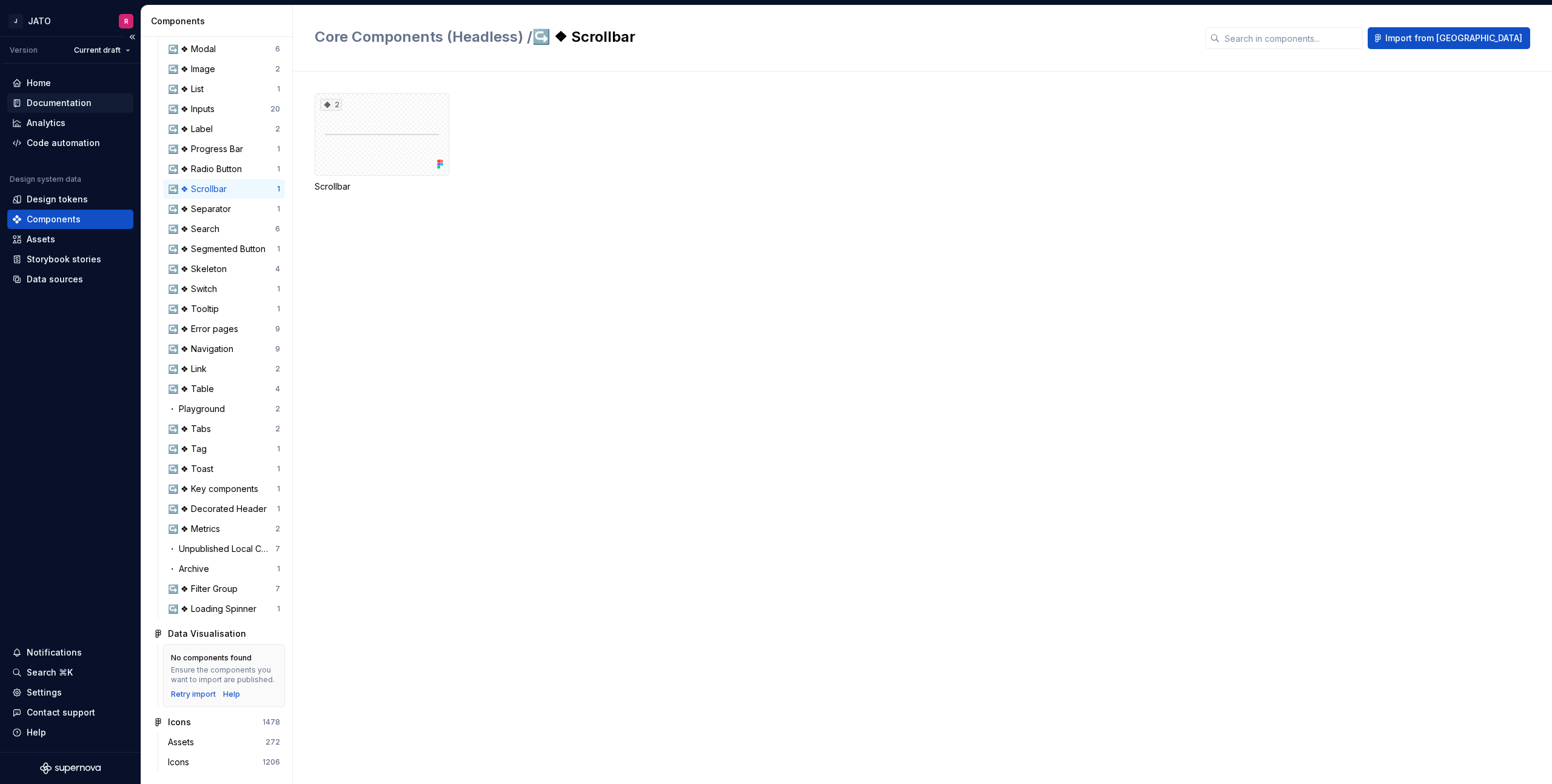
click at [53, 103] on div "Documentation" at bounding box center [59, 103] width 65 height 12
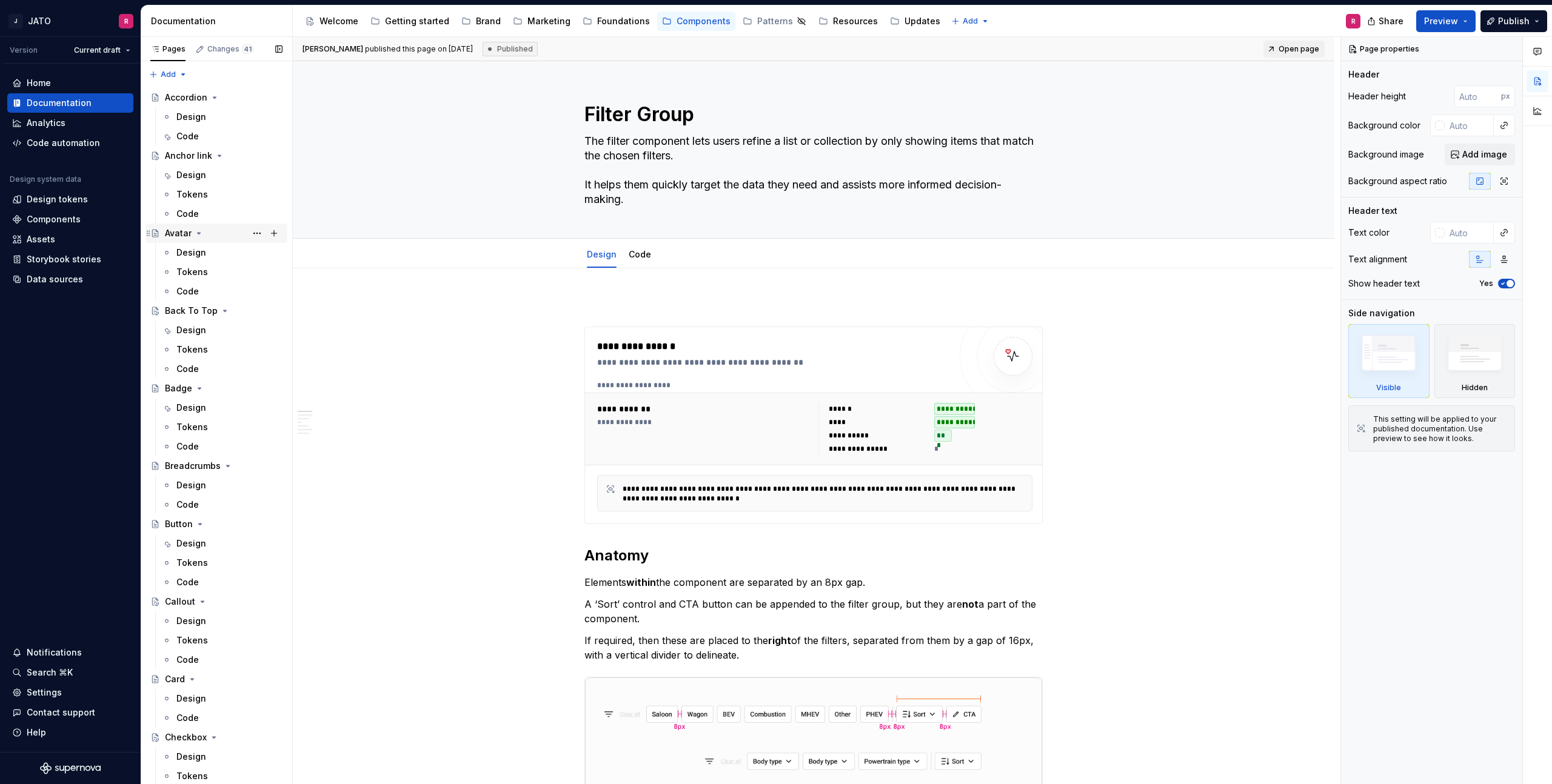
click at [174, 236] on div "Avatar" at bounding box center [178, 233] width 26 height 12
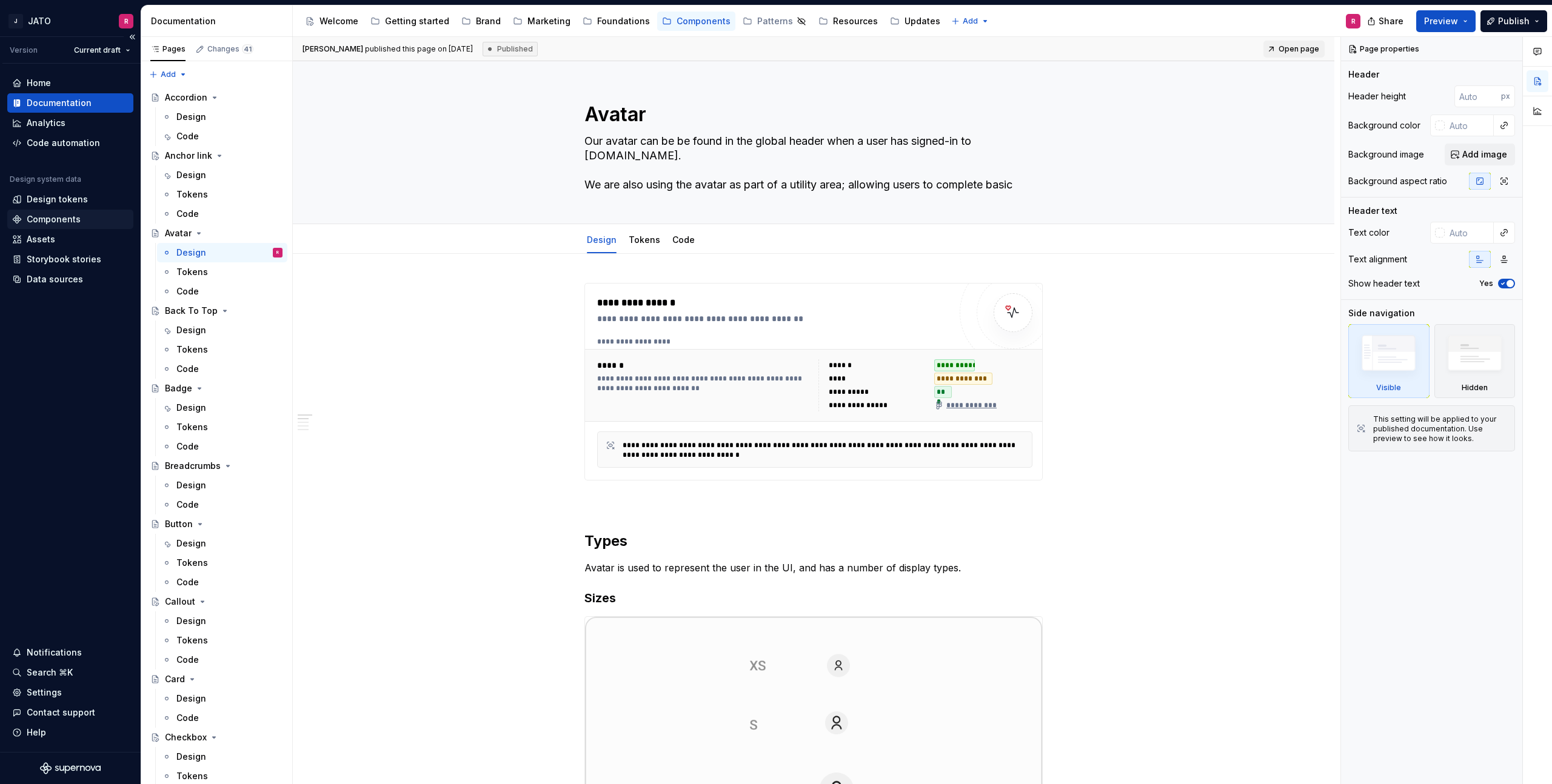
click at [42, 222] on div "Components" at bounding box center [53, 220] width 54 height 12
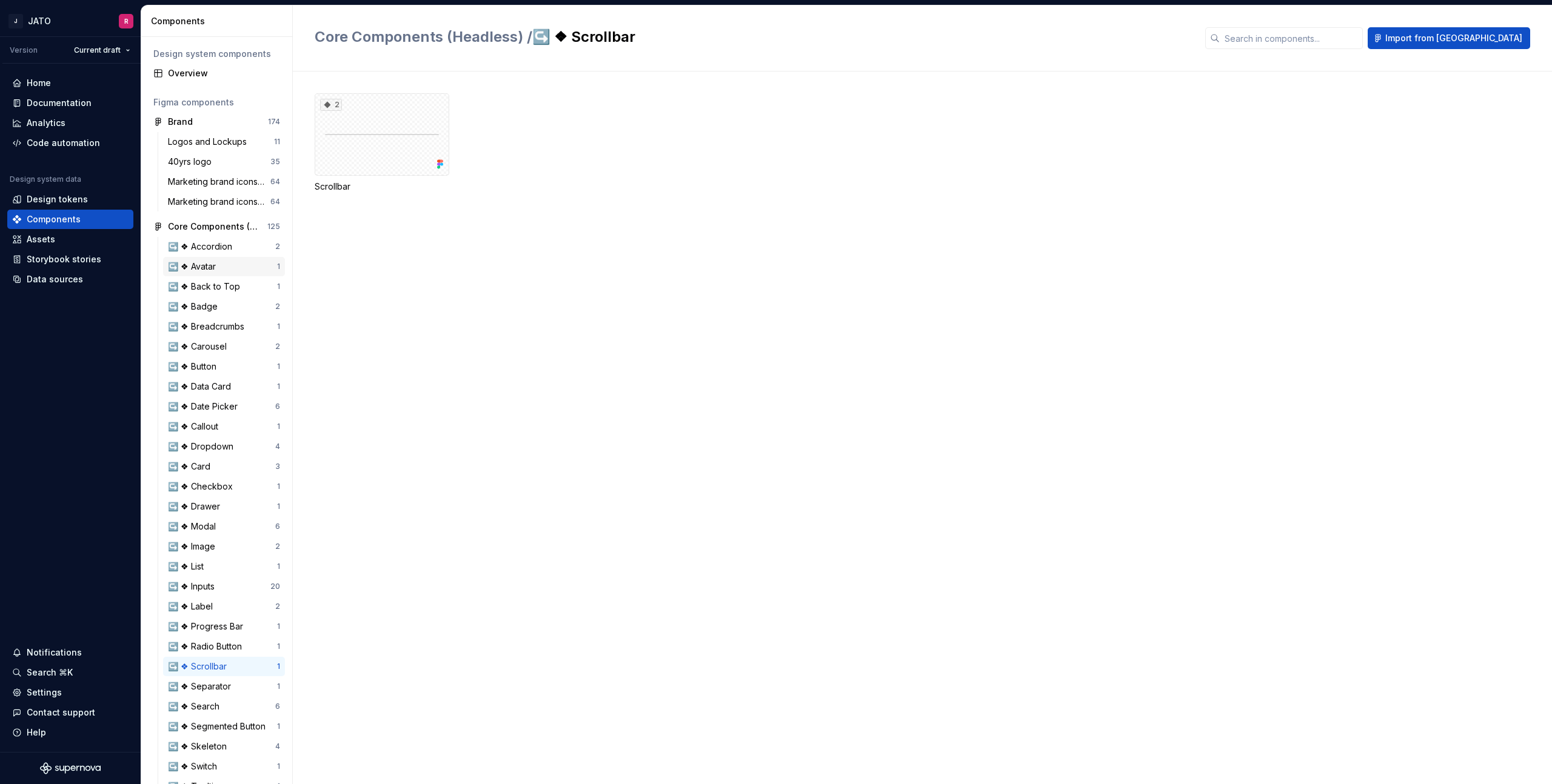
click at [202, 266] on div "↪️ ❖ Avatar" at bounding box center [194, 267] width 53 height 12
click at [378, 141] on div "55" at bounding box center [381, 134] width 135 height 82
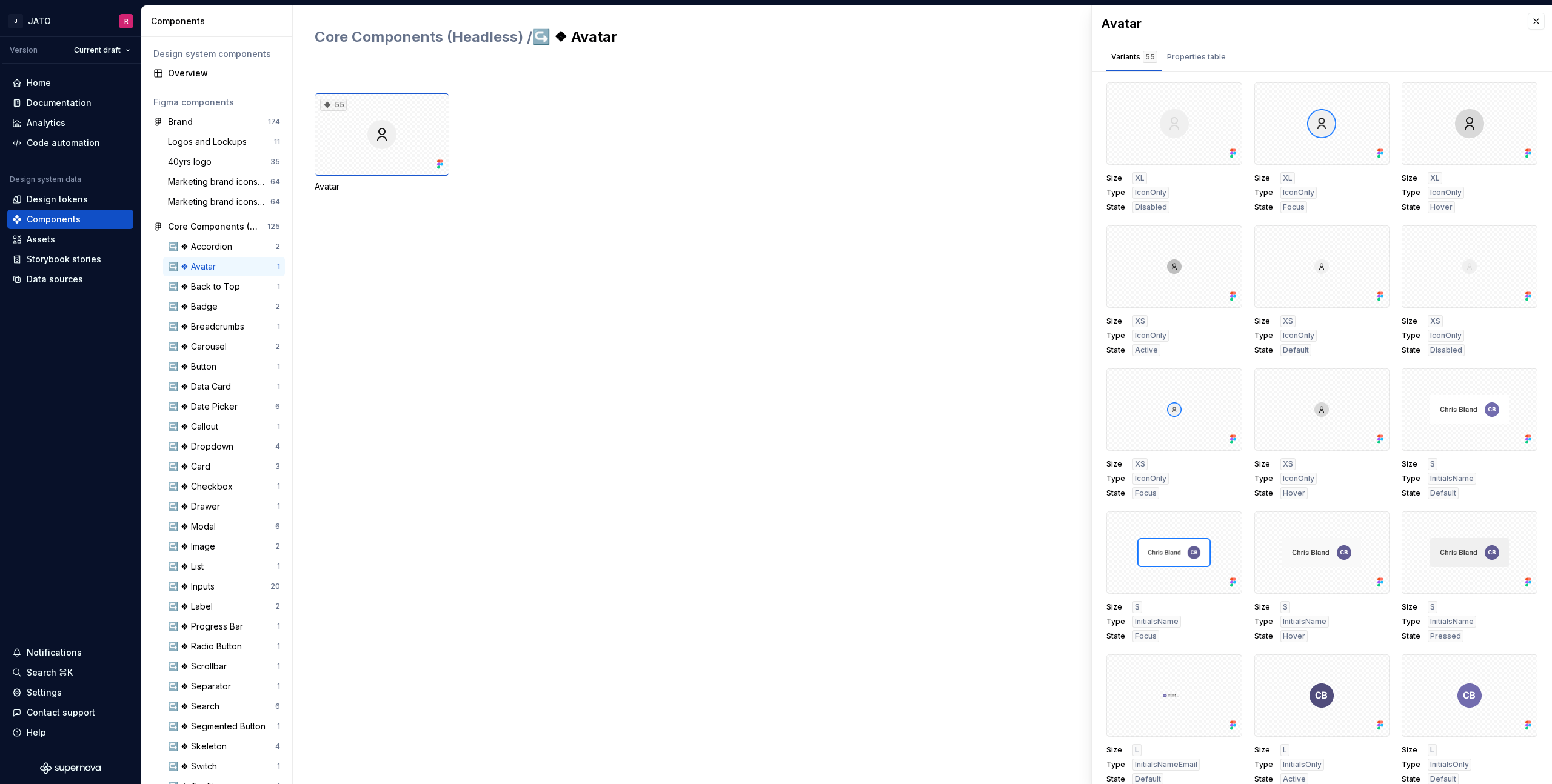
scroll to position [881, 0]
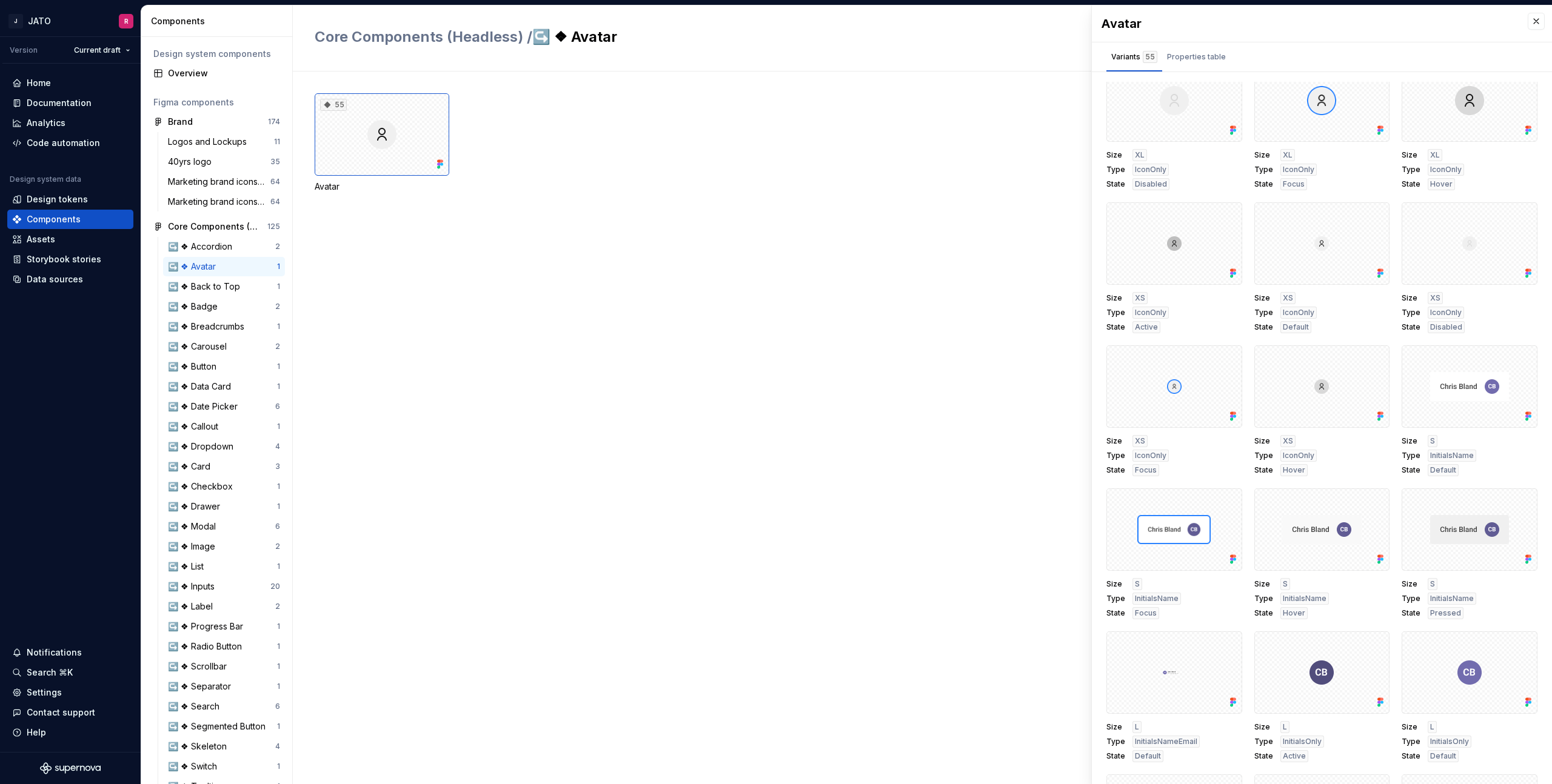
click at [986, 297] on div "55 Avatar" at bounding box center [933, 428] width 1238 height 712
click at [44, 239] on div "Assets" at bounding box center [41, 239] width 28 height 12
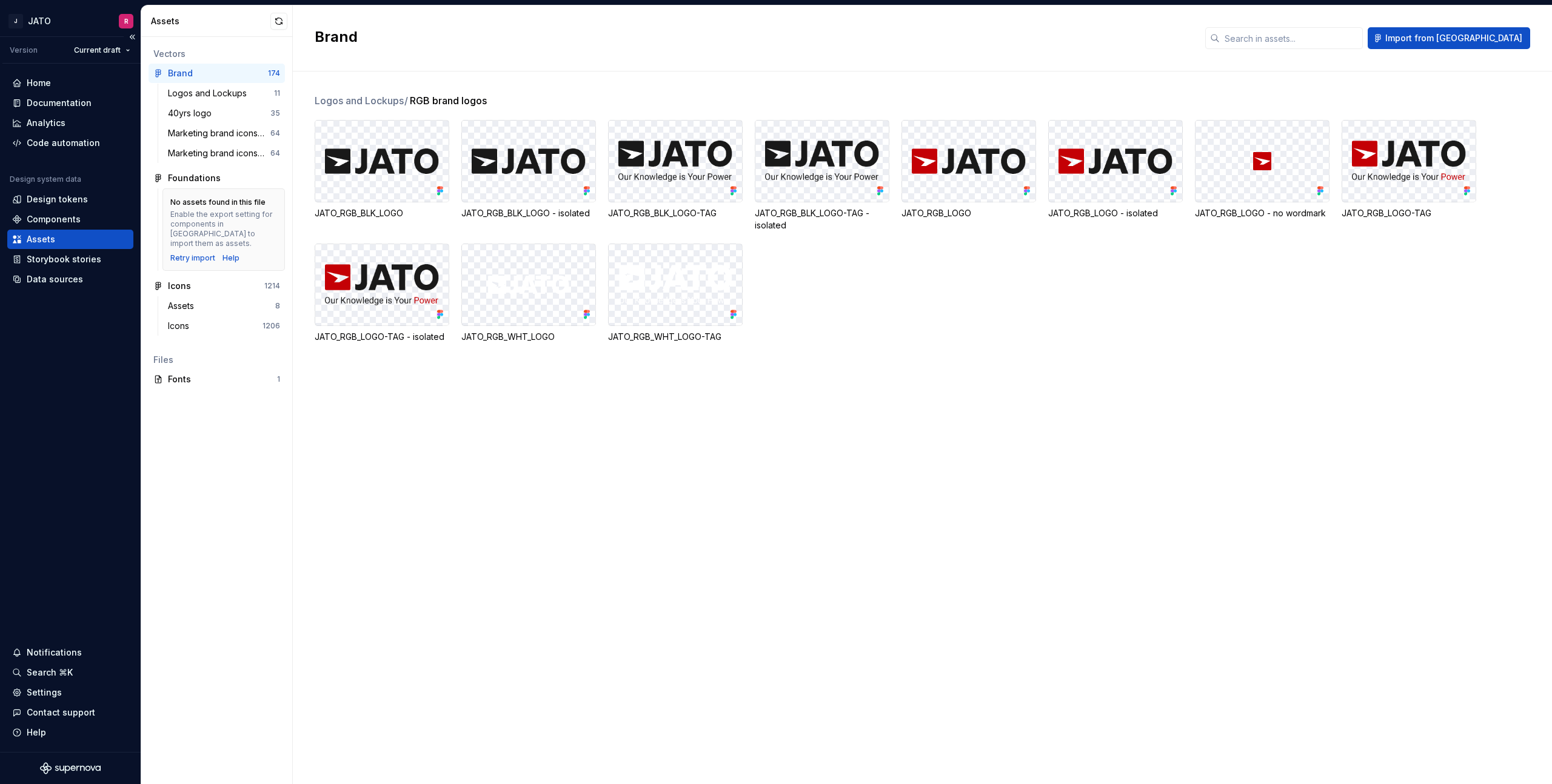
click at [44, 239] on div "Assets" at bounding box center [41, 239] width 28 height 12
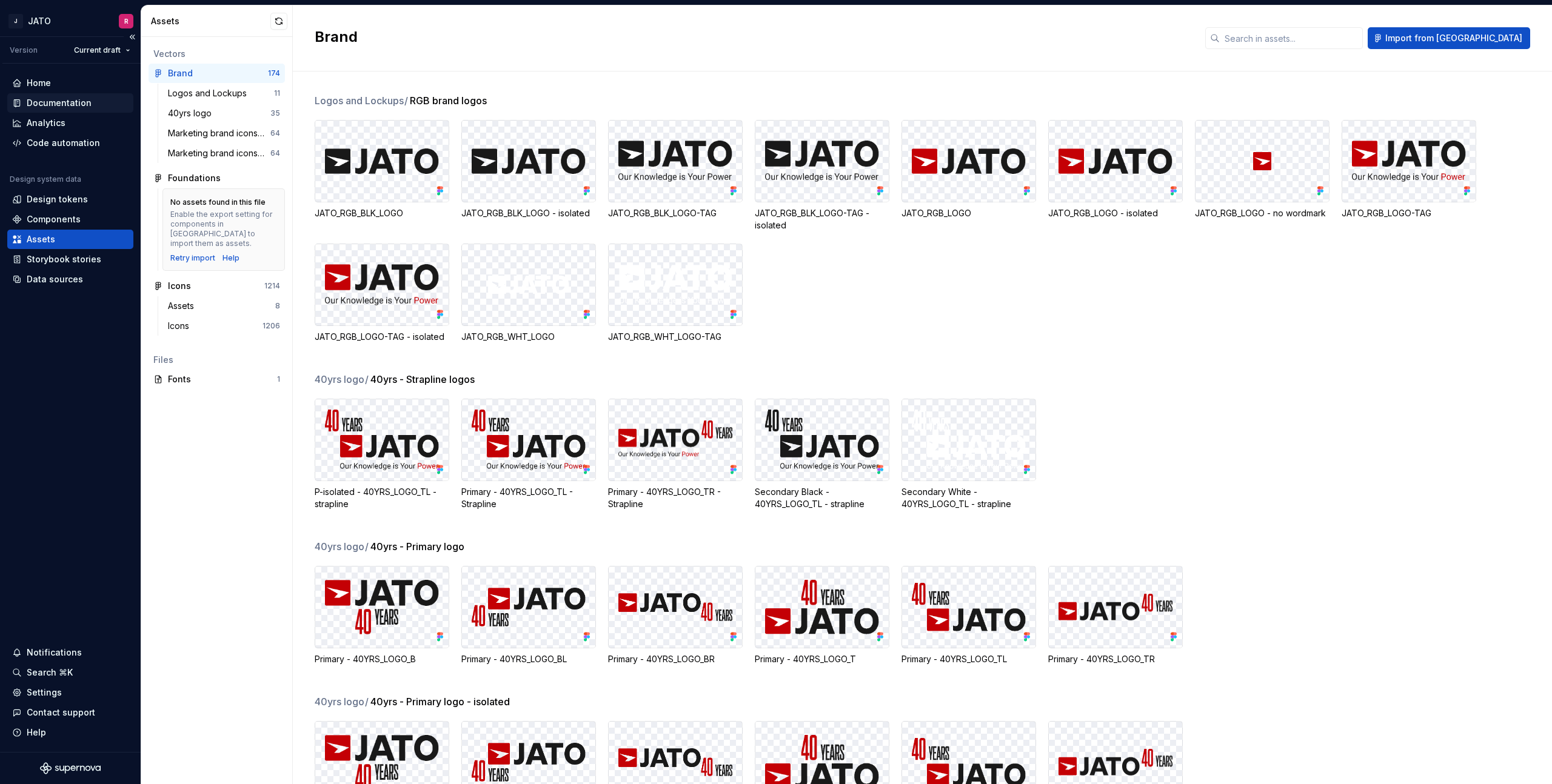
click at [50, 104] on div "Documentation" at bounding box center [59, 103] width 65 height 12
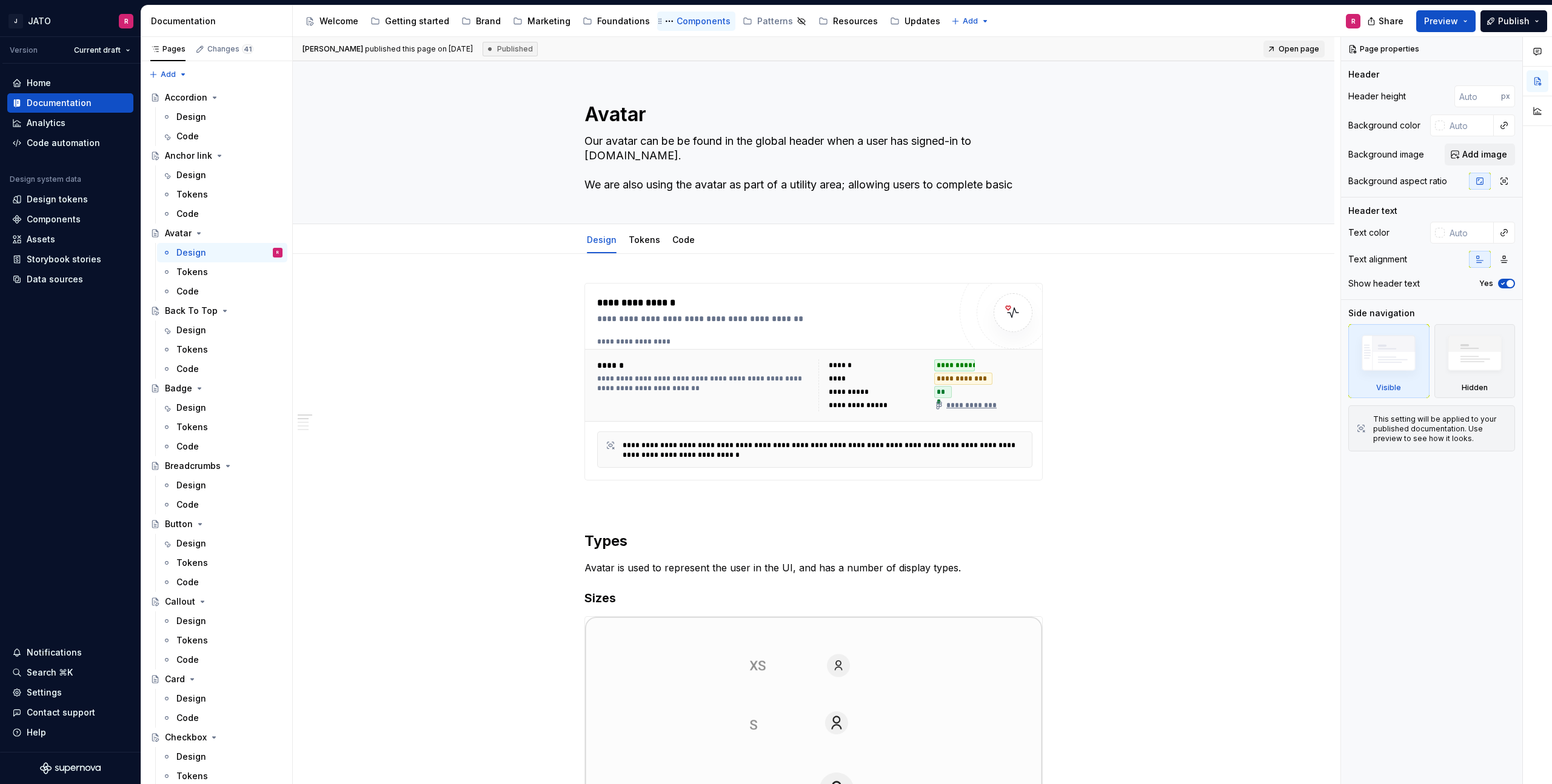
click at [686, 21] on div "Components" at bounding box center [704, 21] width 54 height 12
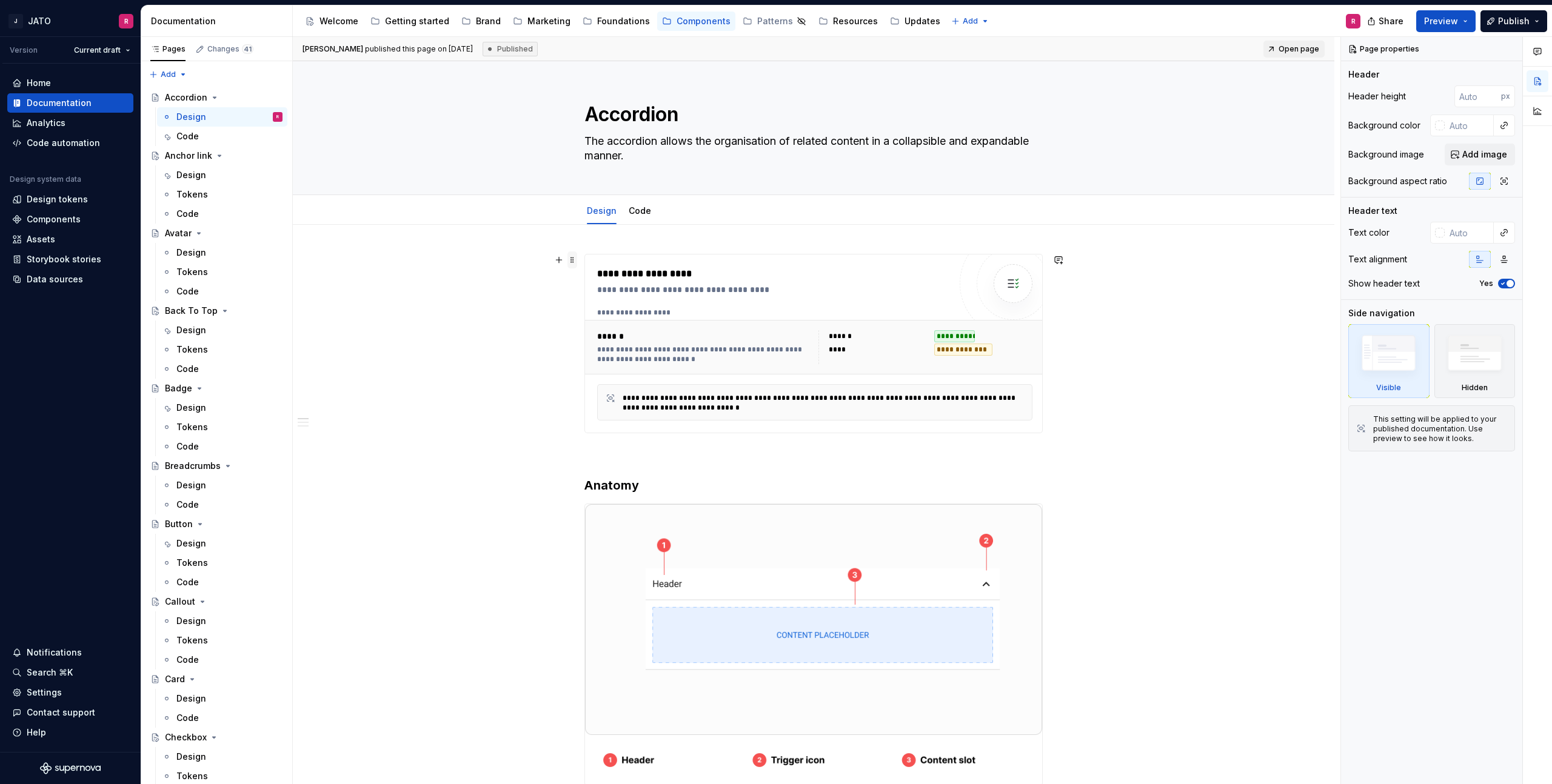
click at [576, 264] on span at bounding box center [572, 260] width 9 height 17
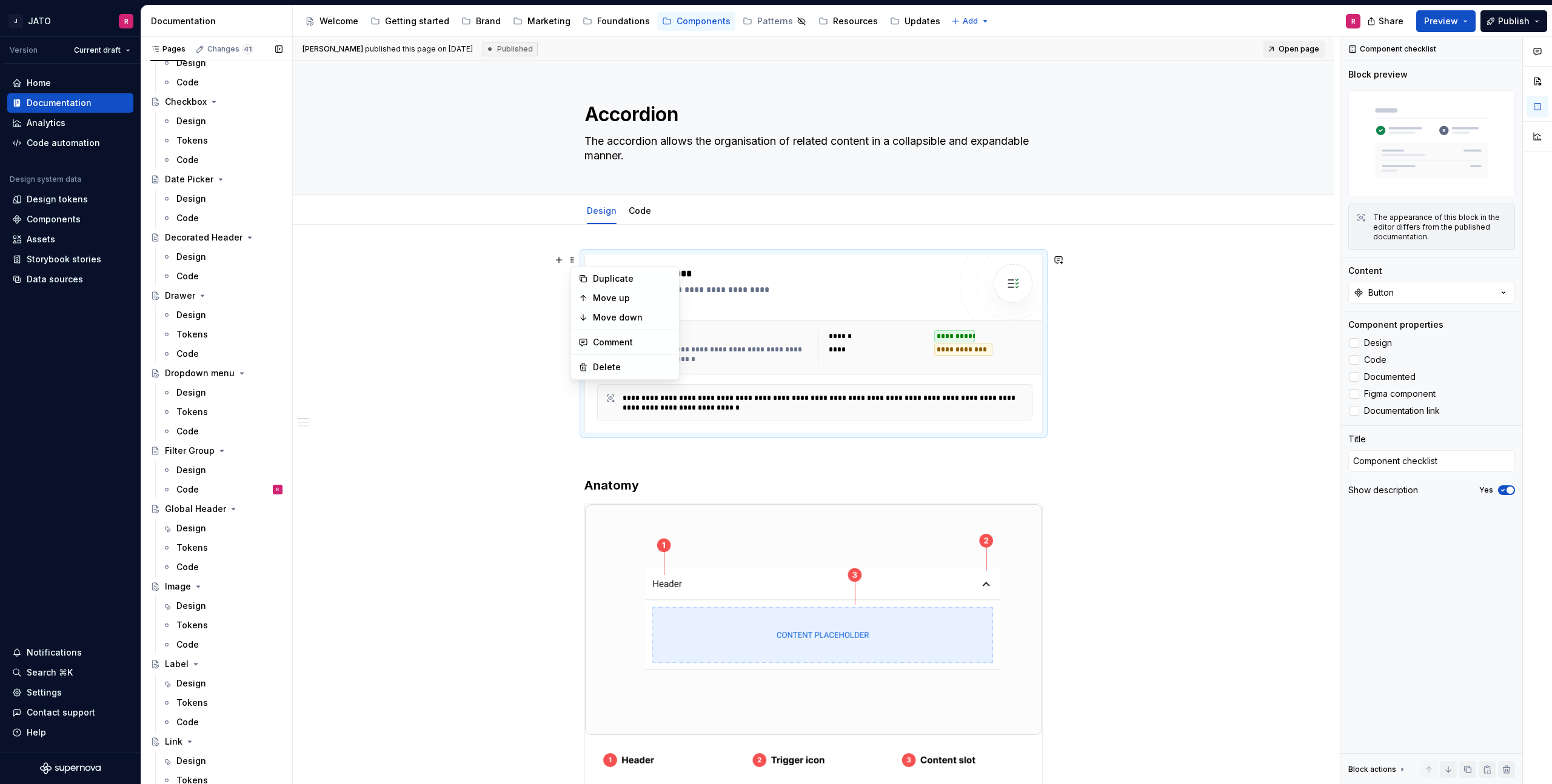
scroll to position [641, 0]
click at [180, 447] on div "Filter Group" at bounding box center [190, 445] width 50 height 12
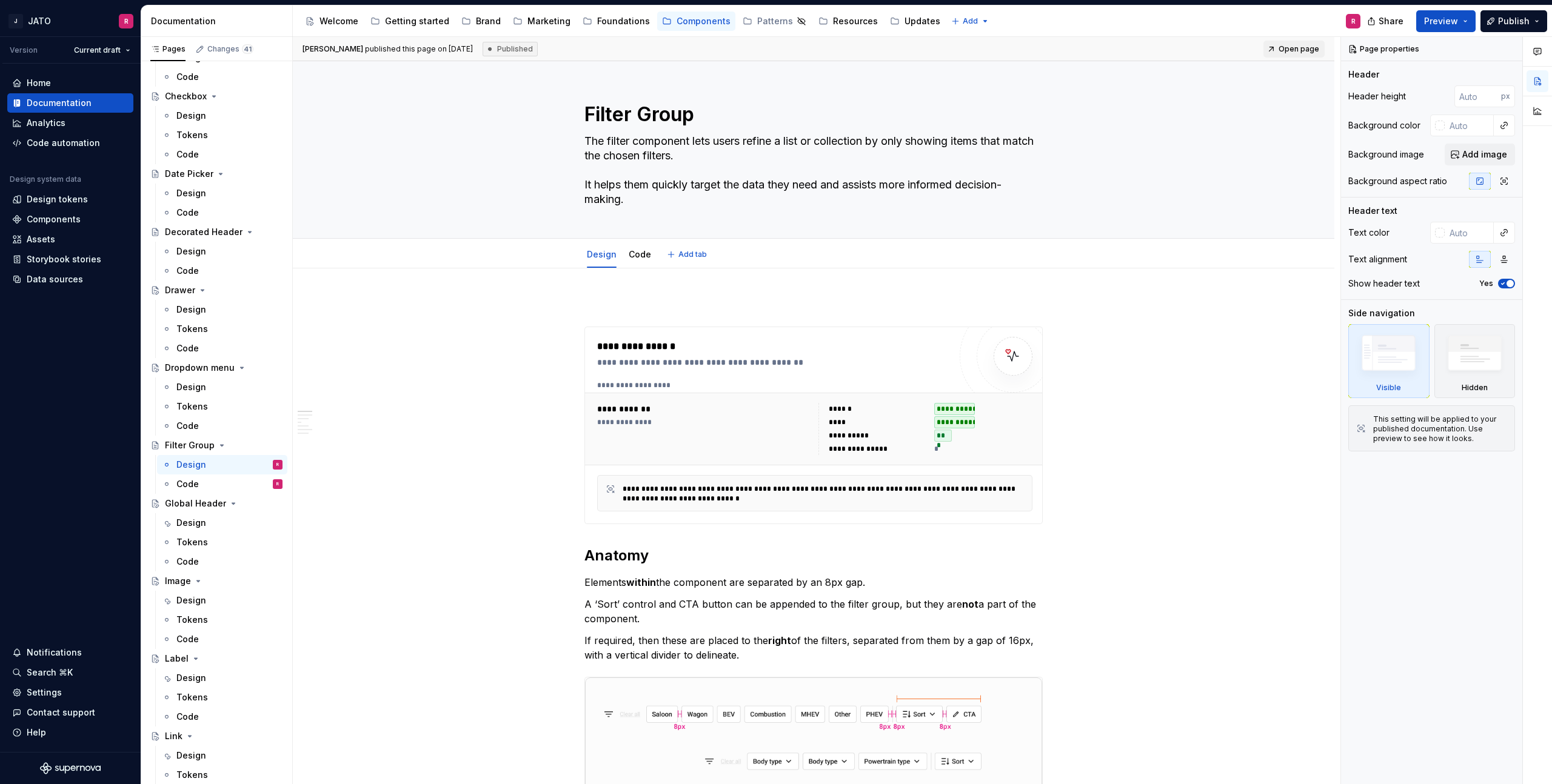
type textarea "*"
click at [575, 330] on span at bounding box center [572, 333] width 9 height 17
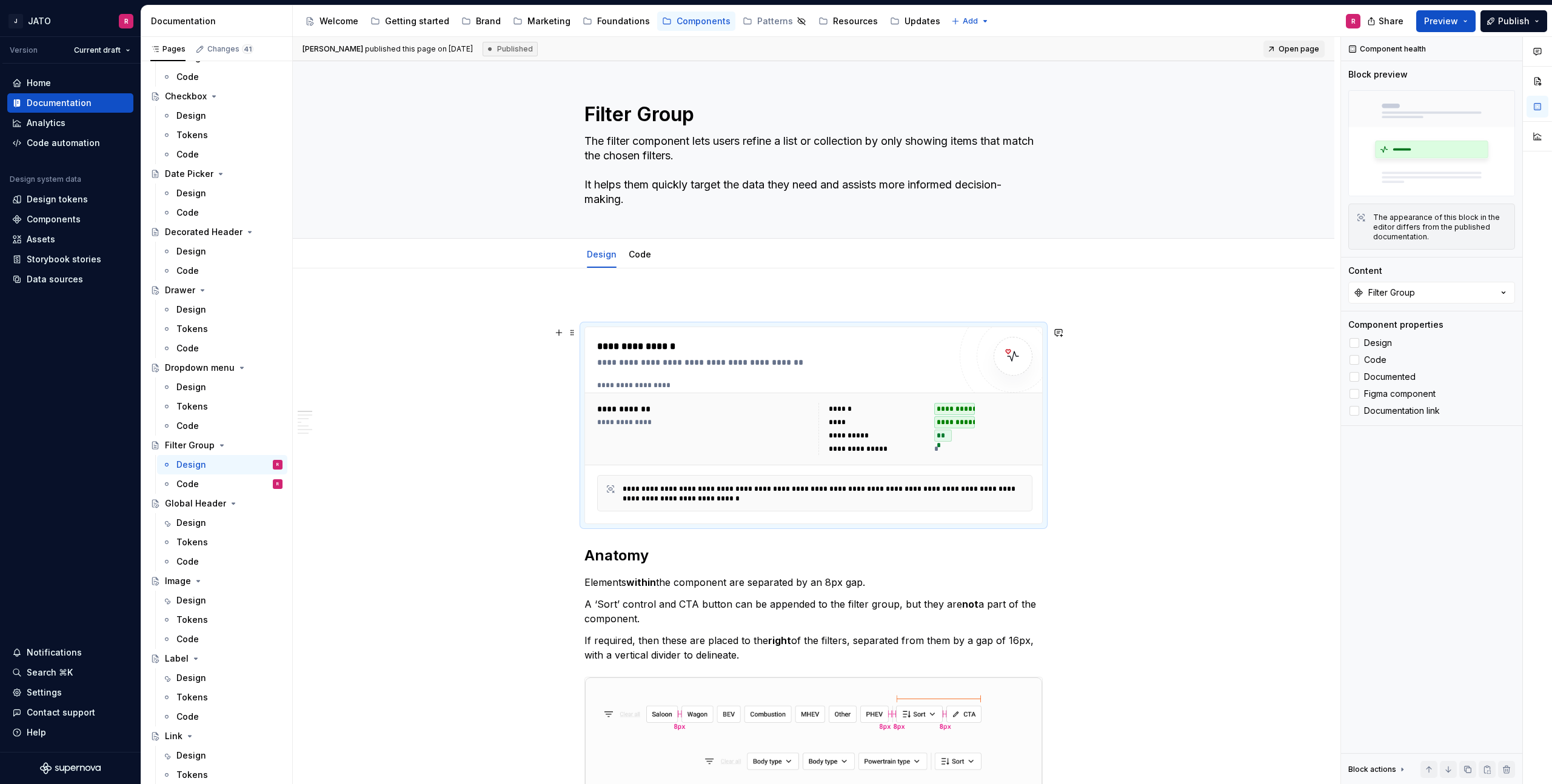
click at [854, 439] on div "**********" at bounding box center [851, 436] width 44 height 9
drag, startPoint x: 931, startPoint y: 406, endPoint x: 943, endPoint y: 384, distance: 25.1
click at [932, 401] on div "**********" at bounding box center [815, 428] width 445 height 62
click at [1018, 355] on img at bounding box center [1013, 356] width 24 height 24
click at [961, 418] on div "**********" at bounding box center [955, 422] width 41 height 12
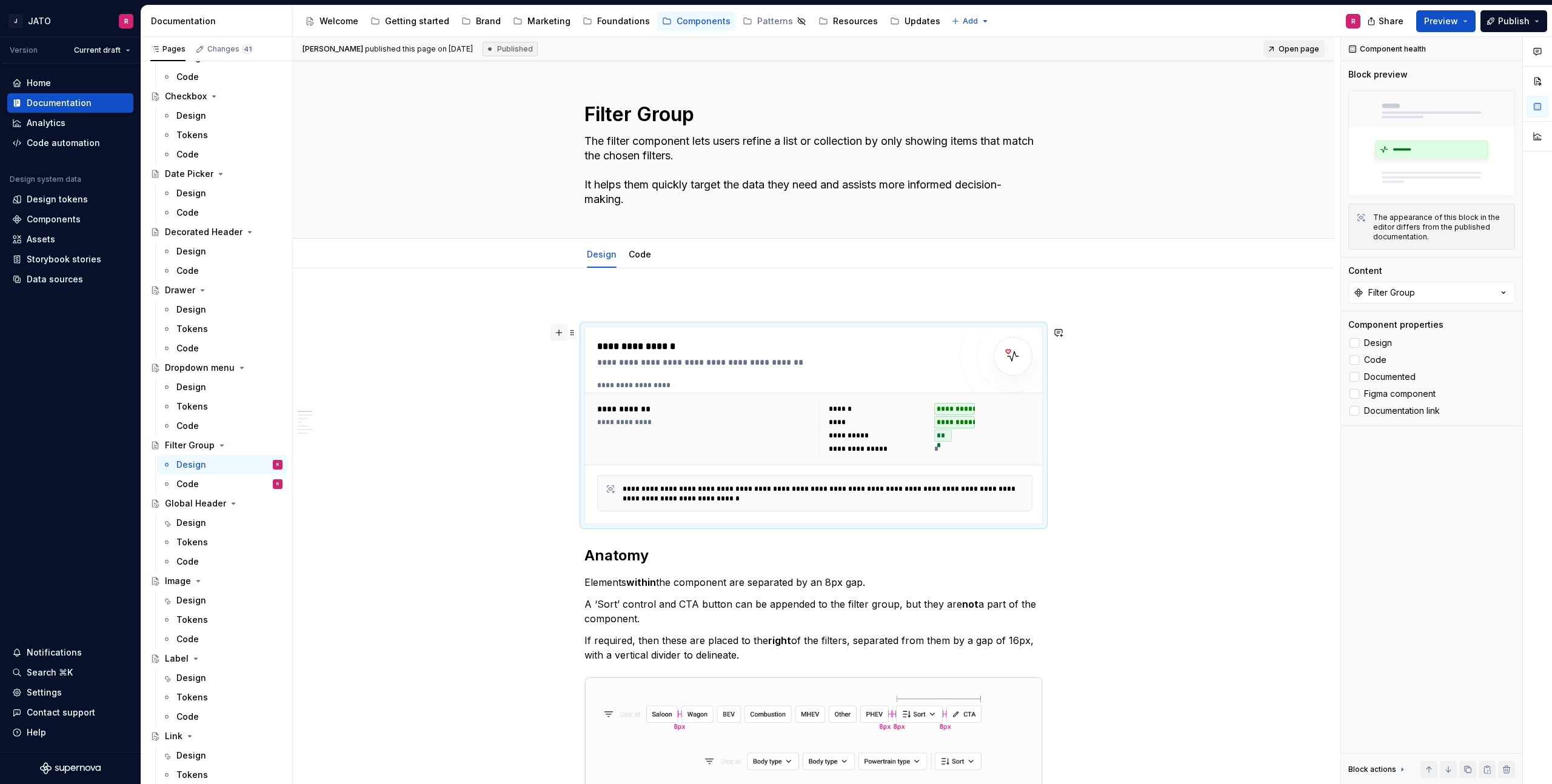
click at [559, 334] on button "button" at bounding box center [559, 333] width 17 height 17
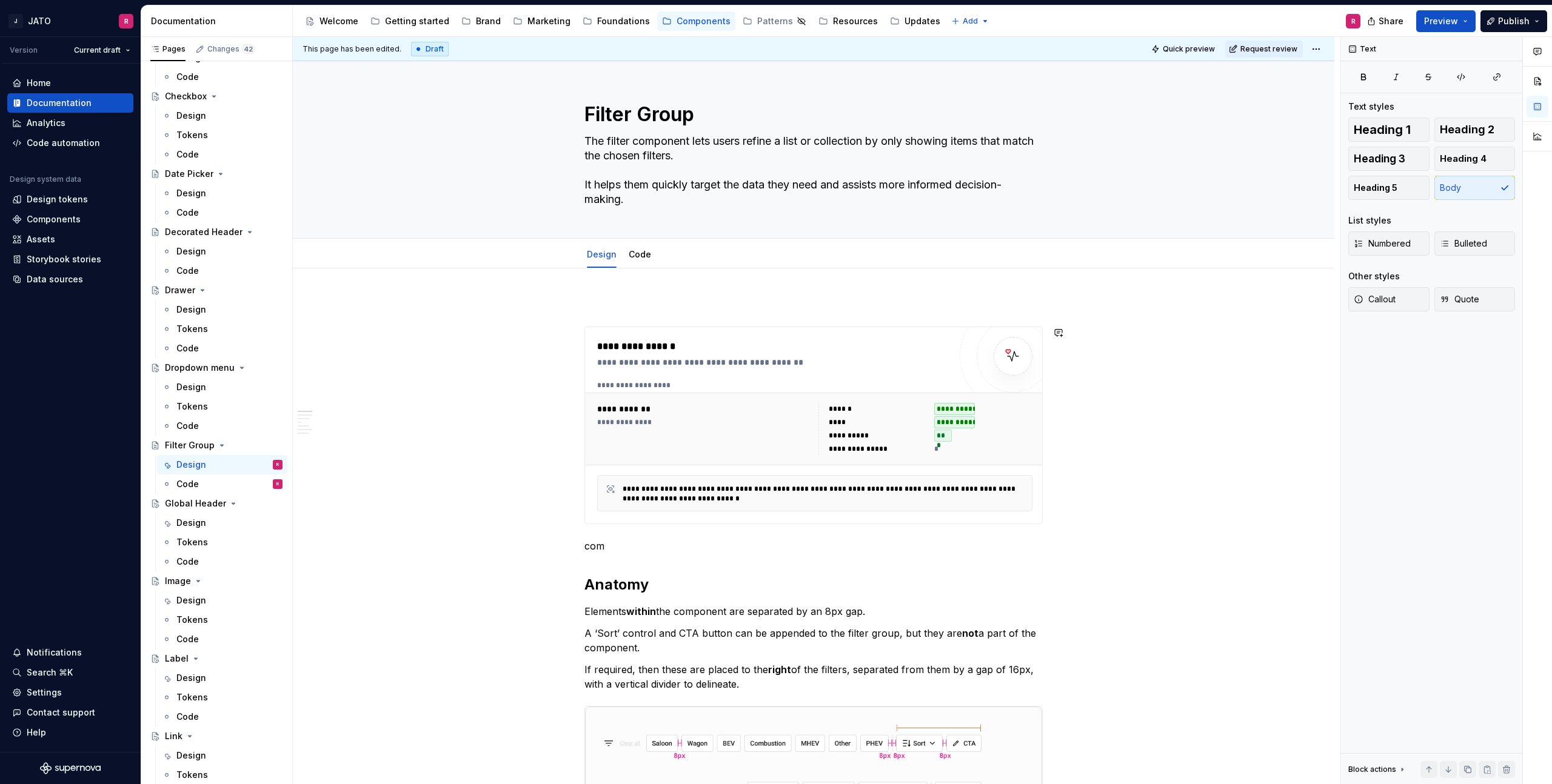
click at [1192, 413] on div "**********" at bounding box center [816, 411] width 1048 height 748
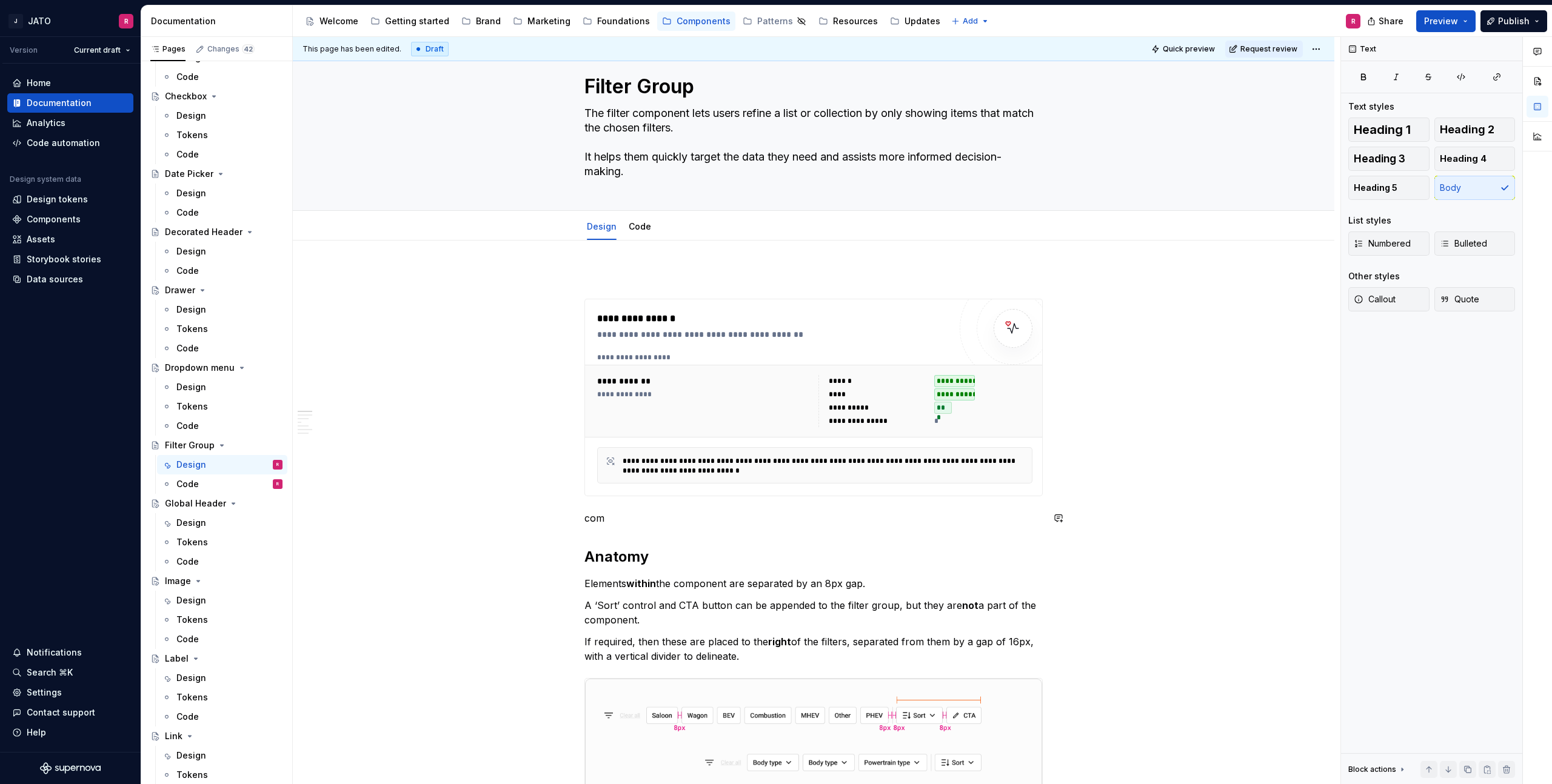
scroll to position [30, 0]
drag, startPoint x: 633, startPoint y: 524, endPoint x: 621, endPoint y: 518, distance: 13.4
click at [573, 518] on span at bounding box center [572, 515] width 9 height 17
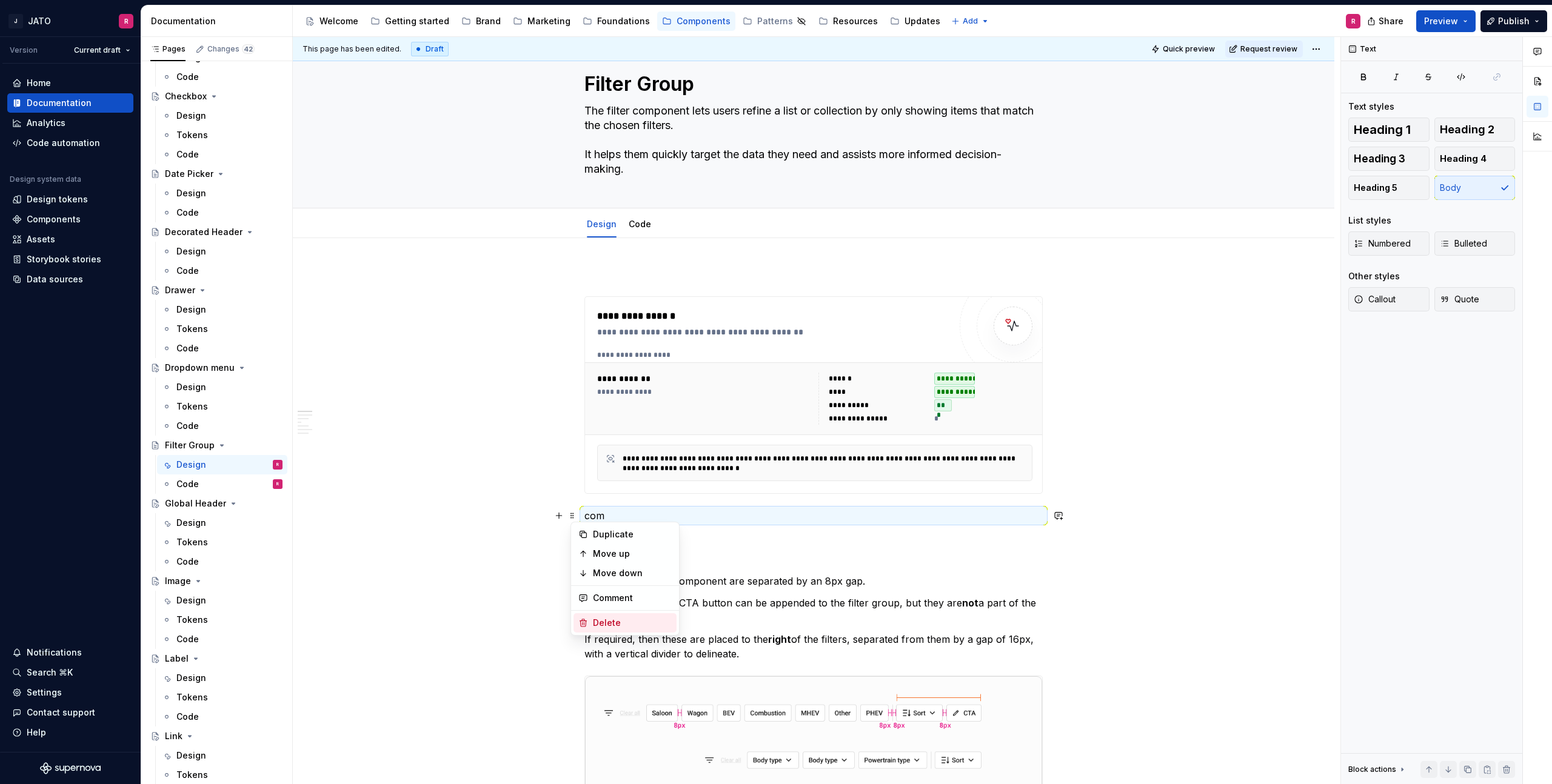
drag, startPoint x: 610, startPoint y: 622, endPoint x: 832, endPoint y: 524, distance: 242.7
click at [610, 622] on div "Delete" at bounding box center [632, 623] width 79 height 12
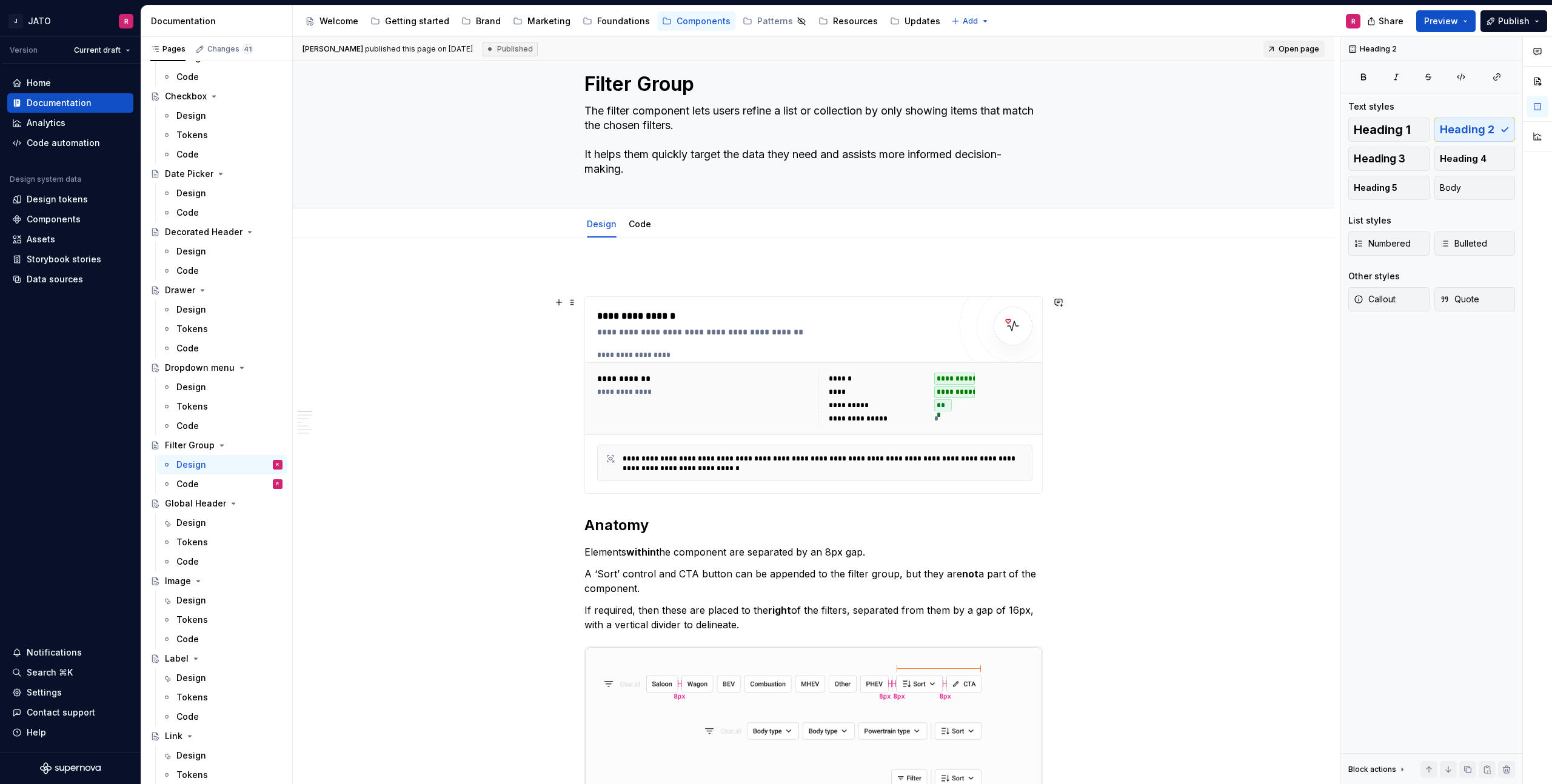
click at [854, 417] on div "**********" at bounding box center [860, 418] width 62 height 9
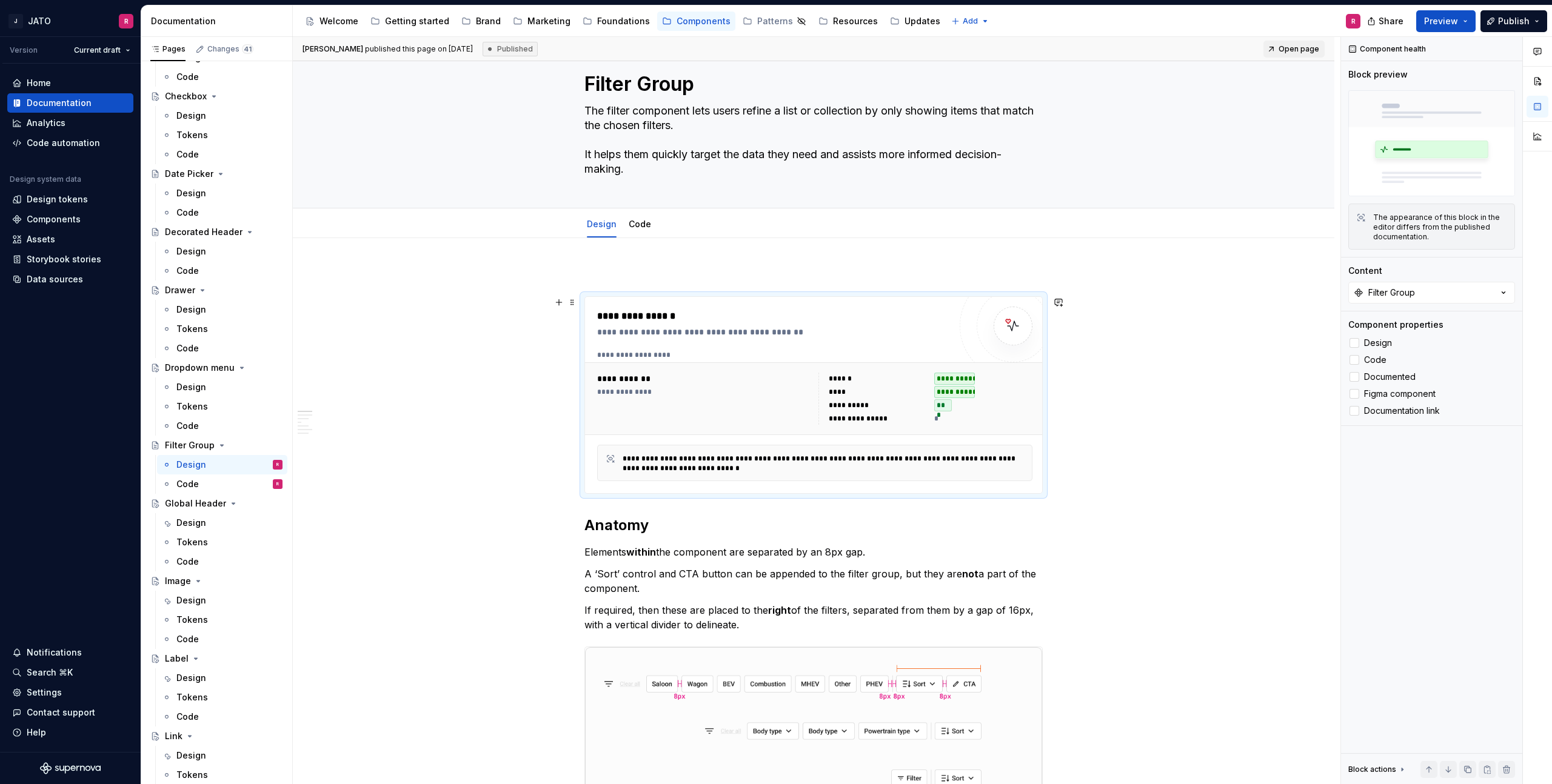
click at [831, 401] on div "**********" at bounding box center [925, 398] width 214 height 52
click at [833, 398] on div "**********" at bounding box center [925, 398] width 214 height 52
click at [1356, 408] on div at bounding box center [1355, 411] width 9 height 9
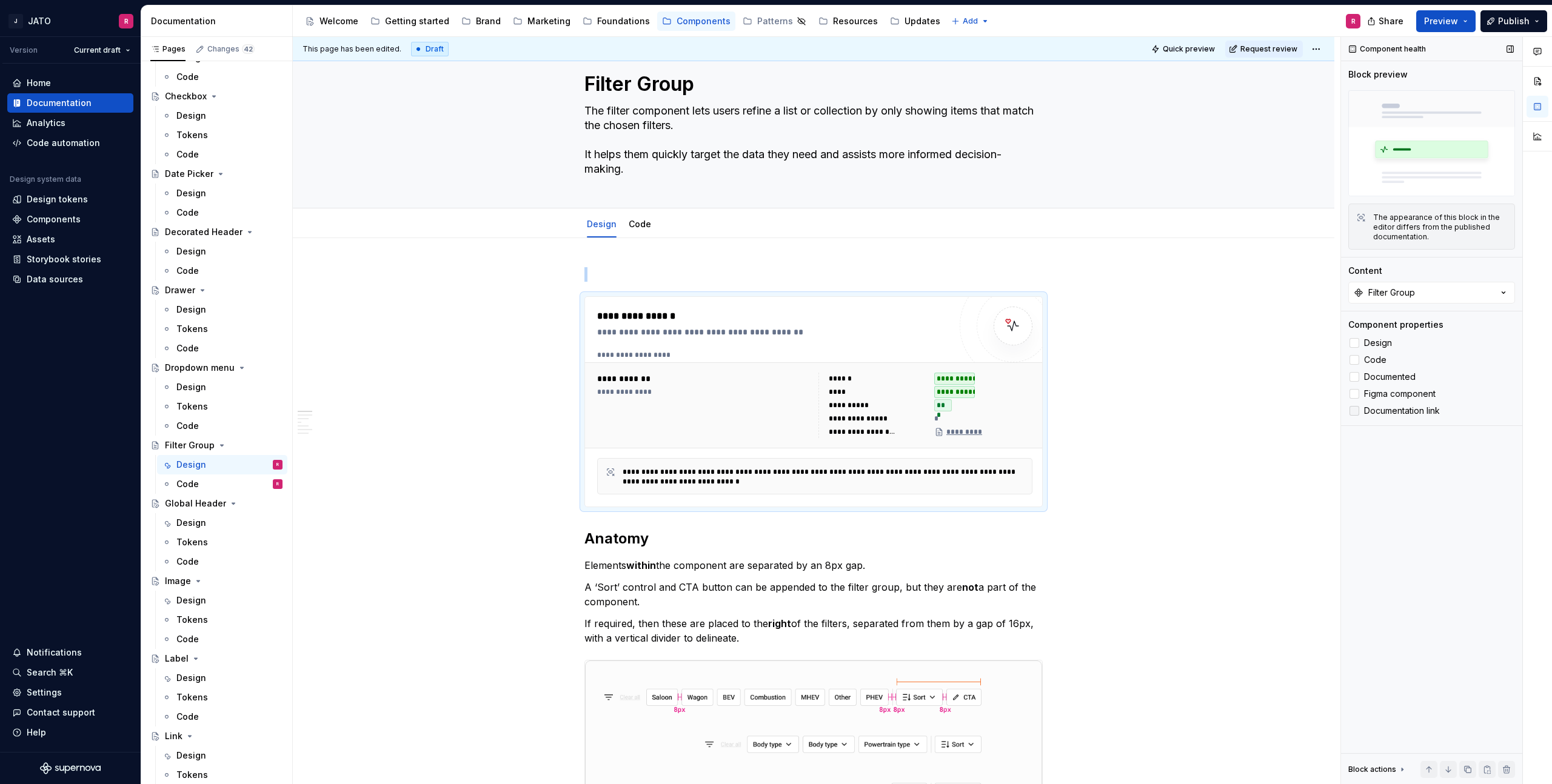
click at [1355, 411] on icon at bounding box center [1355, 411] width 0 height 0
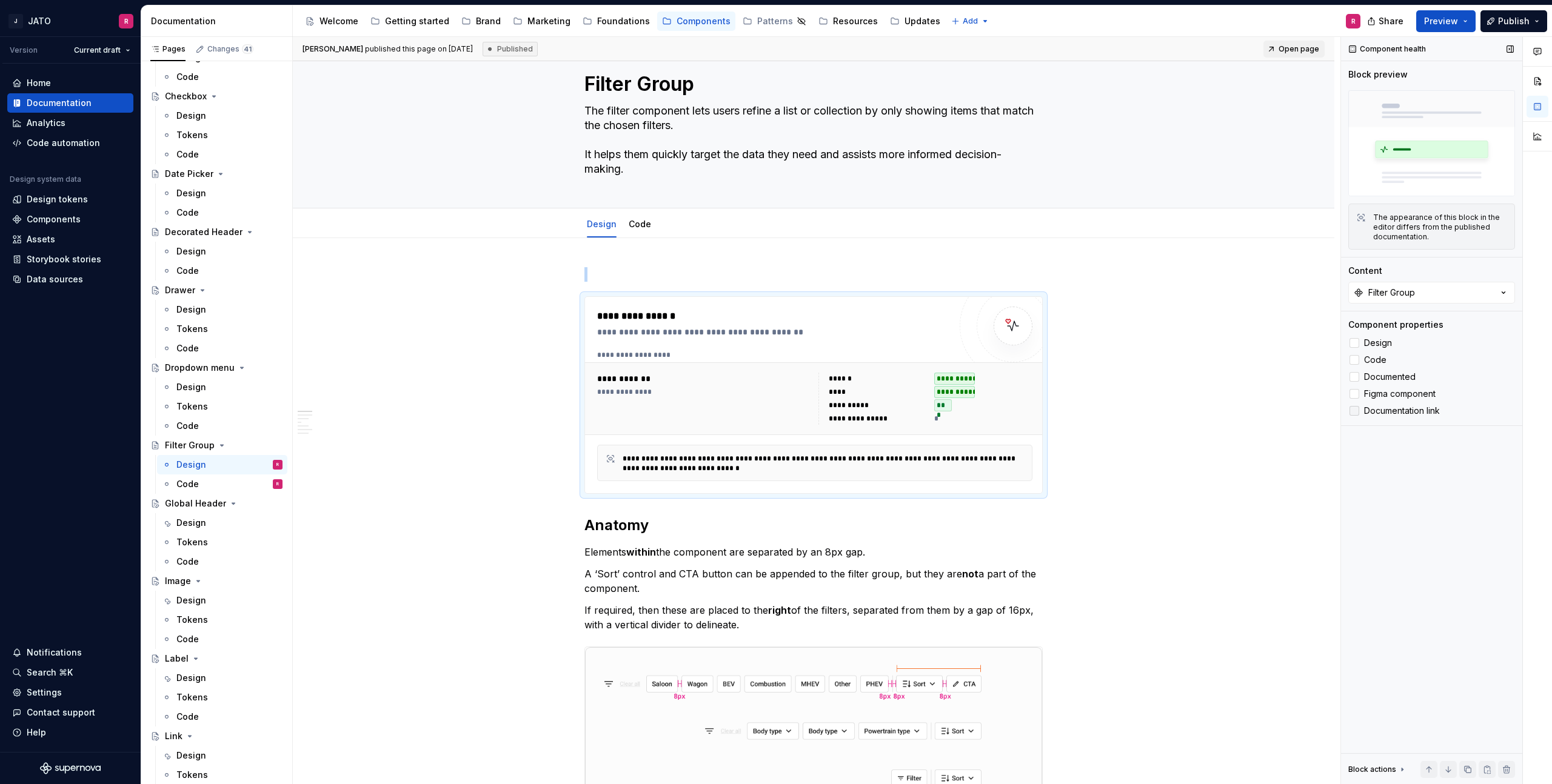
click at [1355, 408] on div at bounding box center [1355, 411] width 9 height 9
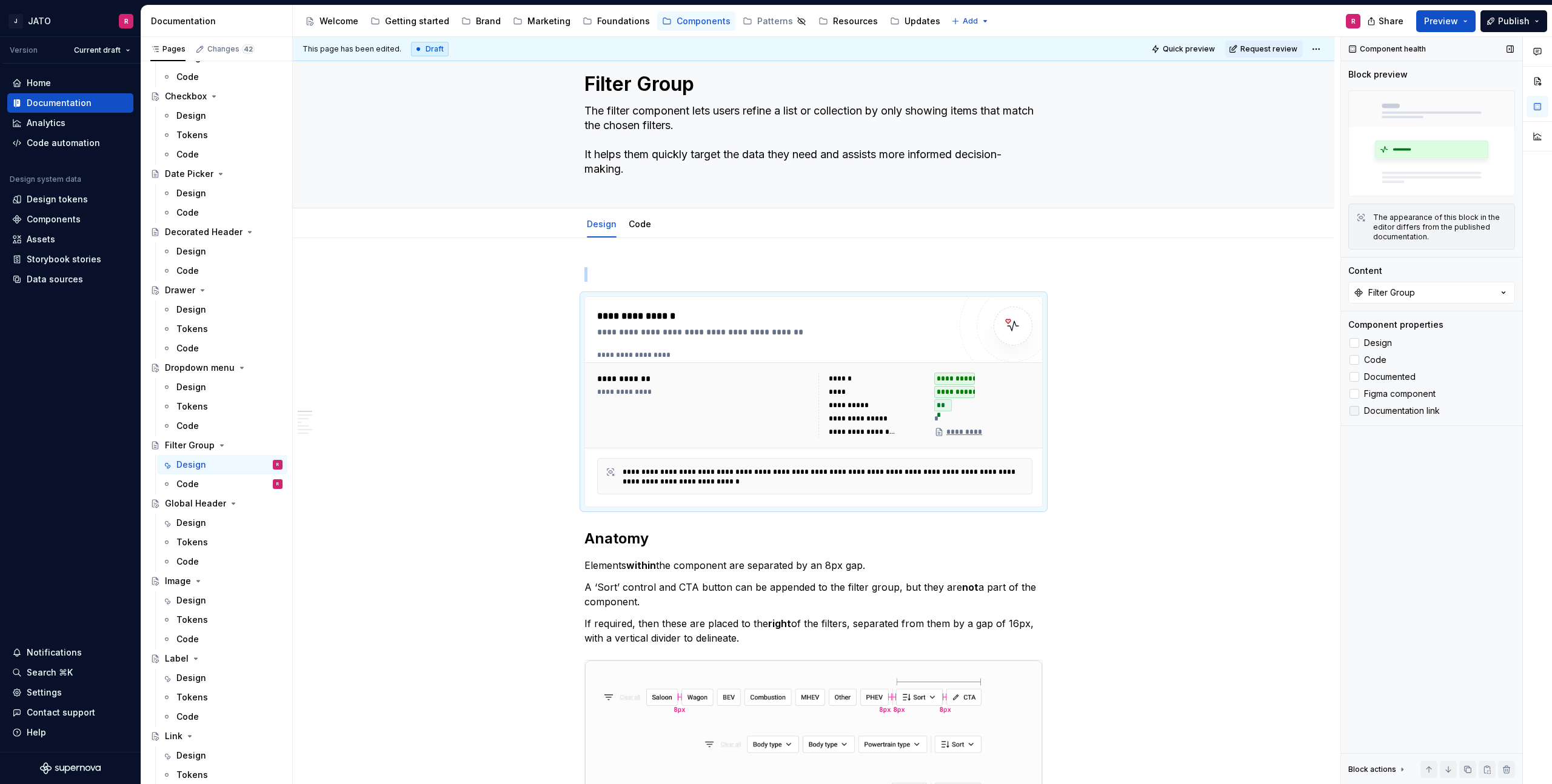
click at [1355, 411] on icon at bounding box center [1355, 411] width 0 height 0
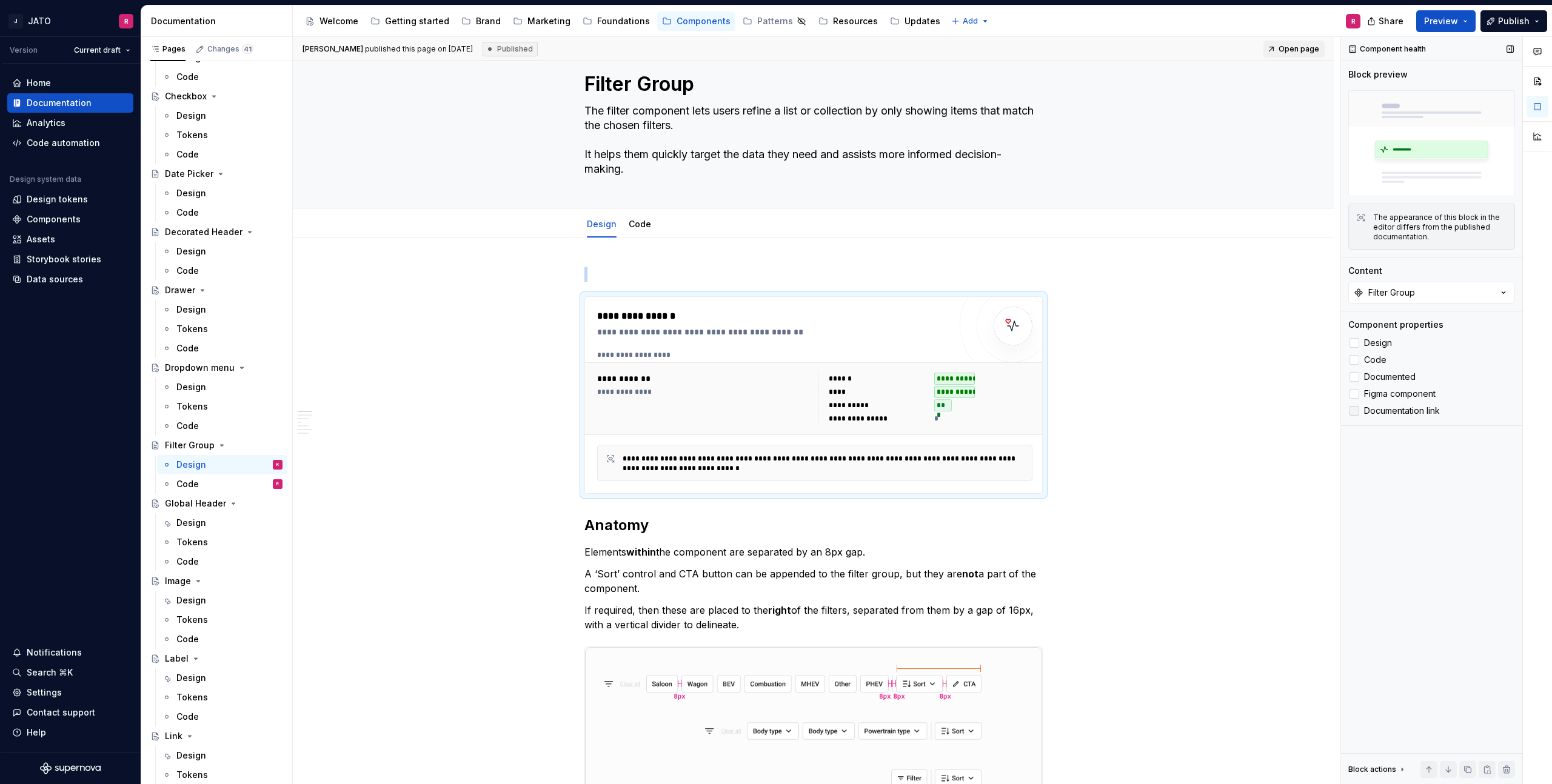
click at [1355, 408] on div at bounding box center [1355, 411] width 9 height 9
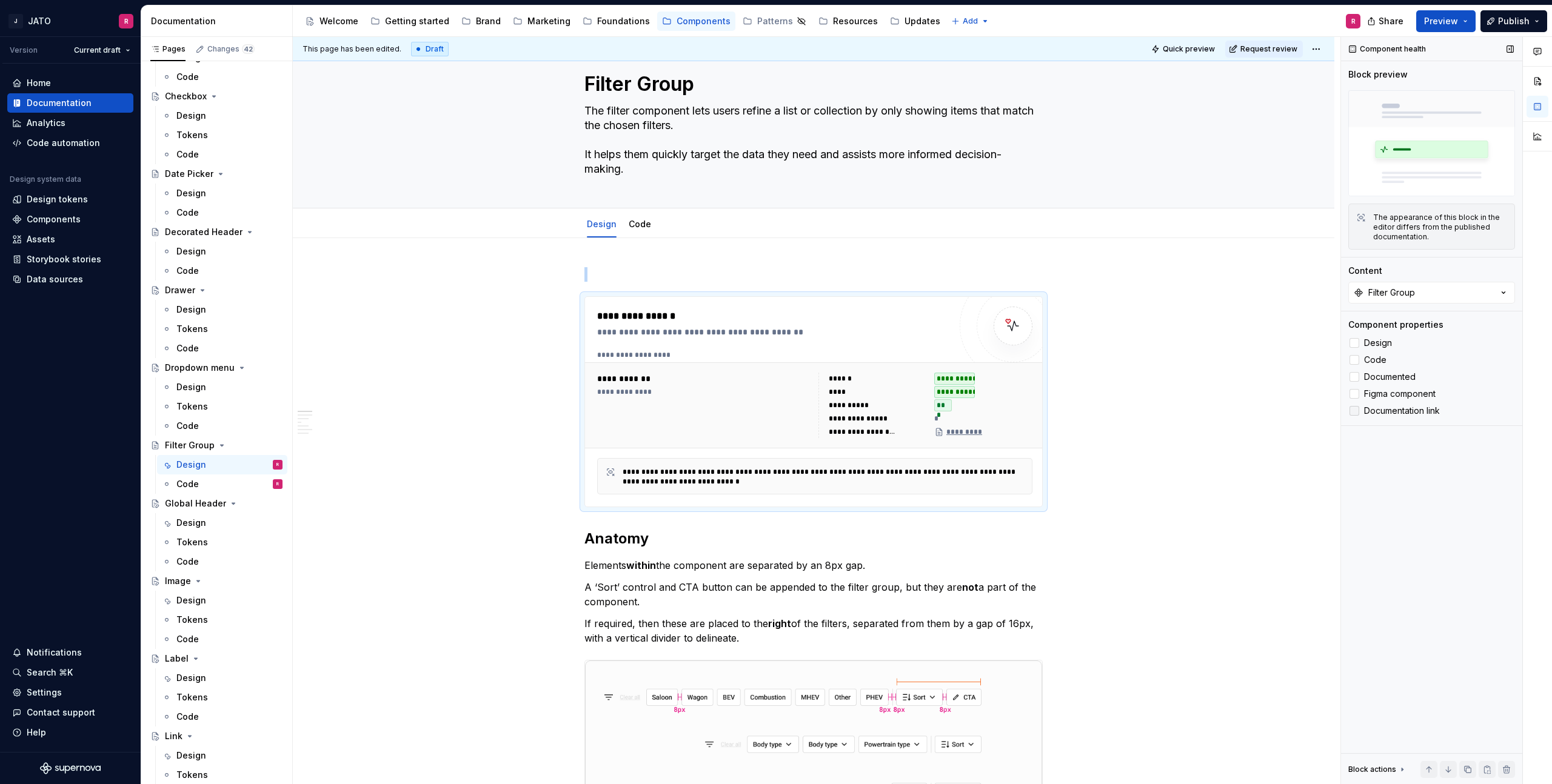
click at [1355, 411] on icon at bounding box center [1355, 411] width 0 height 0
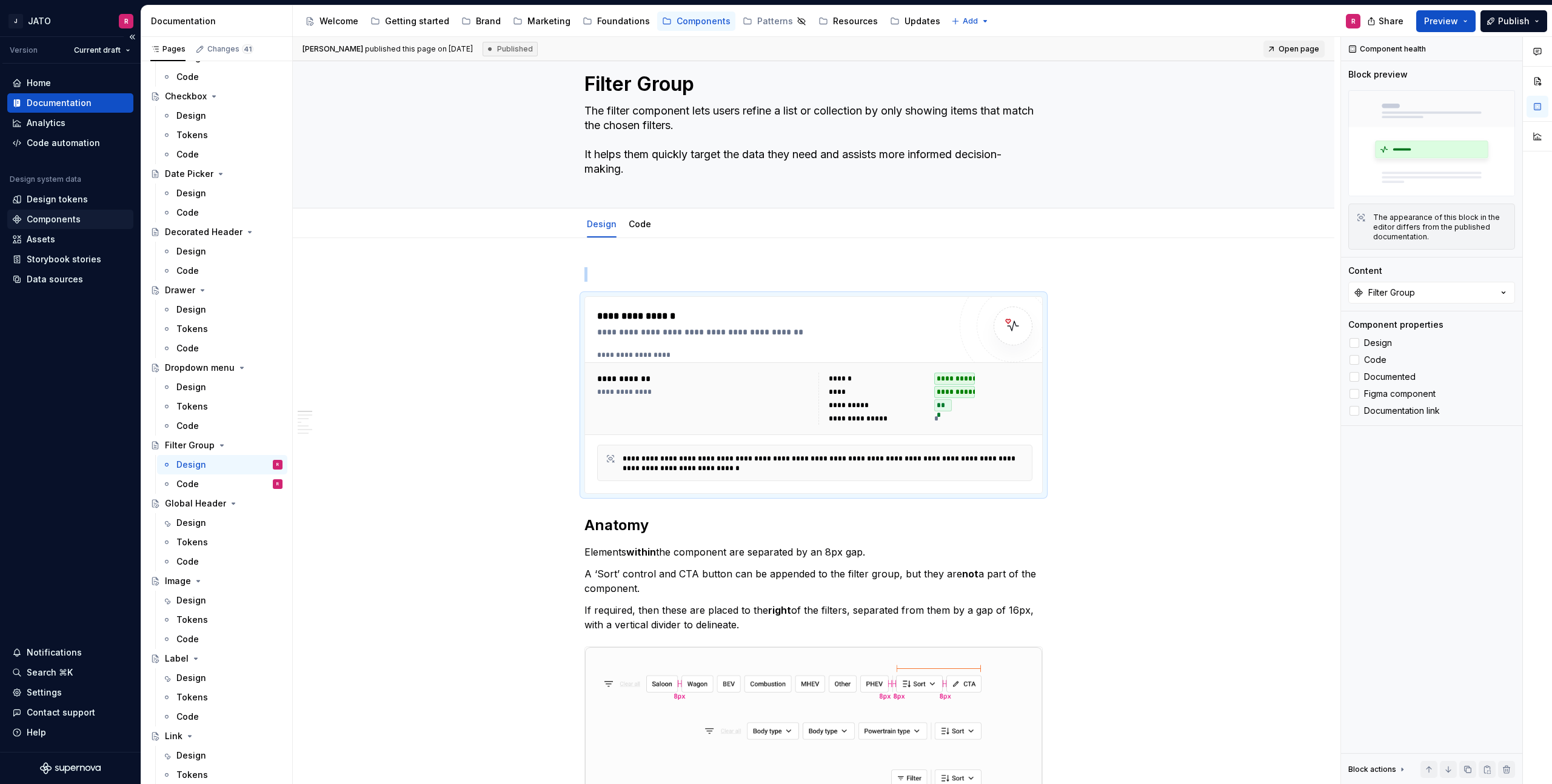
type textarea "*"
drag, startPoint x: 62, startPoint y: 196, endPoint x: 62, endPoint y: 203, distance: 7.0
click at [62, 197] on div "Design tokens" at bounding box center [57, 199] width 62 height 12
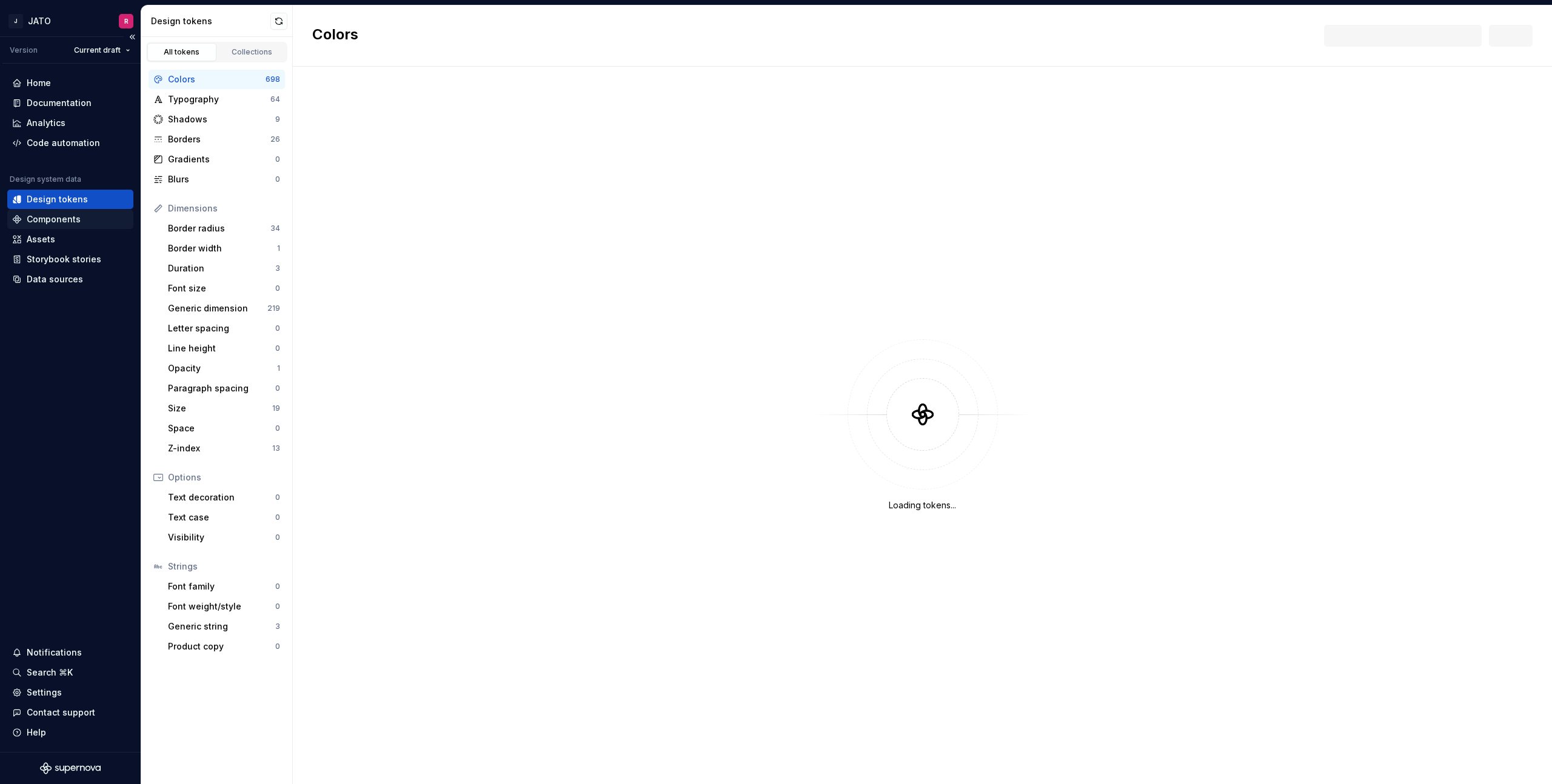
click at [58, 220] on div "Components" at bounding box center [53, 220] width 54 height 12
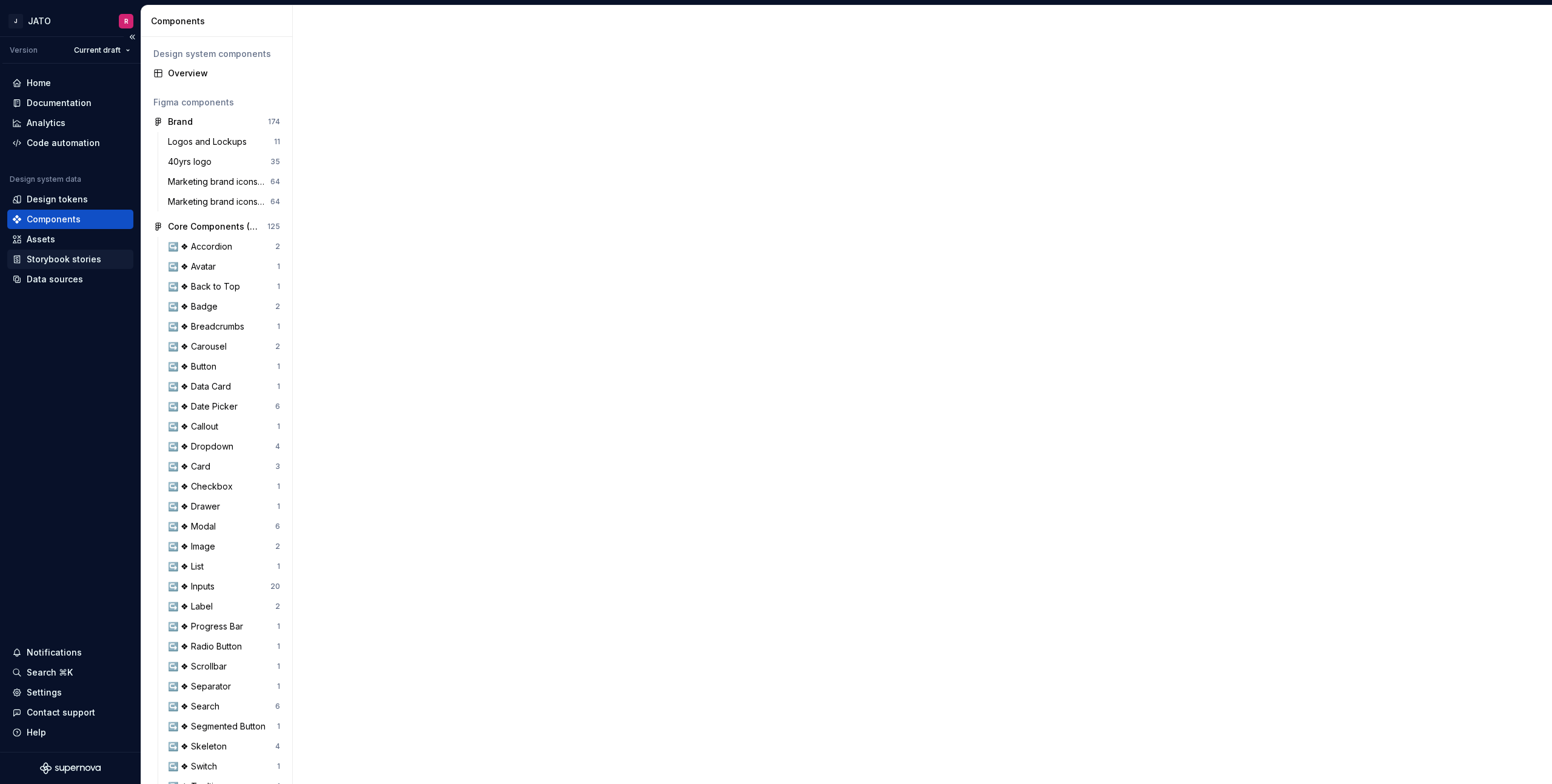
click at [57, 253] on div "Storybook stories" at bounding box center [64, 260] width 74 height 12
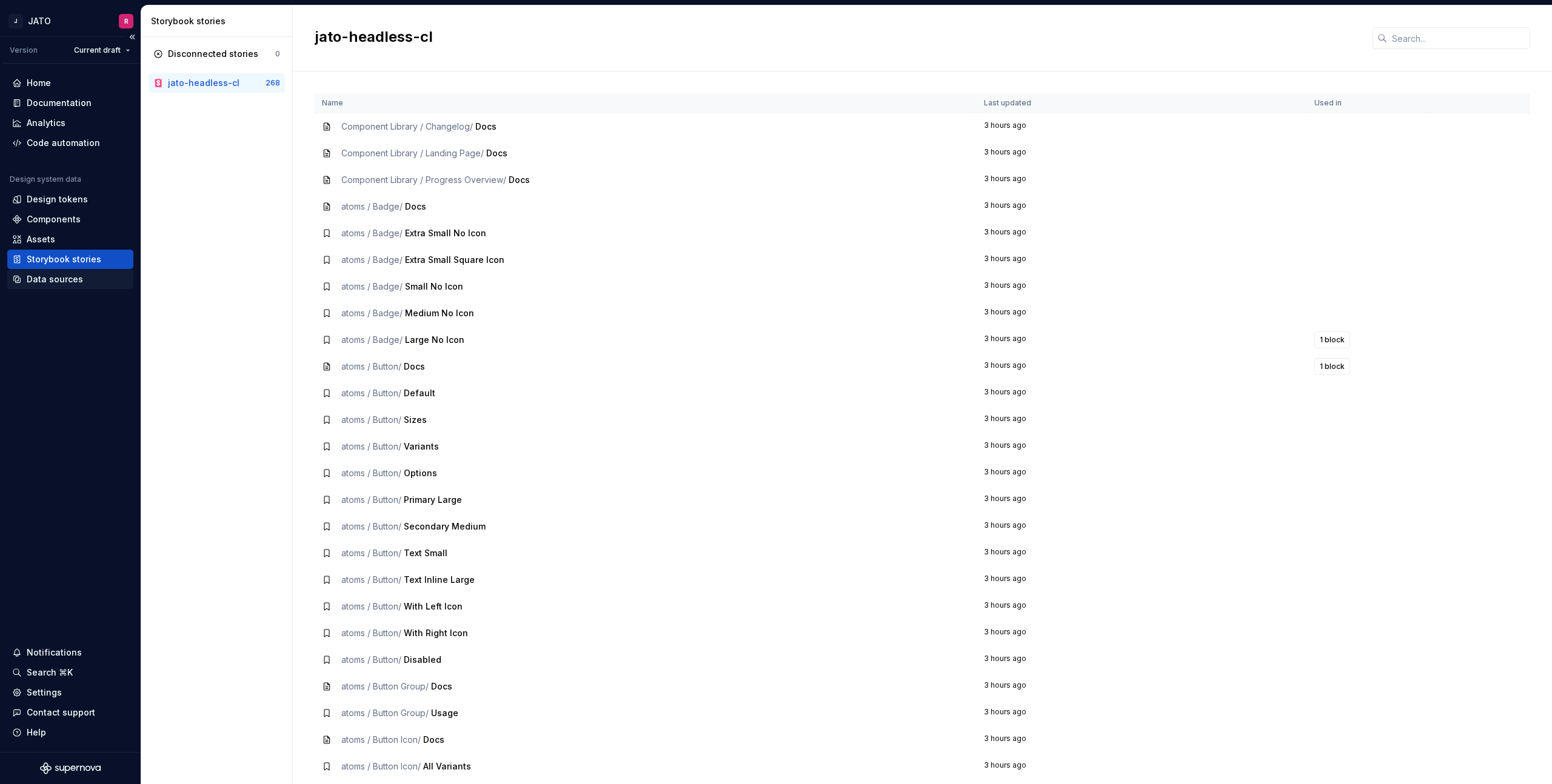
click at [47, 278] on div "Data sources" at bounding box center [54, 279] width 56 height 12
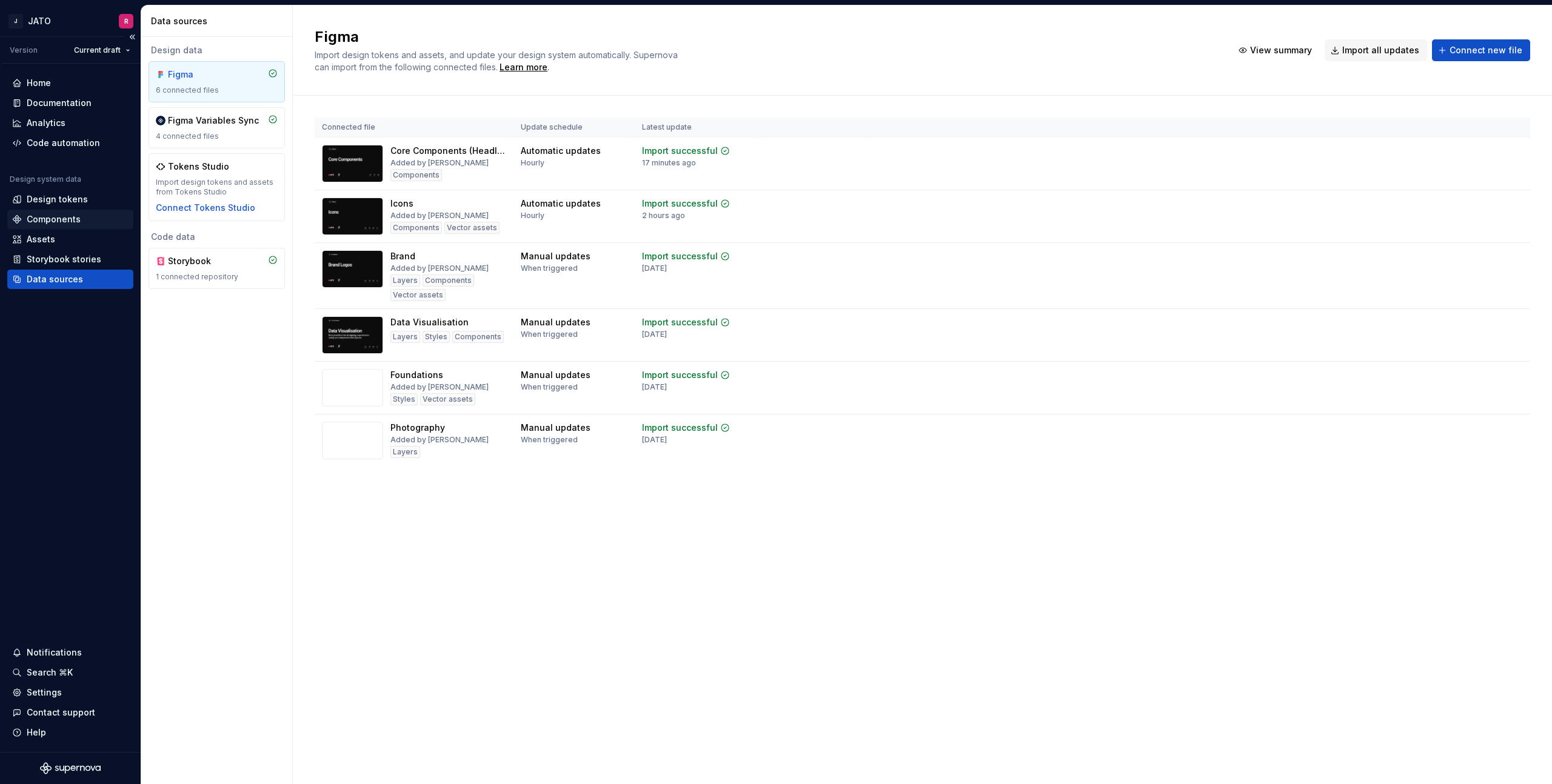
click at [47, 218] on div "Components" at bounding box center [53, 220] width 54 height 12
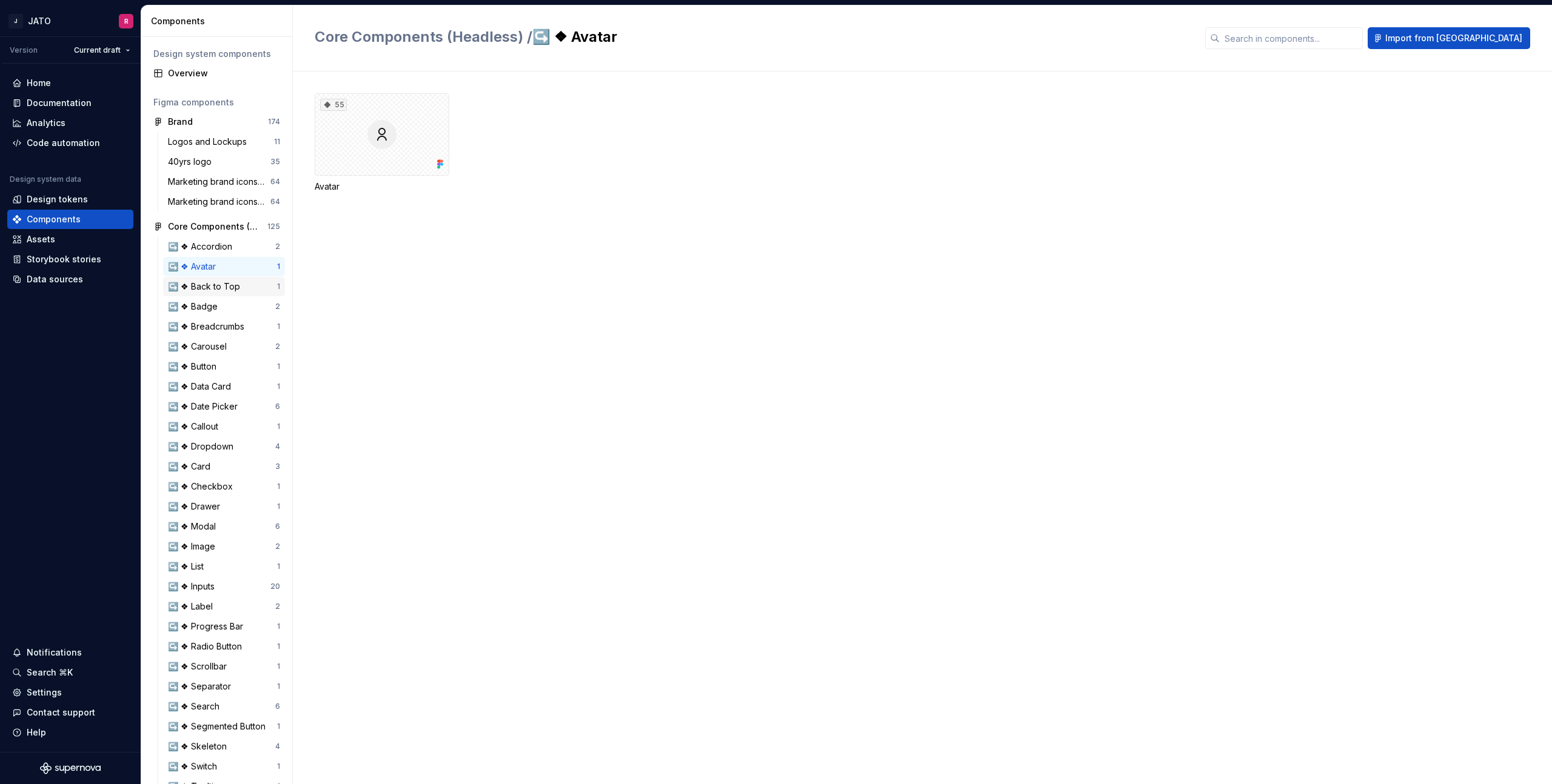
click at [214, 287] on div "↪️ ❖ Back to Top" at bounding box center [206, 287] width 77 height 12
click at [1466, 37] on span "Import from [GEOGRAPHIC_DATA]" at bounding box center [1454, 39] width 137 height 12
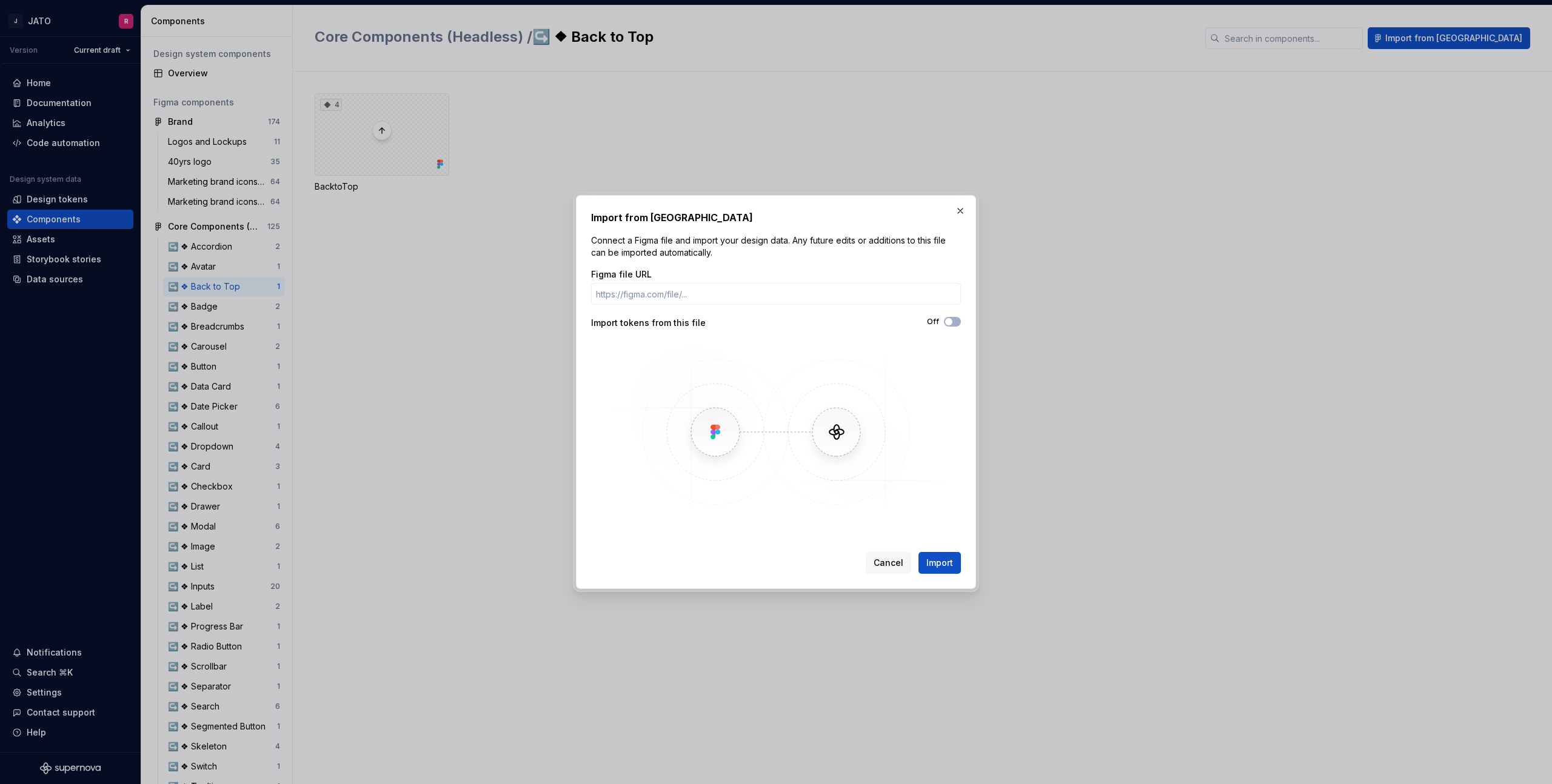
click at [892, 566] on span "Cancel" at bounding box center [889, 563] width 30 height 12
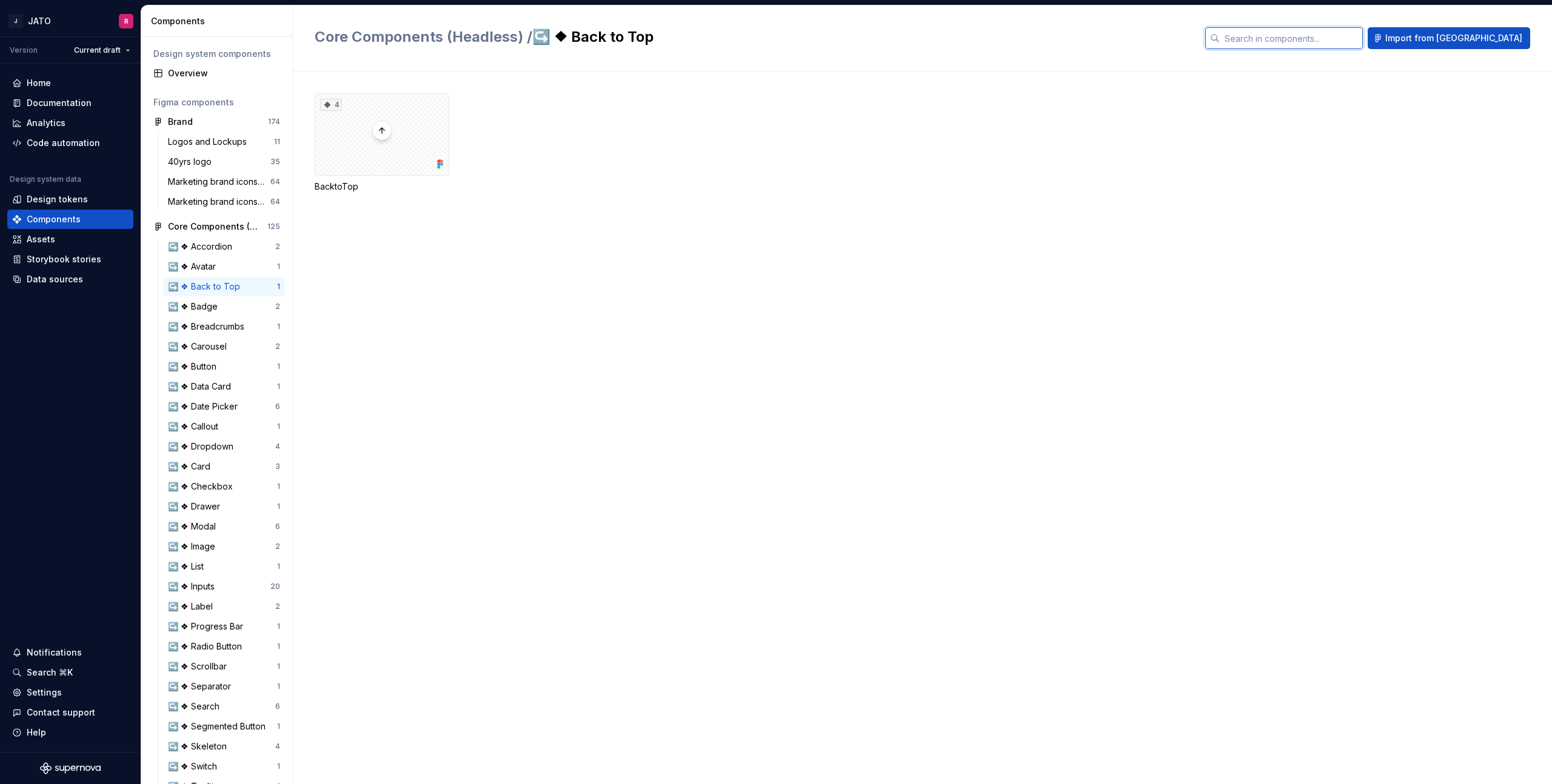
click at [1309, 32] on input "text" at bounding box center [1292, 38] width 143 height 22
type input "fil"
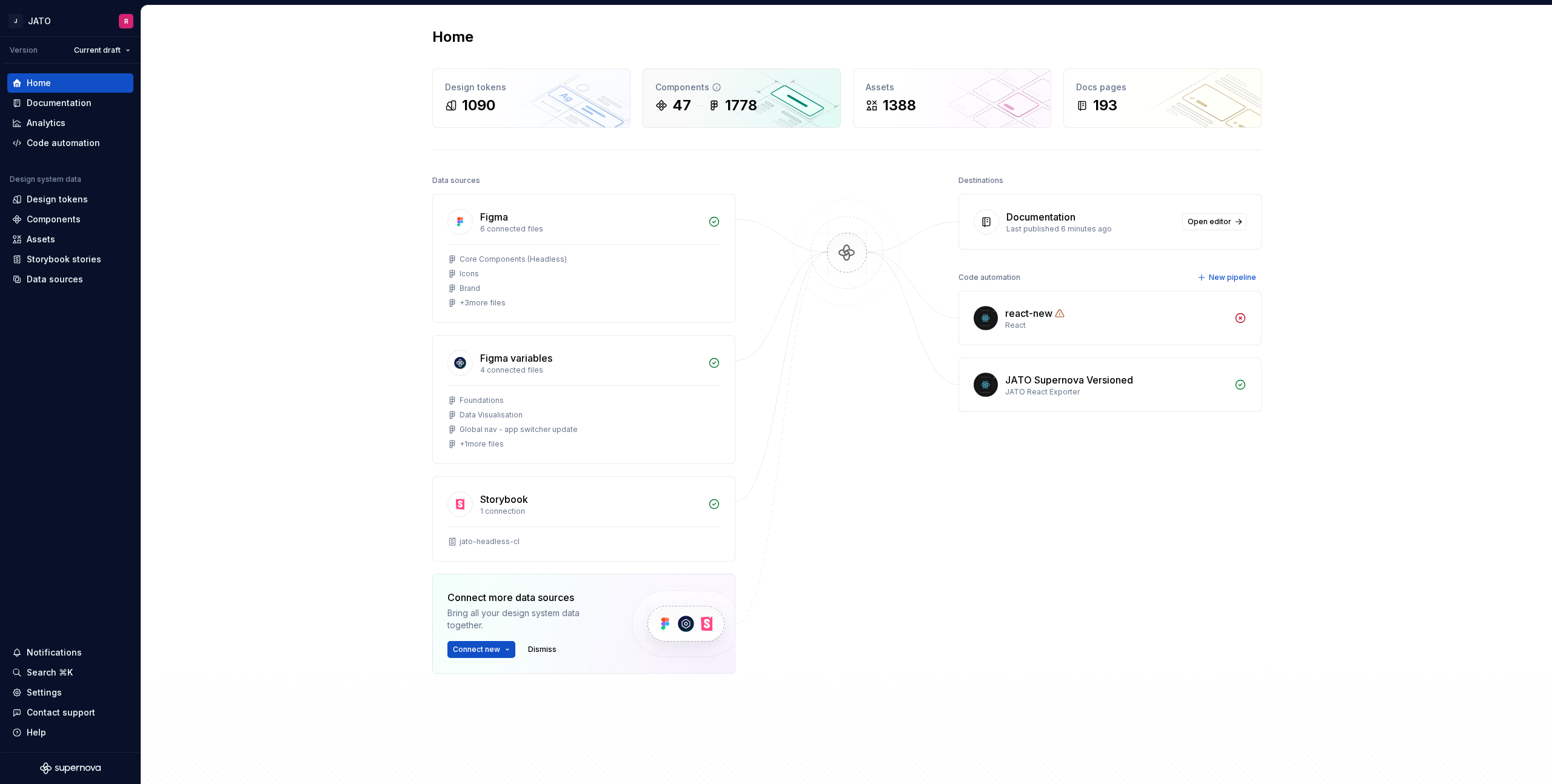
click at [754, 87] on div "Components" at bounding box center [742, 87] width 173 height 12
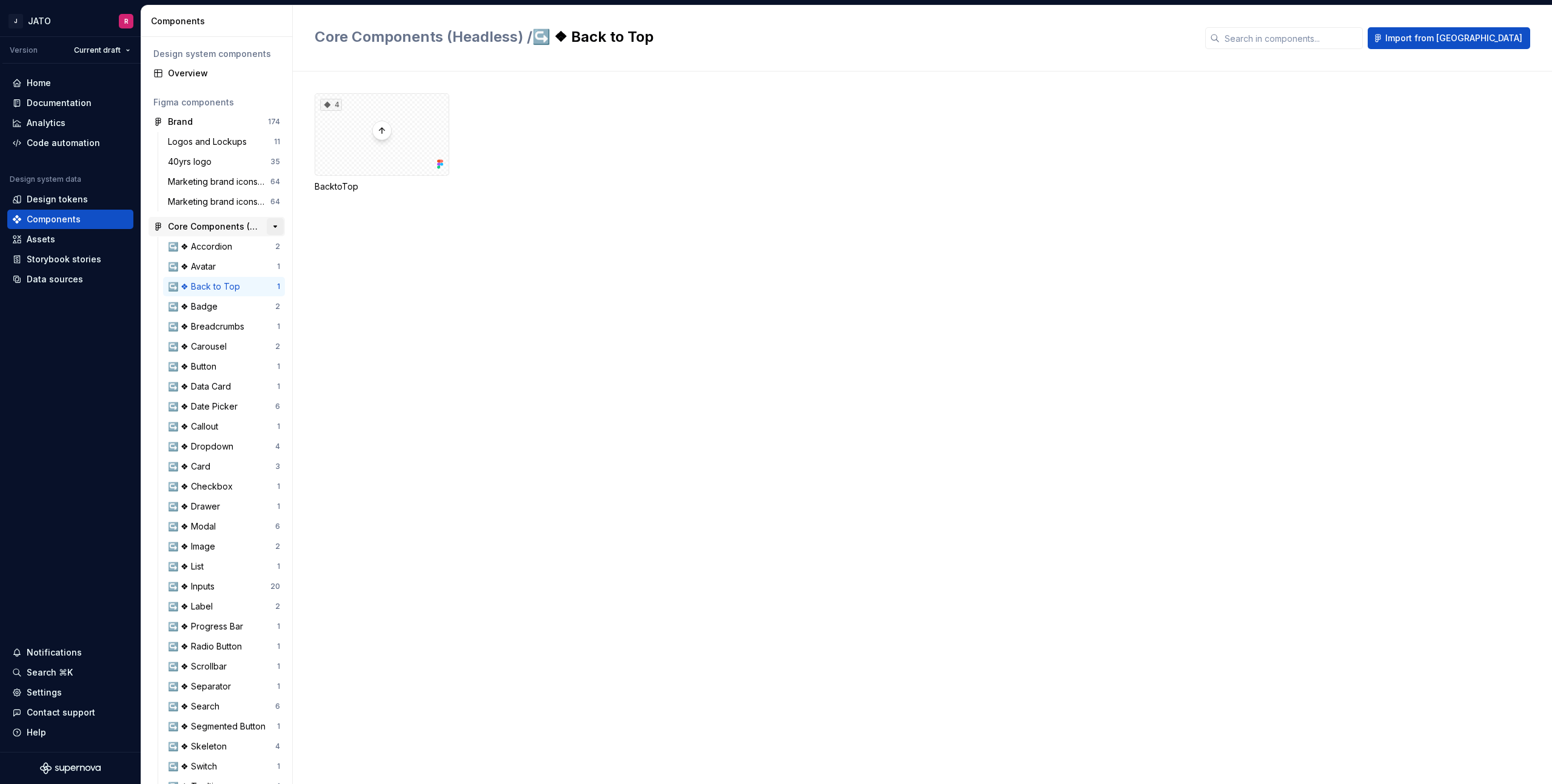
click at [276, 225] on button "button" at bounding box center [275, 226] width 17 height 17
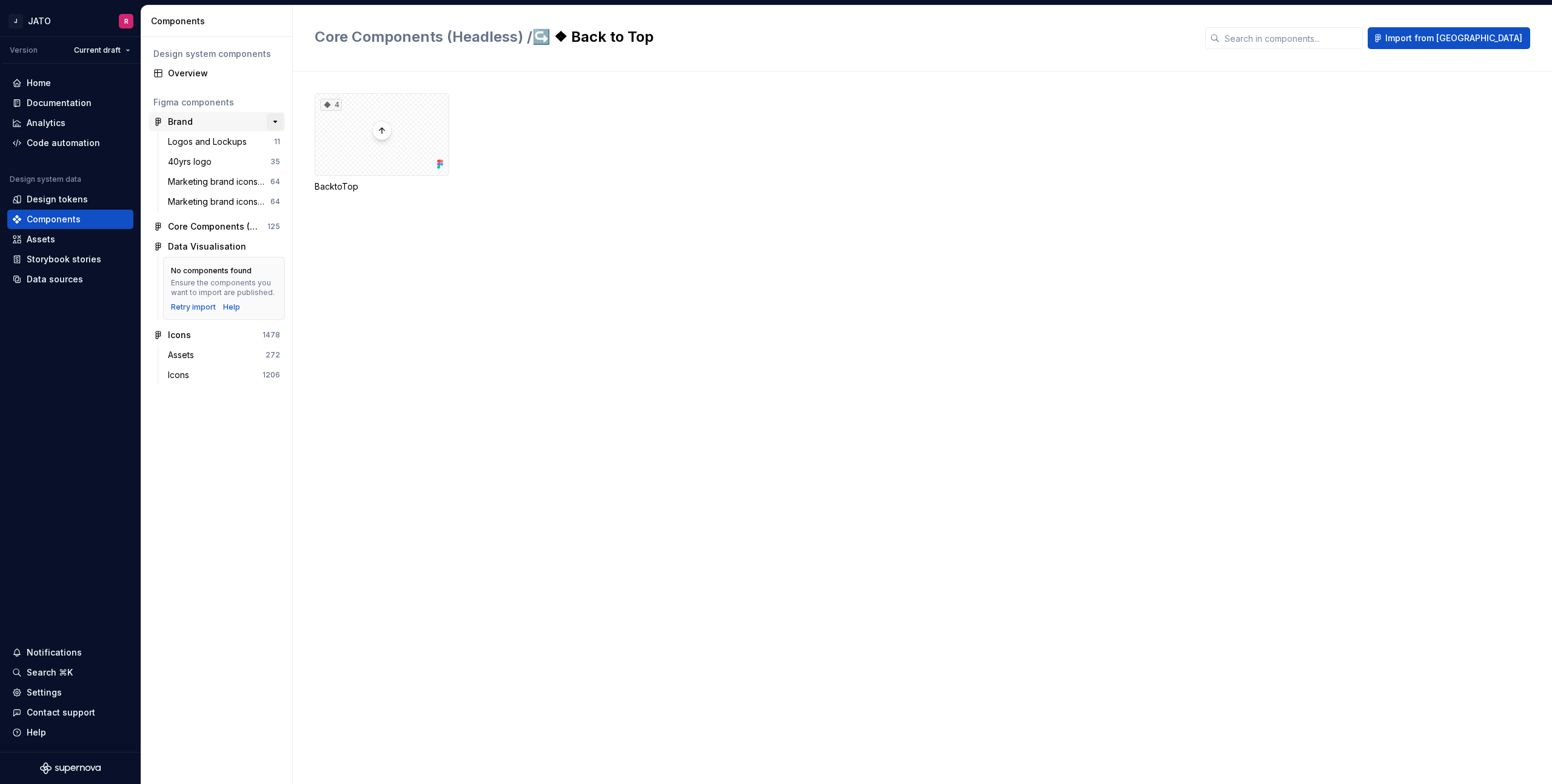
click at [276, 122] on button "button" at bounding box center [275, 122] width 17 height 17
click at [273, 248] on button "button" at bounding box center [275, 250] width 17 height 17
click at [277, 140] on button "button" at bounding box center [275, 141] width 17 height 17
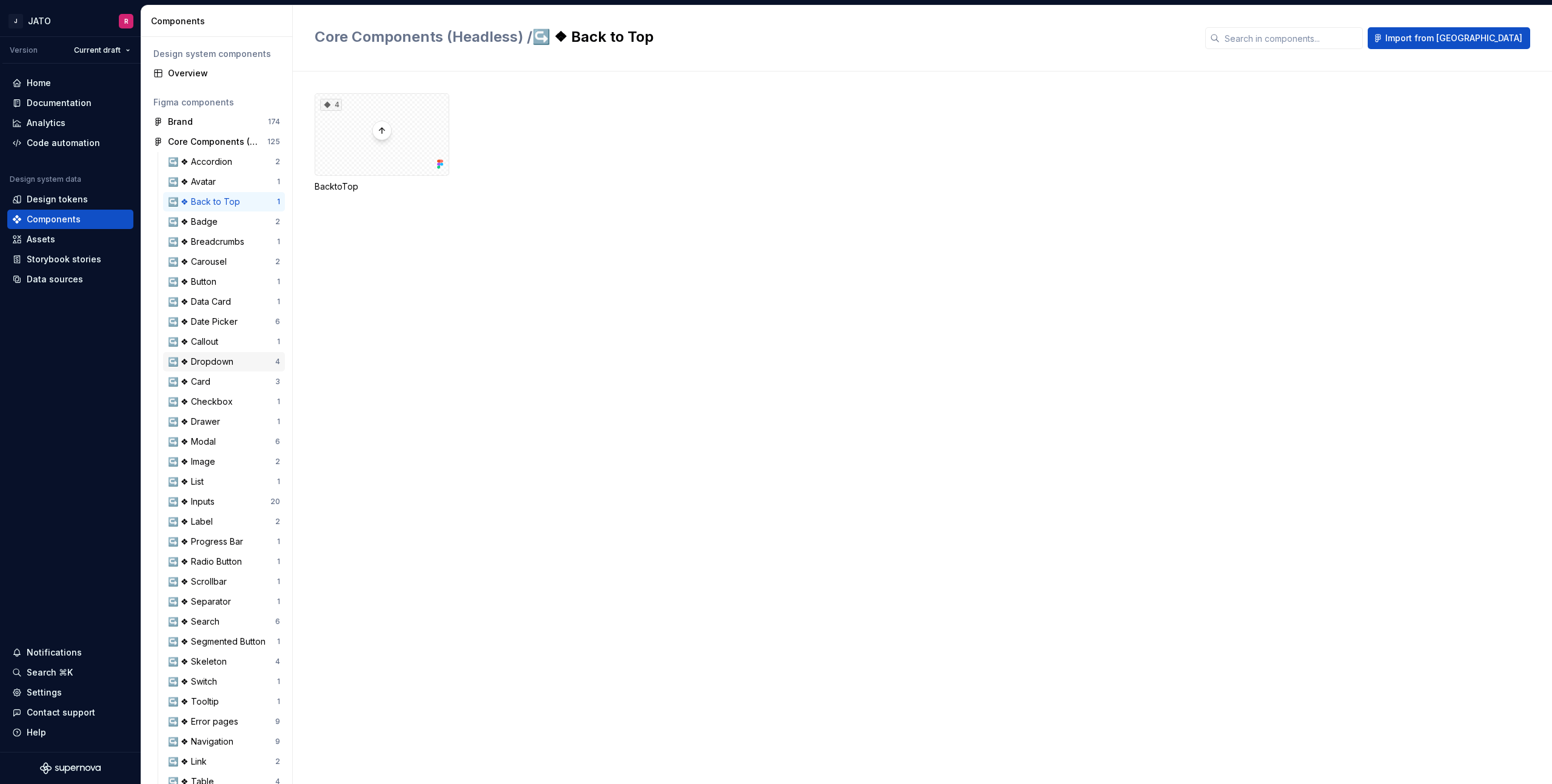
click at [210, 361] on div "↪️ ❖ Dropdown" at bounding box center [203, 362] width 70 height 12
click at [368, 132] on div "42" at bounding box center [381, 134] width 135 height 82
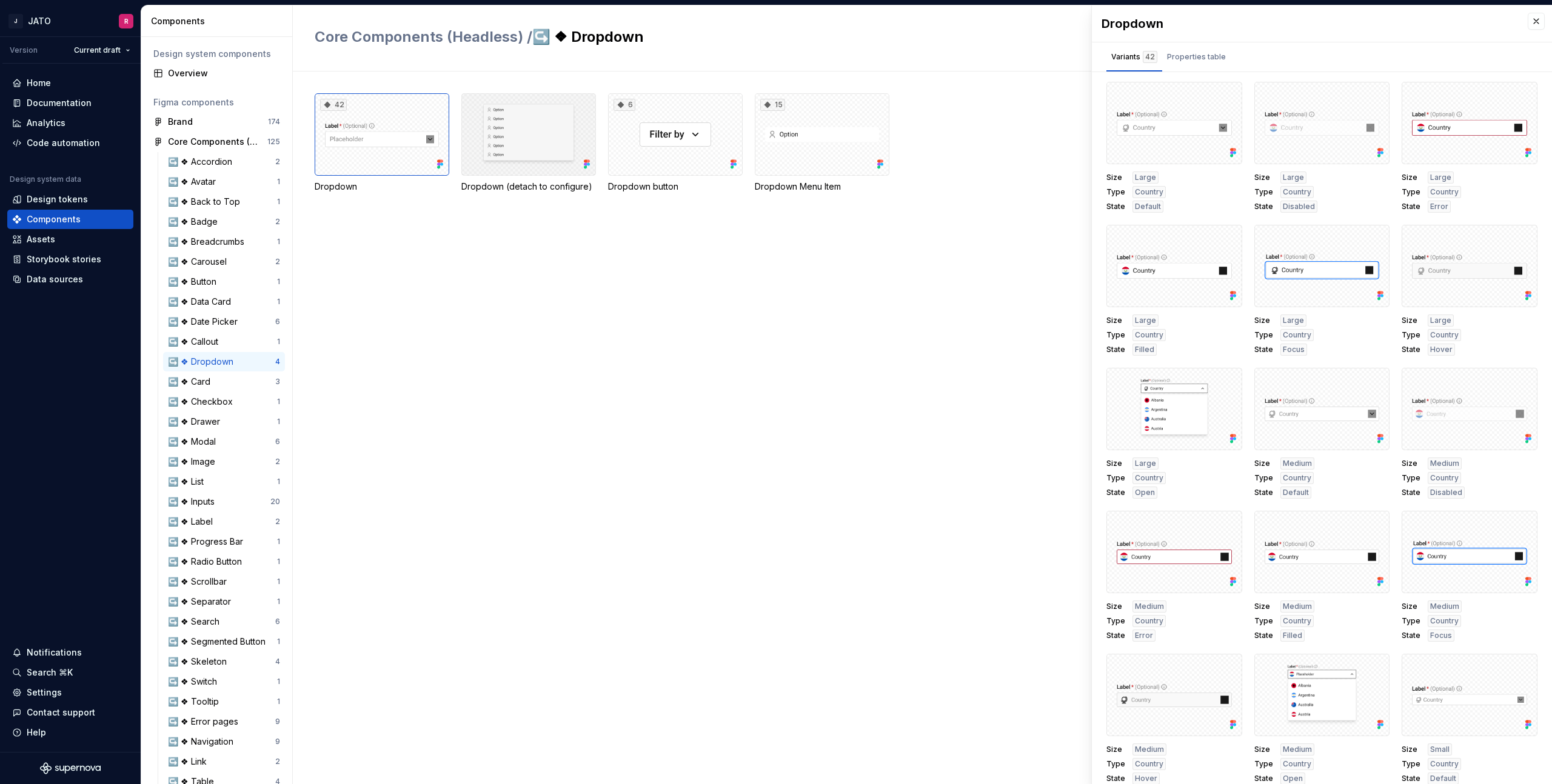
click at [517, 137] on div at bounding box center [528, 134] width 135 height 82
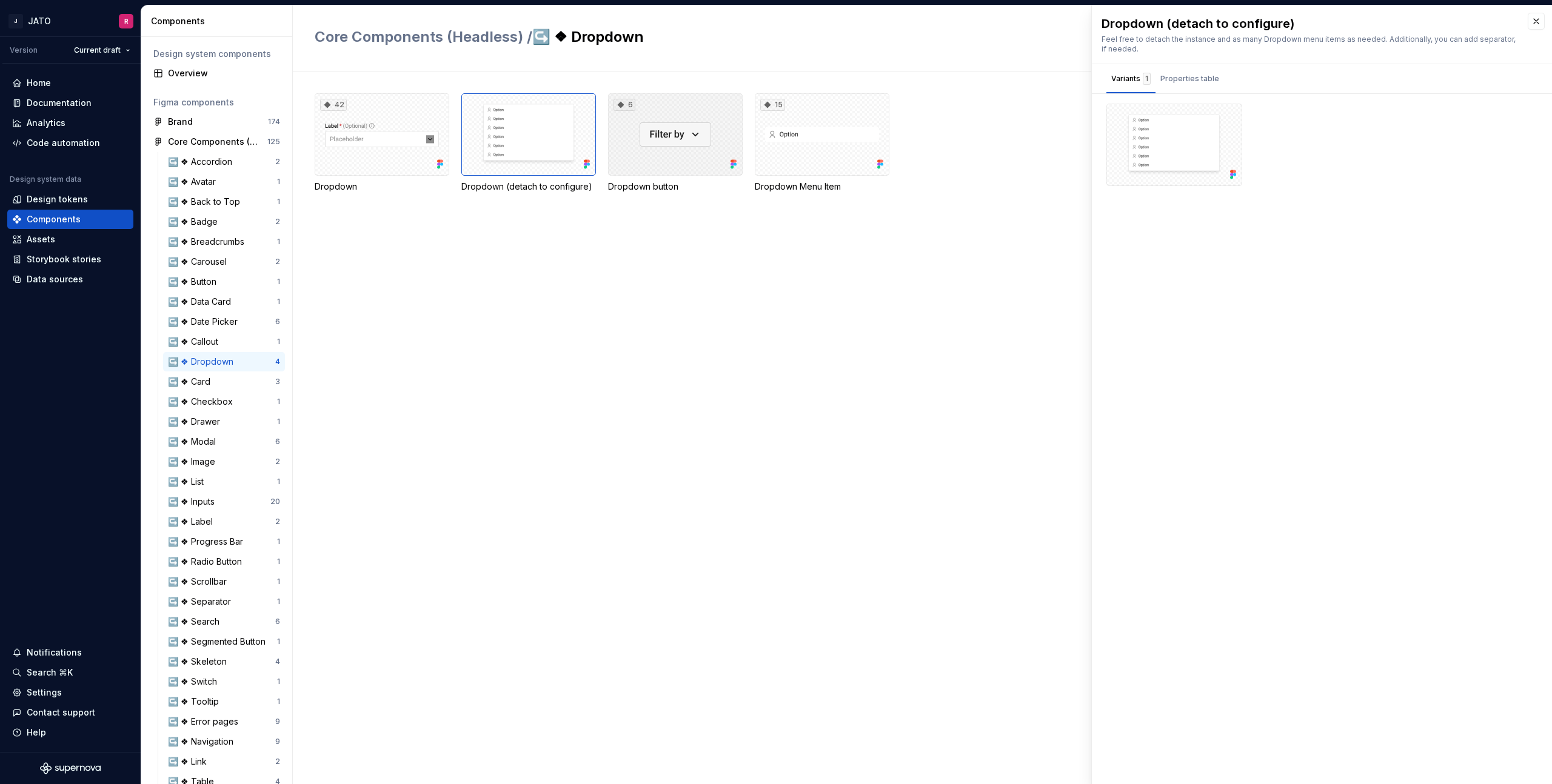
click at [651, 138] on div "6" at bounding box center [675, 134] width 135 height 82
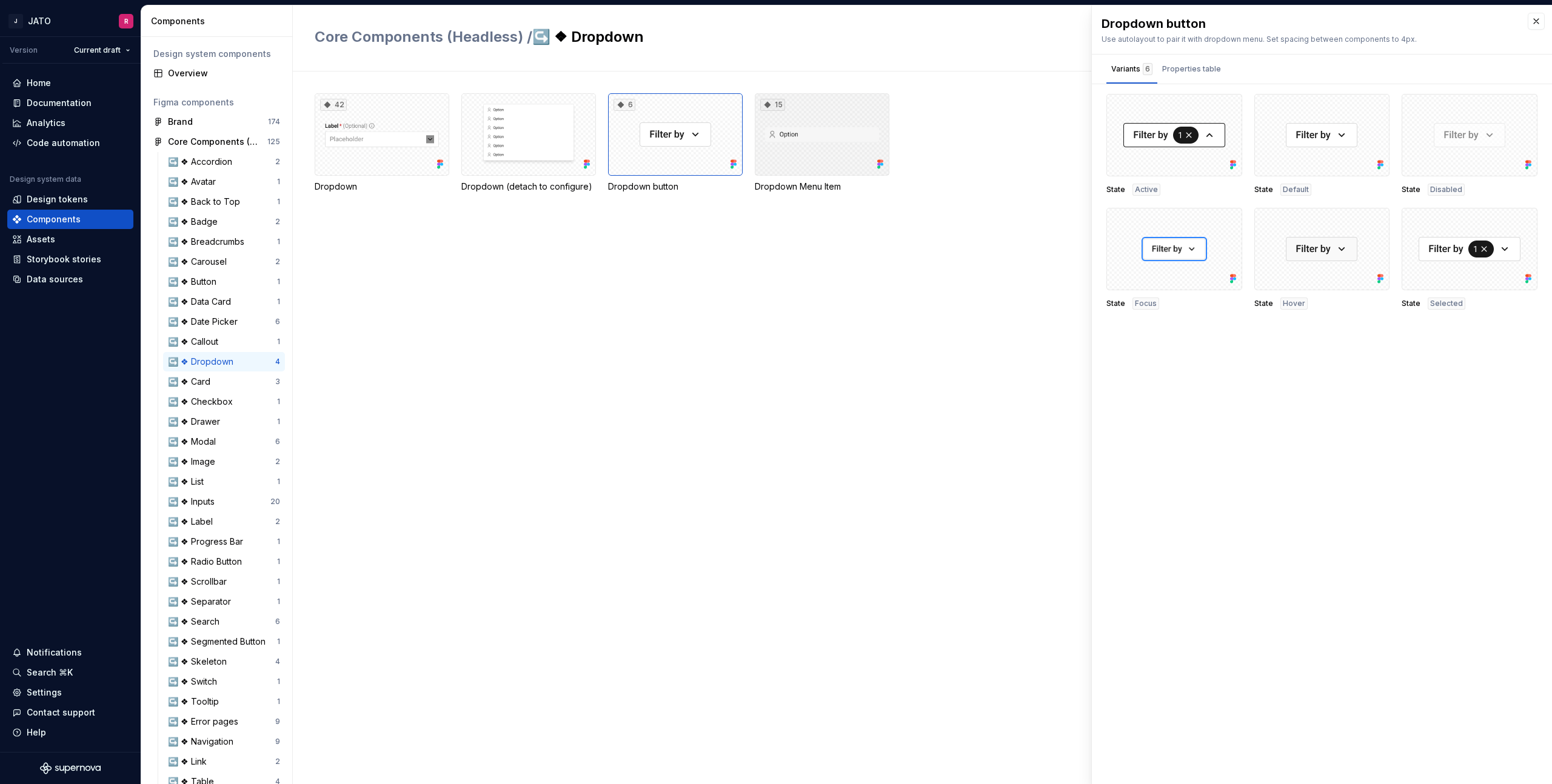
click at [834, 128] on div "15" at bounding box center [822, 134] width 135 height 82
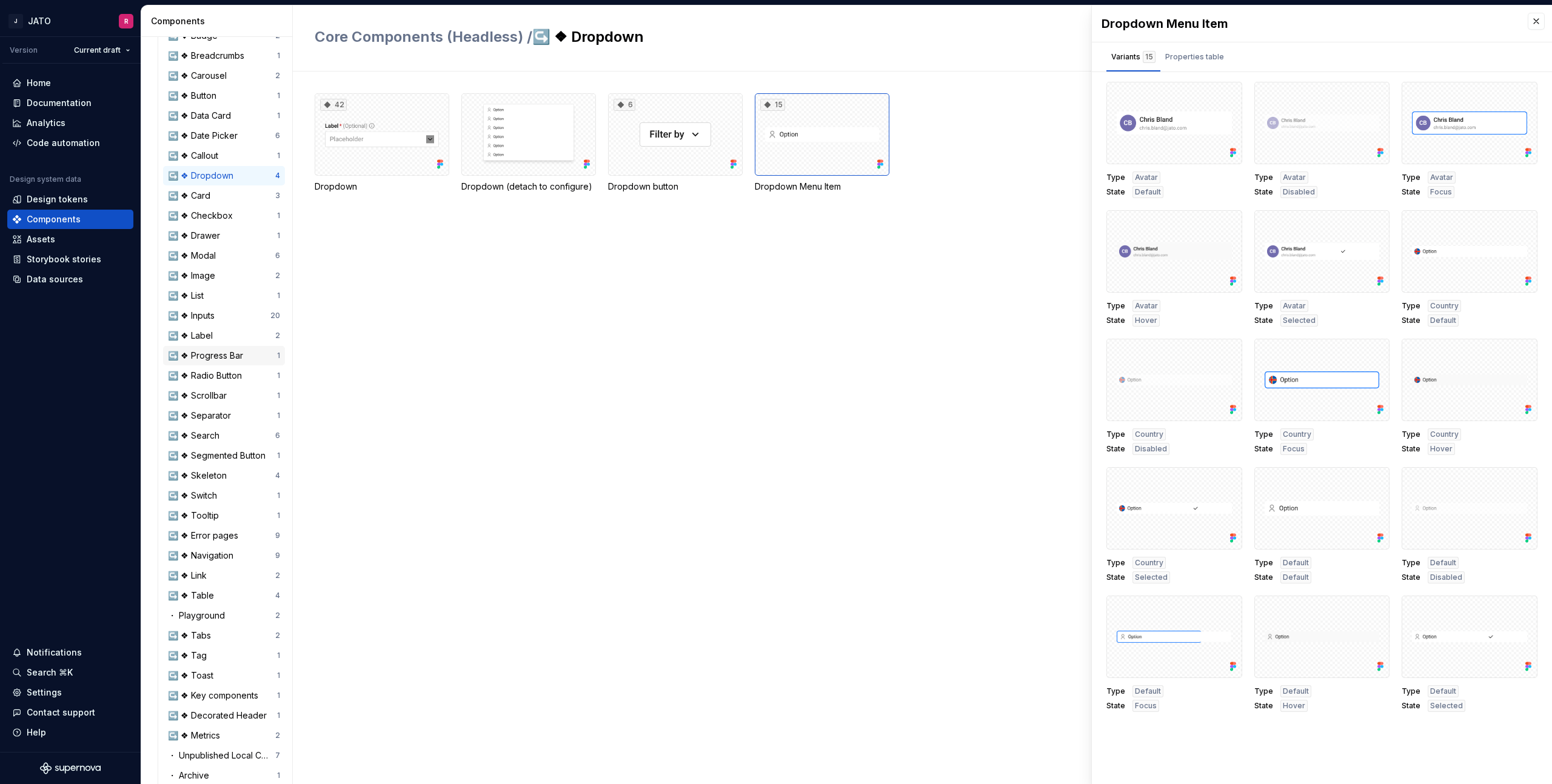
scroll to position [348, 0]
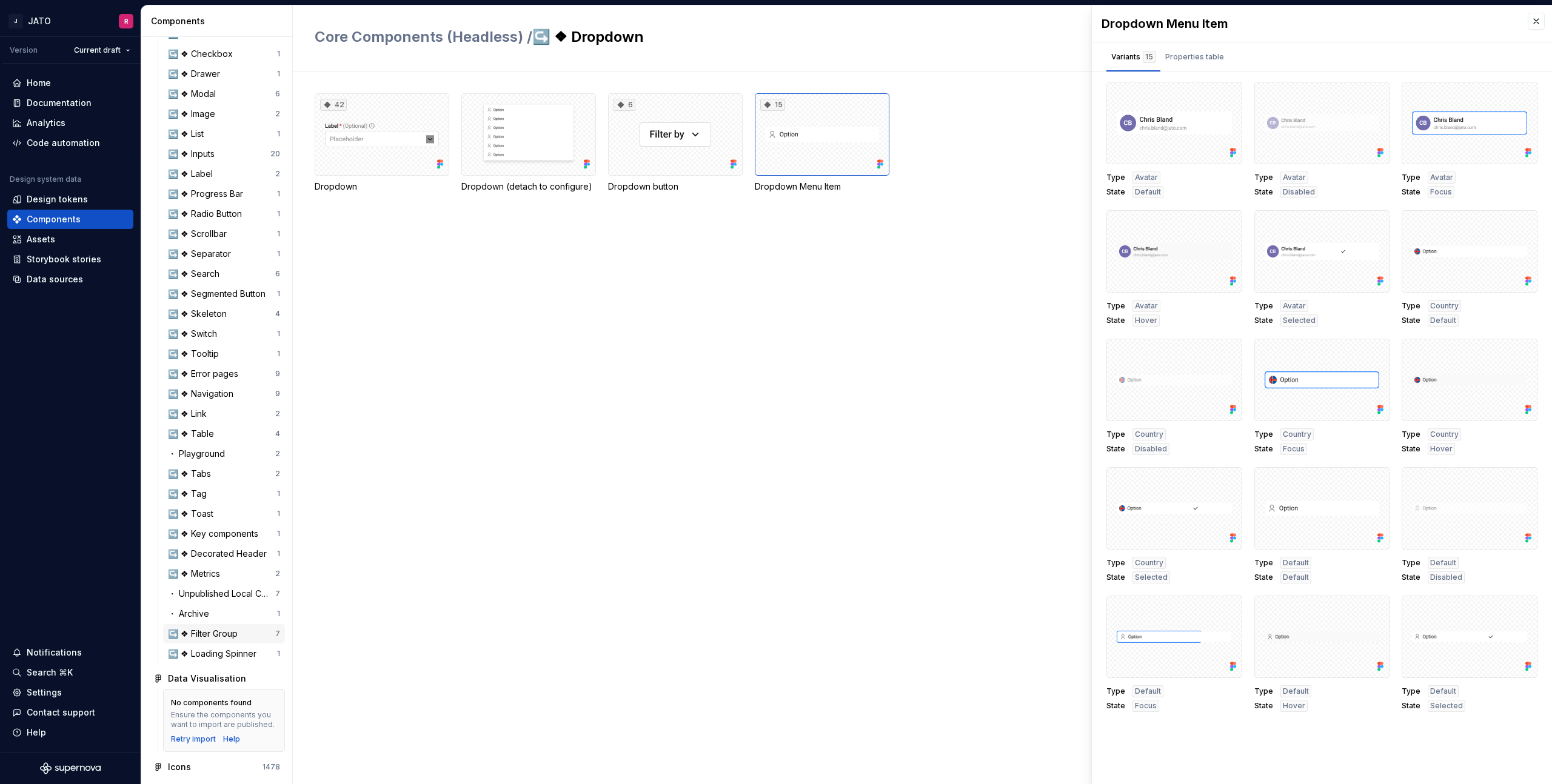
click at [220, 631] on div "↪️ ❖ Filter Group" at bounding box center [205, 634] width 74 height 12
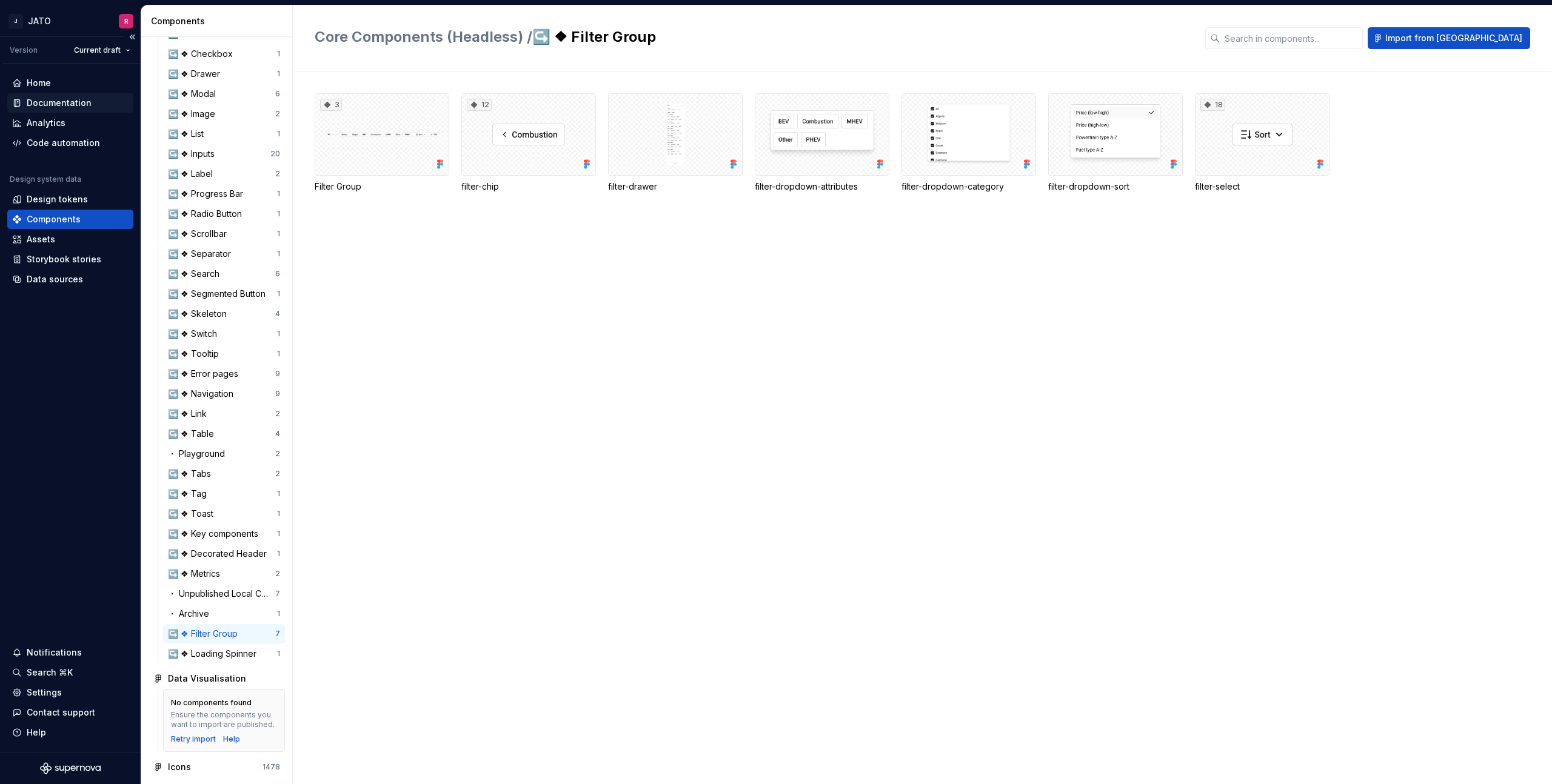
click at [69, 102] on div "Documentation" at bounding box center [59, 103] width 65 height 12
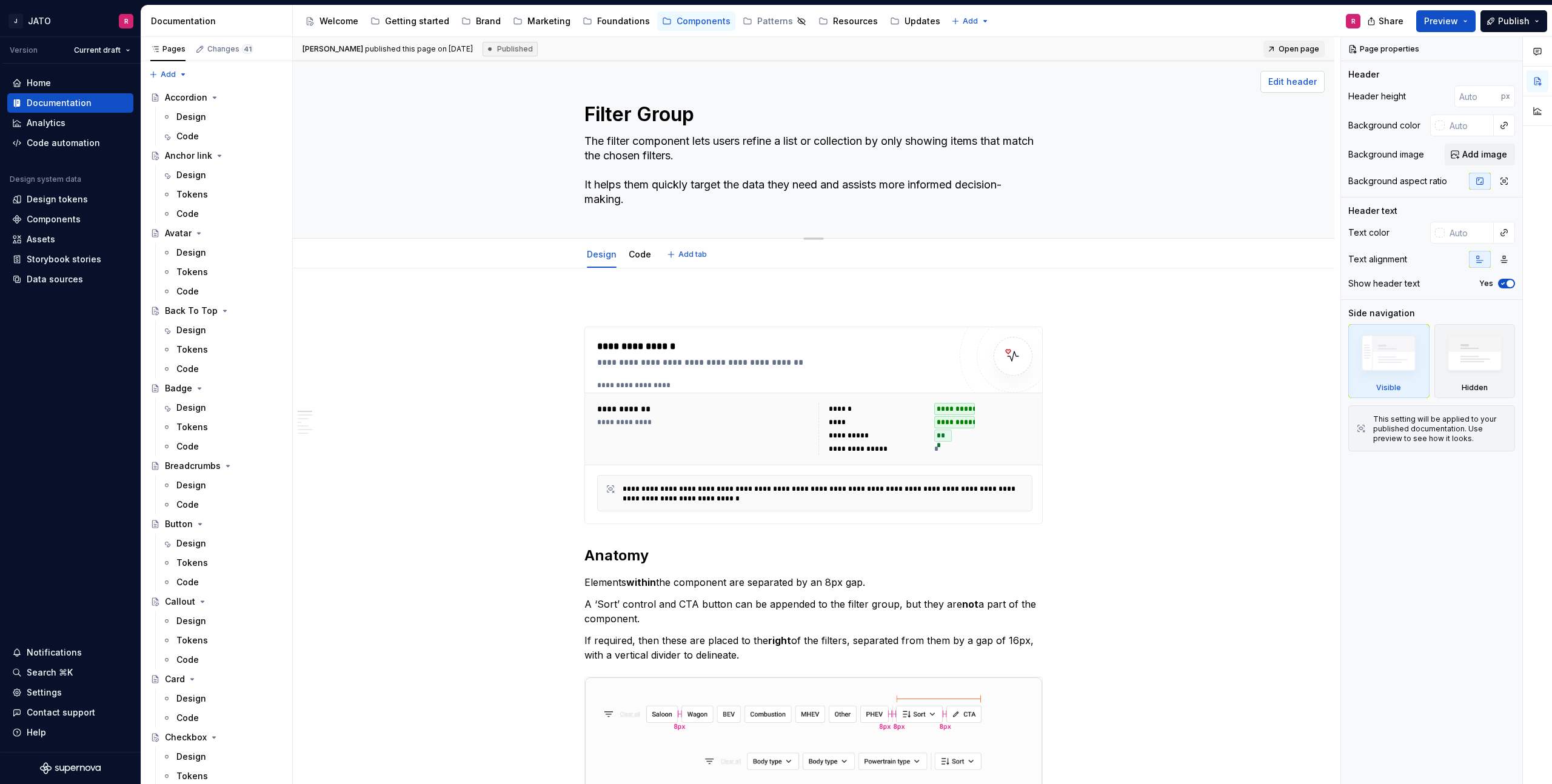
click at [1288, 78] on span "Edit header" at bounding box center [1293, 82] width 49 height 12
click at [574, 335] on span at bounding box center [572, 333] width 9 height 17
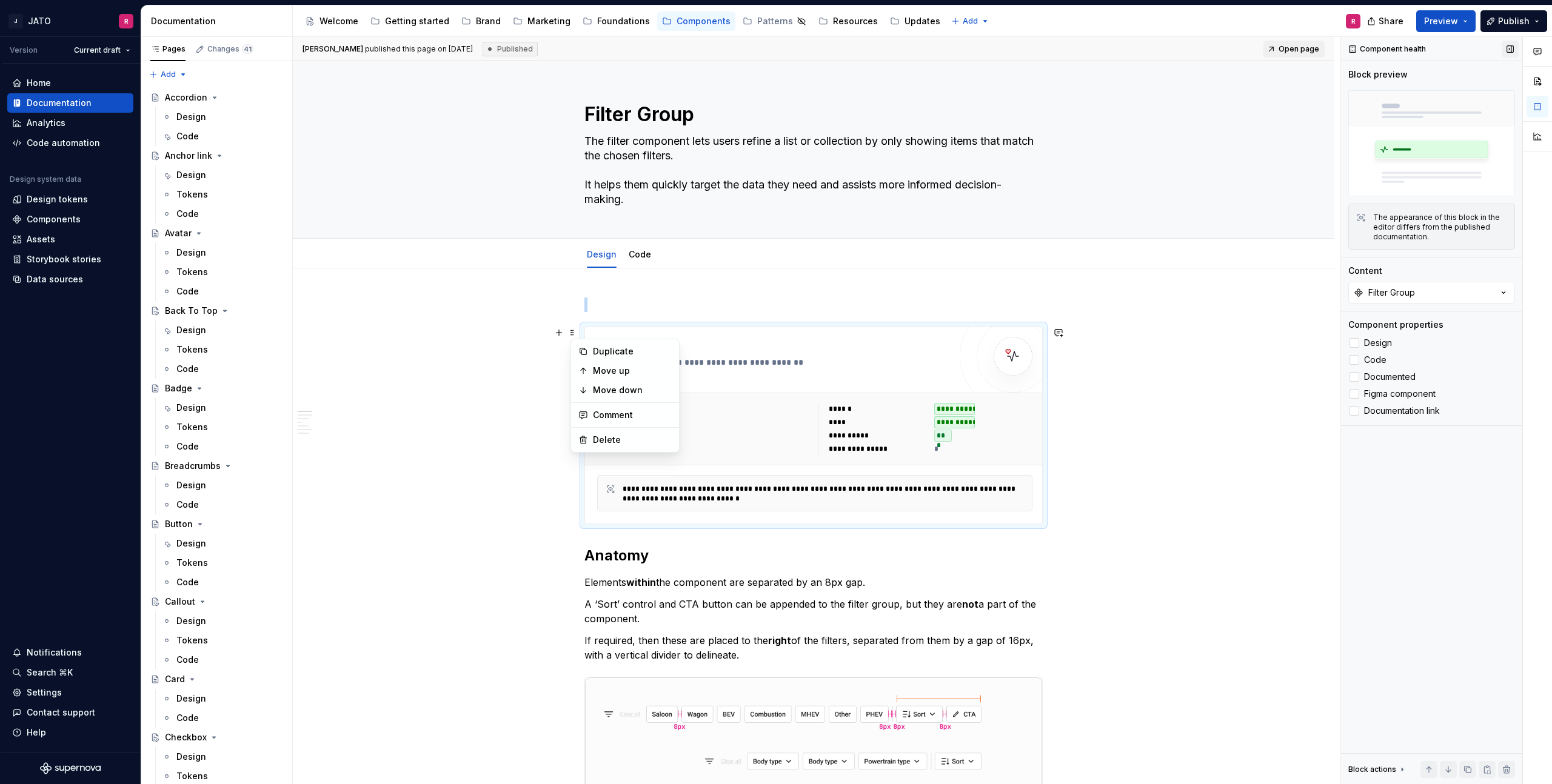
click at [1511, 46] on button "button" at bounding box center [1510, 49] width 17 height 17
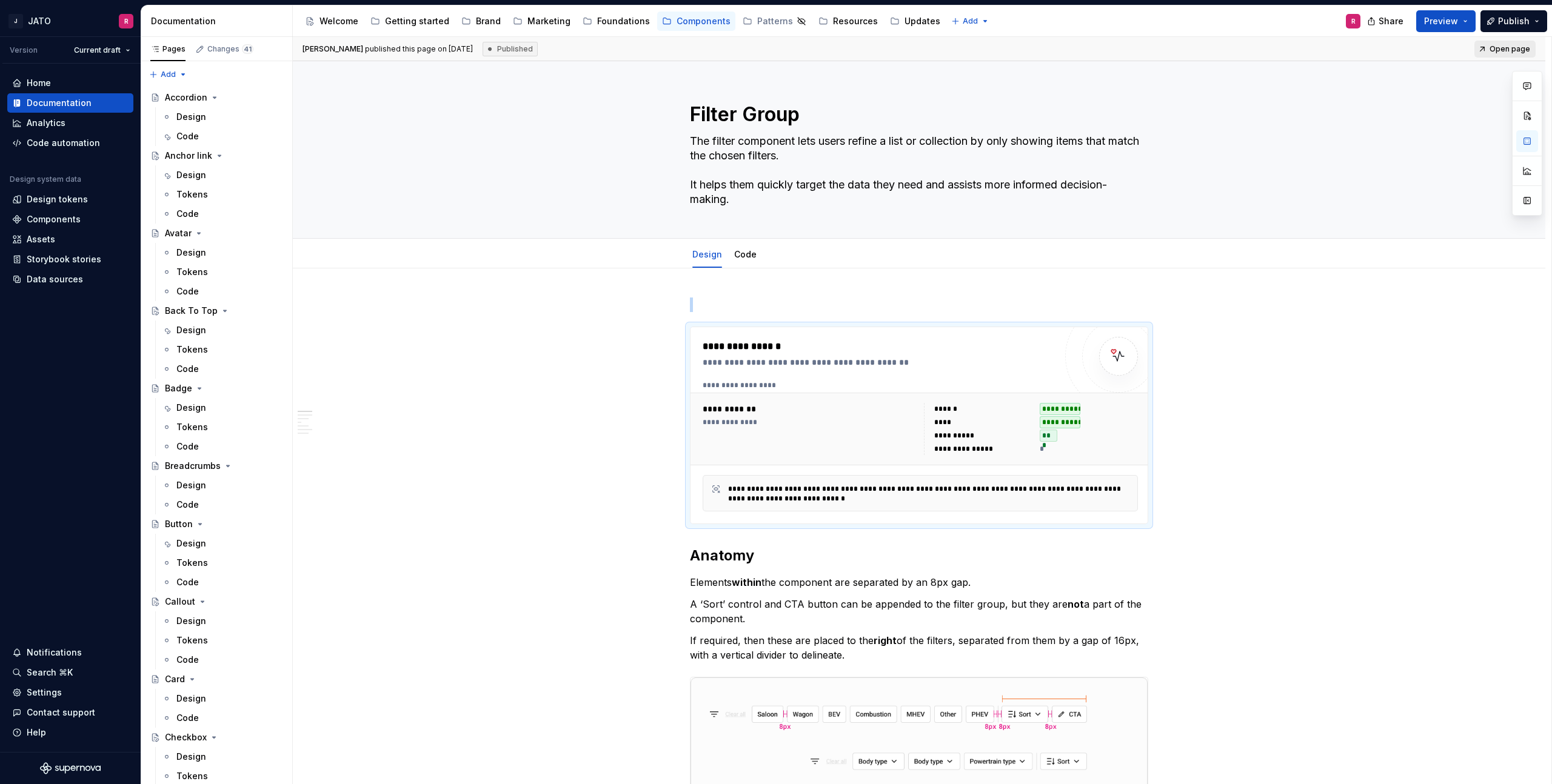
scroll to position [5, 0]
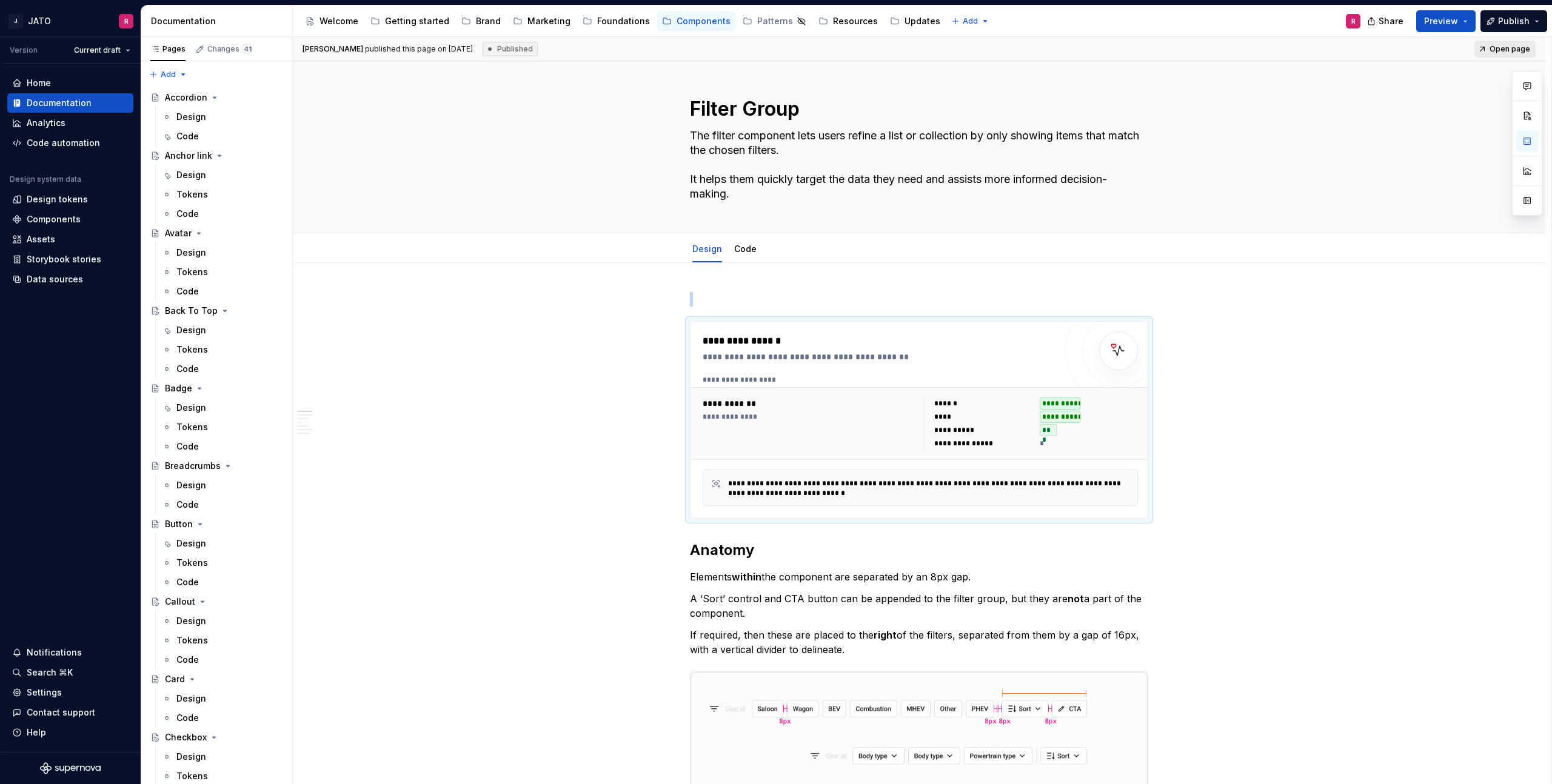
click at [1511, 47] on span "Open page" at bounding box center [1510, 49] width 41 height 9
click at [1484, 74] on span "Edit header" at bounding box center [1465, 74] width 49 height 12
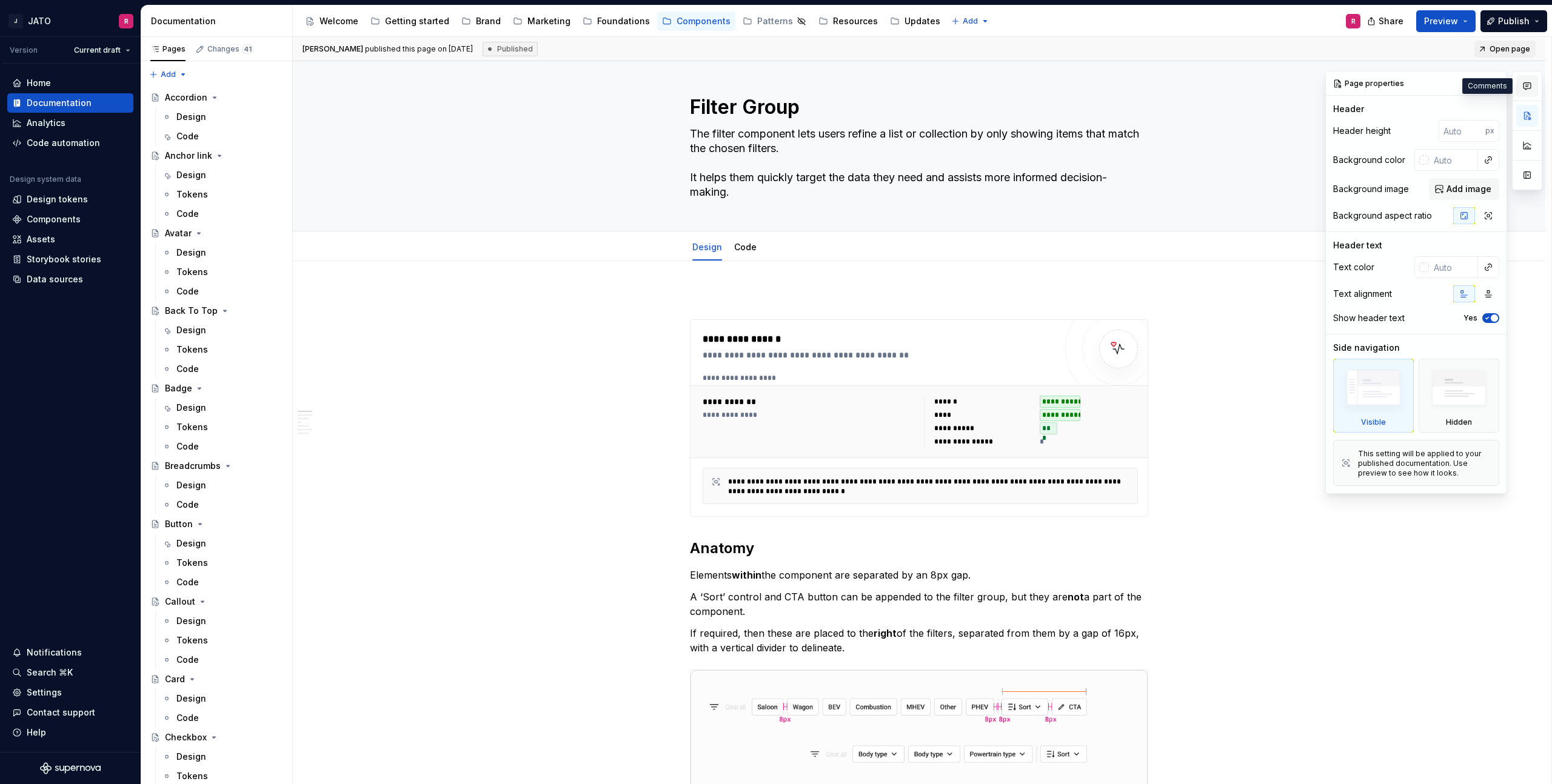
click at [1528, 85] on icon "button" at bounding box center [1527, 86] width 9 height 9
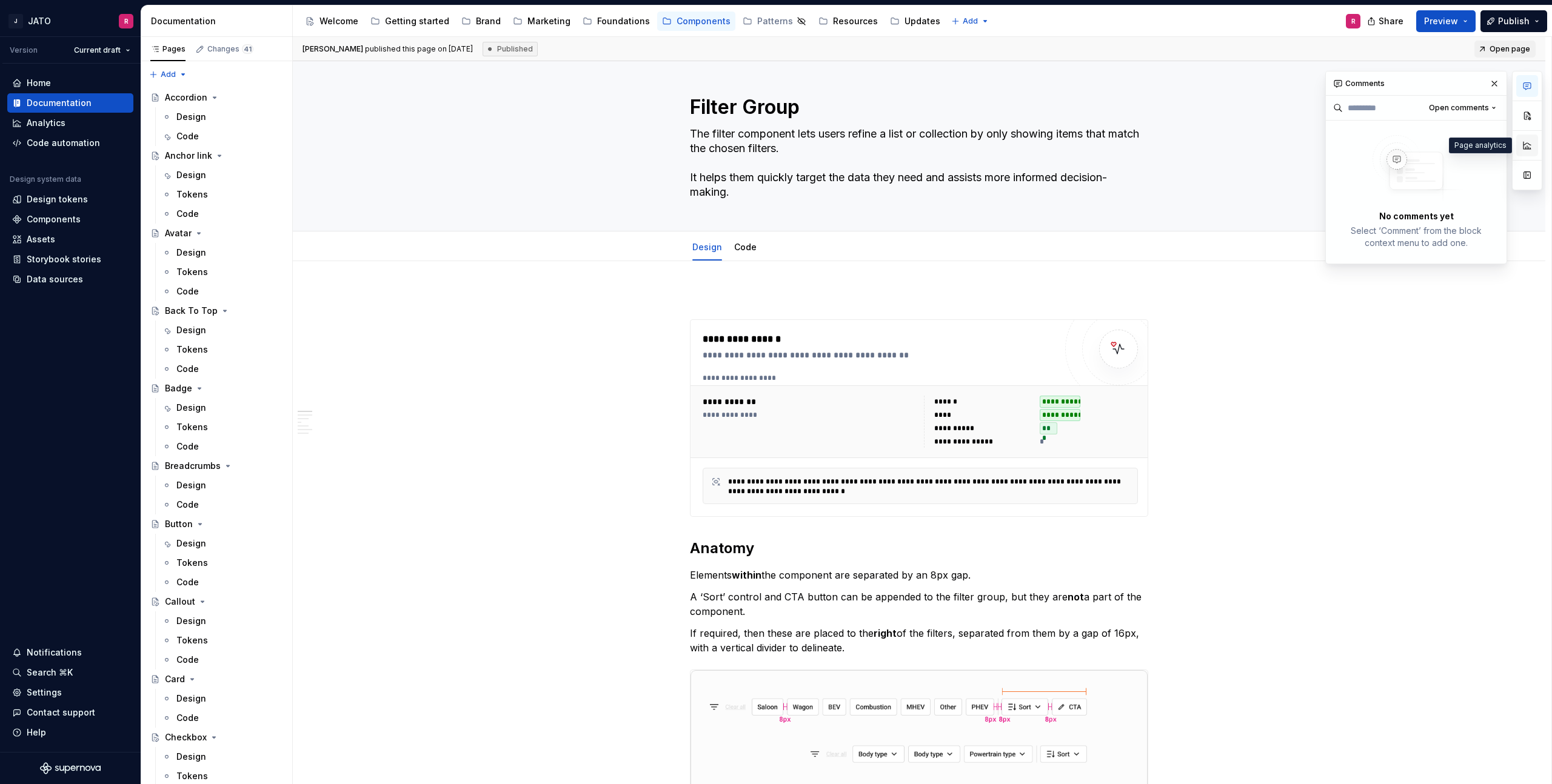
click at [1528, 145] on button "button" at bounding box center [1528, 145] width 22 height 22
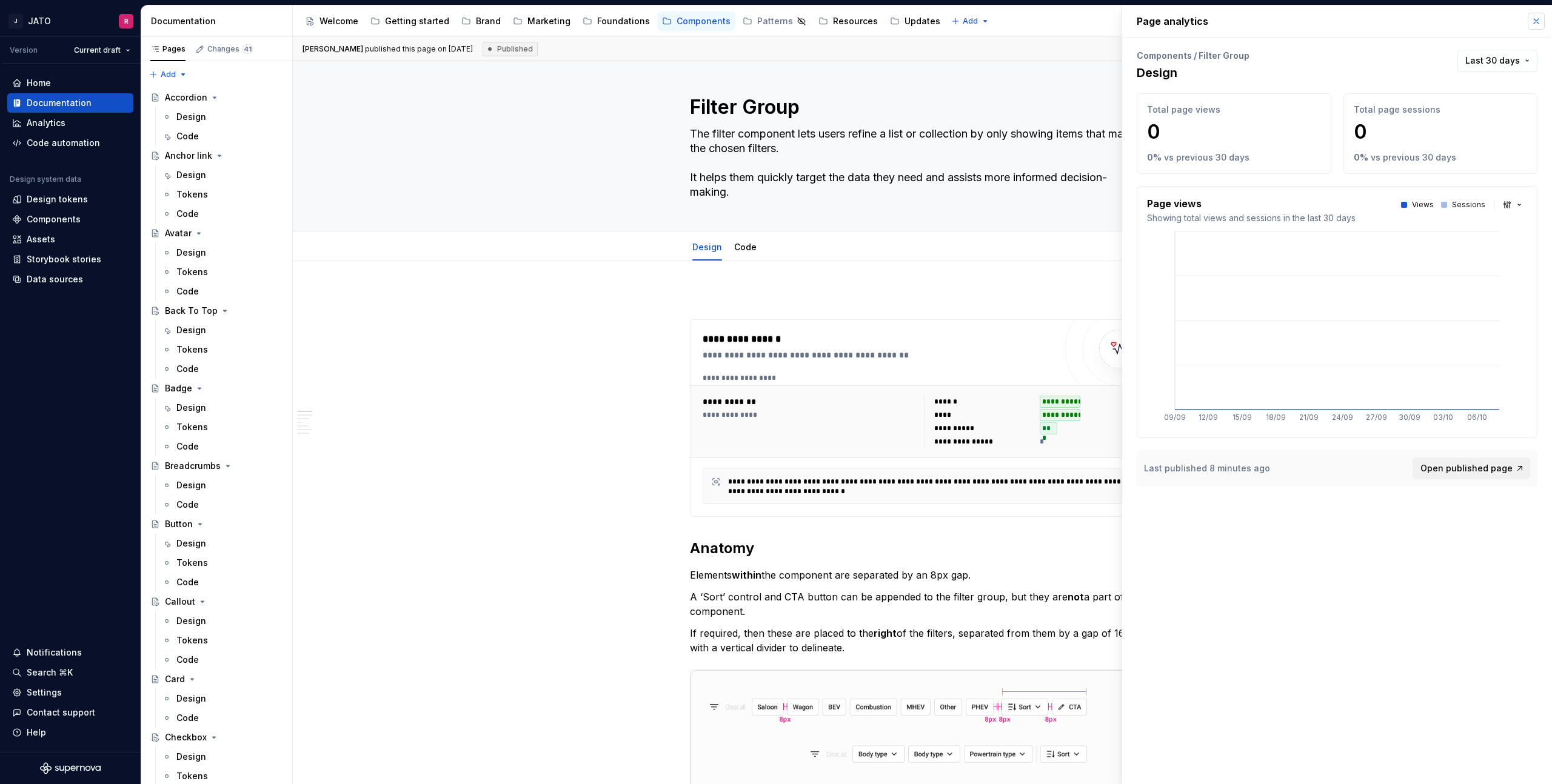
click at [1538, 22] on button "button" at bounding box center [1536, 21] width 17 height 17
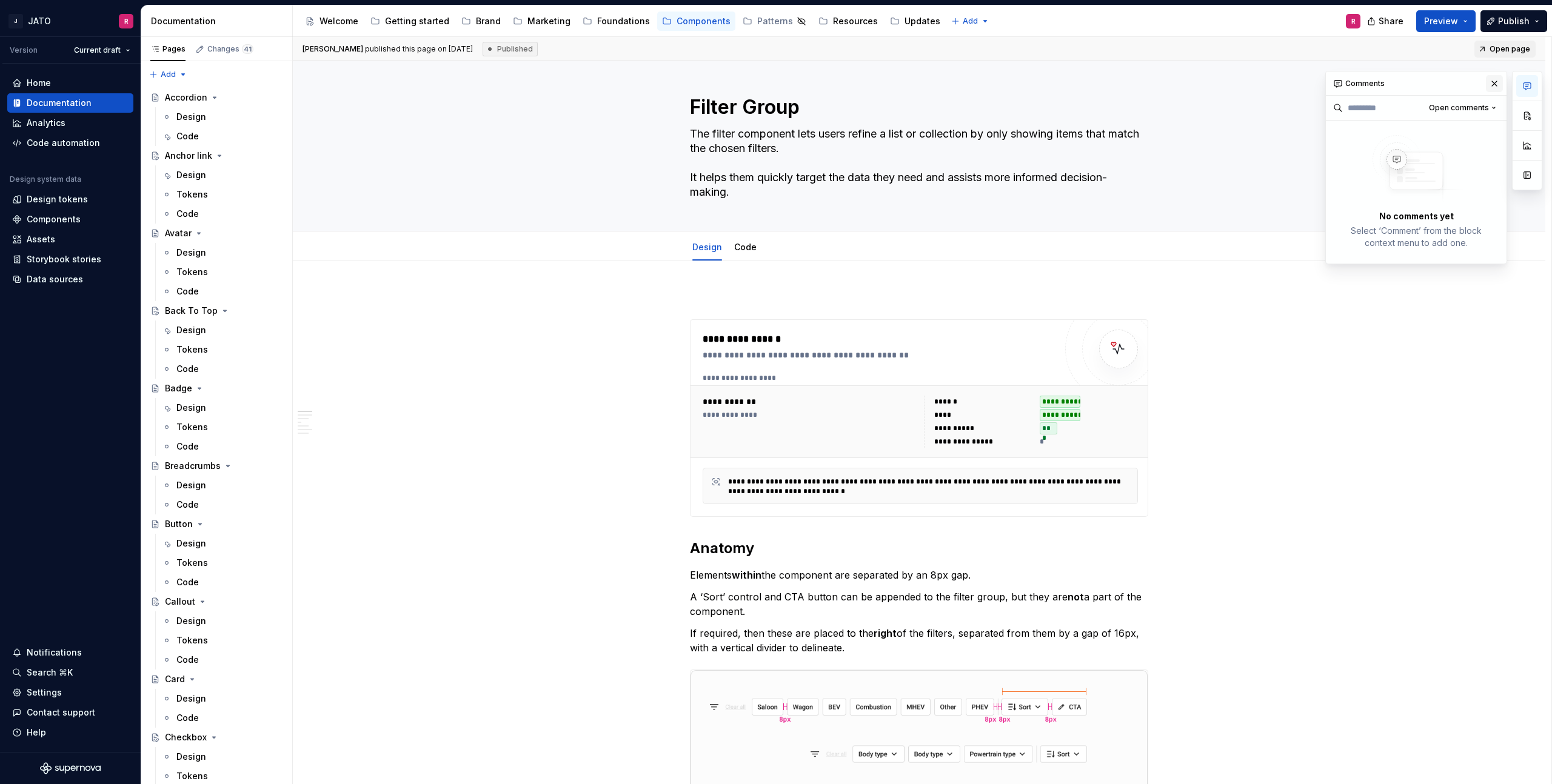
click at [1492, 82] on button "button" at bounding box center [1495, 83] width 17 height 17
click at [1528, 176] on button "button" at bounding box center [1528, 175] width 22 height 22
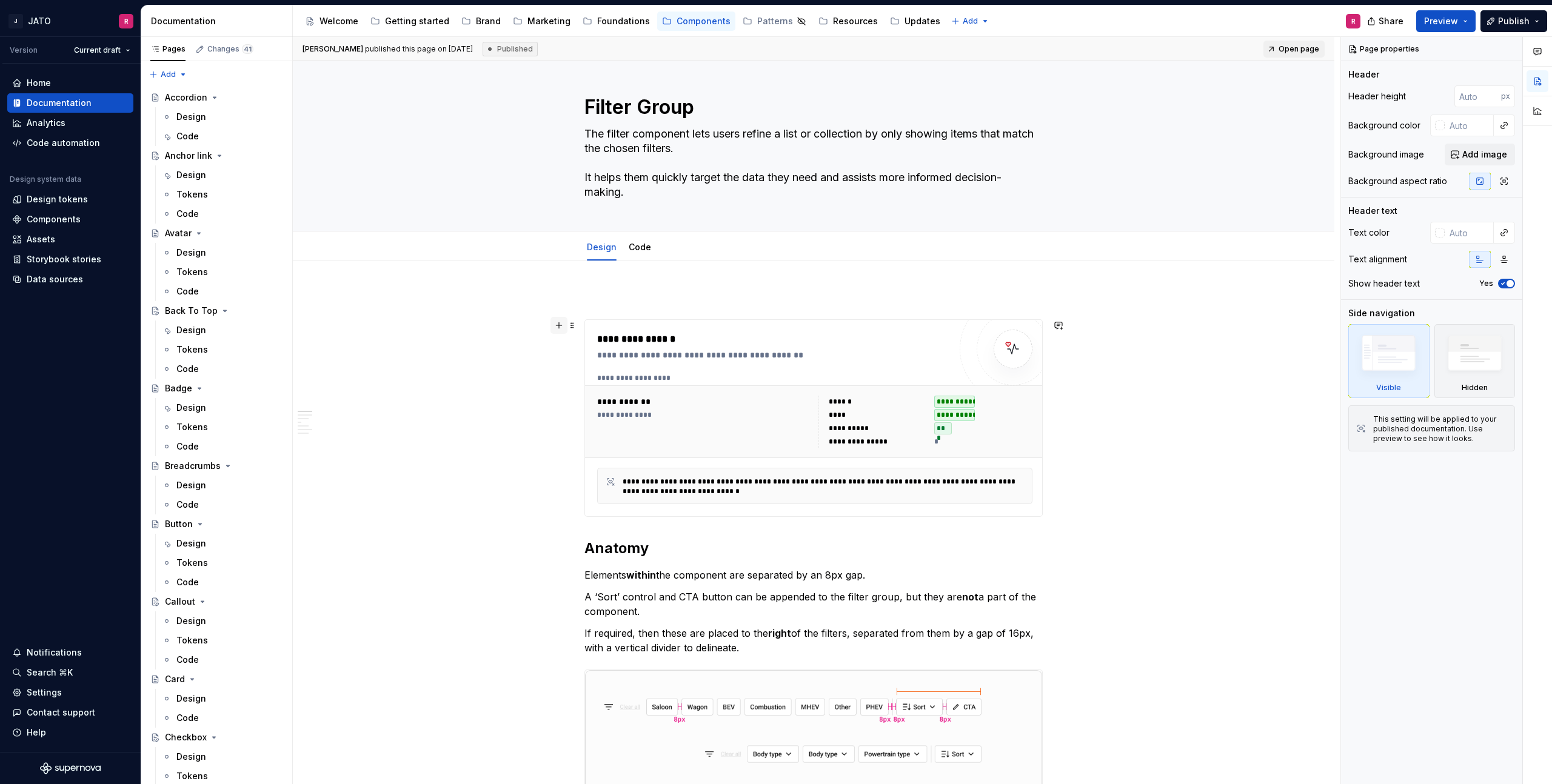
click at [561, 329] on button "button" at bounding box center [559, 325] width 17 height 17
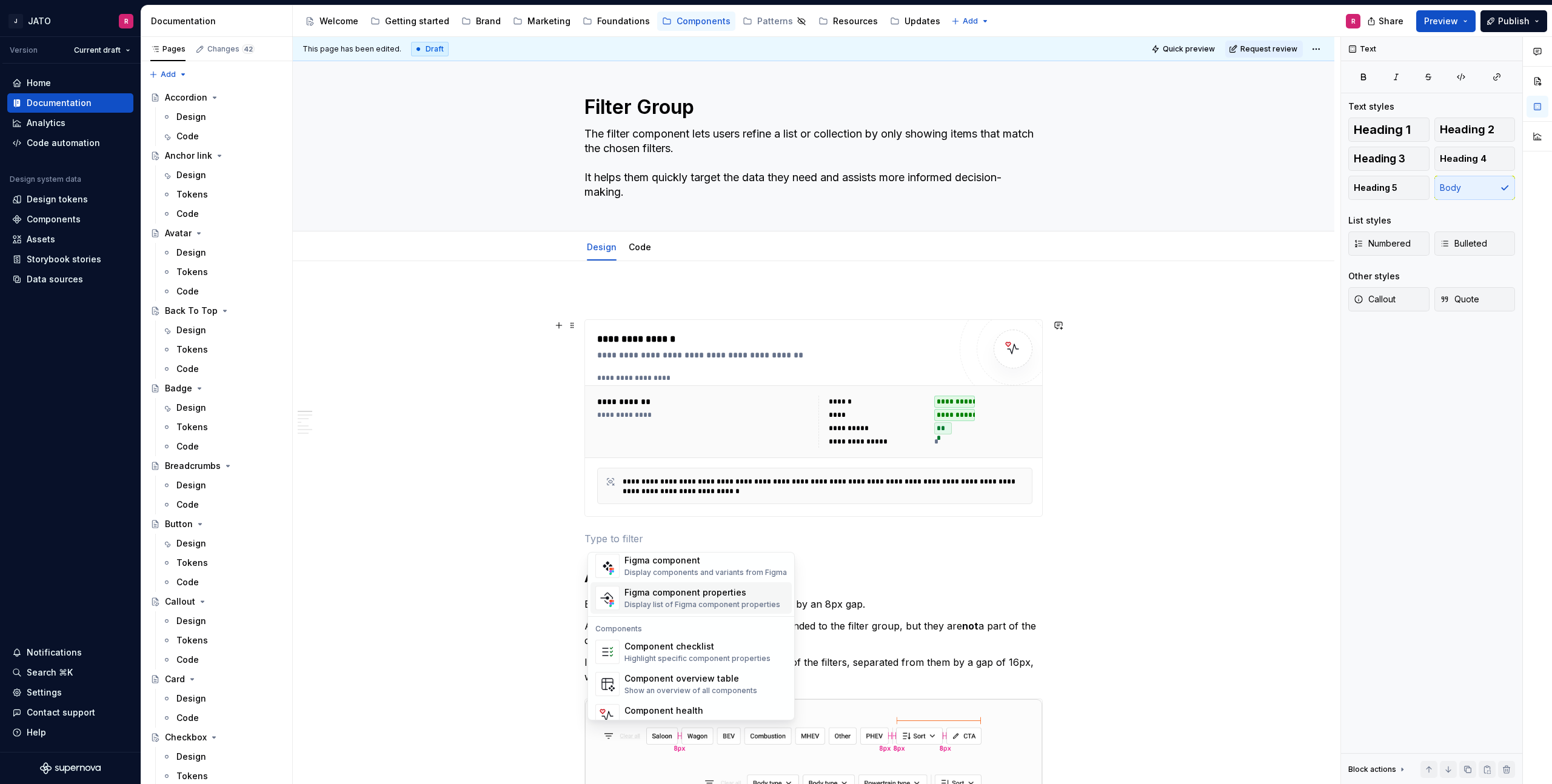
scroll to position [1206, 0]
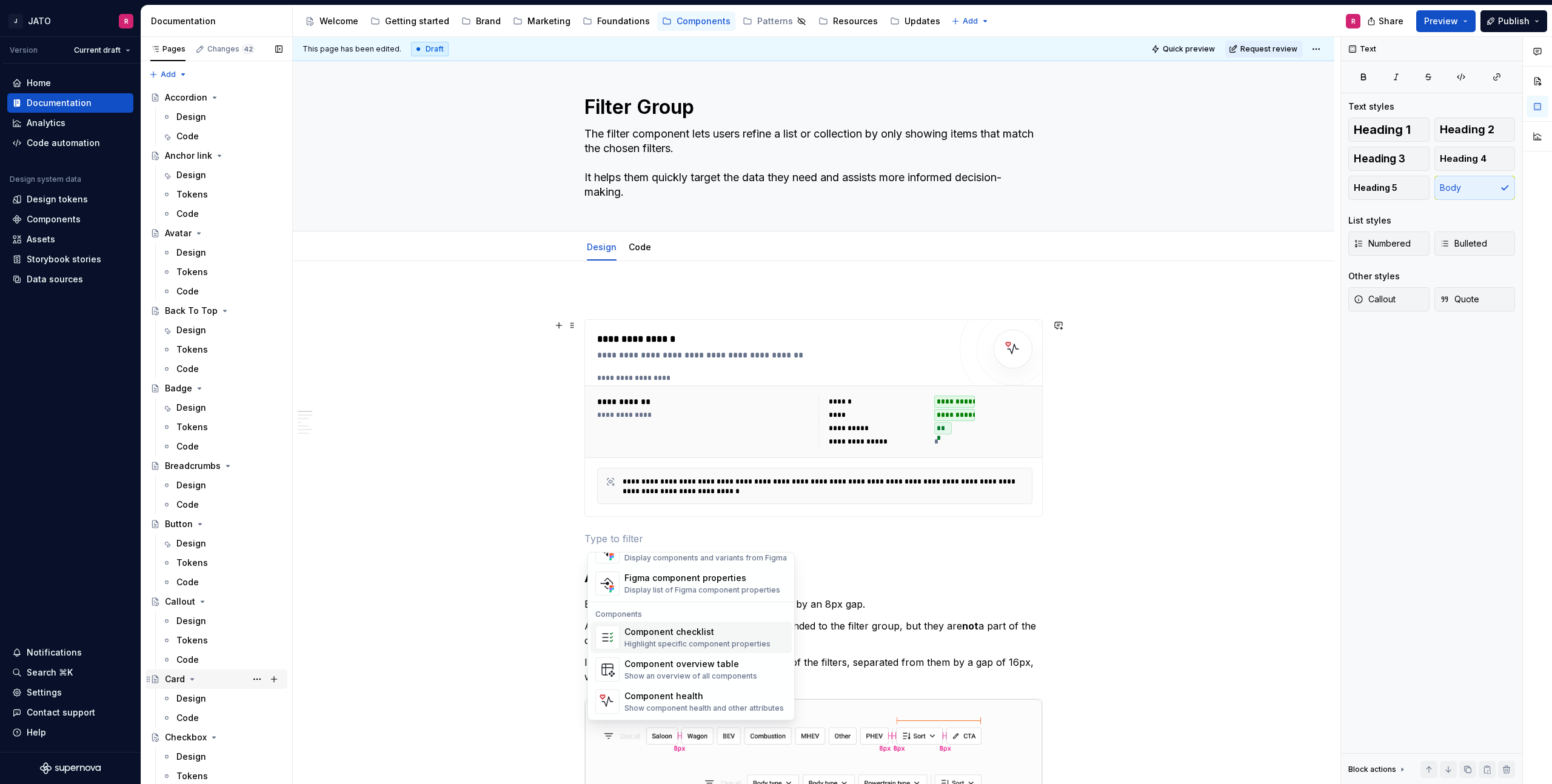
click at [174, 679] on div "Card" at bounding box center [175, 679] width 20 height 12
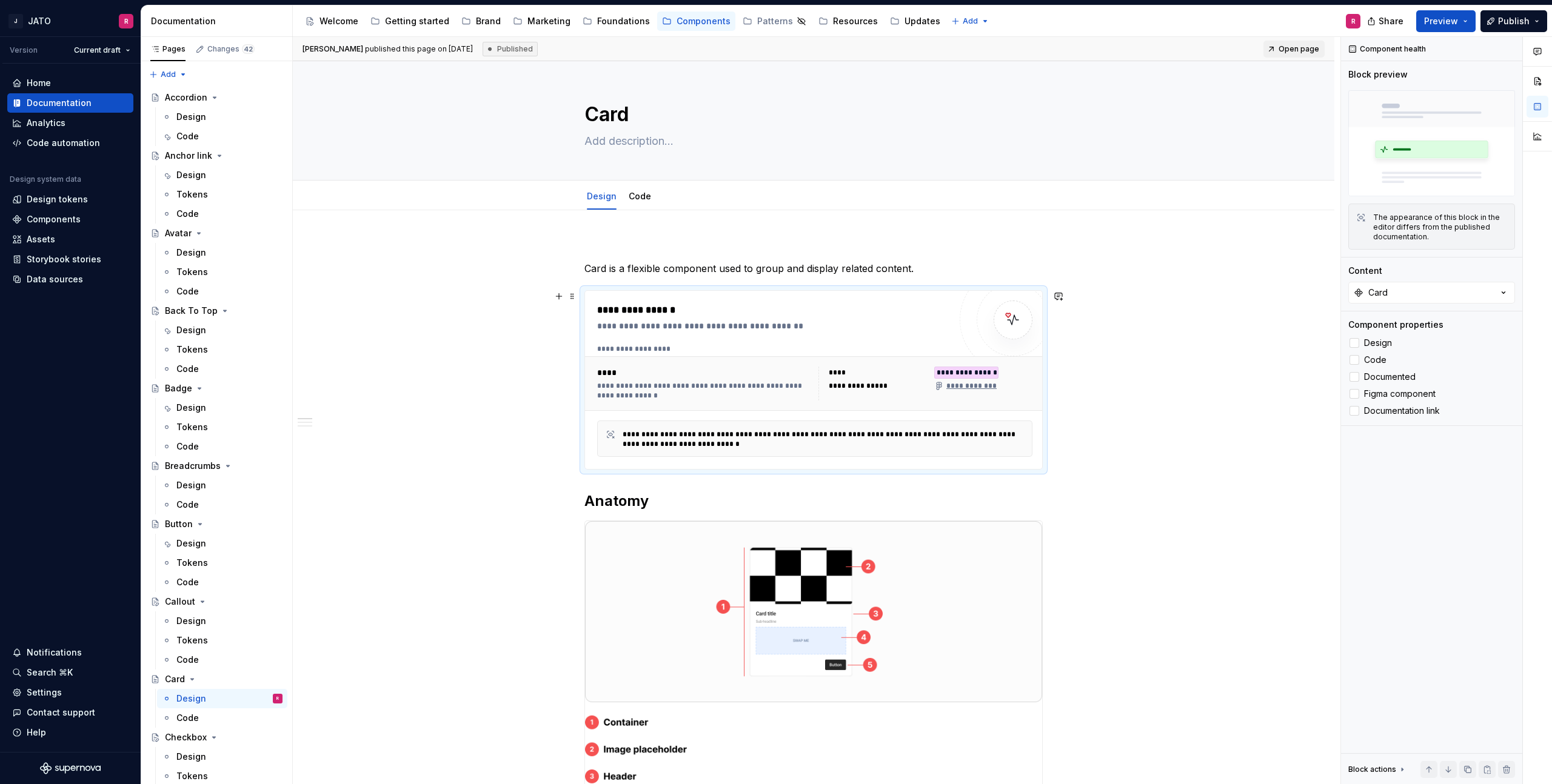
click at [747, 370] on div "****" at bounding box center [704, 372] width 214 height 12
click at [1399, 769] on icon at bounding box center [1403, 770] width 9 height 9
click at [1267, 752] on div "**********" at bounding box center [816, 411] width 1048 height 748
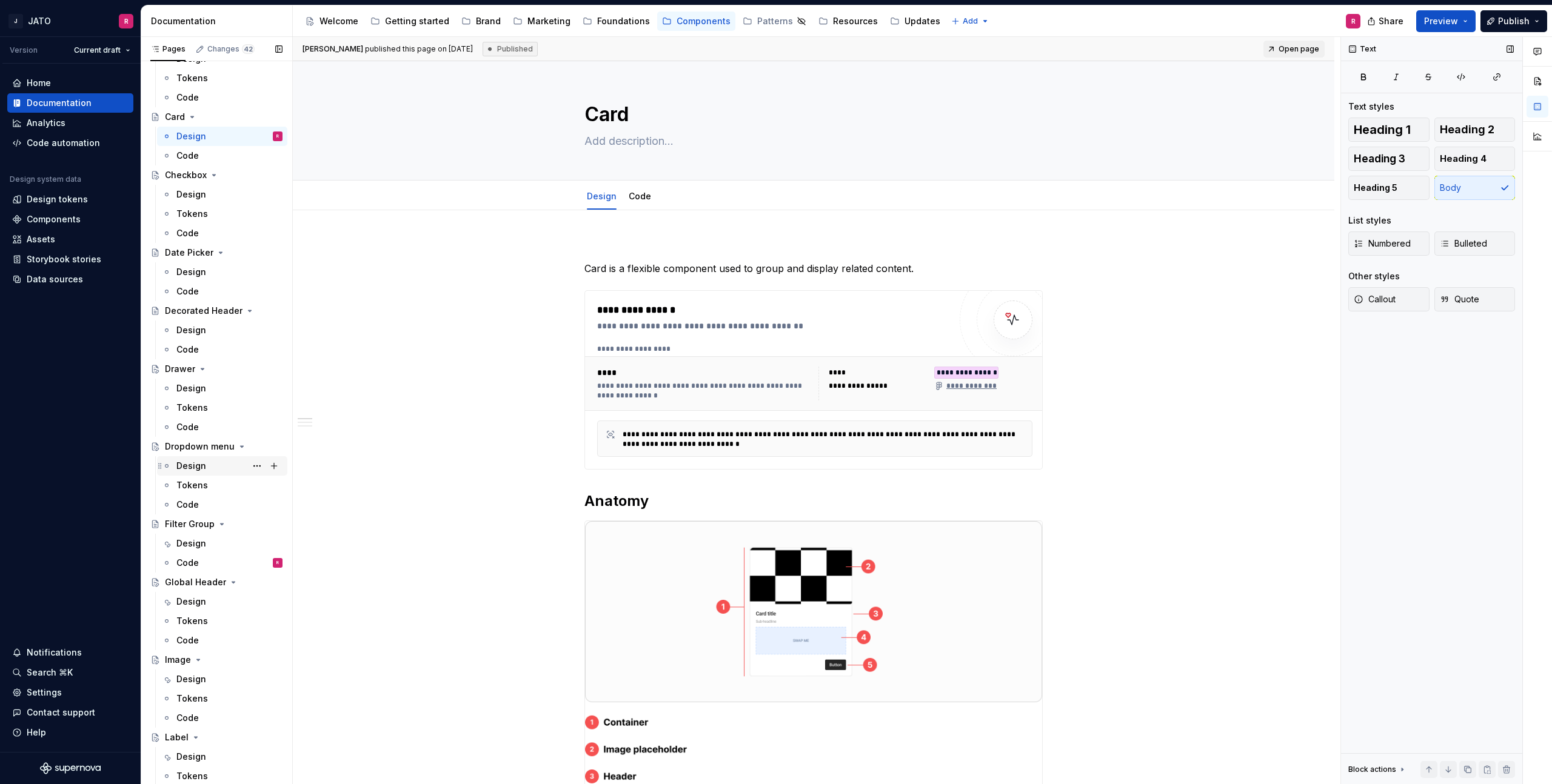
scroll to position [578, 0]
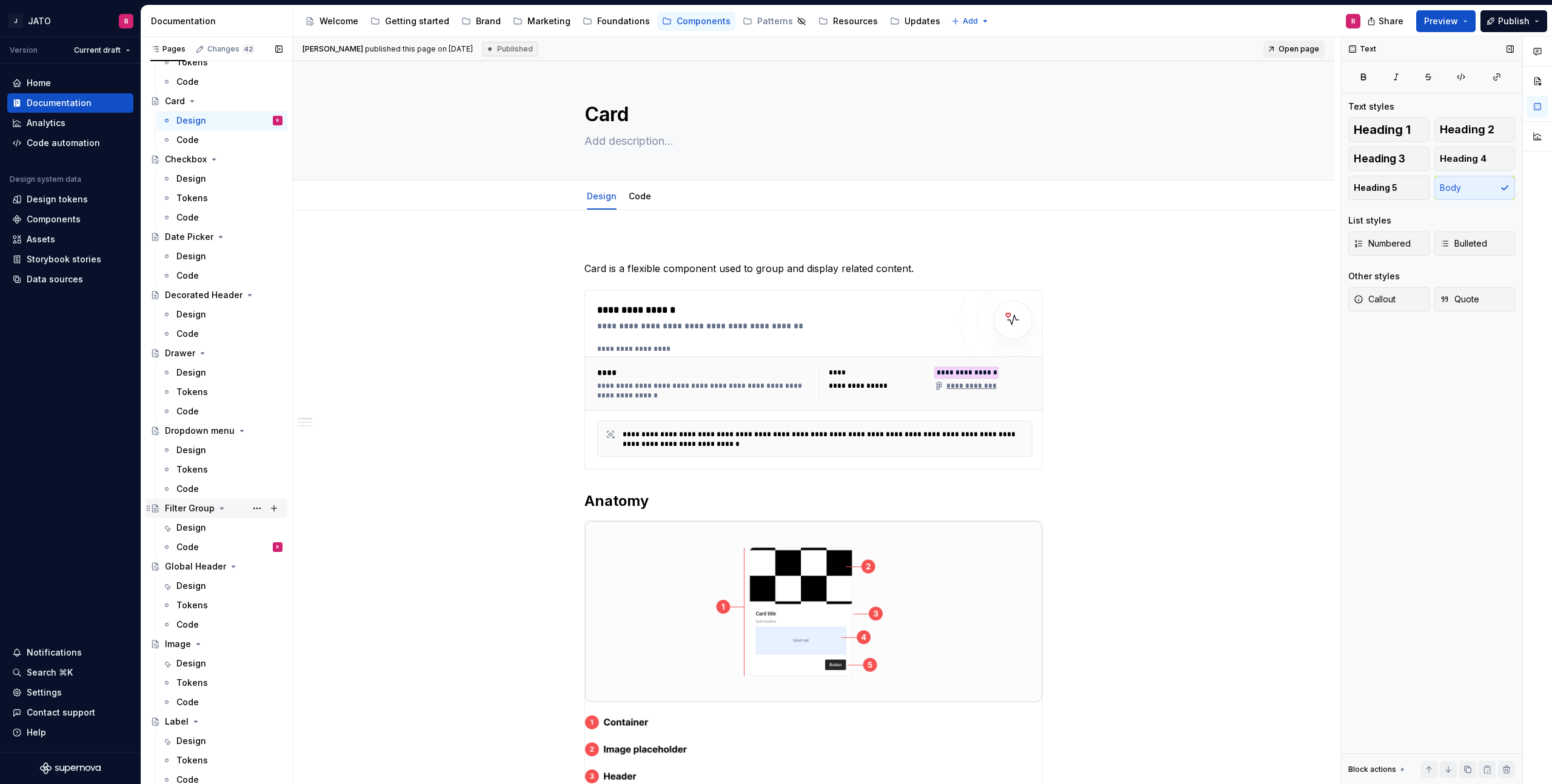
click at [180, 512] on div "Filter Group" at bounding box center [190, 508] width 50 height 12
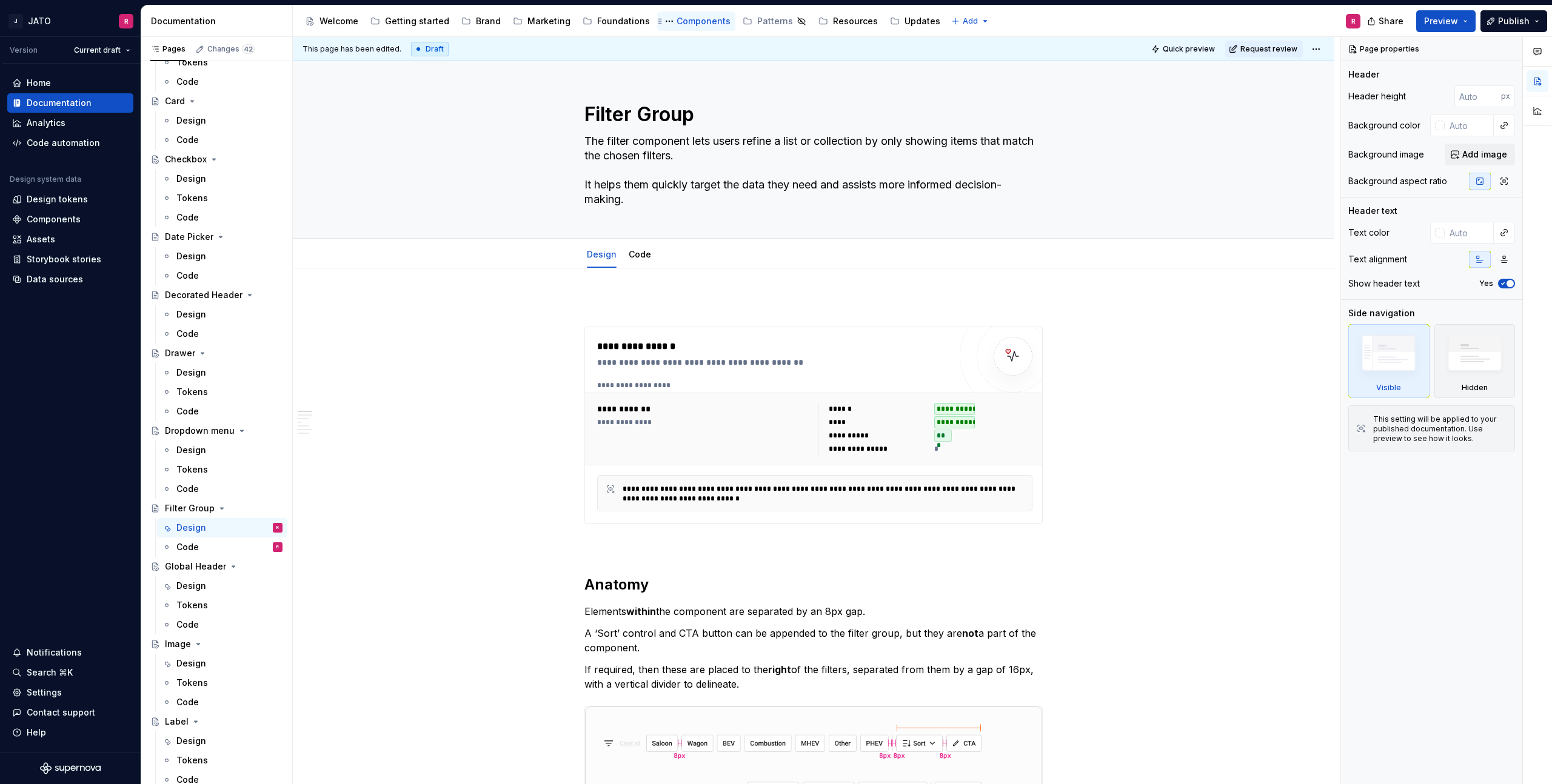
type textarea "*"
